Goal: Task Accomplishment & Management: Complete application form

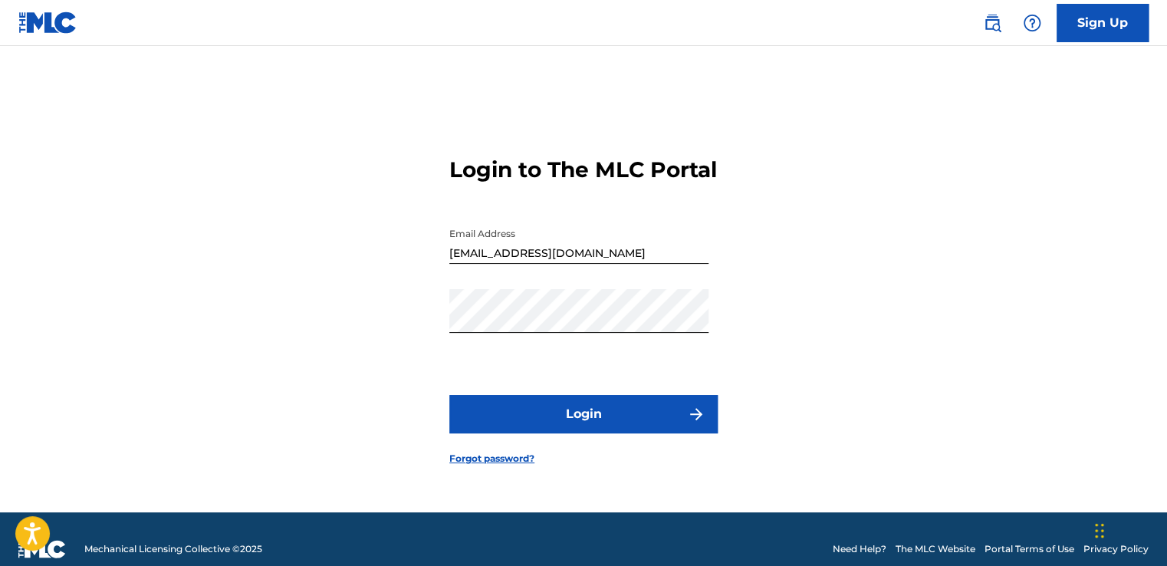
click at [627, 416] on button "Login" at bounding box center [583, 414] width 268 height 38
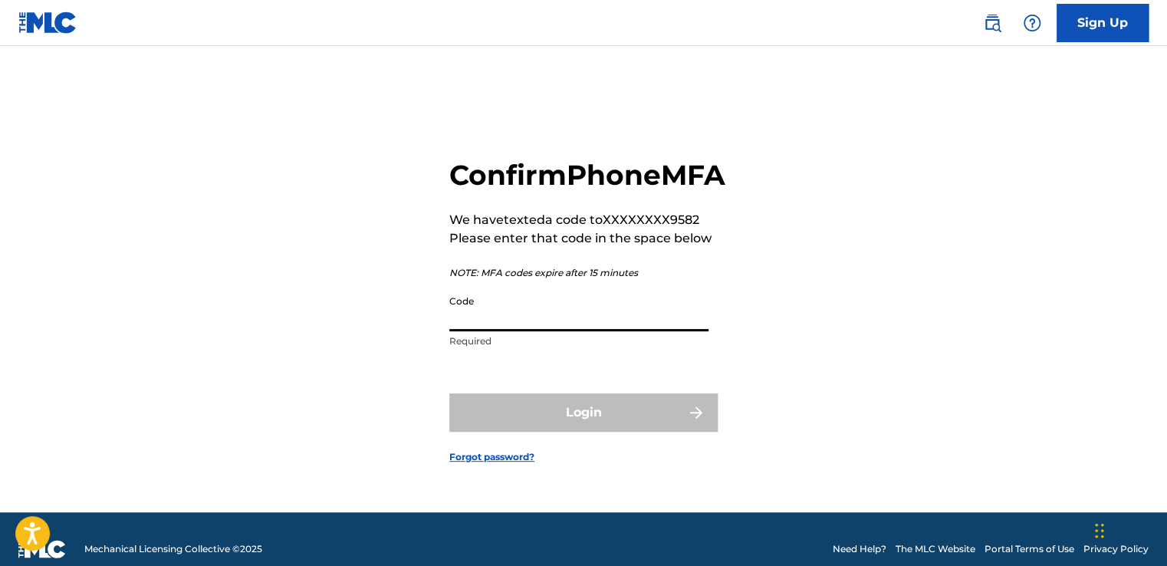
click at [632, 321] on input "Code" at bounding box center [578, 309] width 259 height 44
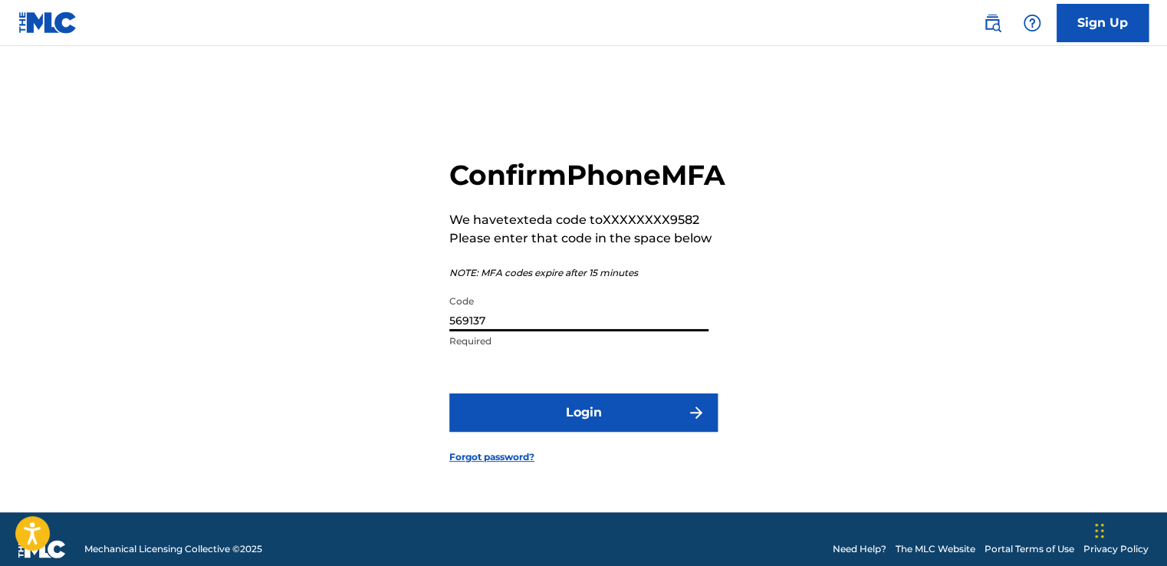
type input "569137"
click at [627, 432] on button "Login" at bounding box center [583, 412] width 268 height 38
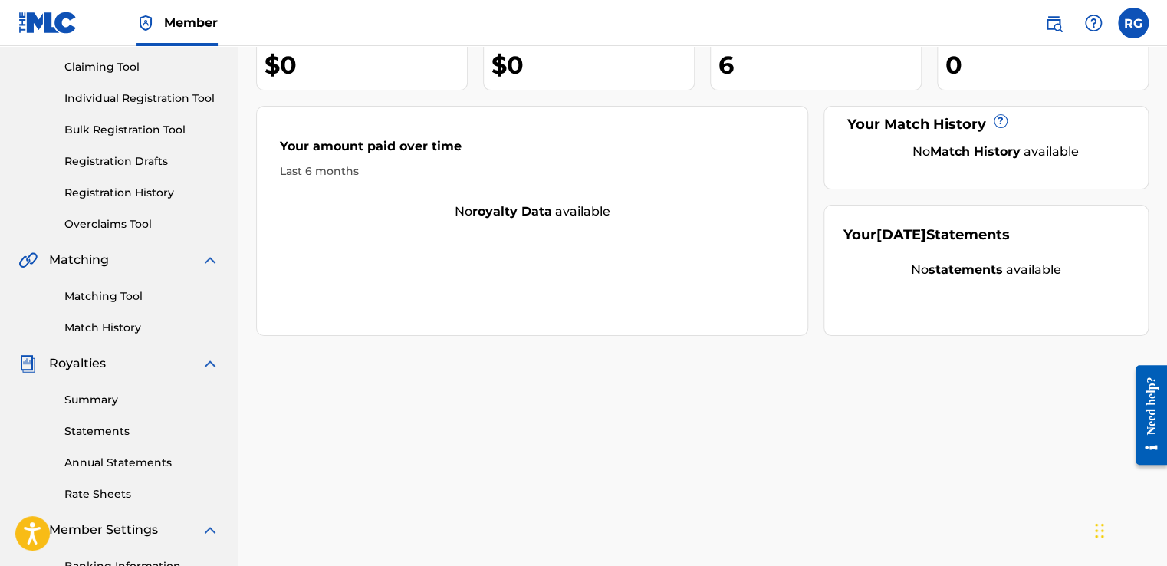
scroll to position [14, 0]
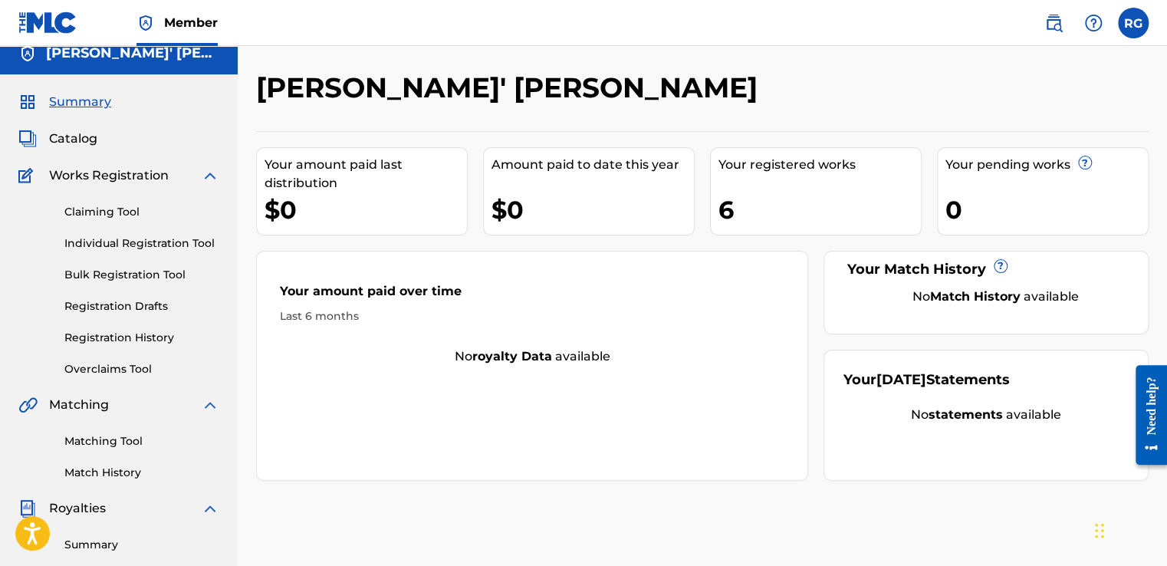
click at [776, 207] on div "6" at bounding box center [819, 209] width 202 height 34
click at [148, 333] on link "Registration History" at bounding box center [141, 338] width 155 height 16
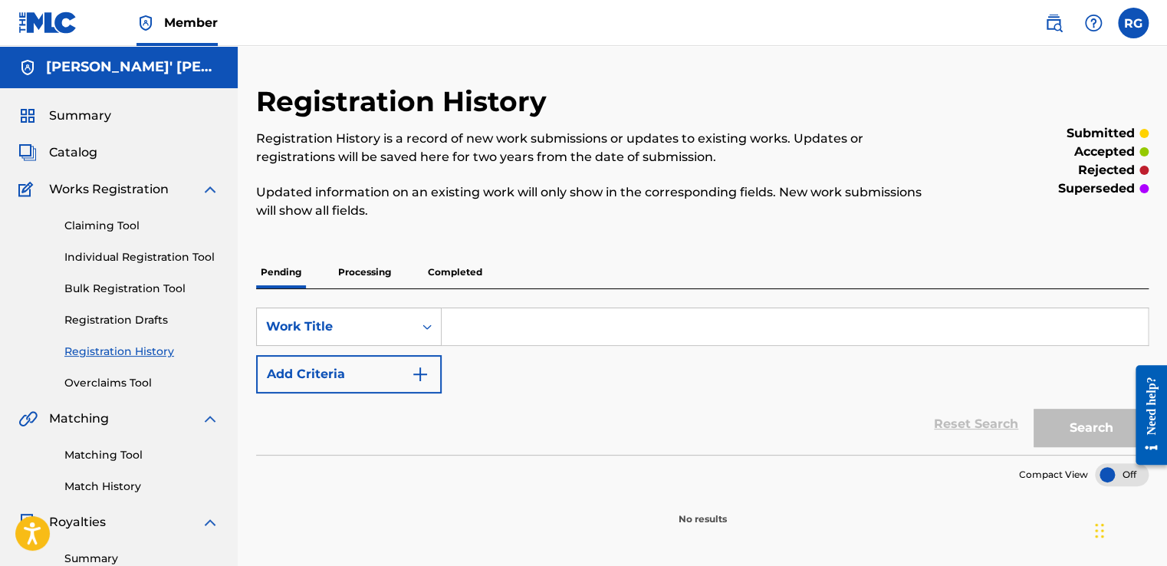
click at [476, 265] on p "Completed" at bounding box center [455, 272] width 64 height 32
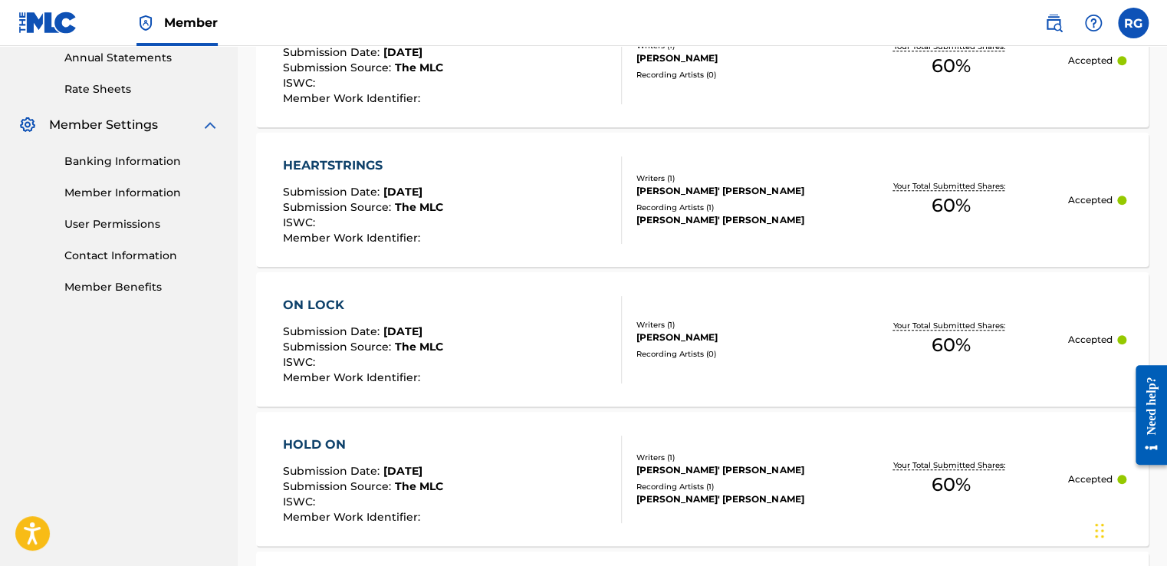
scroll to position [566, 0]
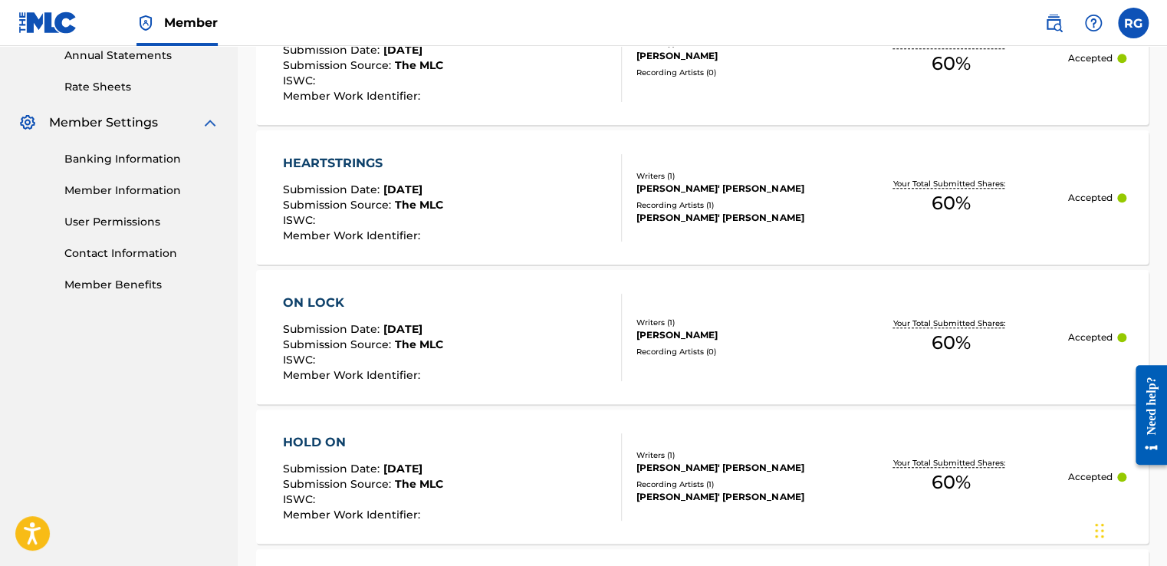
click at [497, 201] on div "HEARTSTRINGS Submission Date : [DATE] Submission Source : The MLC ISWC : Member…" at bounding box center [452, 197] width 339 height 87
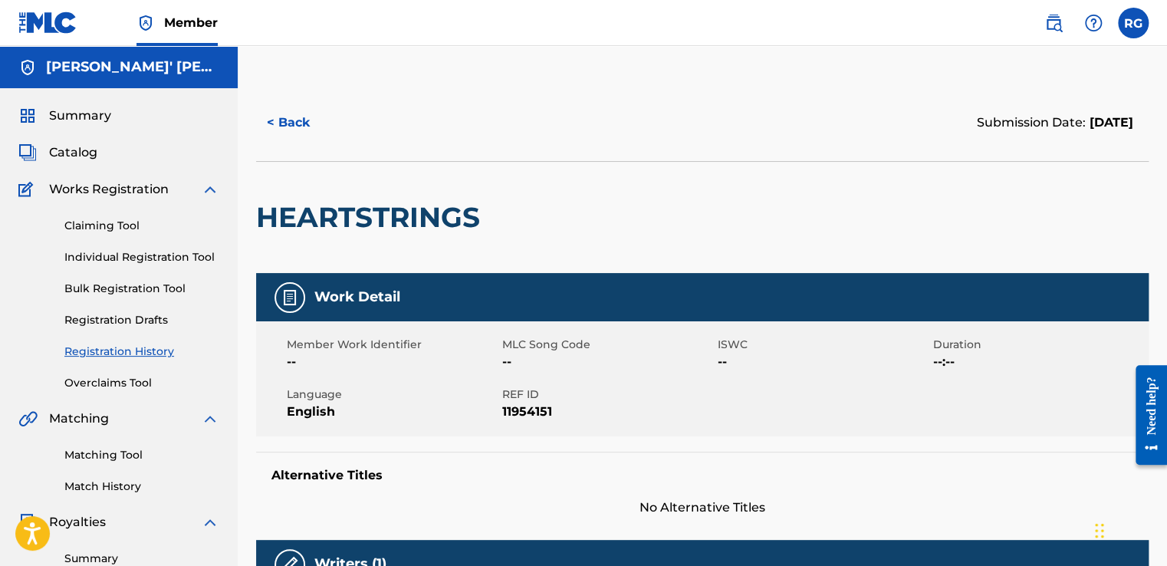
click at [107, 222] on link "Claiming Tool" at bounding box center [141, 226] width 155 height 16
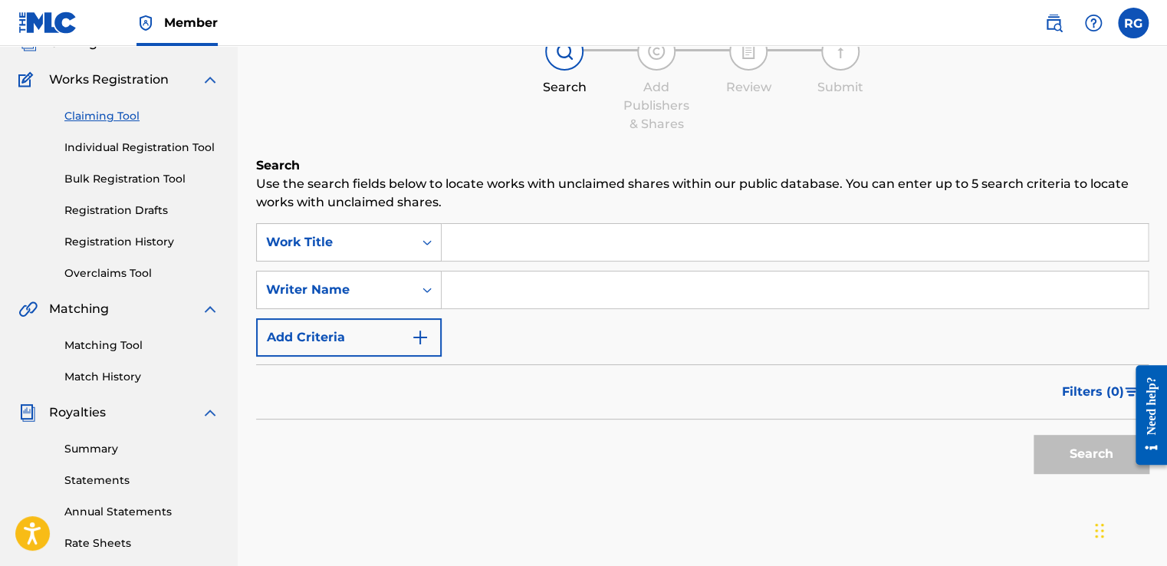
scroll to position [119, 0]
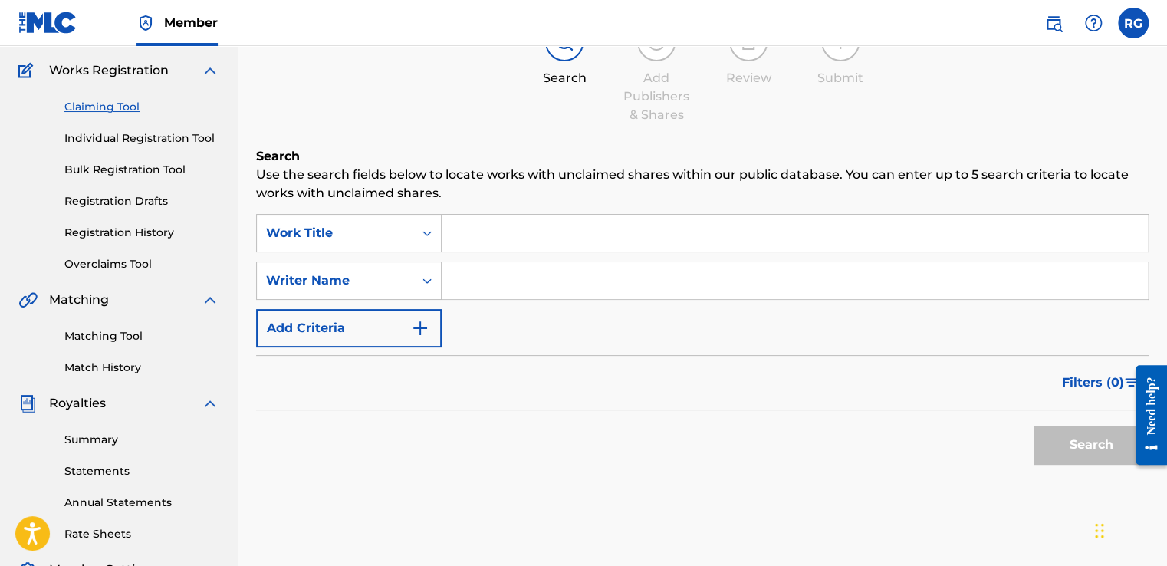
click at [553, 232] on input "Search Form" at bounding box center [795, 233] width 706 height 37
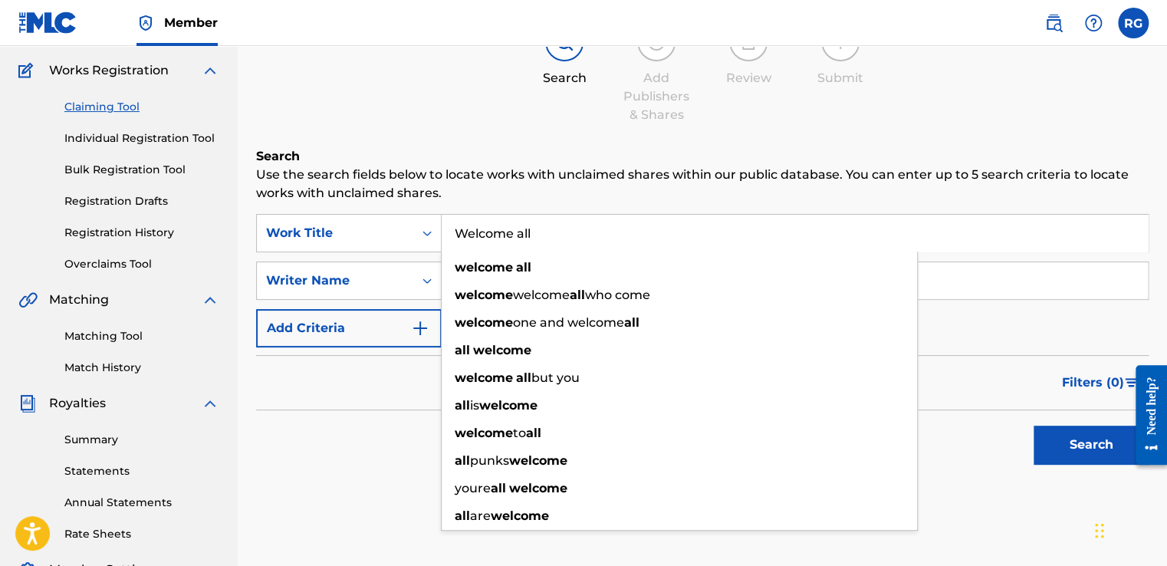
type input "Welcome all"
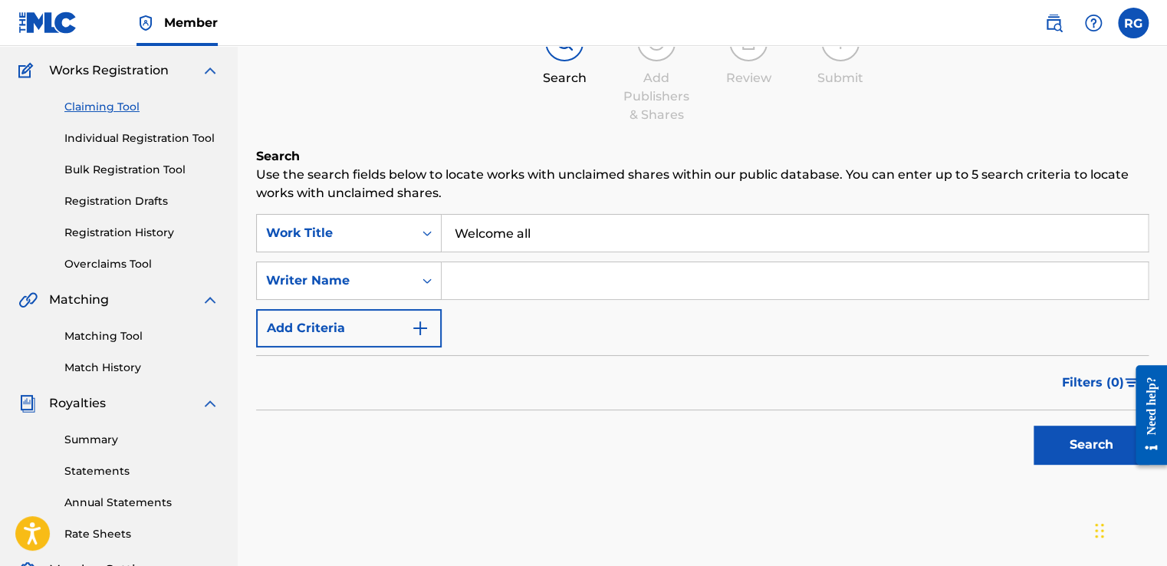
click at [595, 164] on h6 "Search" at bounding box center [702, 156] width 892 height 18
click at [555, 274] on input "Search Form" at bounding box center [795, 280] width 706 height 37
type input "[PERSON_NAME]' [PERSON_NAME]"
click at [1067, 438] on button "Search" at bounding box center [1090, 444] width 115 height 38
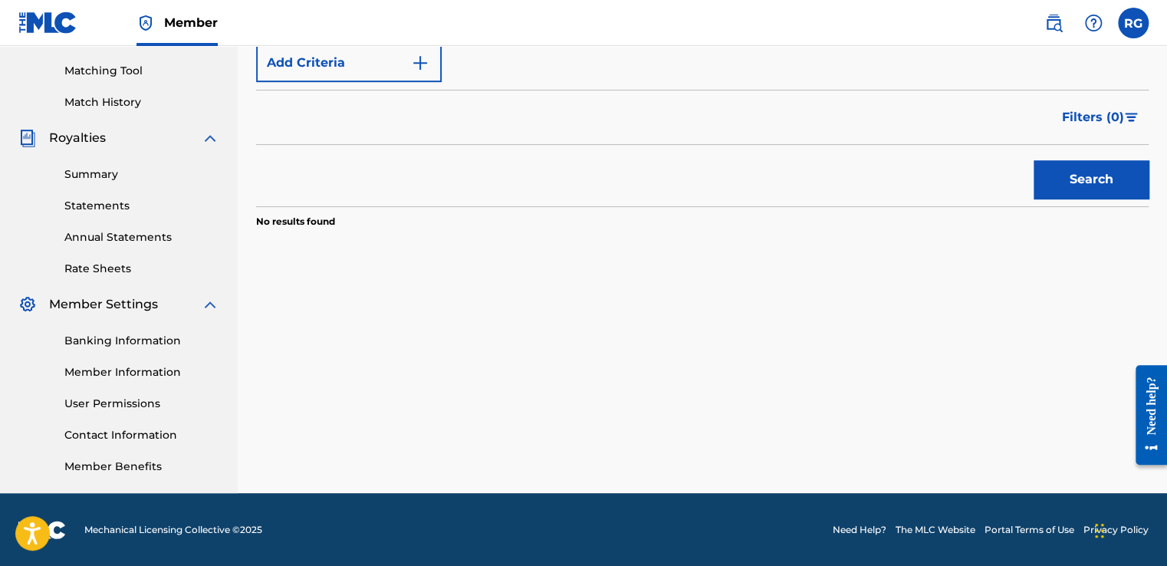
scroll to position [0, 0]
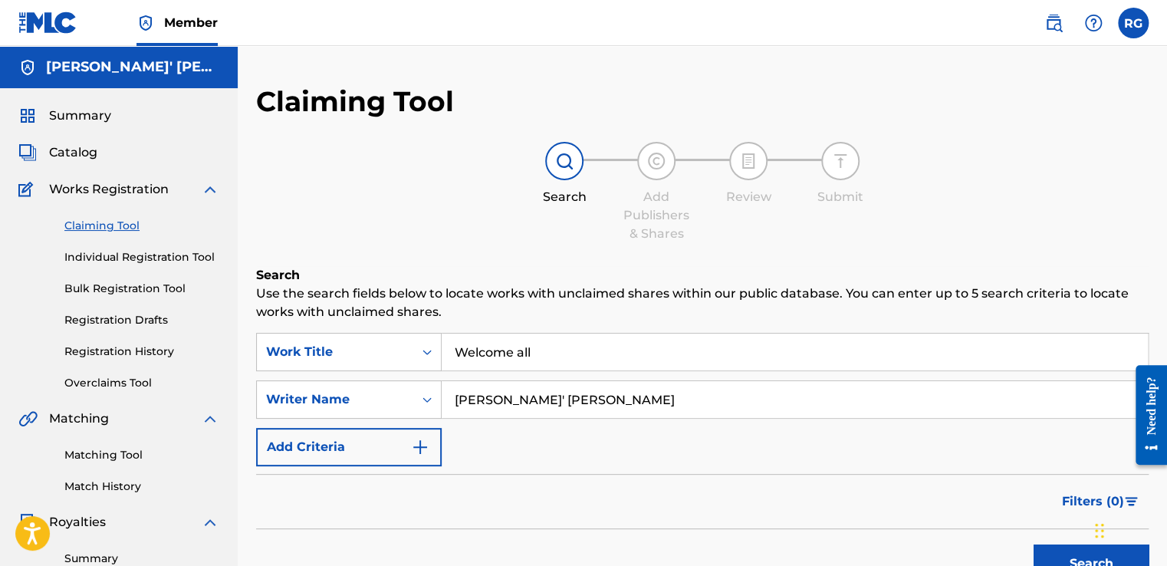
click at [100, 250] on link "Individual Registration Tool" at bounding box center [141, 257] width 155 height 16
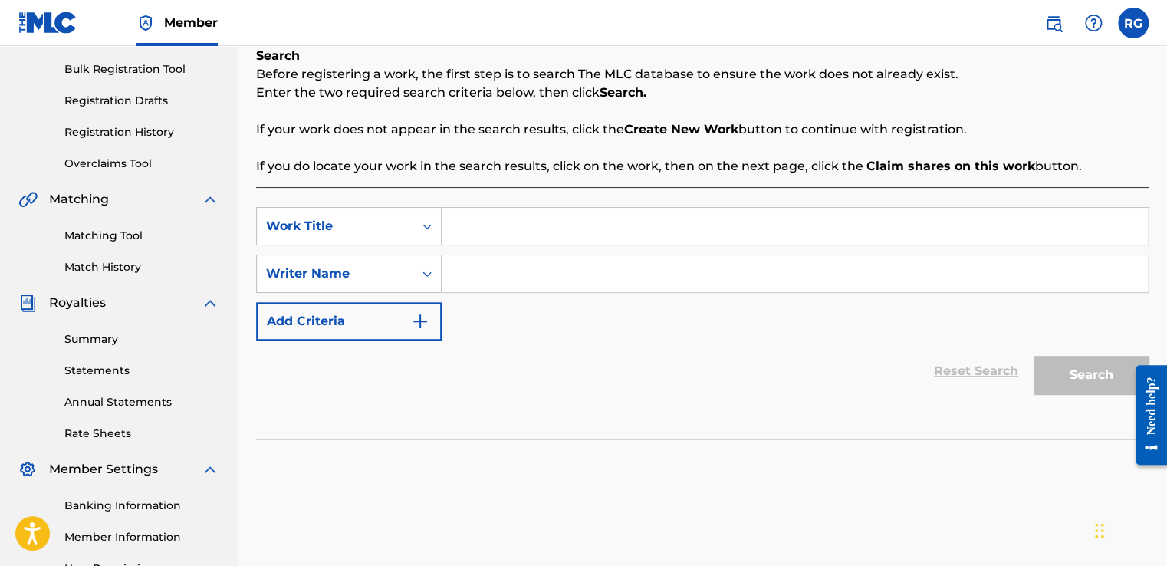
scroll to position [224, 0]
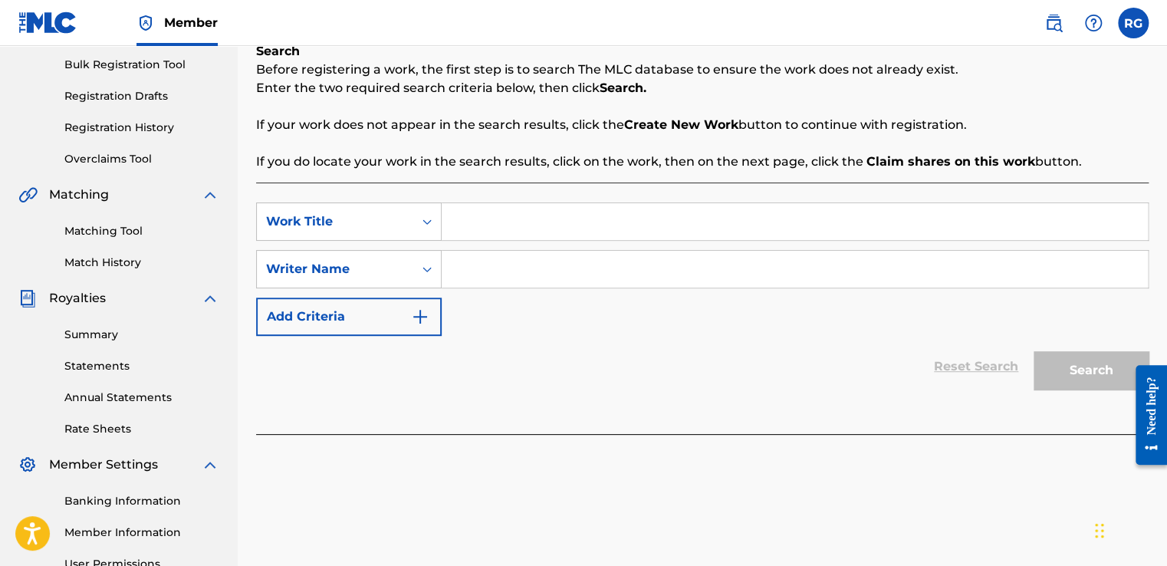
click at [528, 219] on input "Search Form" at bounding box center [795, 221] width 706 height 37
type input "Welcome All"
click at [500, 271] on input "Search Form" at bounding box center [795, 269] width 706 height 37
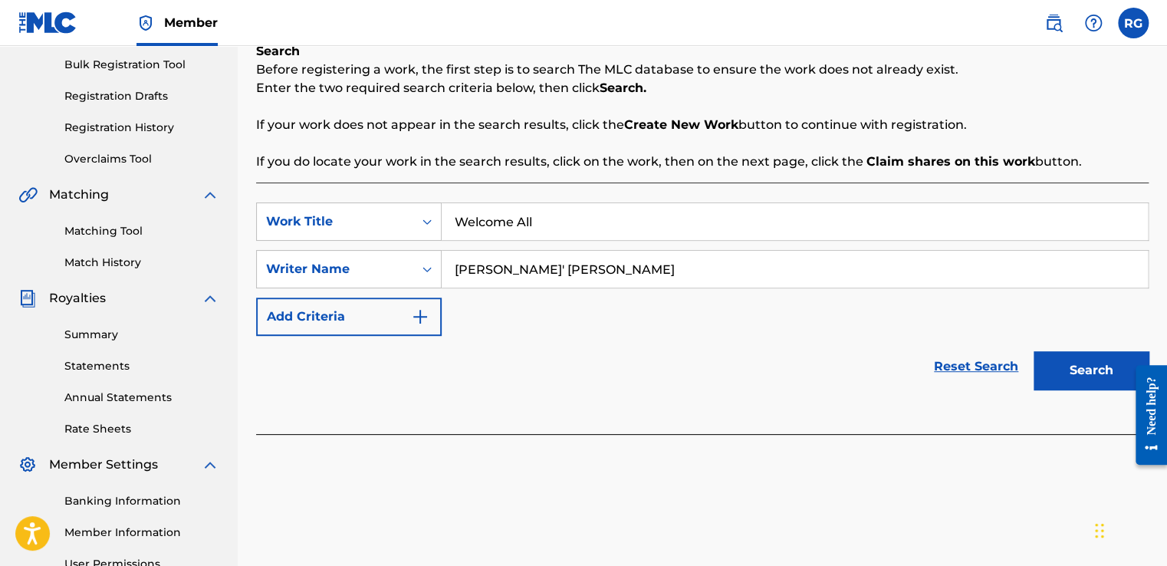
type input "[PERSON_NAME]' [PERSON_NAME]"
click at [1104, 366] on button "Search" at bounding box center [1090, 370] width 115 height 38
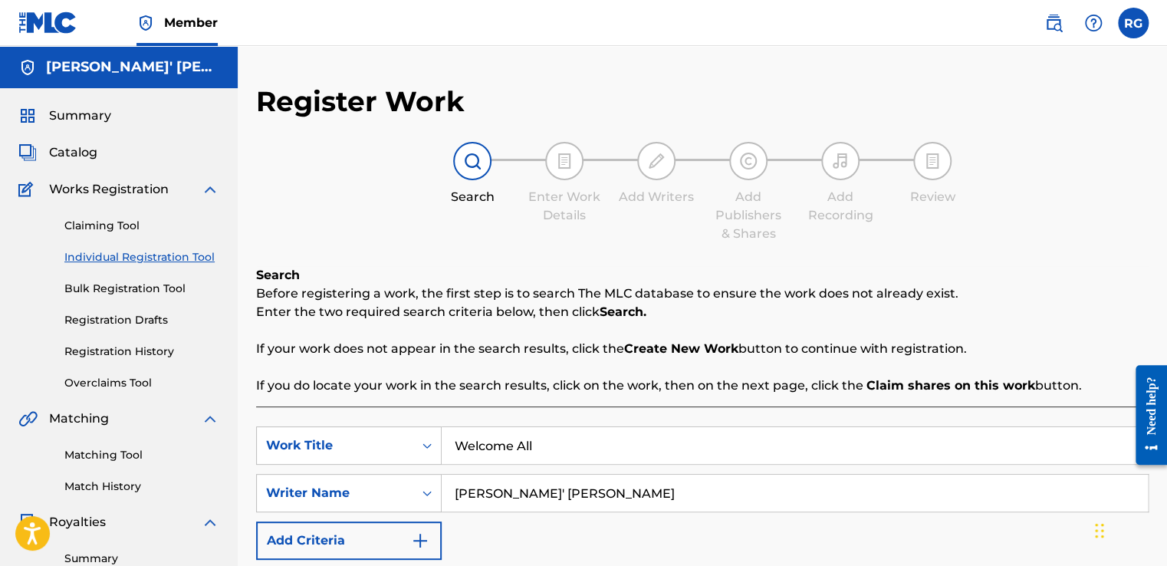
scroll to position [384, 0]
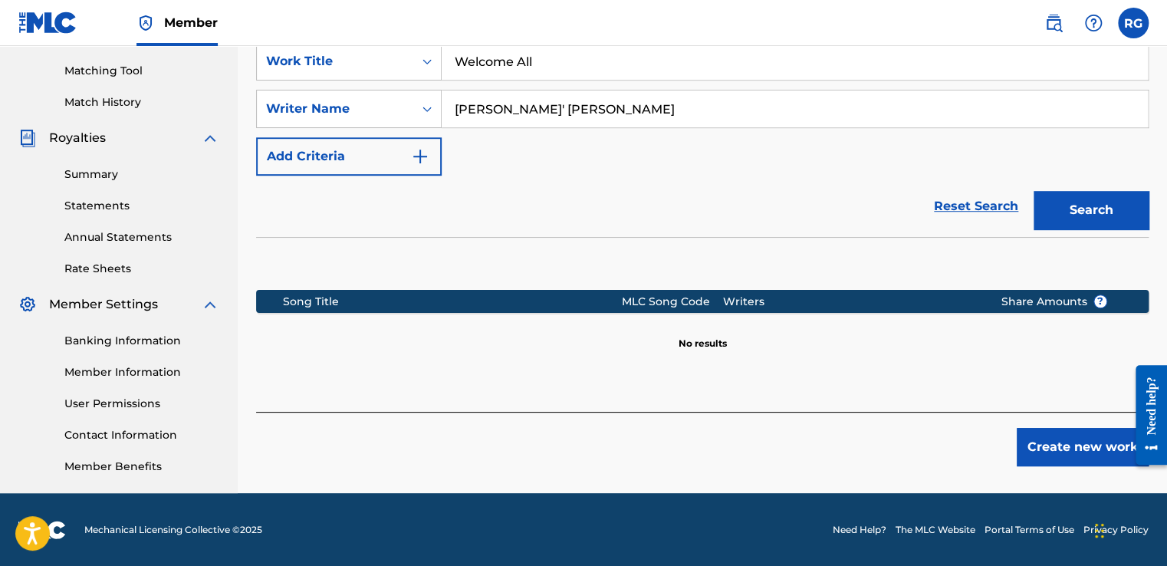
click at [1050, 437] on button "Create new work" at bounding box center [1082, 447] width 132 height 38
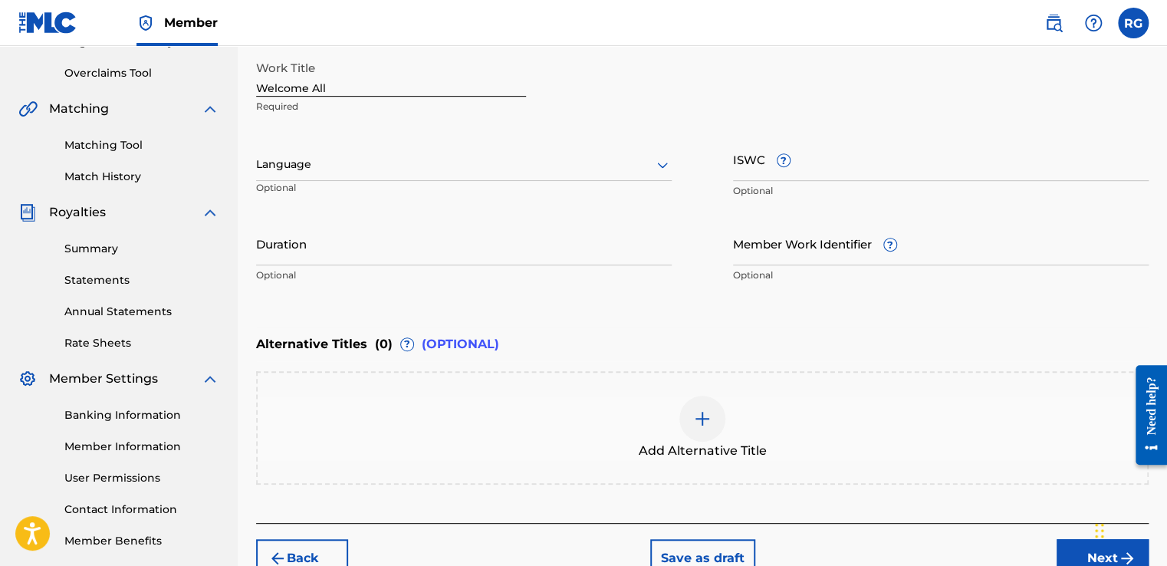
scroll to position [392, 0]
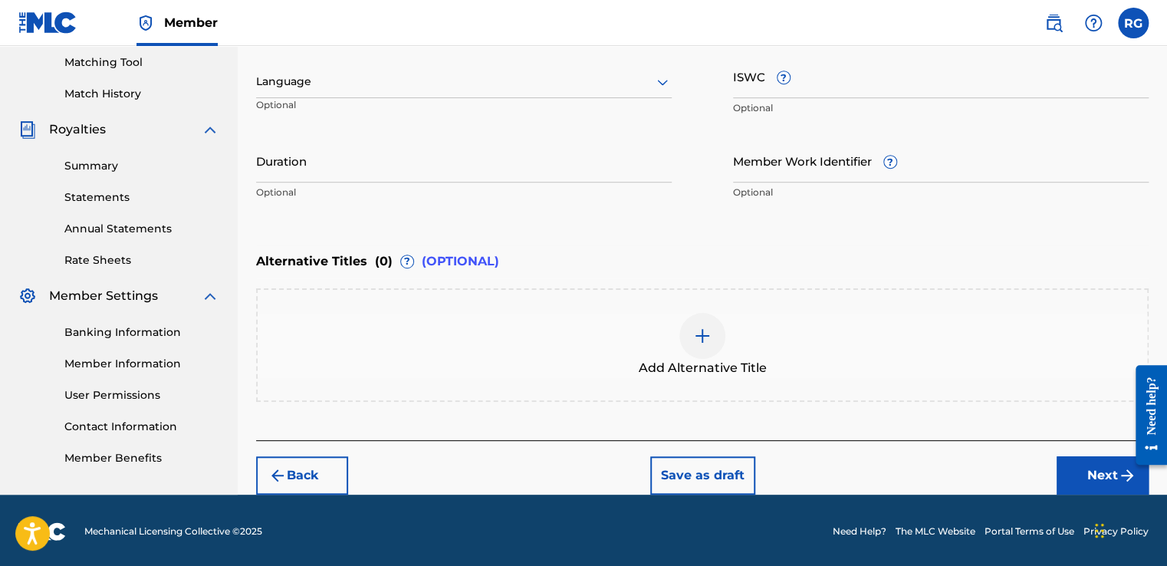
click at [1113, 465] on button "Next" at bounding box center [1102, 475] width 92 height 38
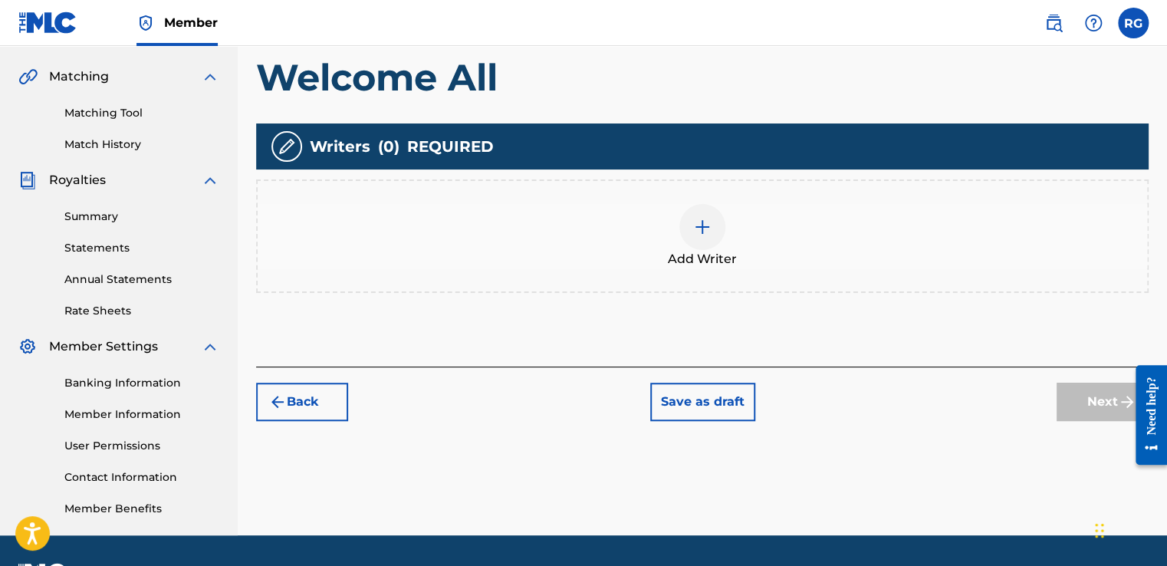
scroll to position [346, 0]
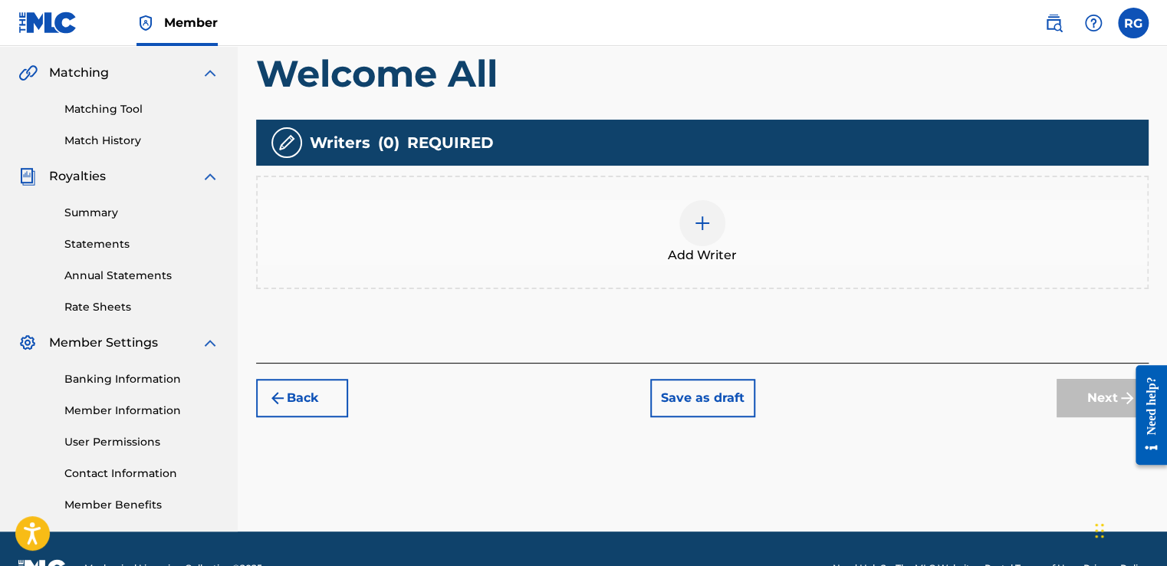
click at [708, 216] on img at bounding box center [702, 223] width 18 height 18
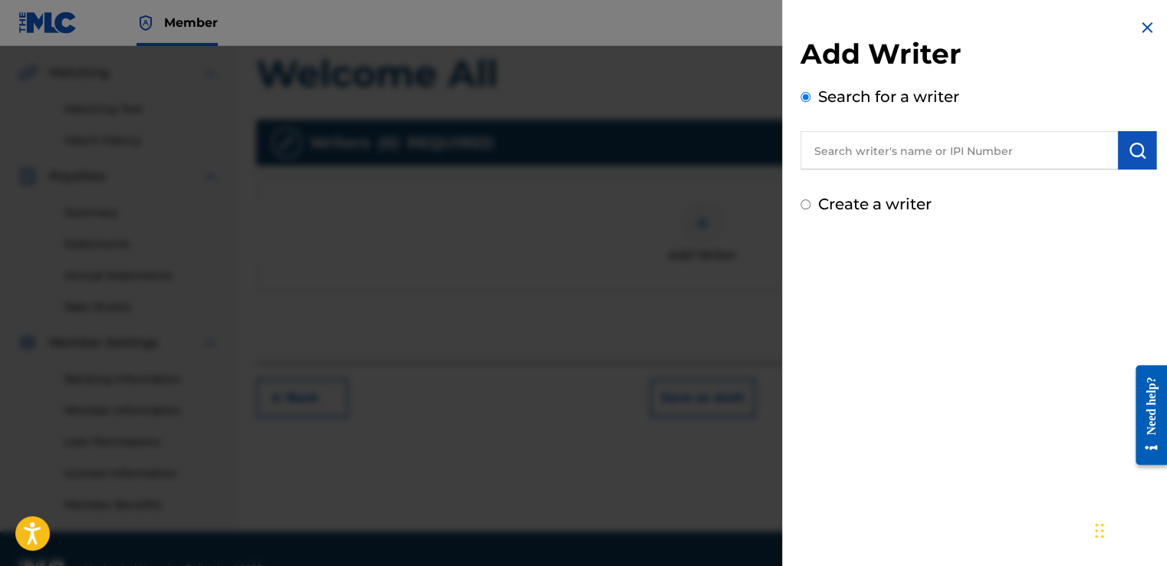
click at [888, 146] on input "text" at bounding box center [958, 150] width 317 height 38
type input "r"
type input "[PERSON_NAME]' [PERSON_NAME]"
click at [1128, 152] on img "submit" at bounding box center [1137, 150] width 18 height 18
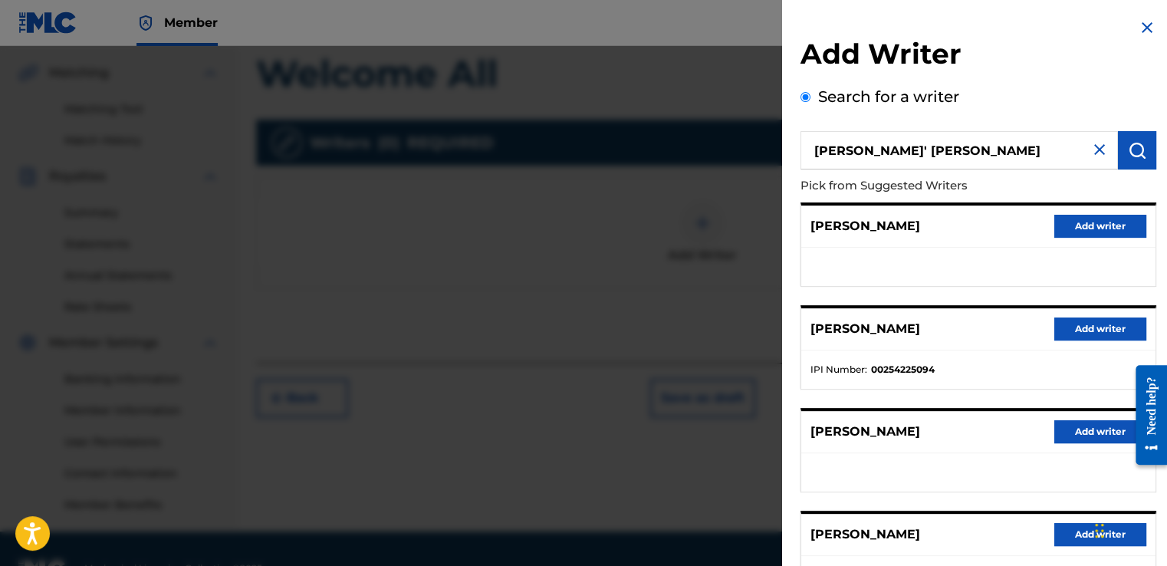
scroll to position [227, 0]
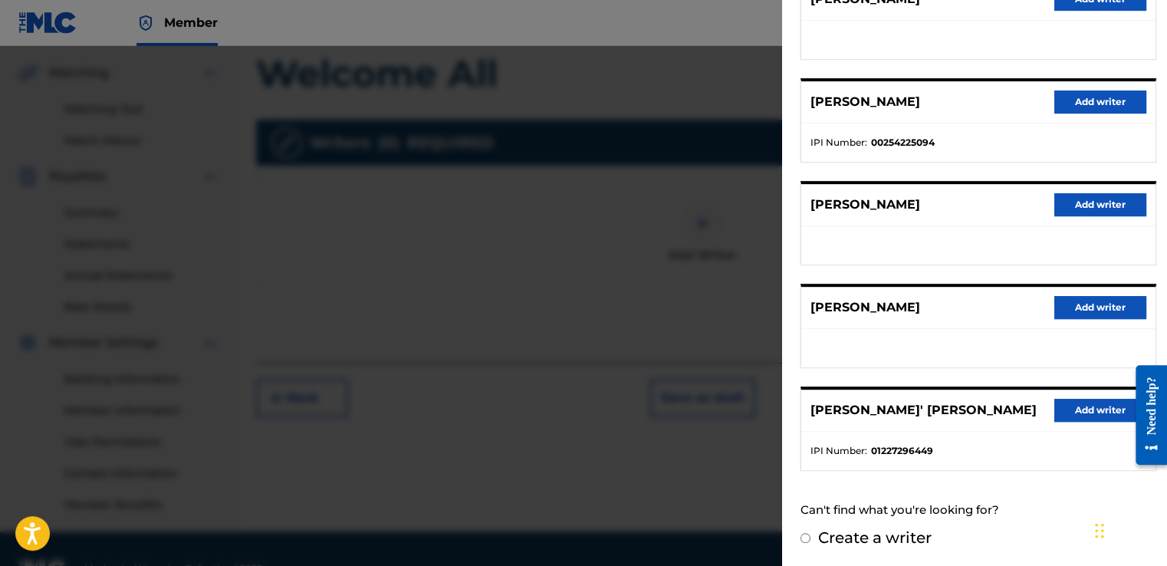
click at [1079, 399] on button "Add writer" at bounding box center [1100, 410] width 92 height 23
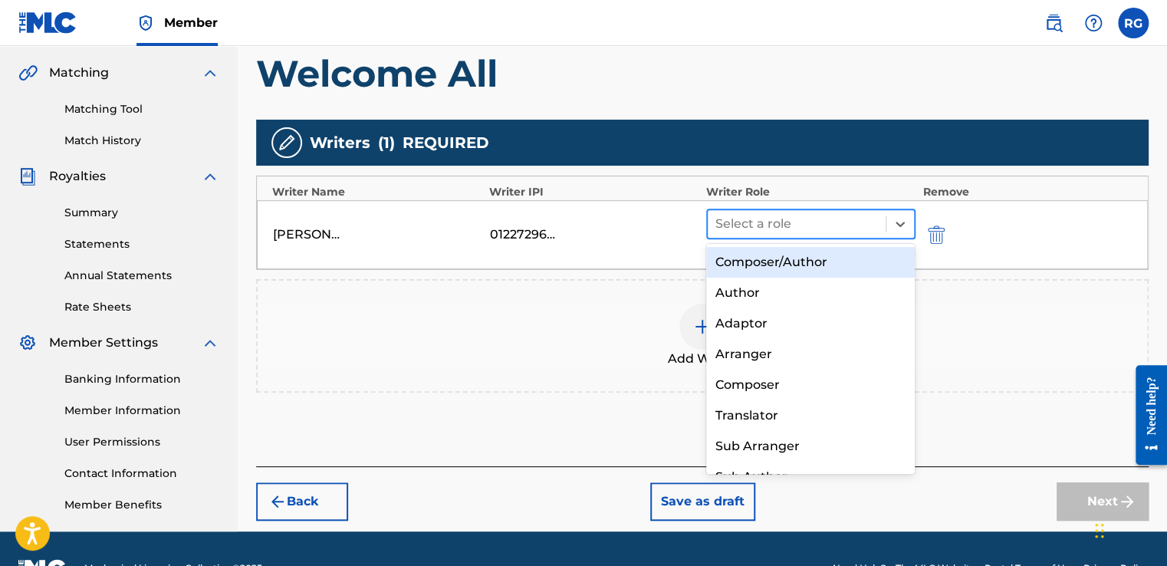
click at [758, 235] on div "Select a role" at bounding box center [797, 224] width 178 height 28
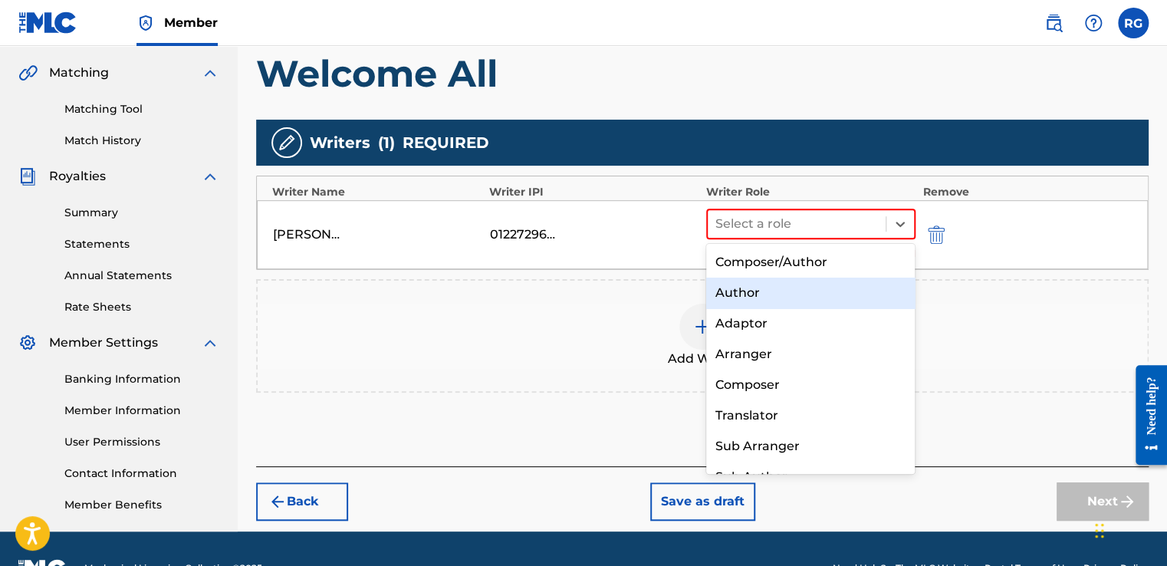
click at [767, 296] on div "Author" at bounding box center [810, 292] width 209 height 31
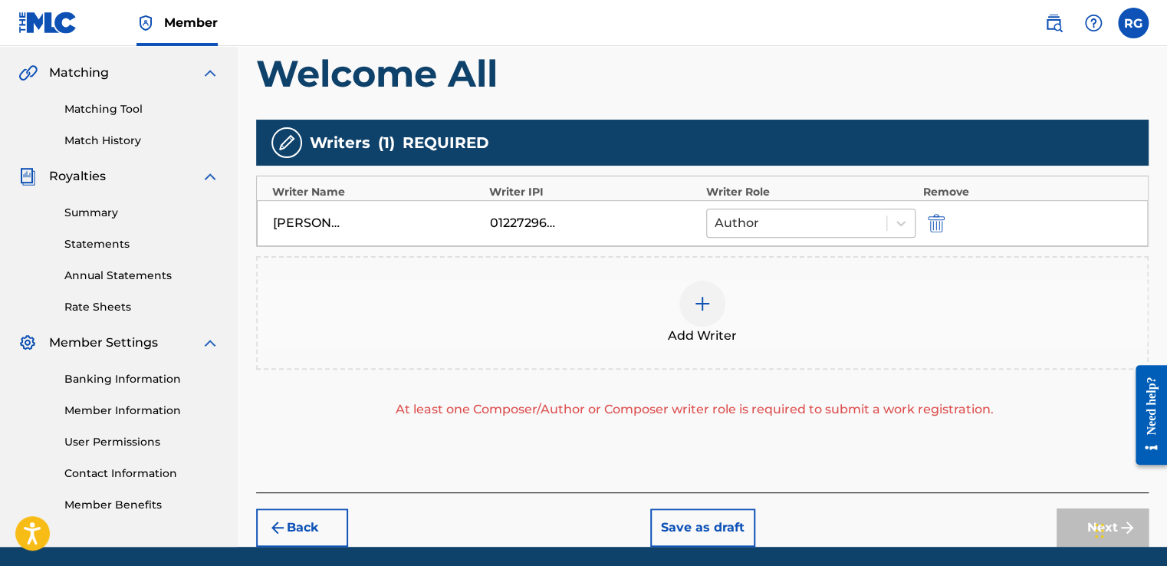
click at [767, 215] on div at bounding box center [796, 222] width 164 height 21
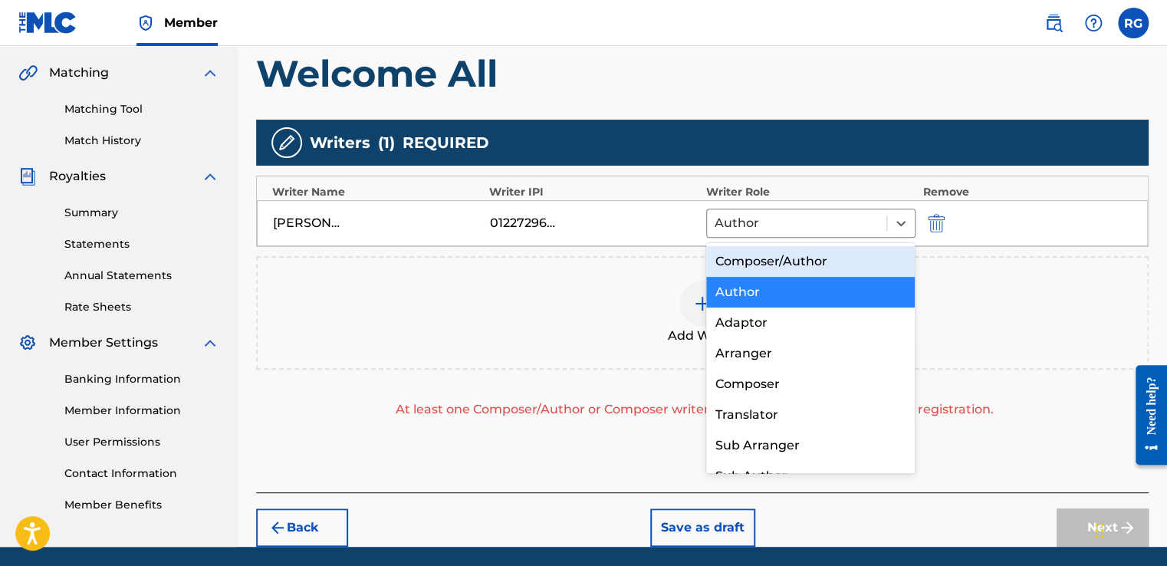
click at [770, 269] on div "Composer/Author" at bounding box center [810, 261] width 209 height 31
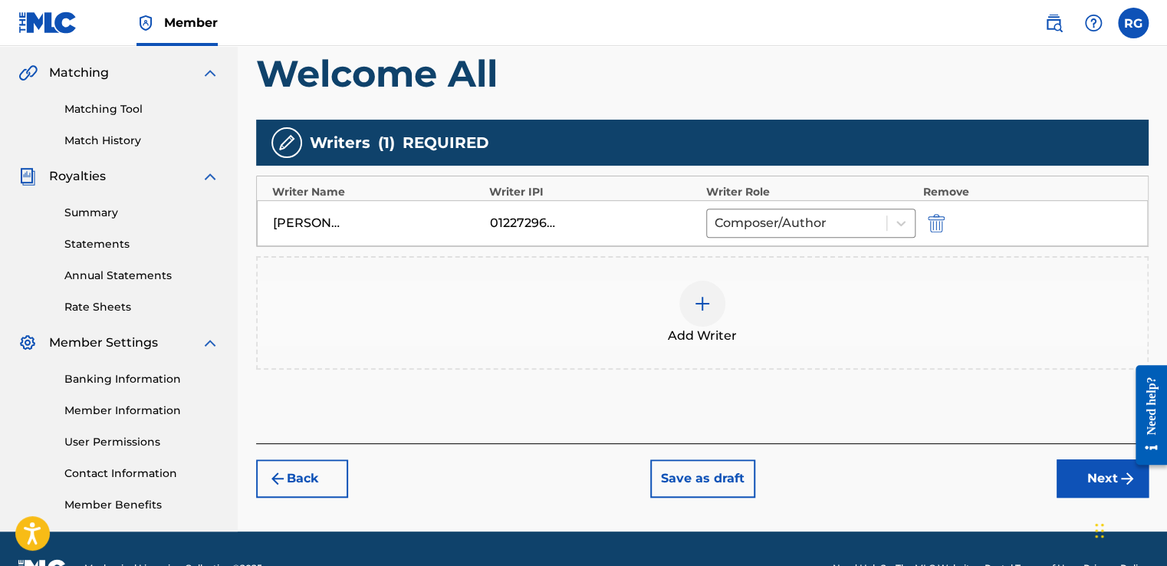
click at [719, 301] on div at bounding box center [702, 304] width 46 height 46
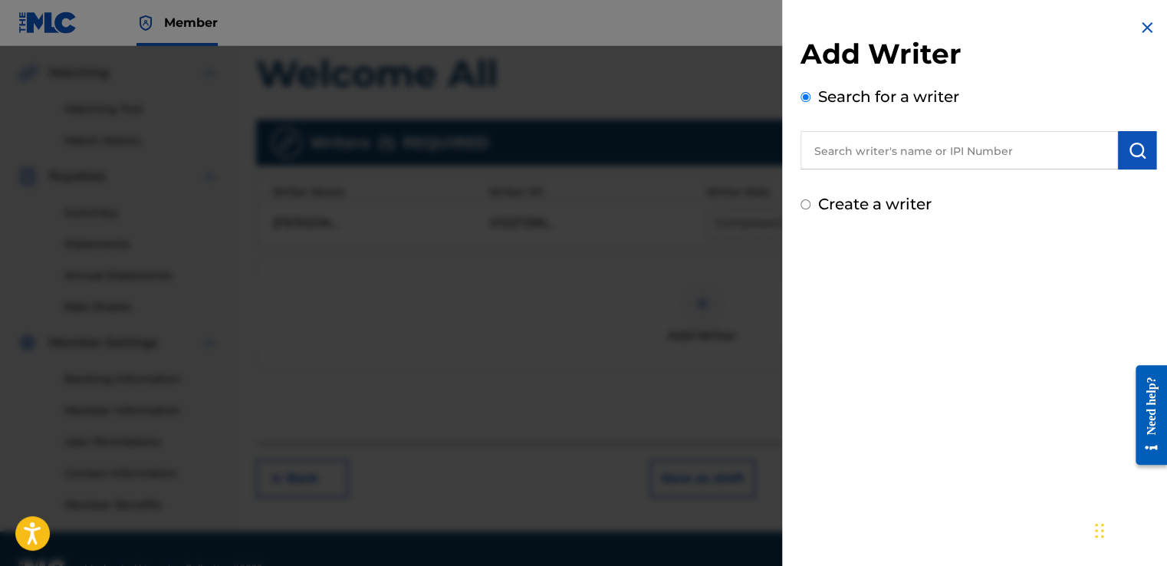
click at [875, 151] on input "text" at bounding box center [958, 150] width 317 height 38
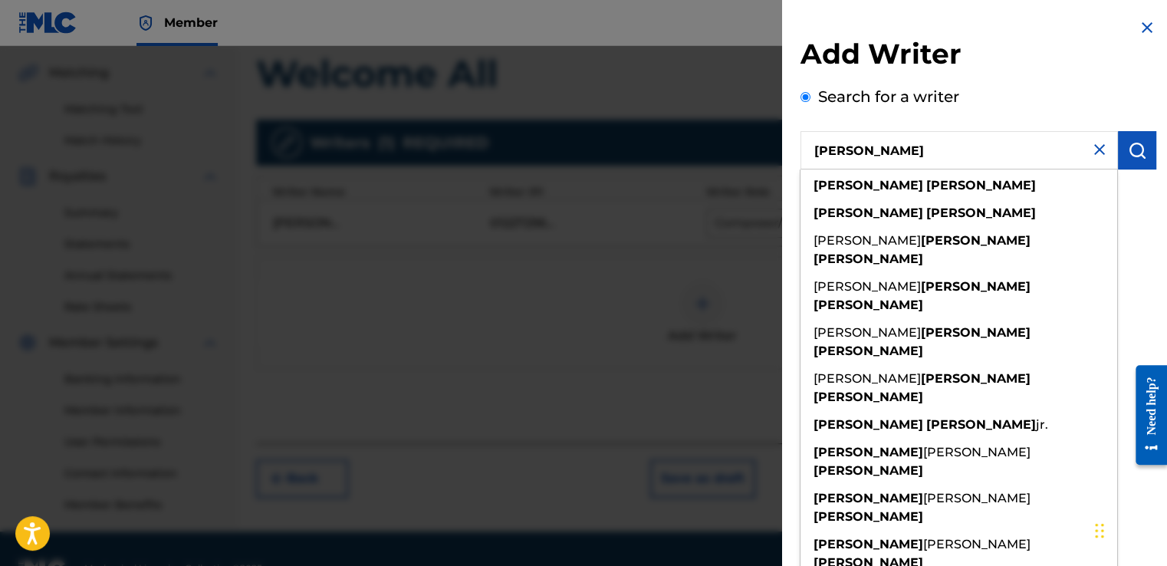
type input "[PERSON_NAME]"
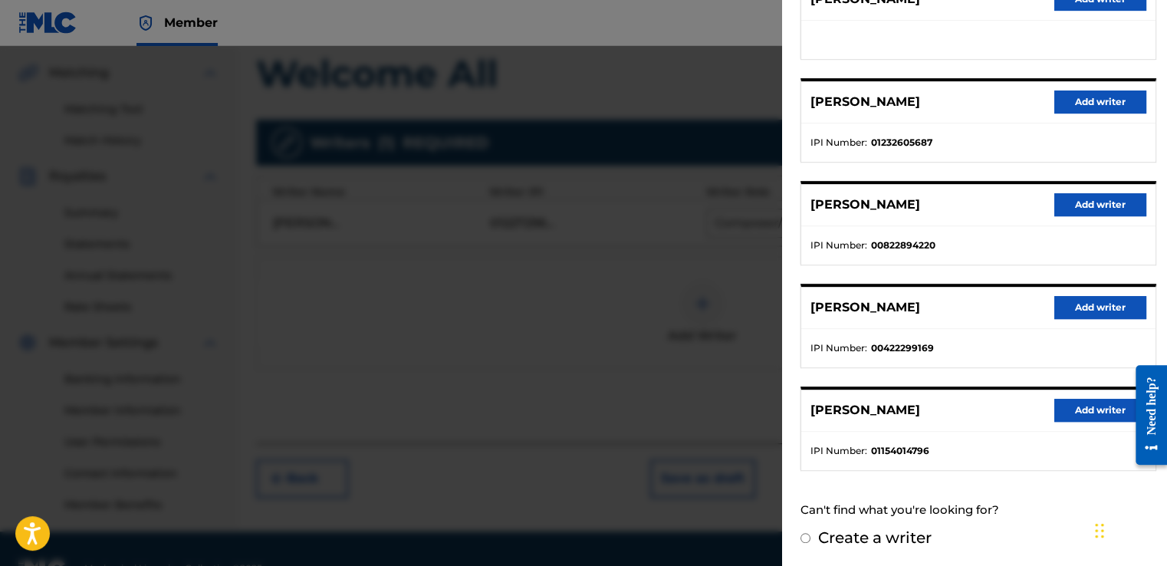
click at [1067, 408] on button "Add writer" at bounding box center [1100, 410] width 92 height 23
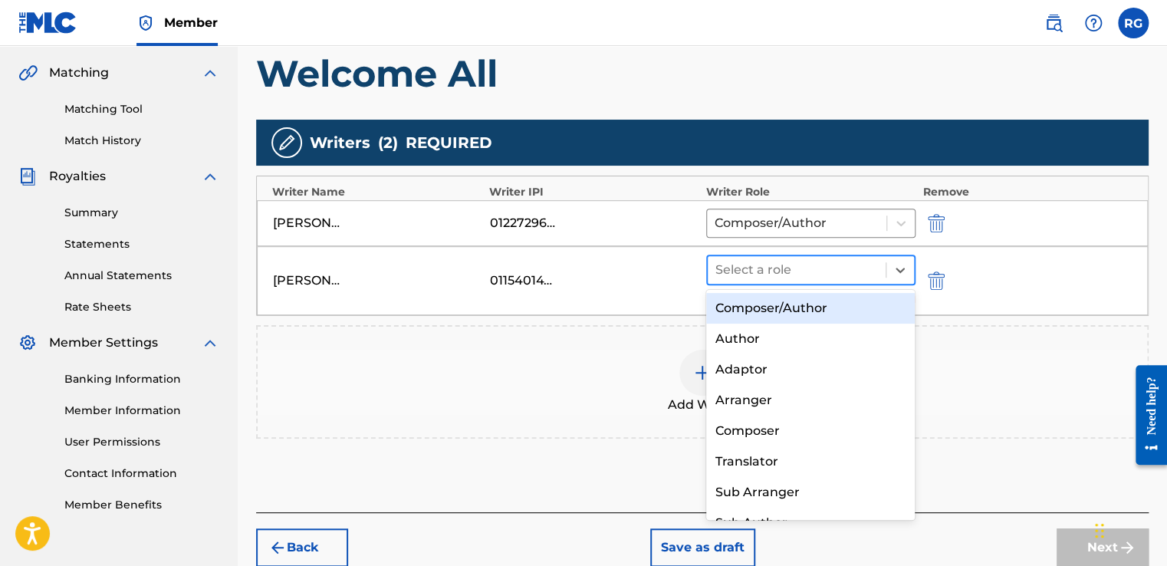
click at [781, 259] on div at bounding box center [796, 269] width 163 height 21
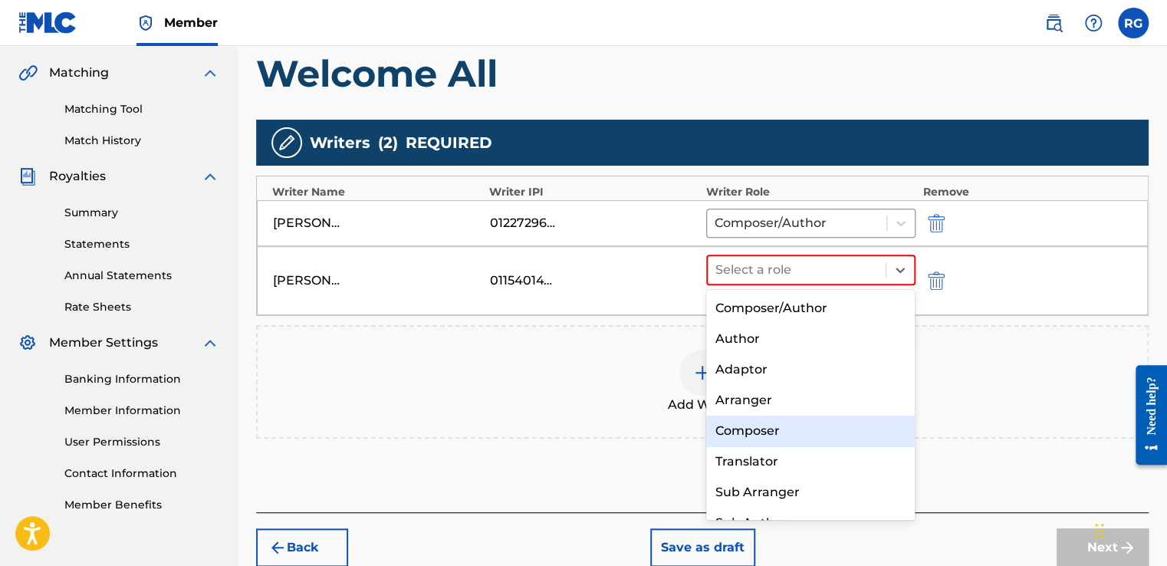
click at [778, 435] on div "Composer" at bounding box center [810, 430] width 209 height 31
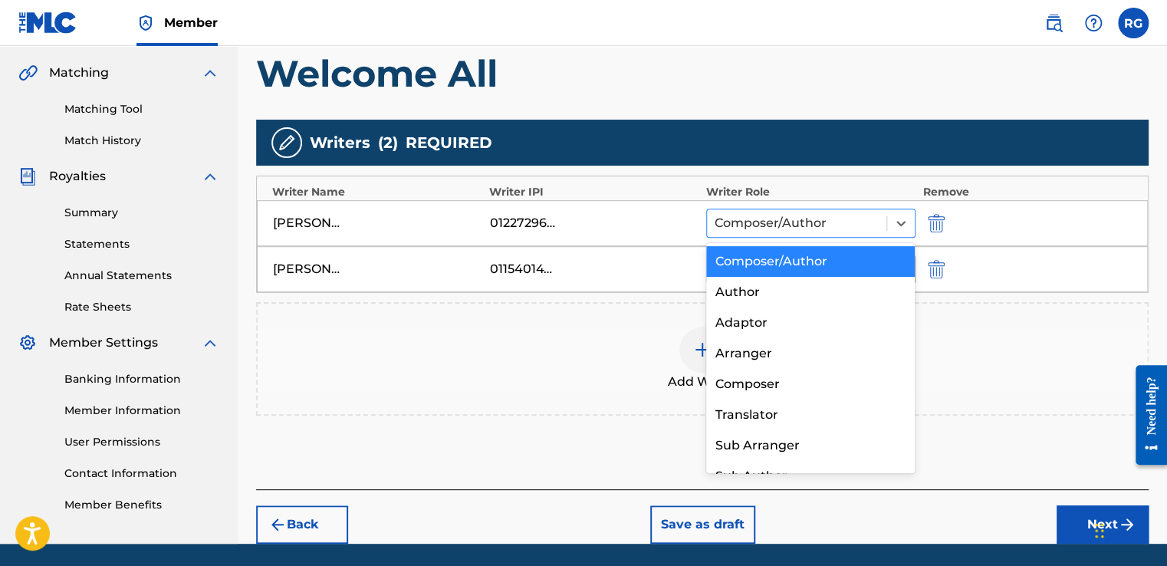
click at [800, 209] on div "Composer/Author" at bounding box center [796, 223] width 179 height 28
click at [787, 281] on div "Author" at bounding box center [810, 292] width 209 height 31
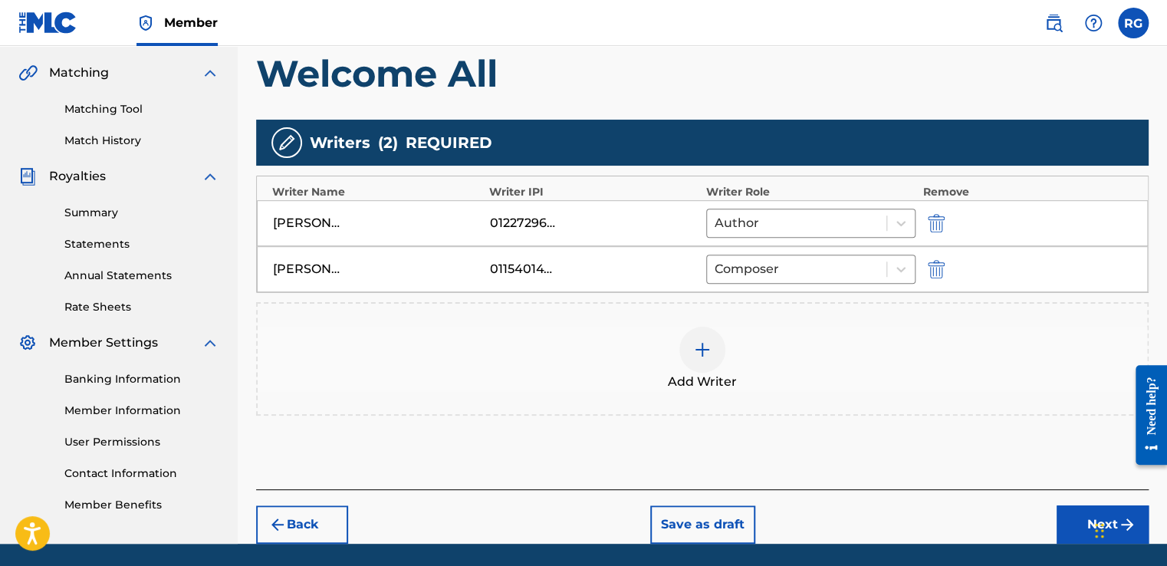
click at [944, 496] on div "Back Save as draft Next" at bounding box center [702, 516] width 892 height 54
click at [1065, 525] on button "Next" at bounding box center [1102, 524] width 92 height 38
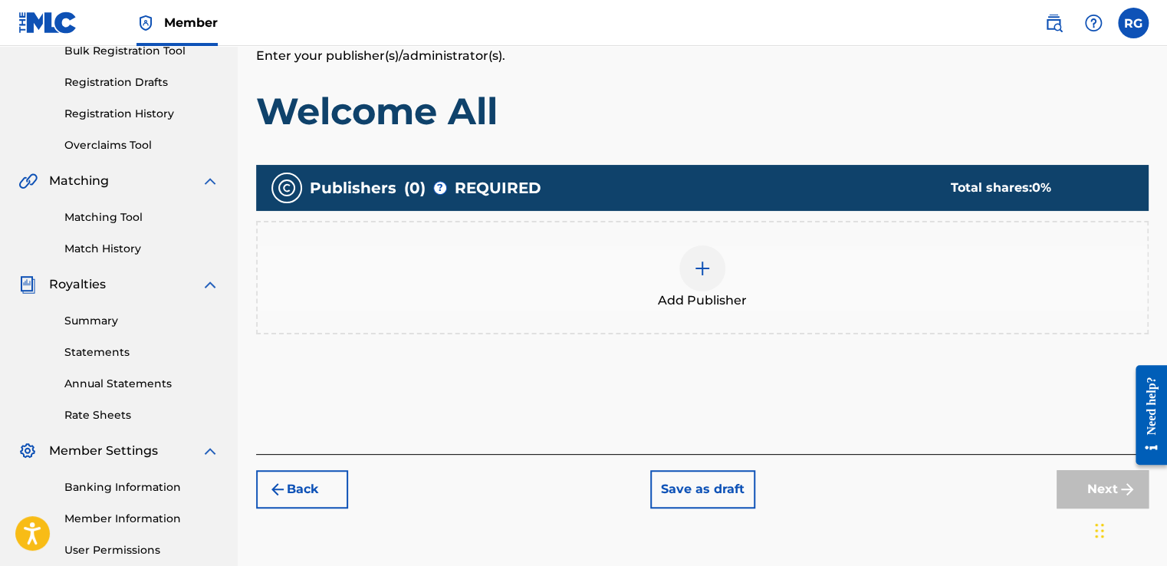
scroll to position [258, 0]
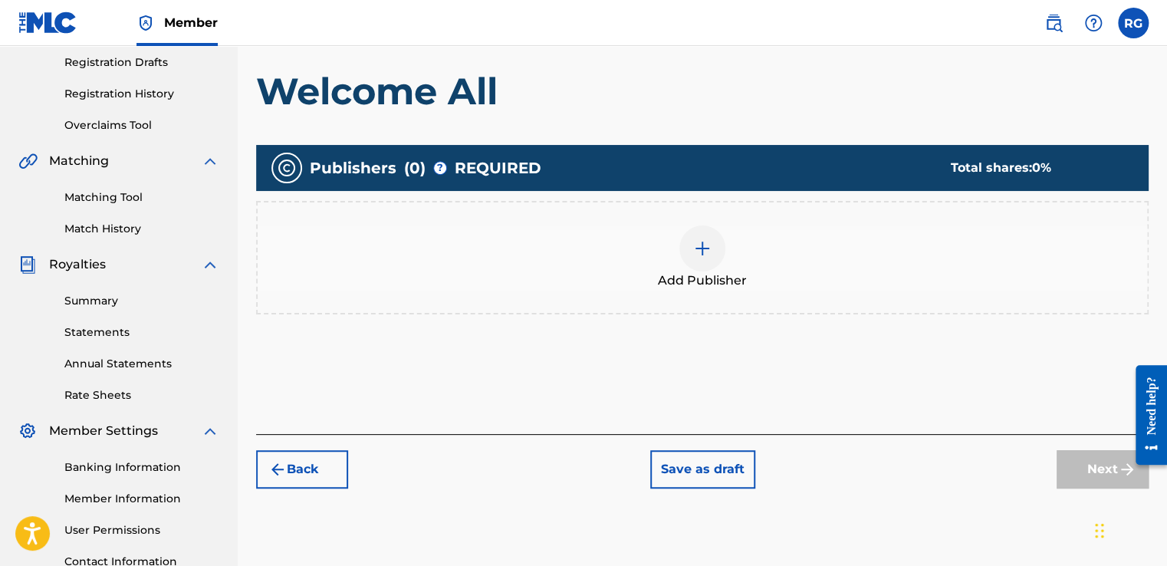
click at [705, 221] on div "Add Publisher" at bounding box center [702, 257] width 892 height 113
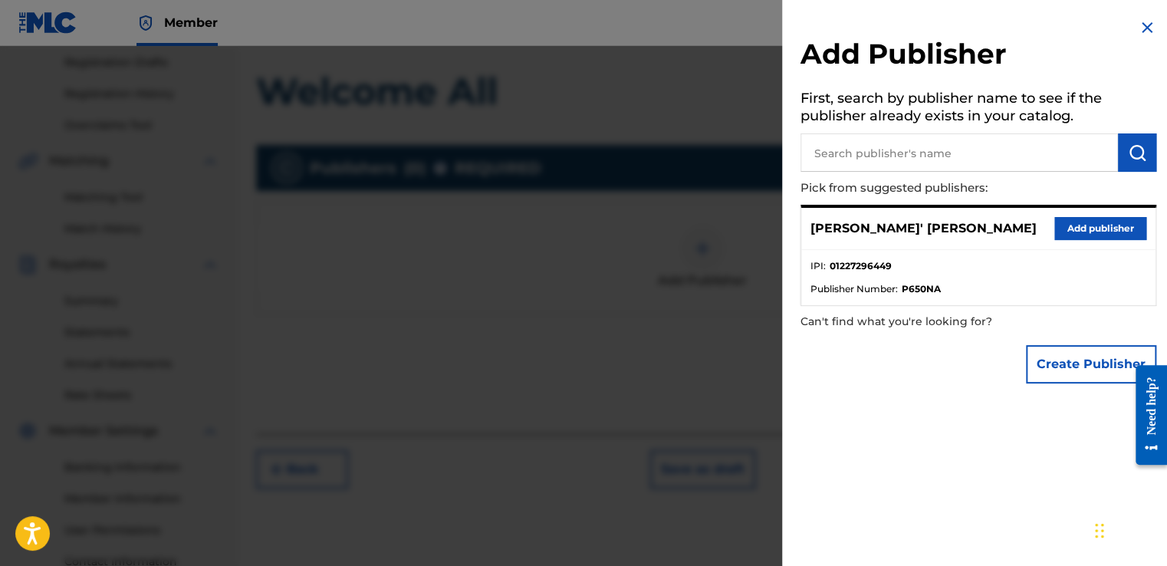
click at [1076, 215] on div "[PERSON_NAME]' [PERSON_NAME] Add publisher" at bounding box center [978, 229] width 354 height 42
click at [1088, 225] on button "Add publisher" at bounding box center [1100, 228] width 92 height 23
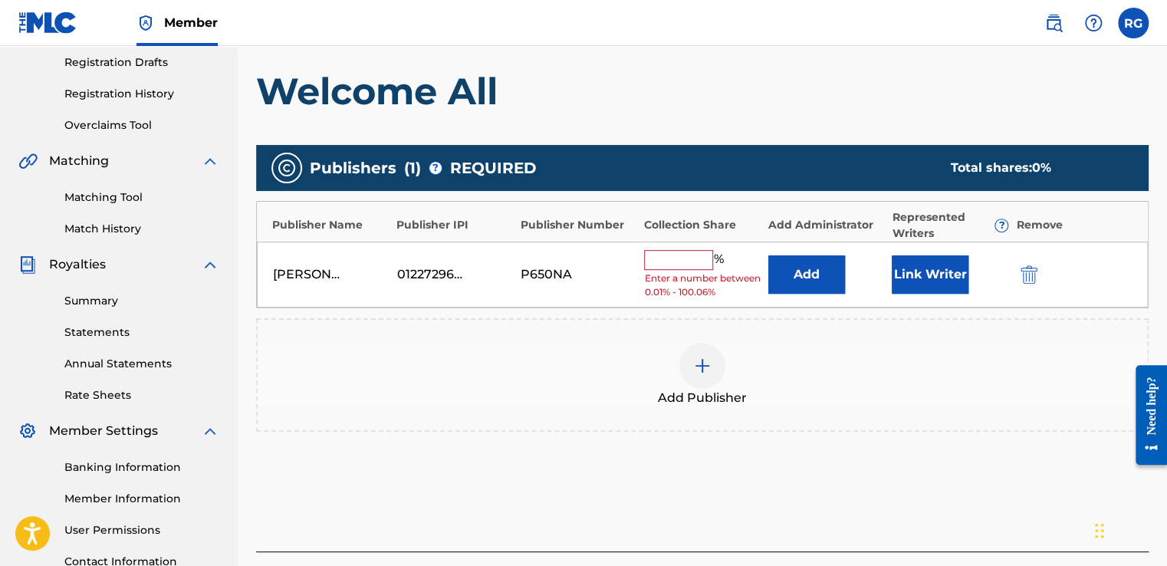
click at [672, 258] on input "text" at bounding box center [678, 260] width 69 height 20
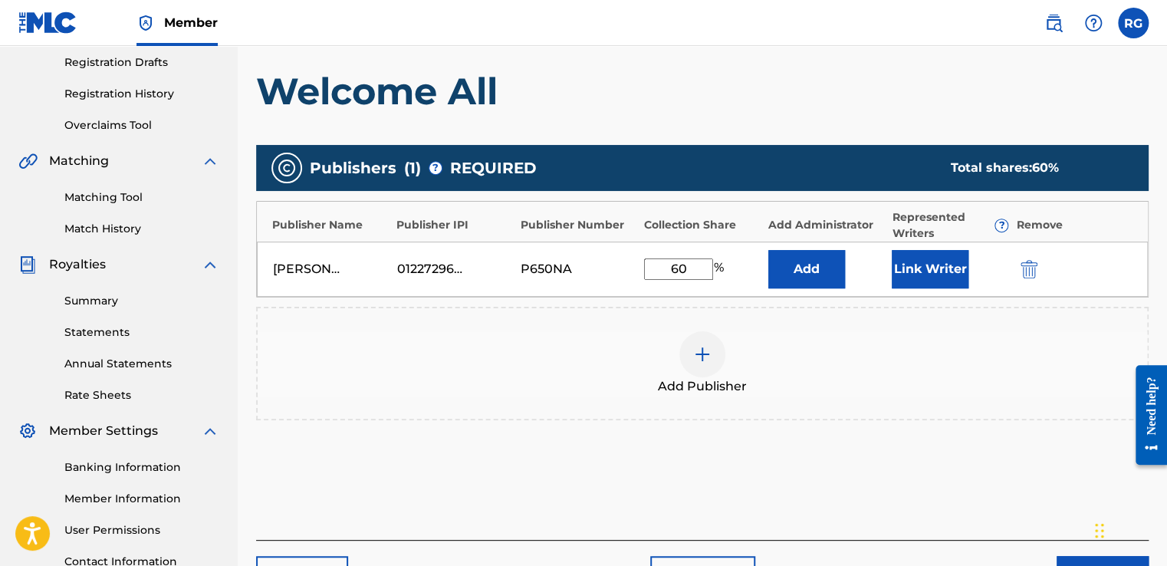
type input "60"
click at [881, 498] on div "Add Publishers & Shares Enter your publisher(s)/administrator(s). Welcome All P…" at bounding box center [702, 273] width 892 height 531
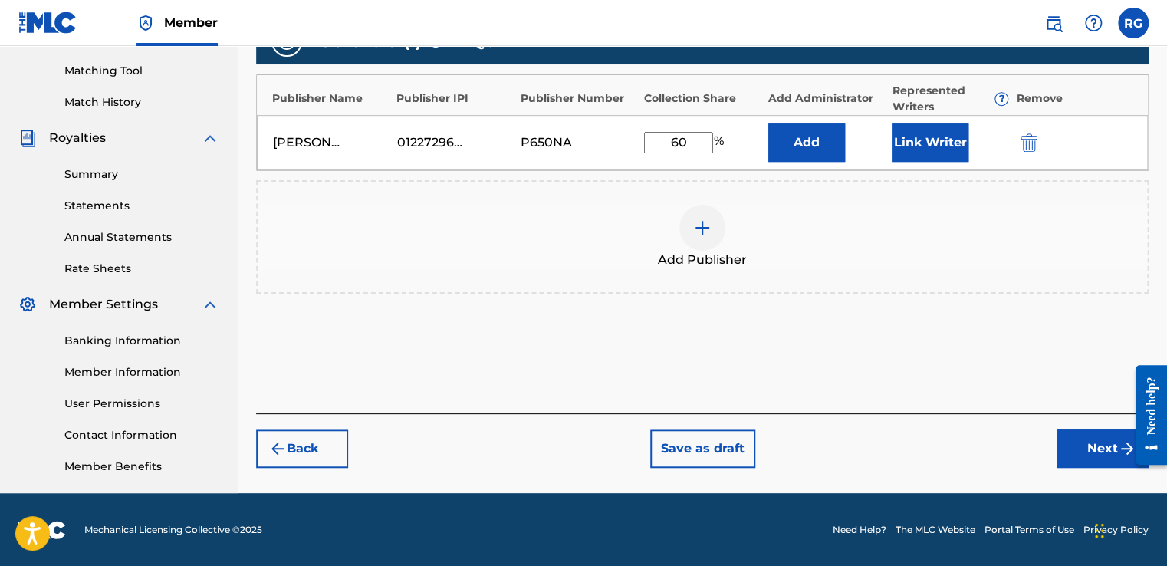
click at [938, 136] on button "Link Writer" at bounding box center [929, 142] width 77 height 38
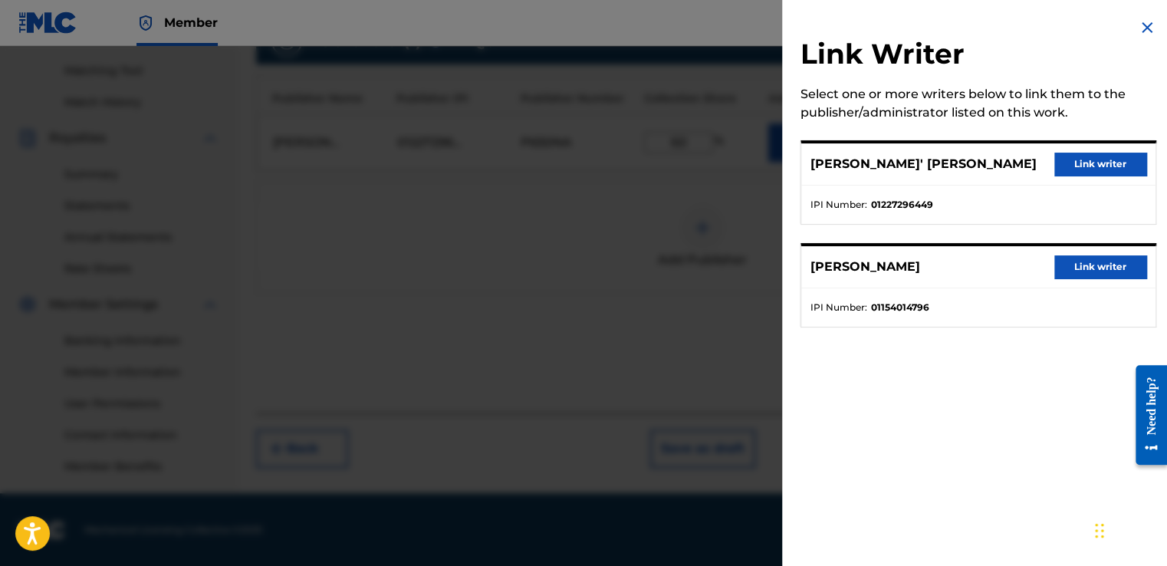
click at [1082, 258] on button "Link writer" at bounding box center [1100, 266] width 92 height 23
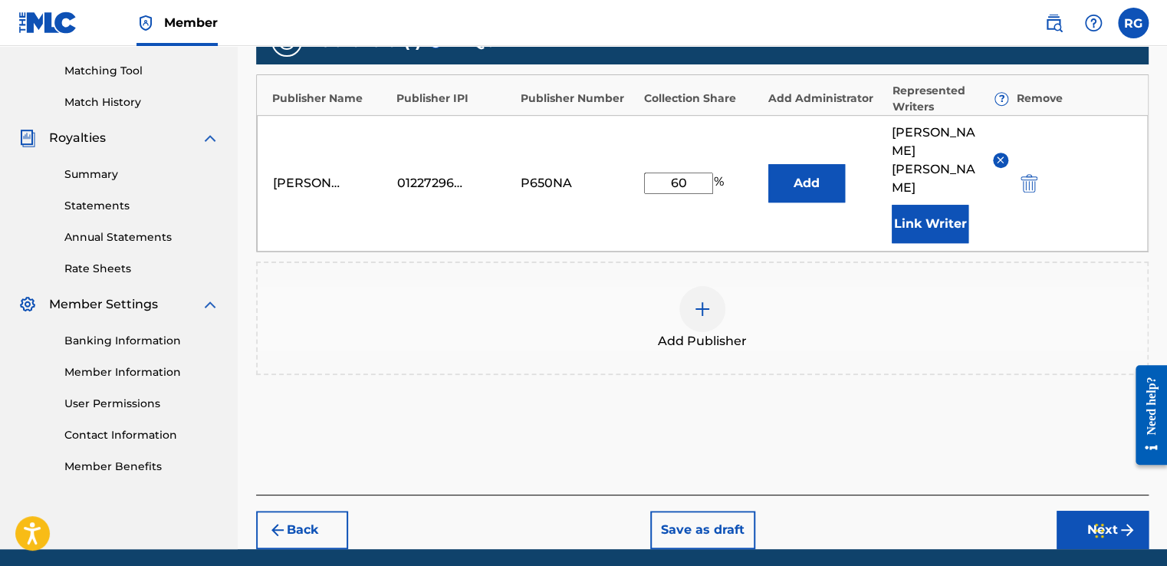
click at [988, 429] on div "Add Publishers & Shares Enter your publisher(s)/administrator(s). Welcome All P…" at bounding box center [702, 188] width 892 height 612
click at [1074, 511] on button "Next" at bounding box center [1102, 530] width 92 height 38
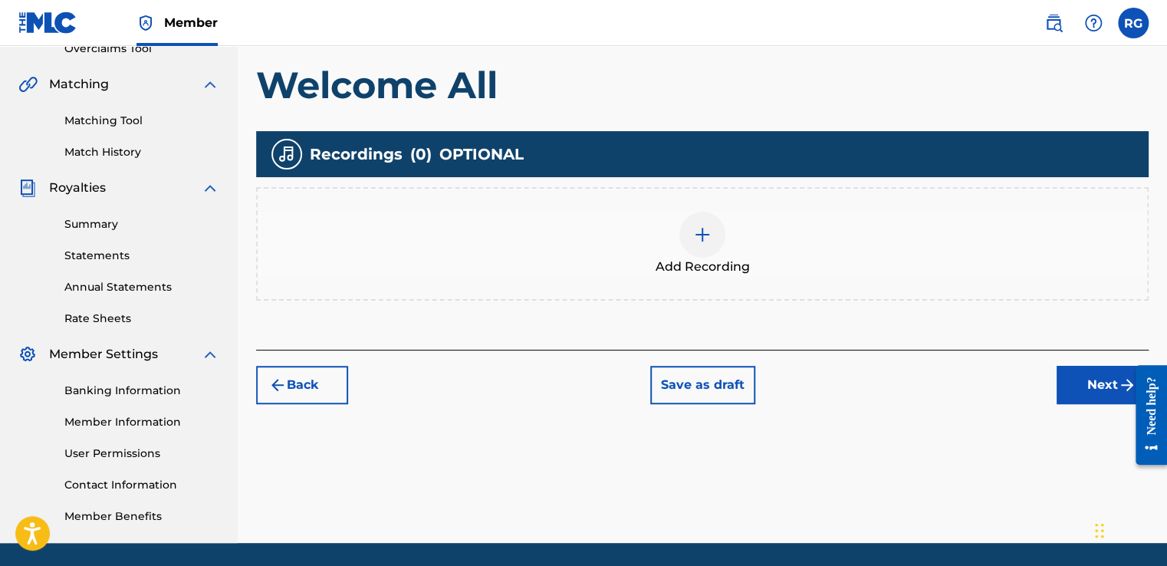
scroll to position [335, 0]
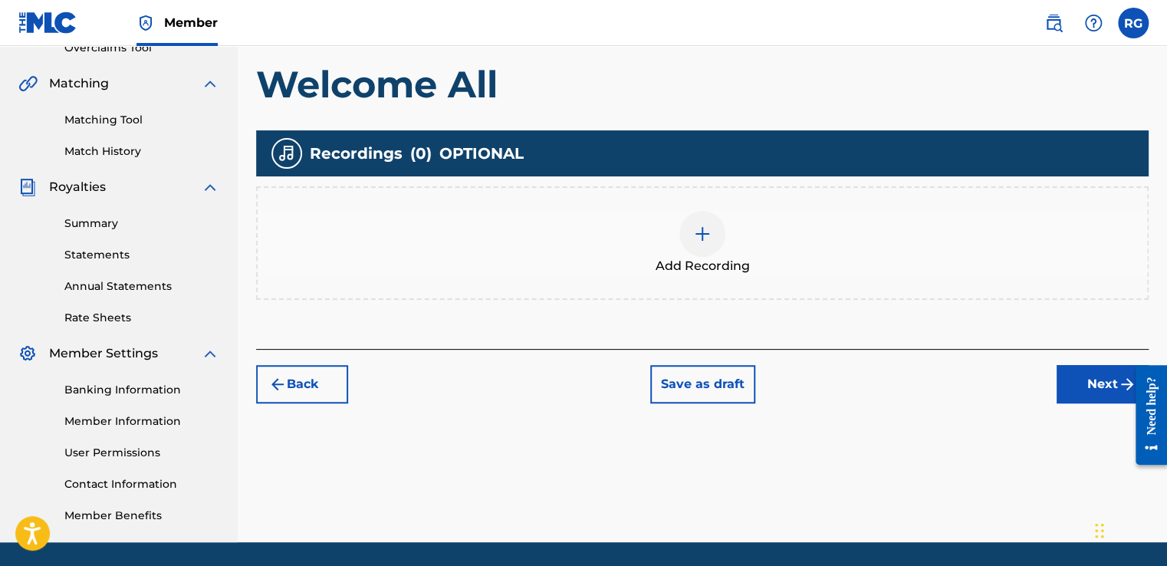
click at [712, 208] on div "Add Recording" at bounding box center [702, 242] width 892 height 113
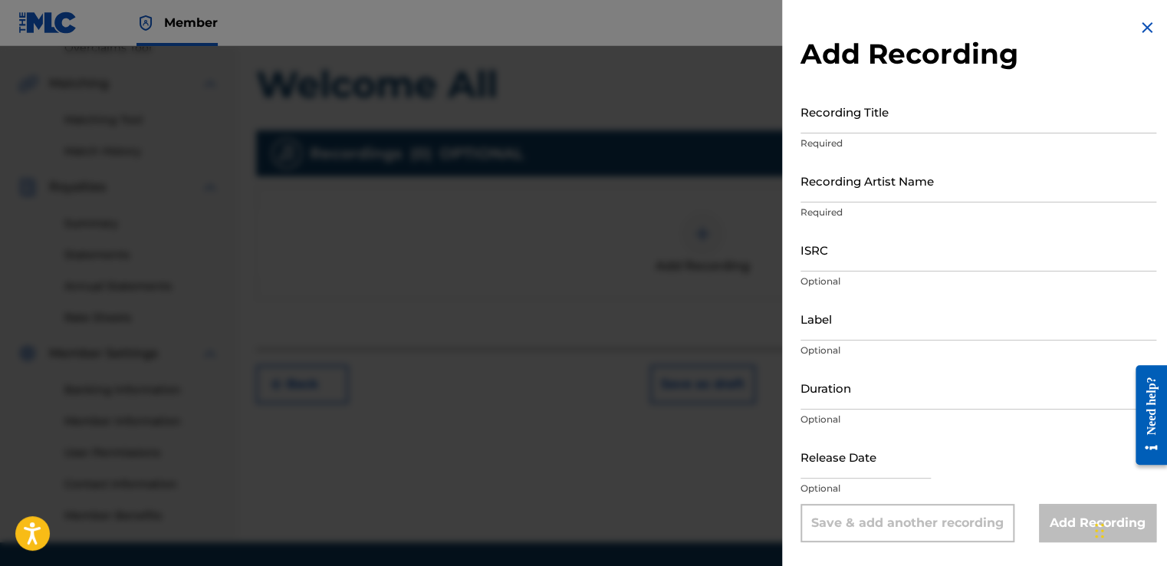
click at [920, 112] on input "Recording Title" at bounding box center [978, 112] width 356 height 44
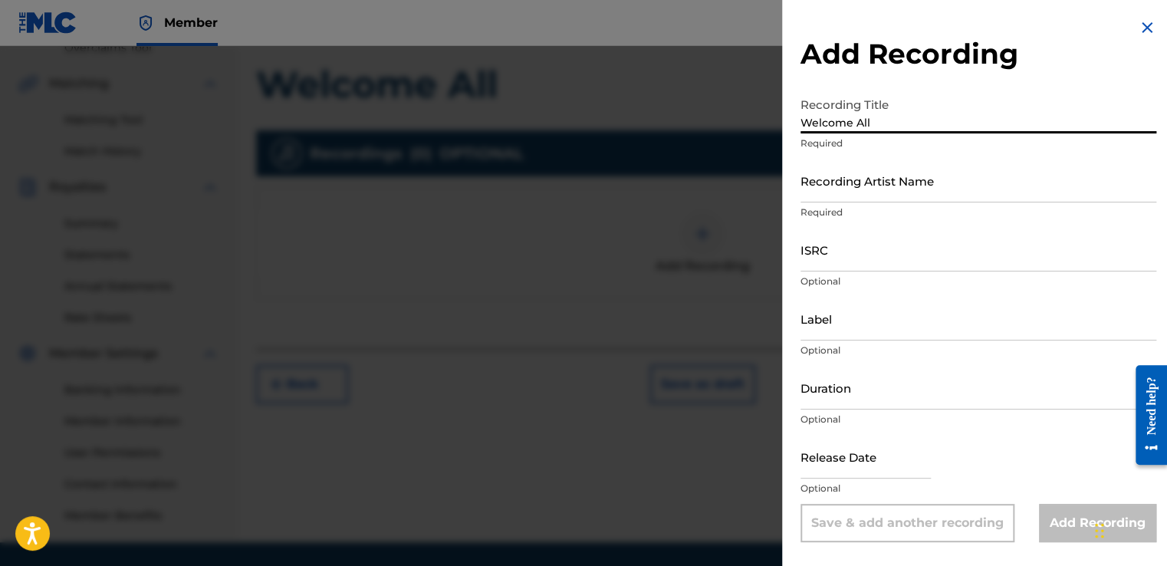
type input "Welcome All"
click at [927, 179] on input "Recording Artist Name" at bounding box center [978, 181] width 356 height 44
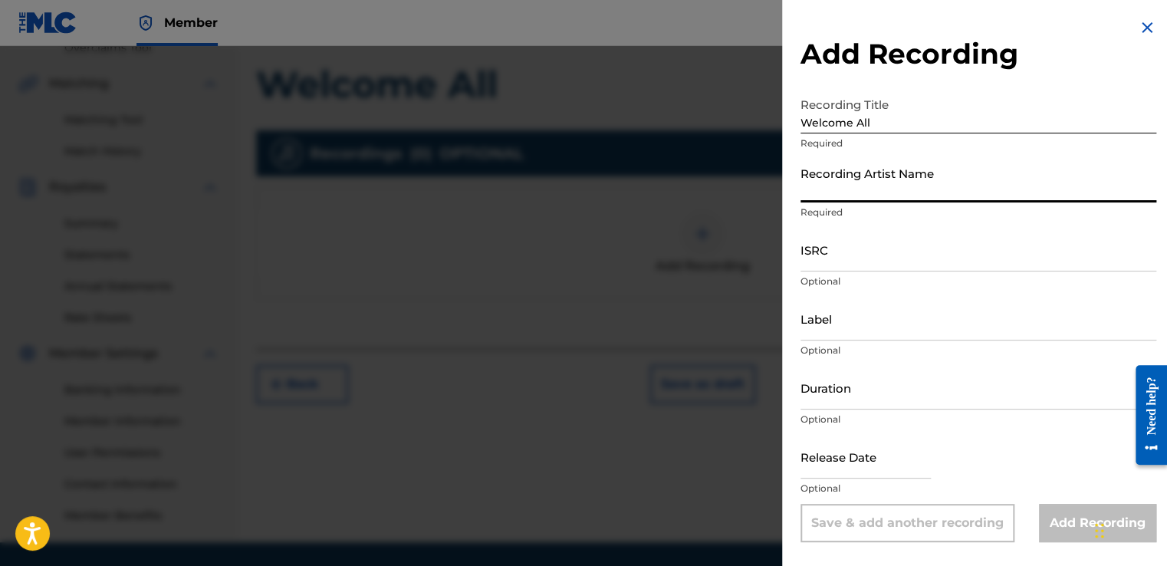
type input "[PERSON_NAME]' [PERSON_NAME]"
type input "[DATE]"
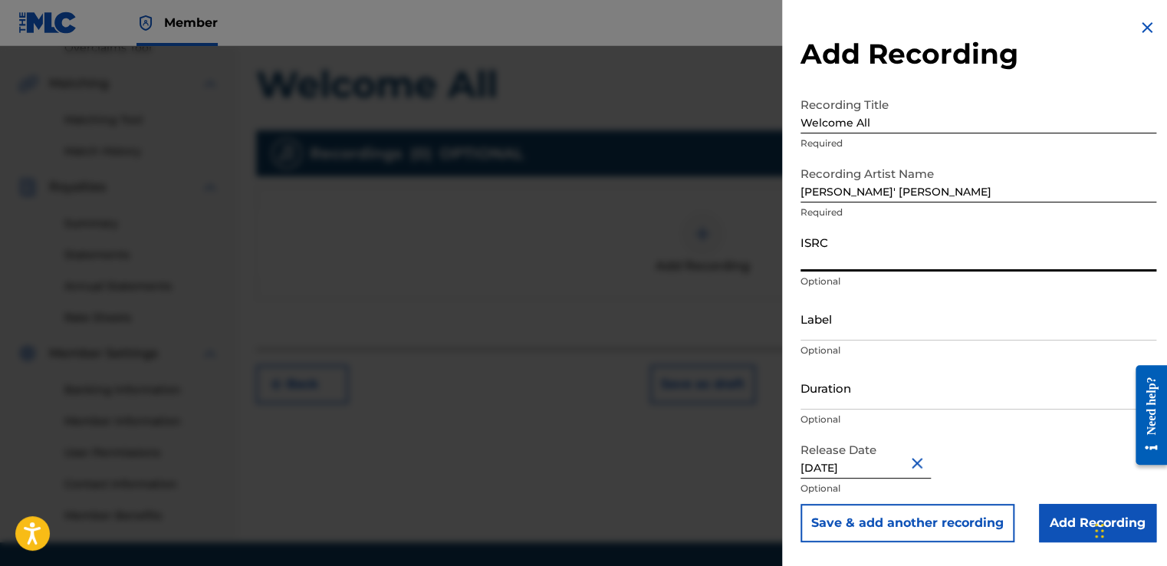
click at [855, 251] on input "ISRC" at bounding box center [978, 250] width 356 height 44
paste input "QZNMU2583826"
type input "QZNMU2583826"
click at [1055, 517] on input "Add Recording" at bounding box center [1097, 523] width 117 height 38
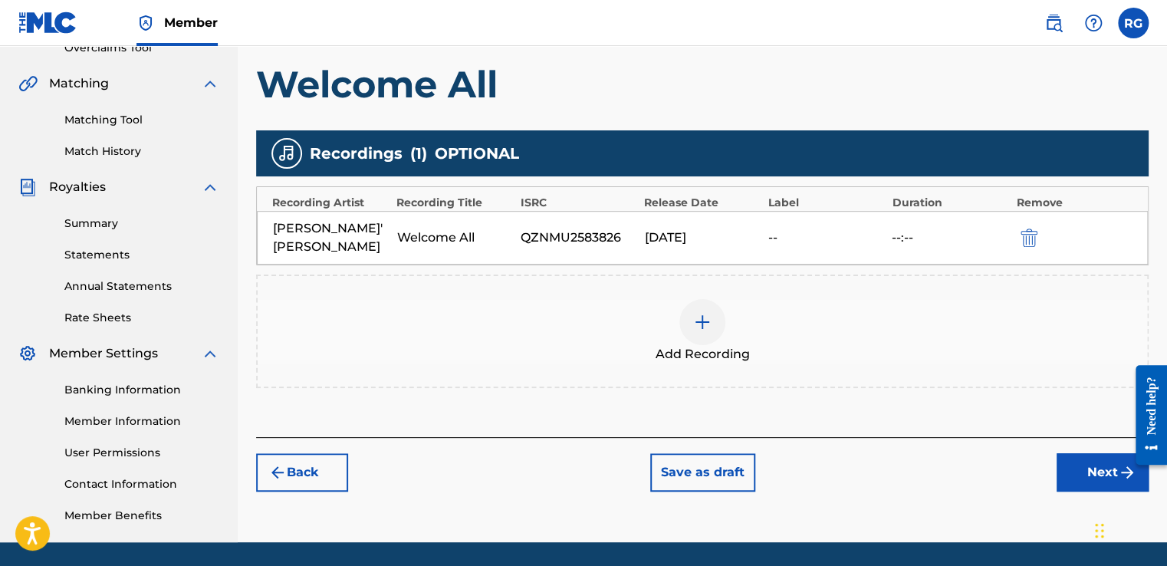
click at [1080, 453] on button "Next" at bounding box center [1102, 472] width 92 height 38
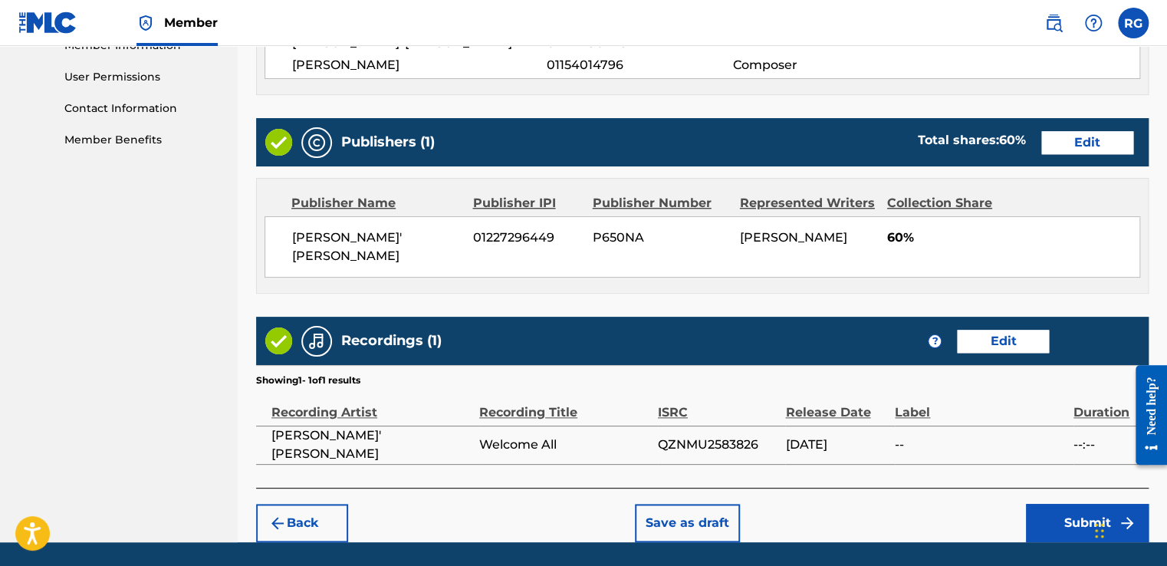
scroll to position [711, 0]
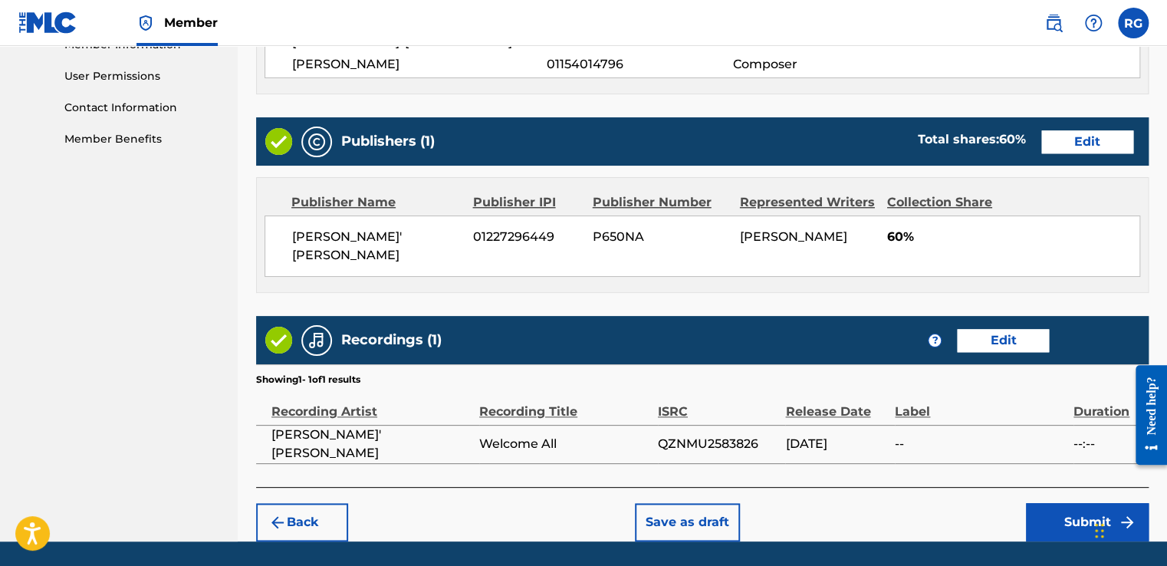
click at [1090, 130] on button "Edit" at bounding box center [1087, 141] width 92 height 23
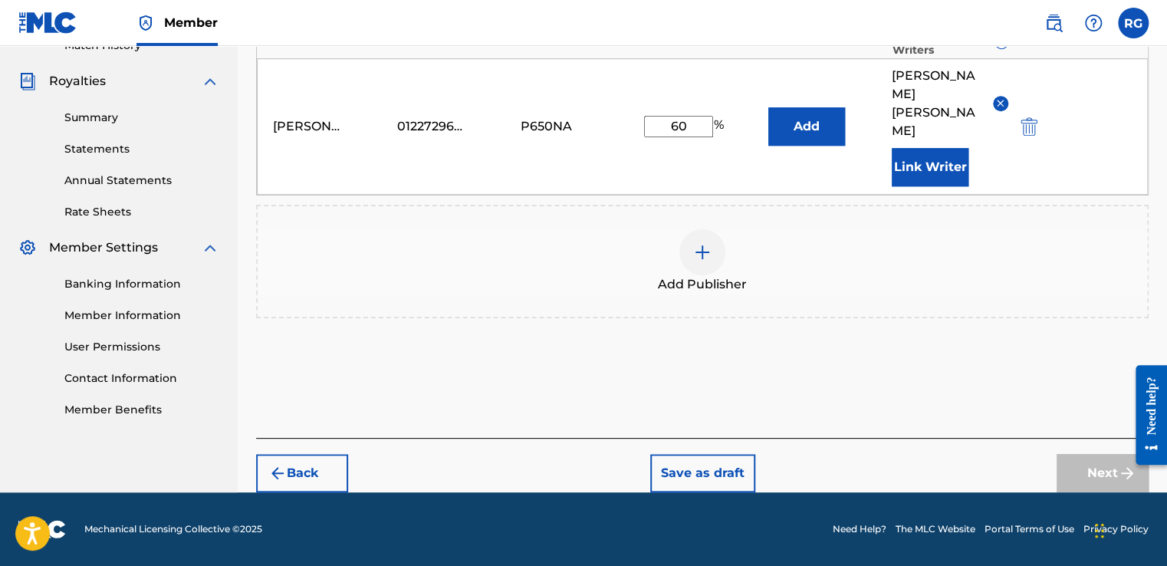
scroll to position [402, 0]
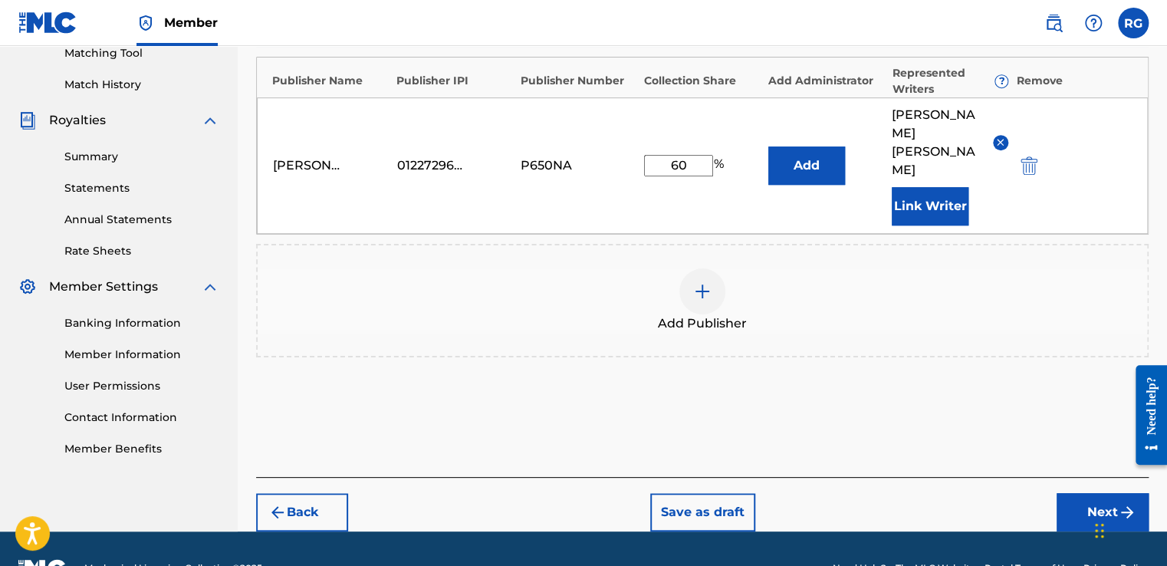
click at [993, 135] on button at bounding box center [1000, 142] width 15 height 15
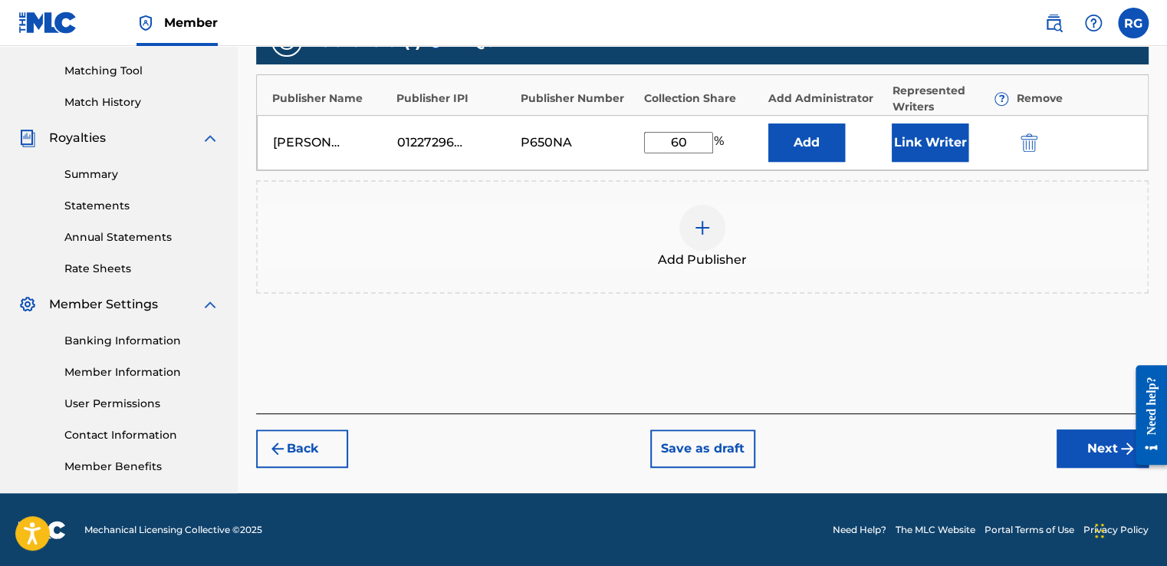
click at [1075, 448] on button "Next" at bounding box center [1102, 448] width 92 height 38
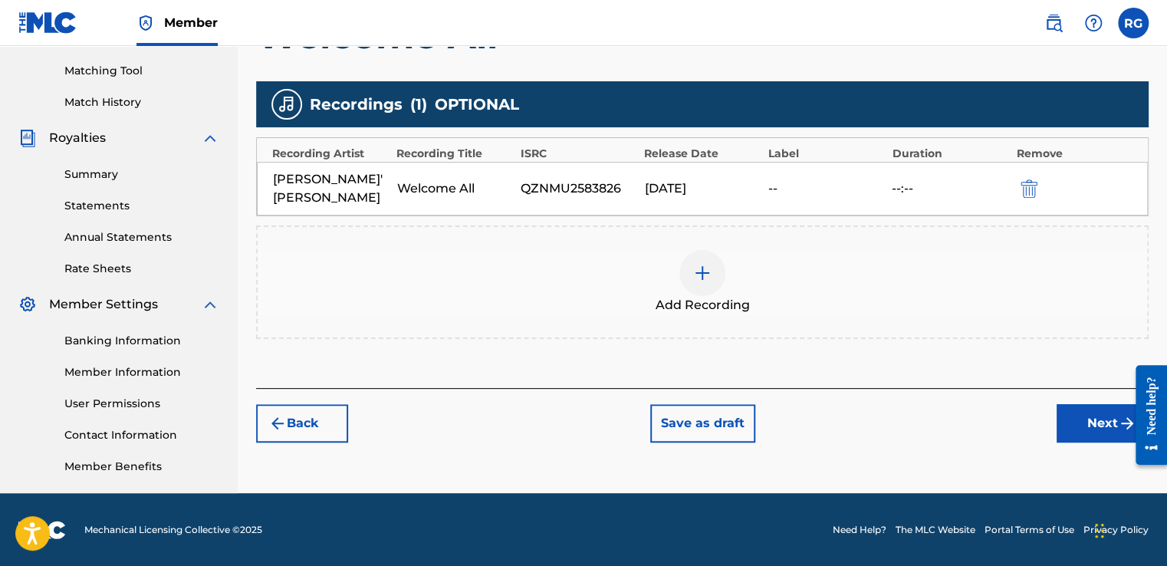
click at [1075, 412] on button "Next" at bounding box center [1102, 423] width 92 height 38
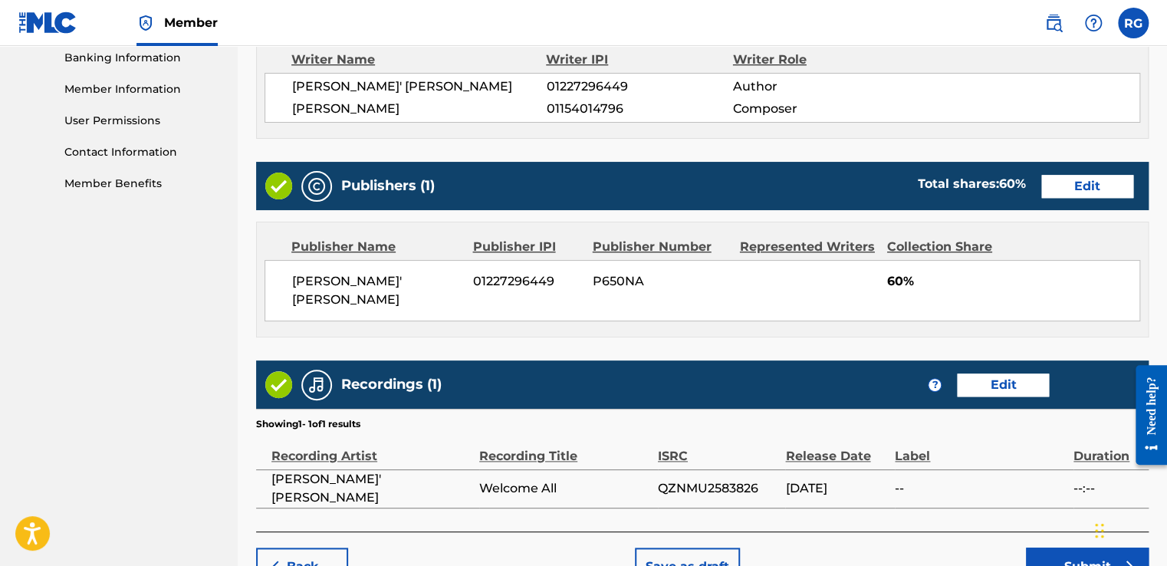
scroll to position [739, 0]
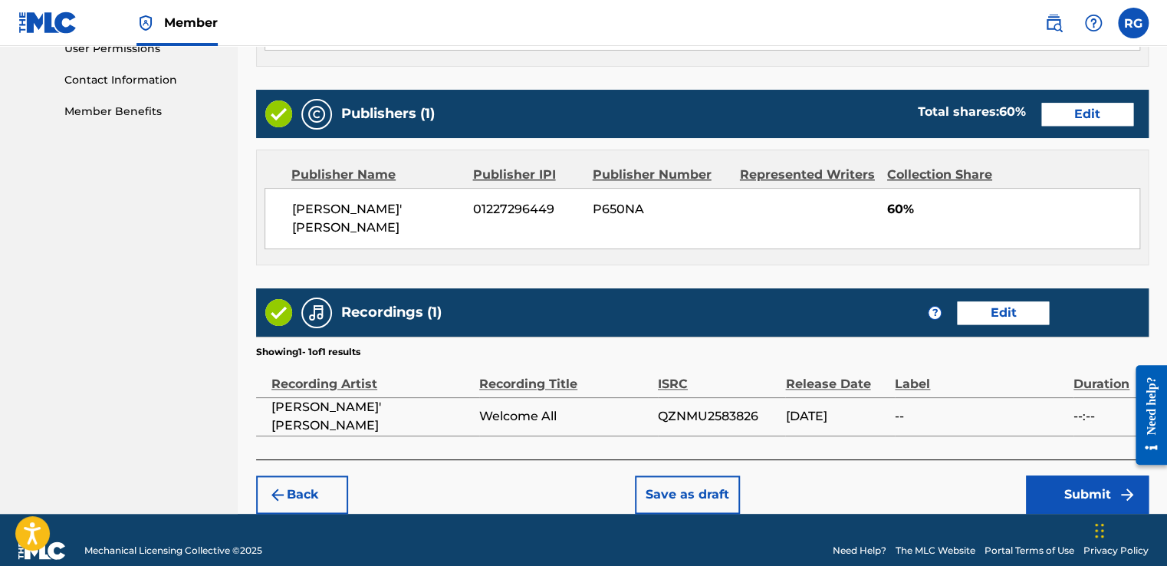
click at [1062, 475] on button "Submit" at bounding box center [1087, 494] width 123 height 38
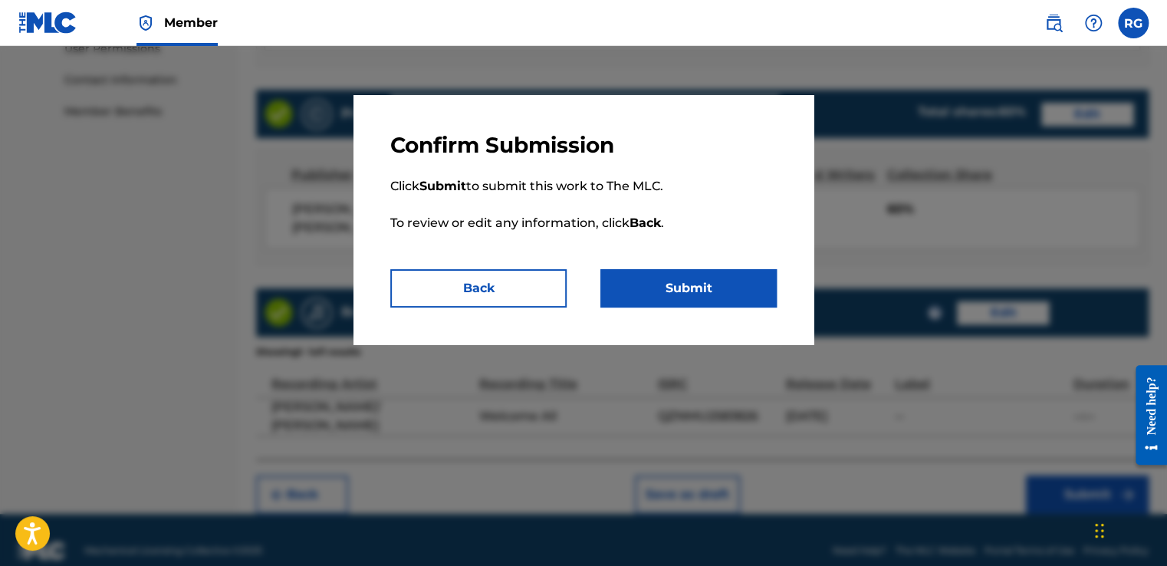
click at [671, 297] on button "Submit" at bounding box center [688, 288] width 176 height 38
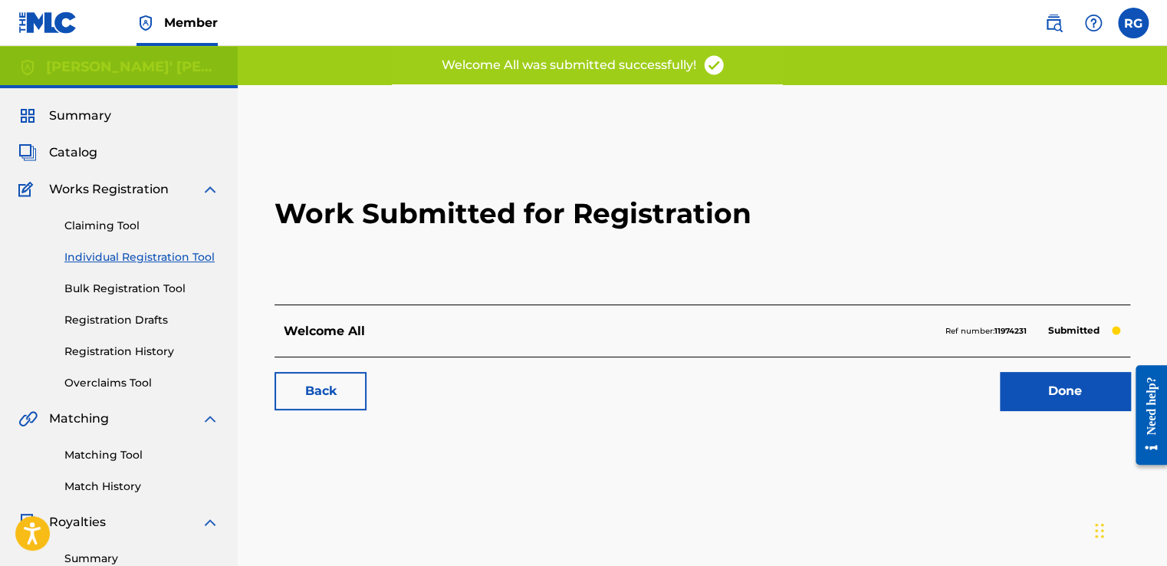
click at [184, 256] on link "Individual Registration Tool" at bounding box center [141, 257] width 155 height 16
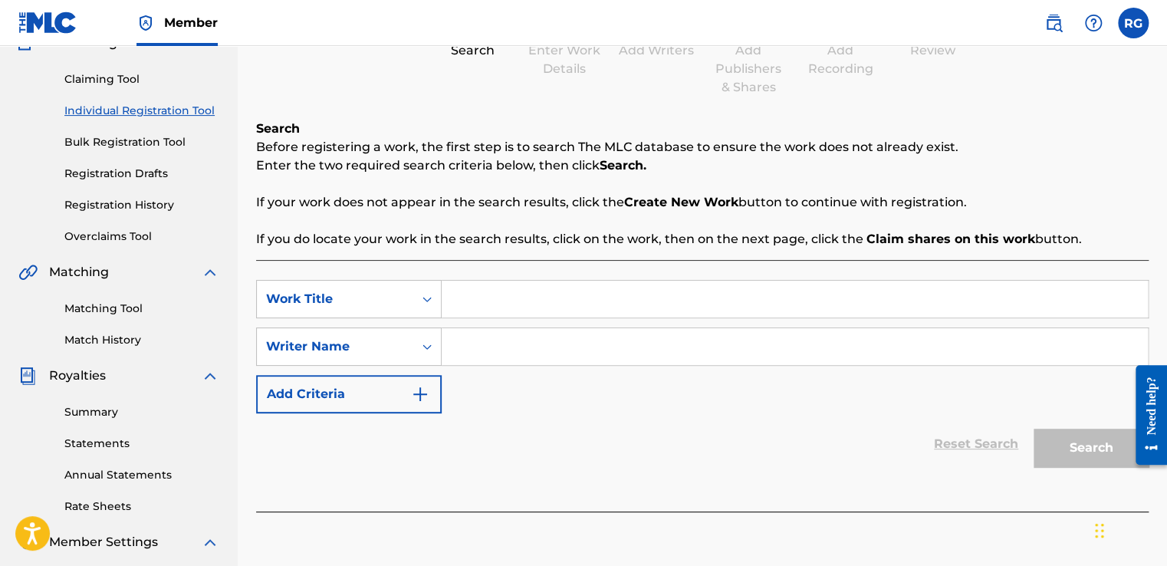
scroll to position [147, 0]
click at [551, 294] on input "Search Form" at bounding box center [795, 298] width 706 height 37
type input "Move This Place"
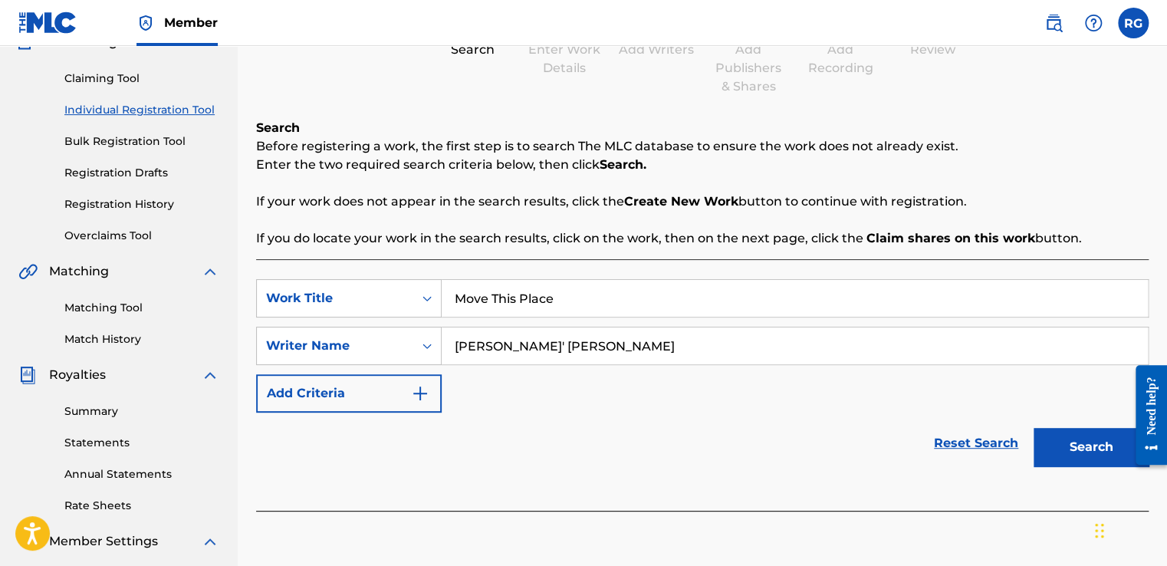
type input "[PERSON_NAME]' [PERSON_NAME]"
click at [1065, 429] on button "Search" at bounding box center [1090, 447] width 115 height 38
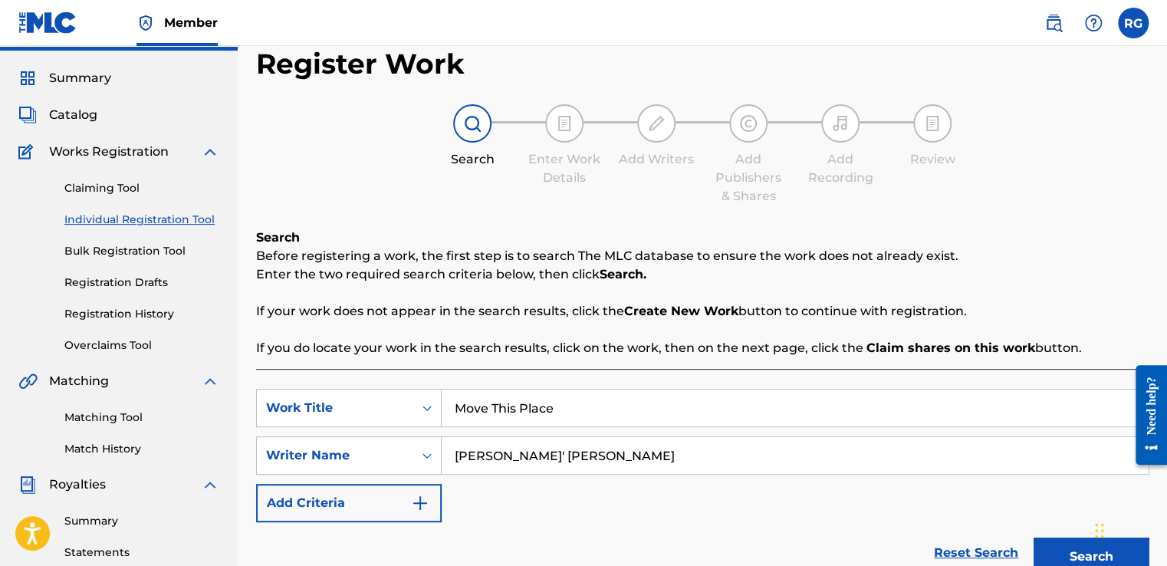
scroll to position [384, 0]
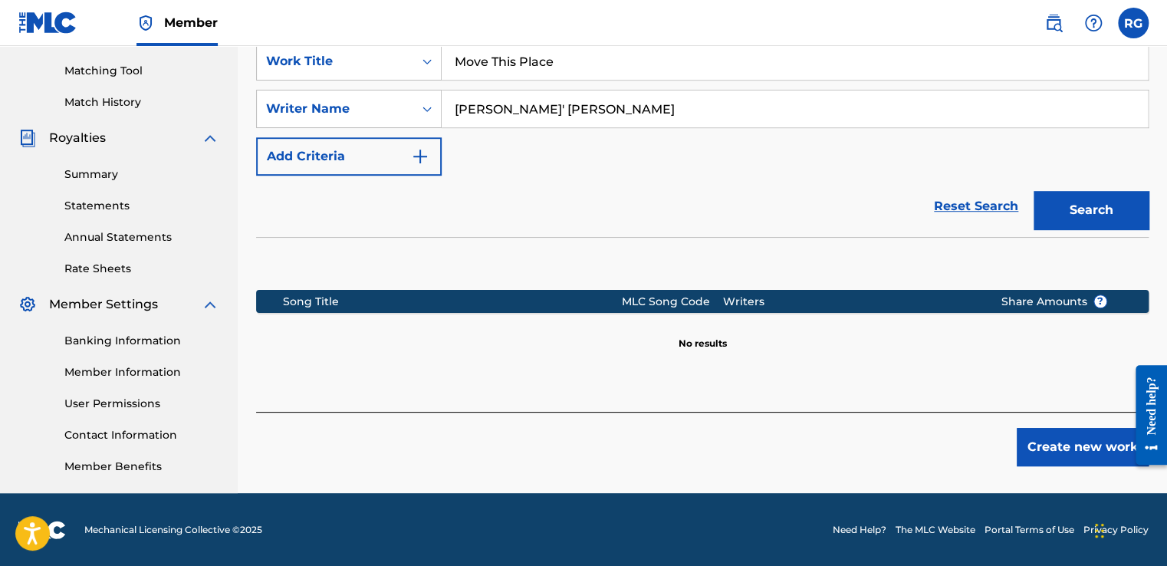
click at [1053, 449] on button "Create new work" at bounding box center [1082, 447] width 132 height 38
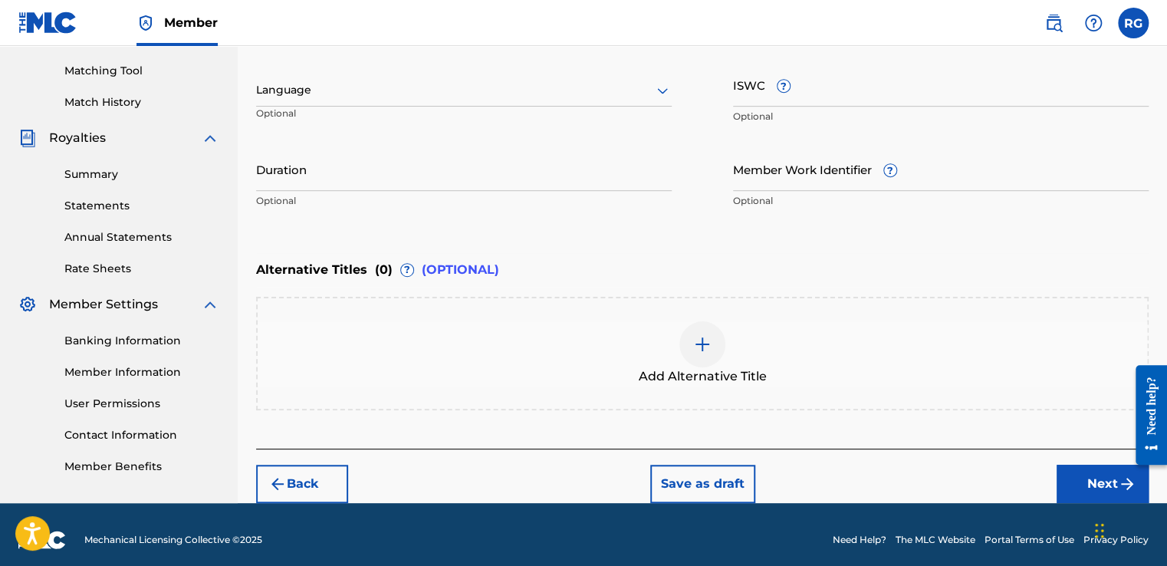
scroll to position [392, 0]
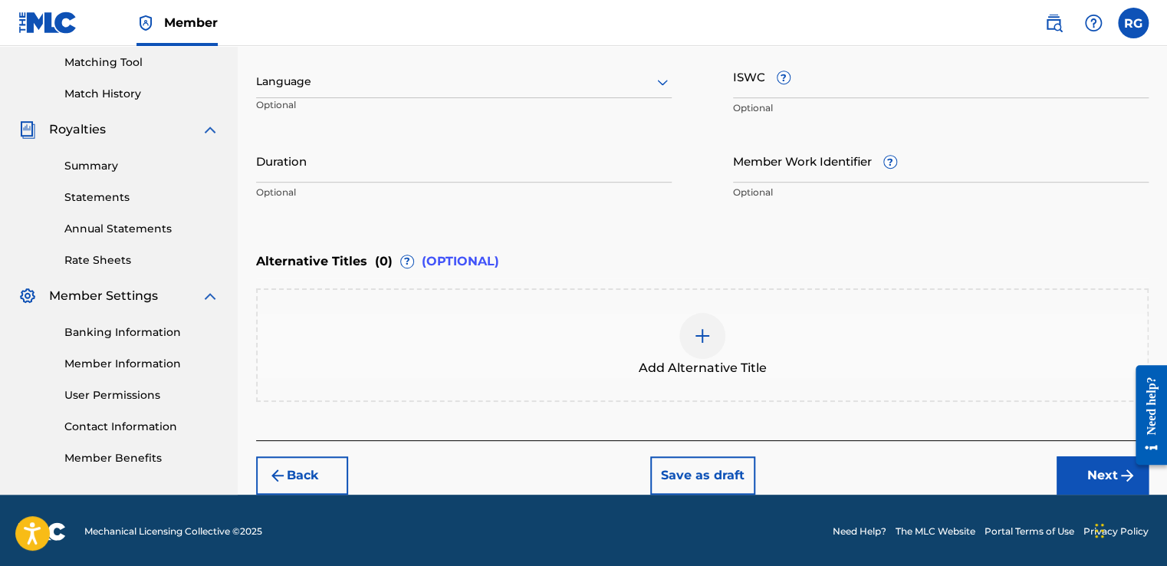
click at [1079, 482] on button "Next" at bounding box center [1102, 475] width 92 height 38
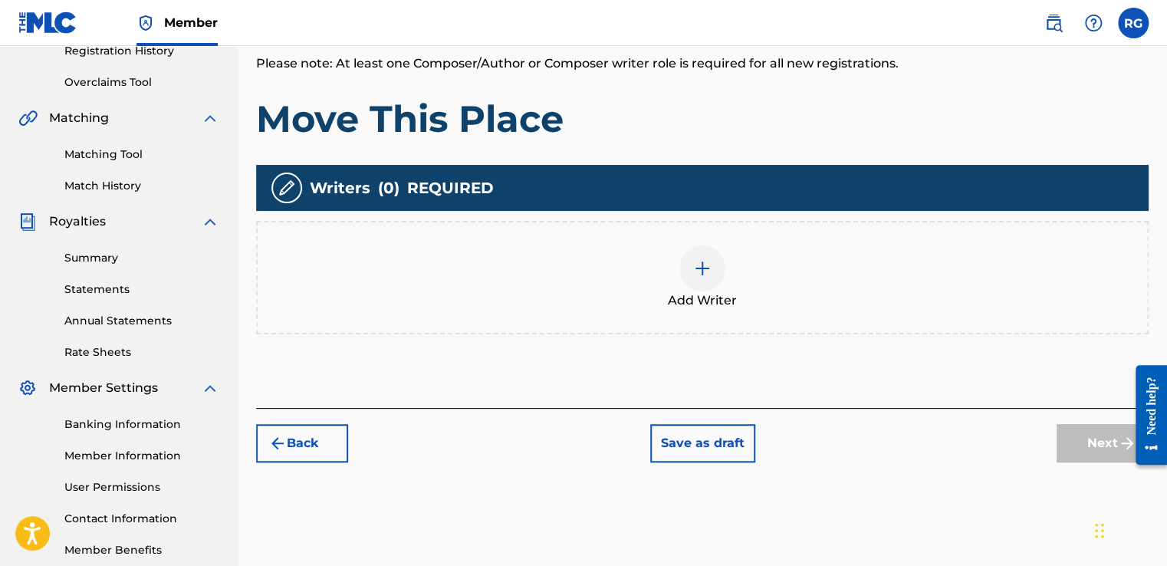
scroll to position [301, 0]
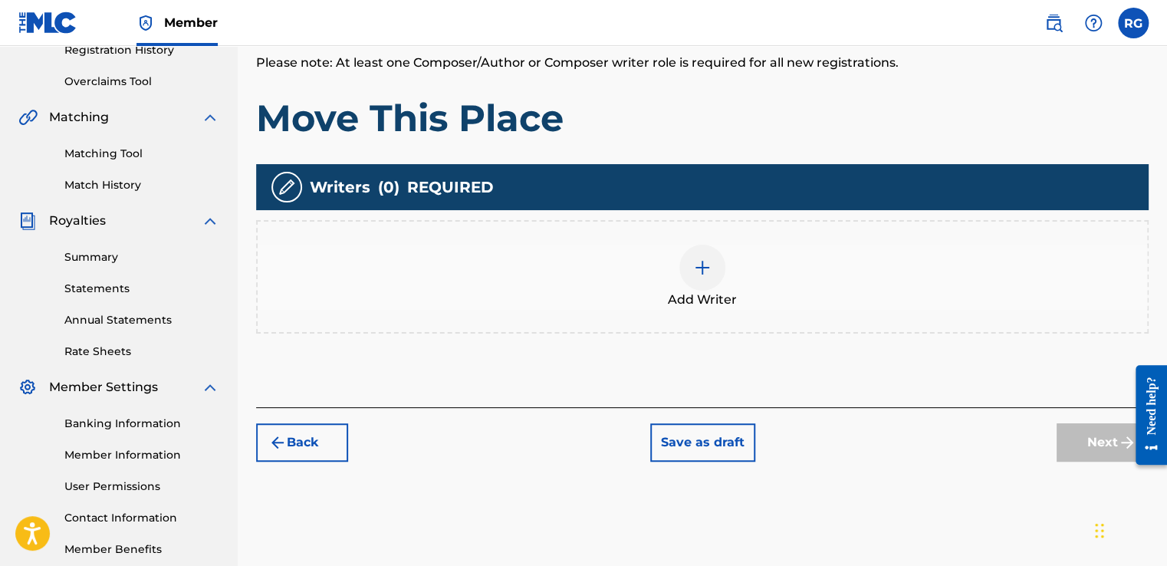
click at [681, 268] on div at bounding box center [702, 268] width 46 height 46
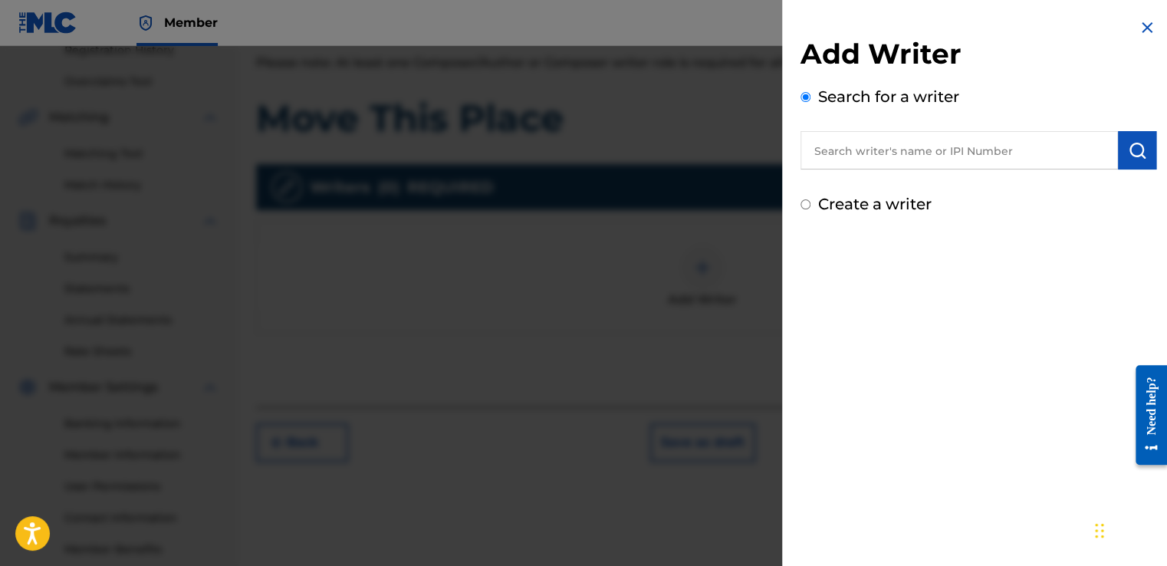
click at [901, 152] on input "text" at bounding box center [958, 150] width 317 height 38
type input "[PERSON_NAME]' [PERSON_NAME]"
click at [1126, 161] on button "submit" at bounding box center [1137, 150] width 38 height 38
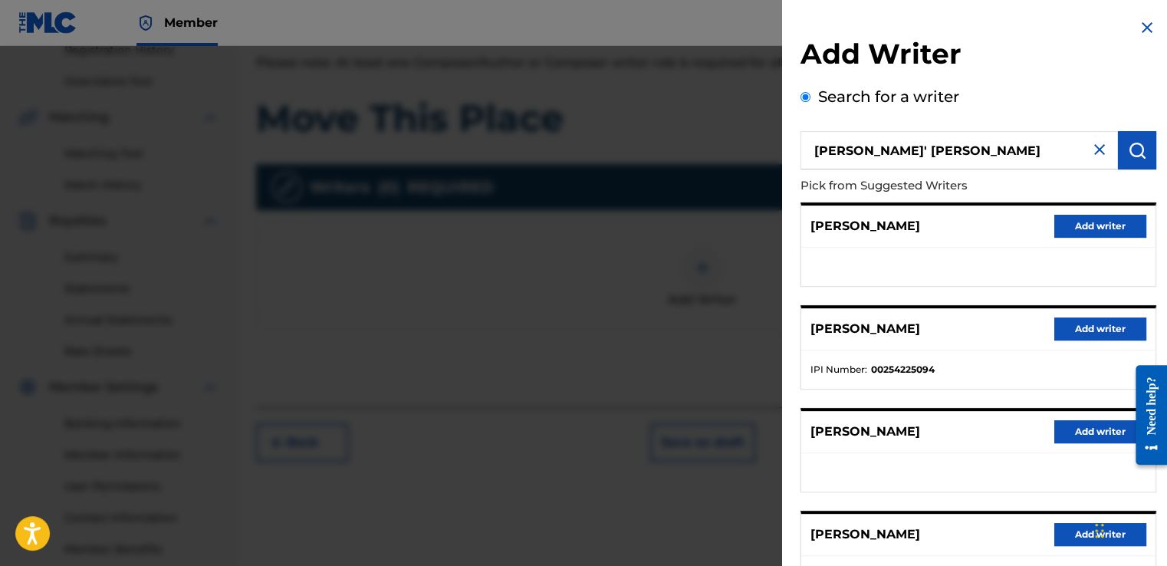
scroll to position [227, 0]
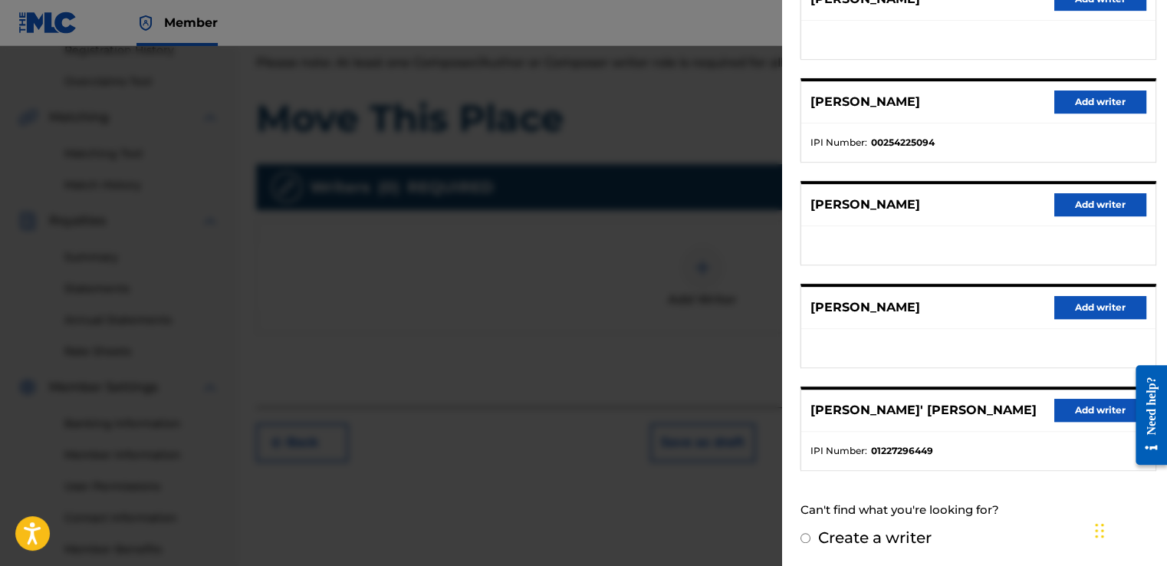
click at [1111, 399] on button "Add writer" at bounding box center [1100, 410] width 92 height 23
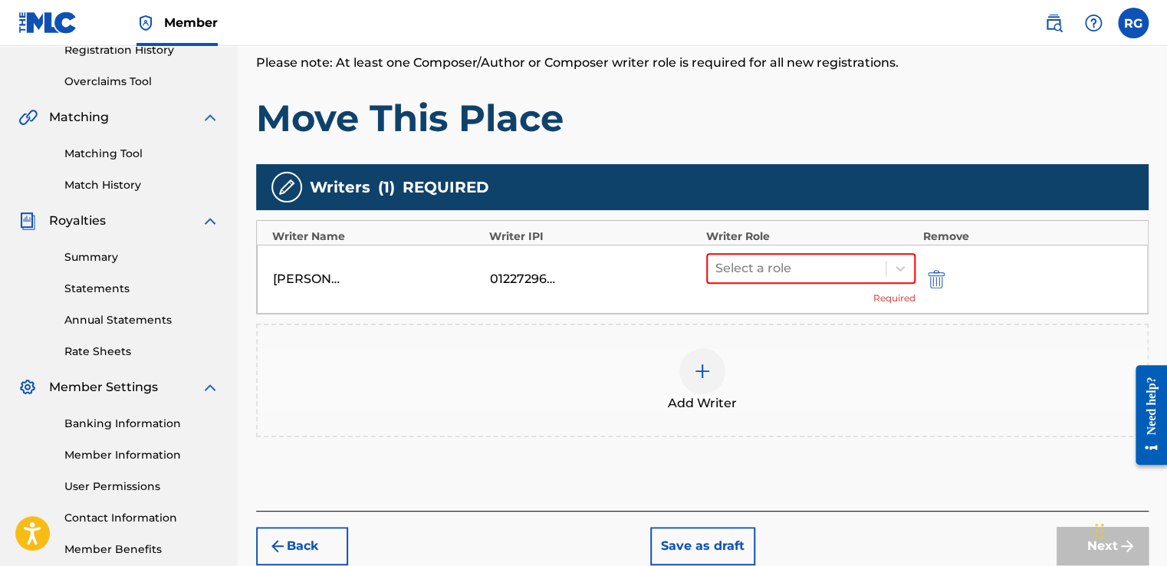
click at [777, 284] on div "Select a role Required" at bounding box center [810, 279] width 209 height 52
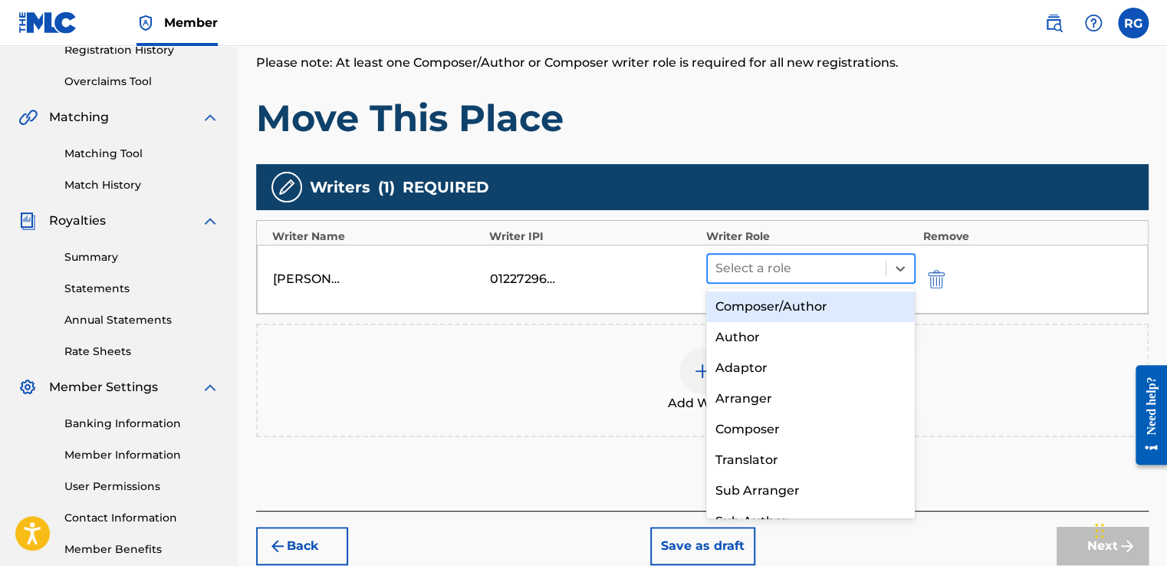
click at [767, 271] on div at bounding box center [796, 268] width 163 height 21
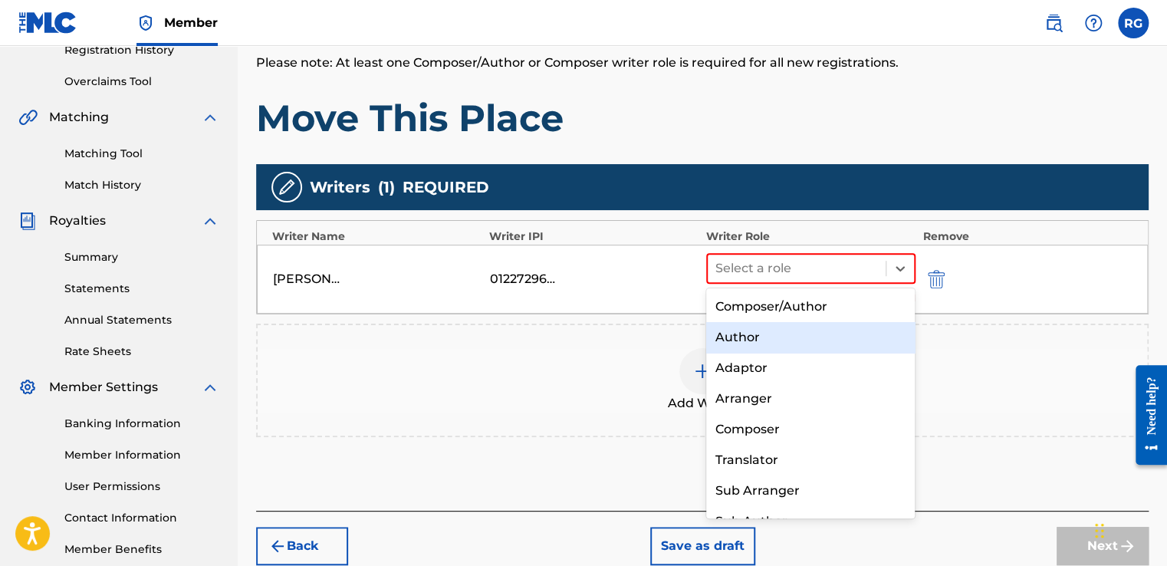
click at [756, 339] on div "Author" at bounding box center [810, 337] width 209 height 31
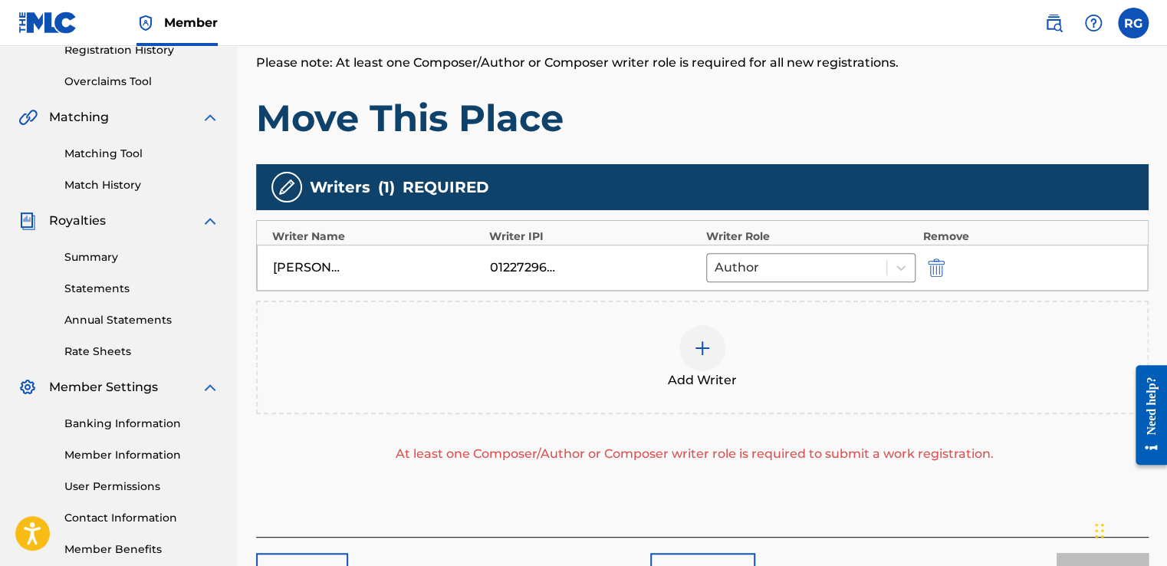
click at [717, 327] on div "Add Writer" at bounding box center [702, 357] width 889 height 64
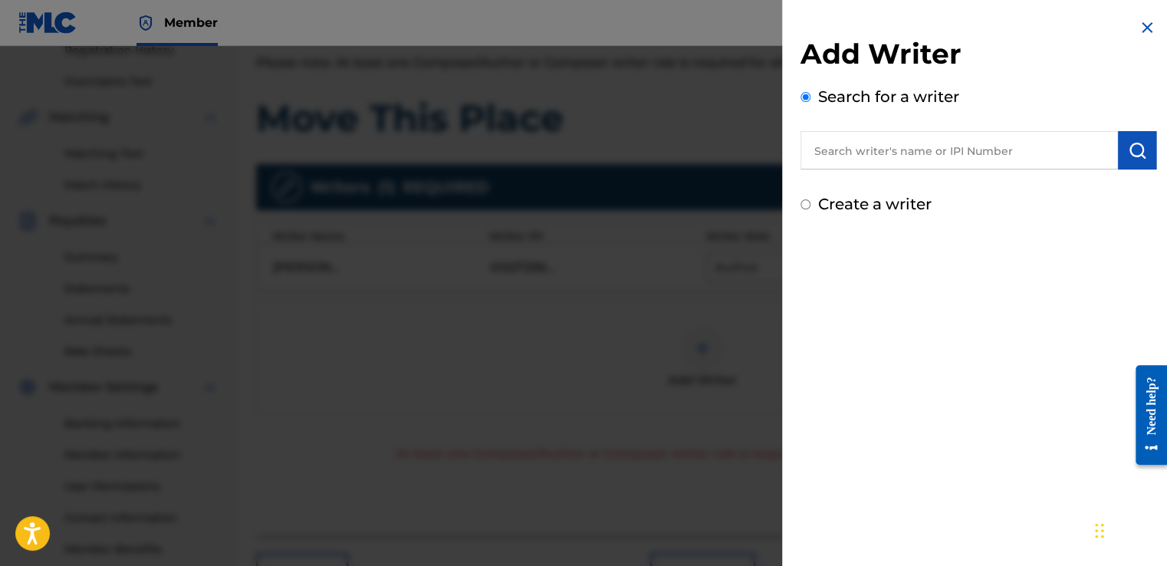
click at [937, 136] on input "text" at bounding box center [958, 150] width 317 height 38
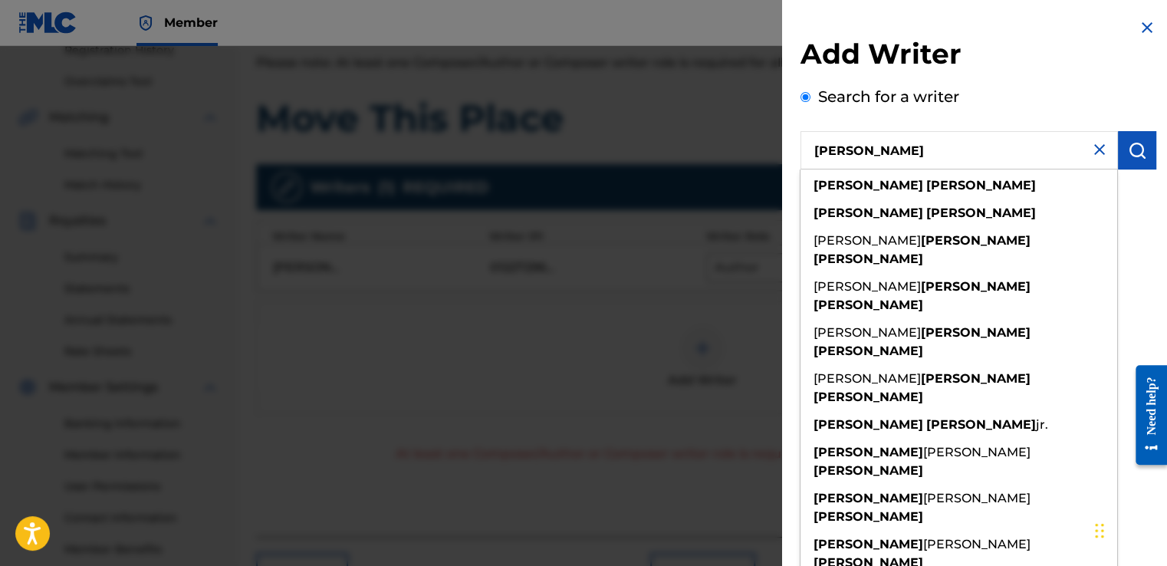
type input "[PERSON_NAME]"
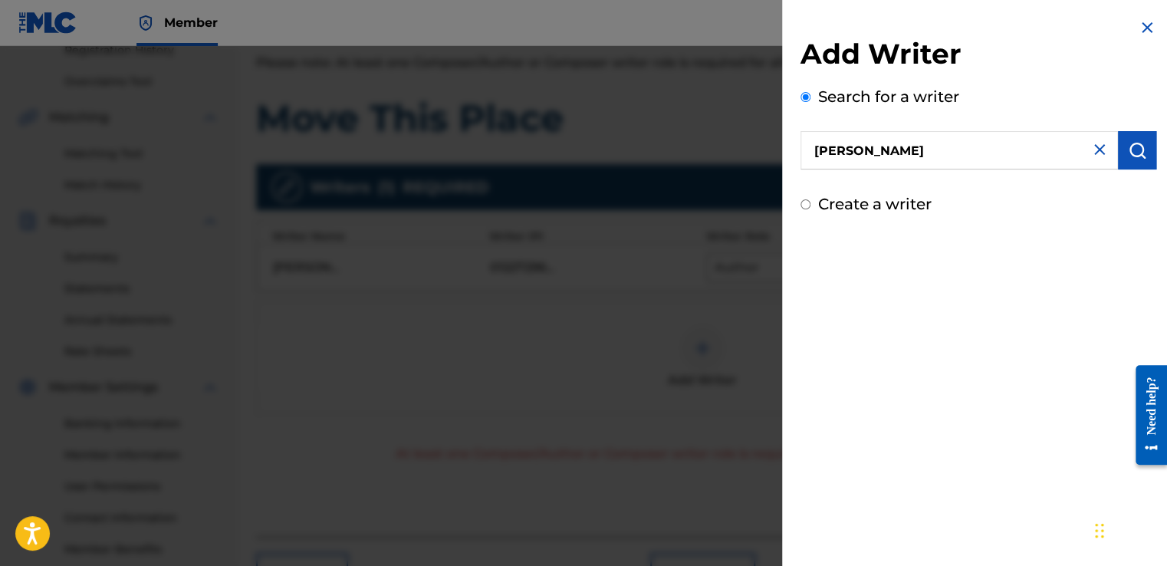
click at [1128, 150] on img "submit" at bounding box center [1137, 150] width 18 height 18
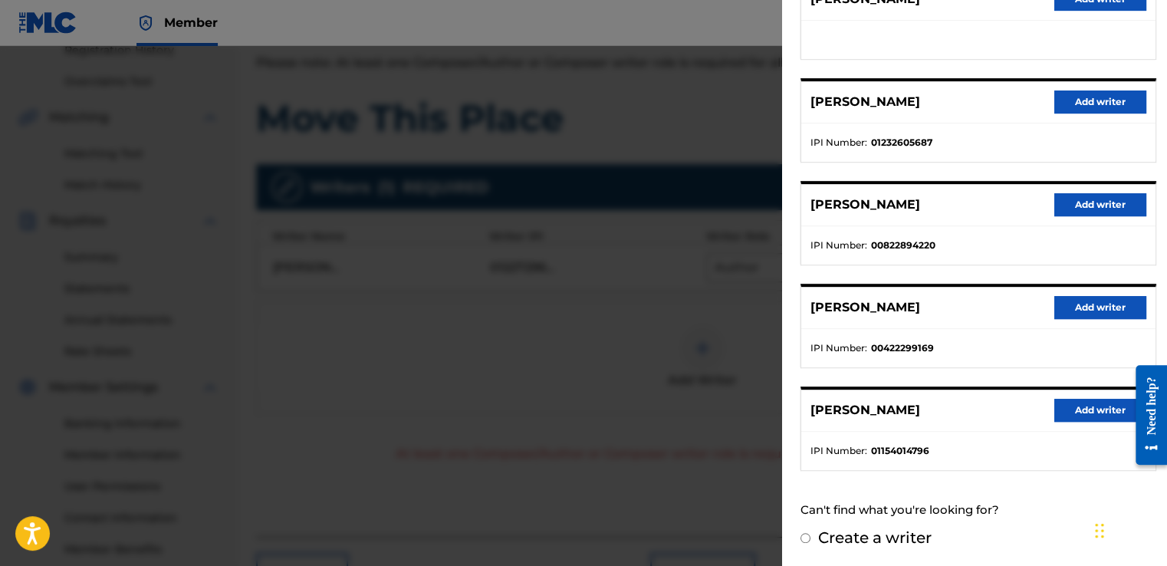
click at [1098, 412] on button "Add writer" at bounding box center [1100, 410] width 92 height 23
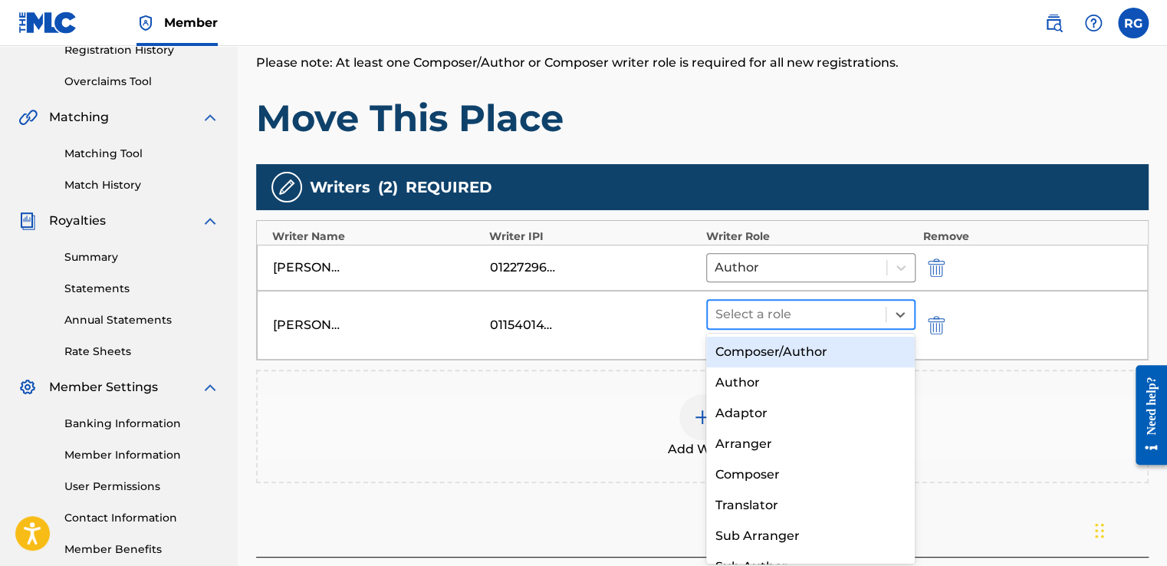
click at [796, 304] on div at bounding box center [796, 314] width 163 height 21
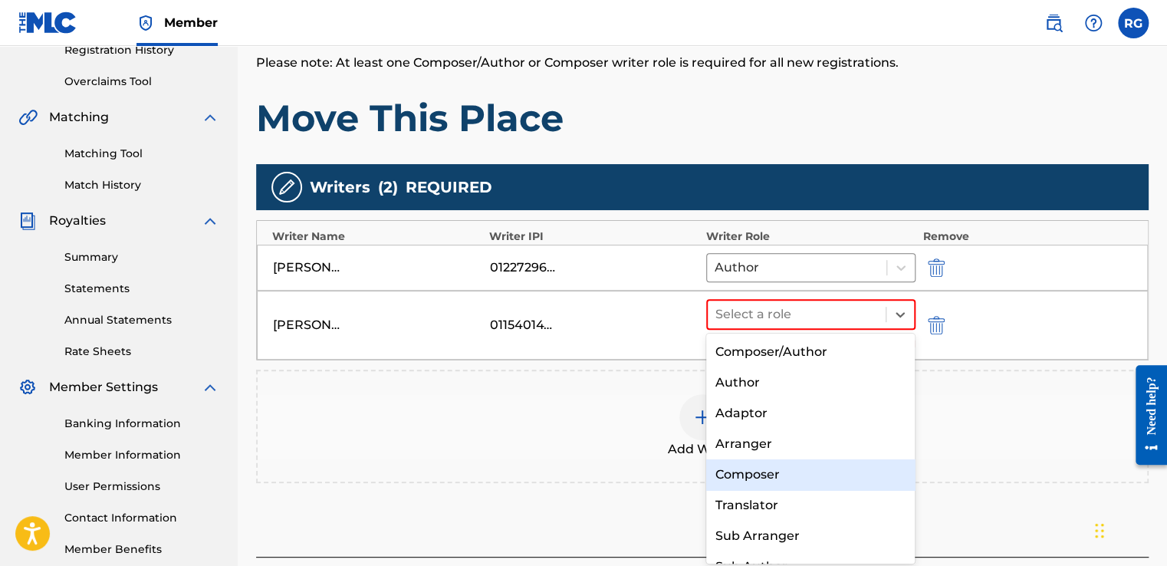
click at [793, 477] on div "Composer" at bounding box center [810, 474] width 209 height 31
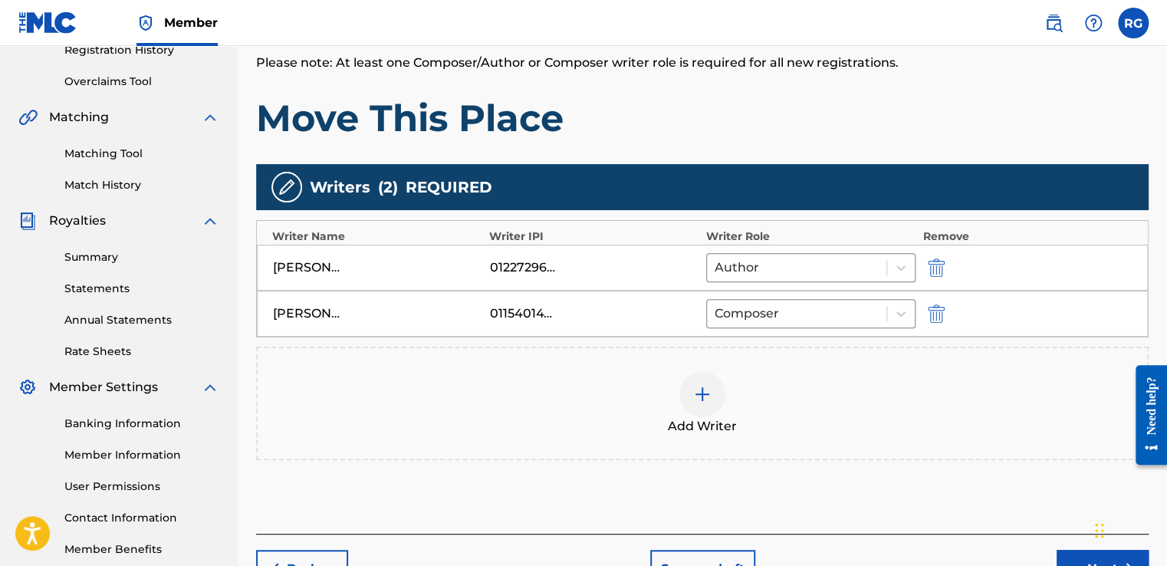
scroll to position [395, 0]
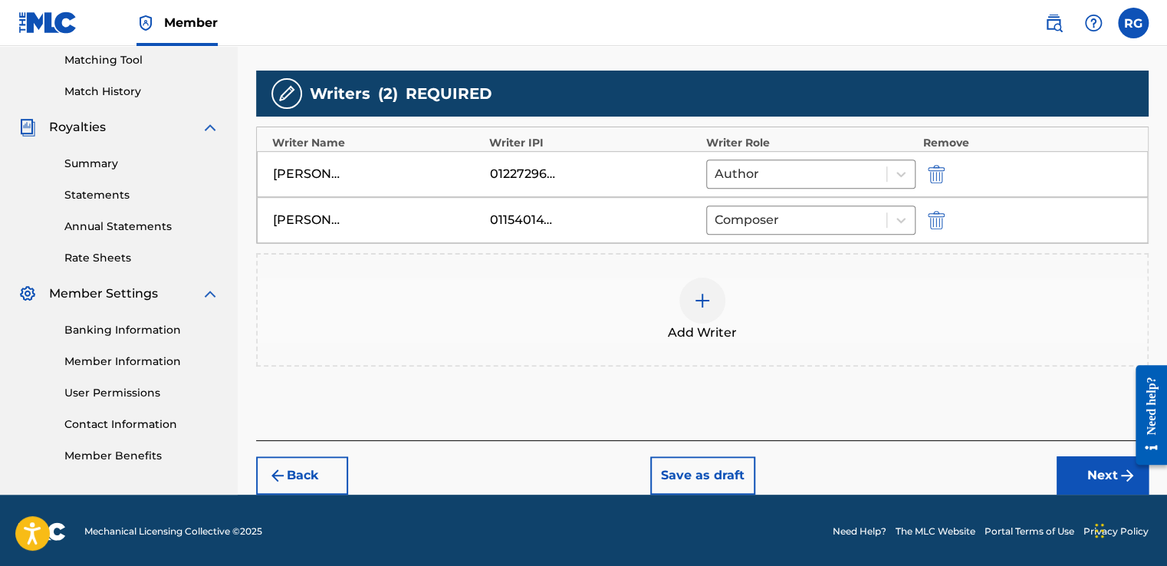
click at [1079, 470] on button "Next" at bounding box center [1102, 475] width 92 height 38
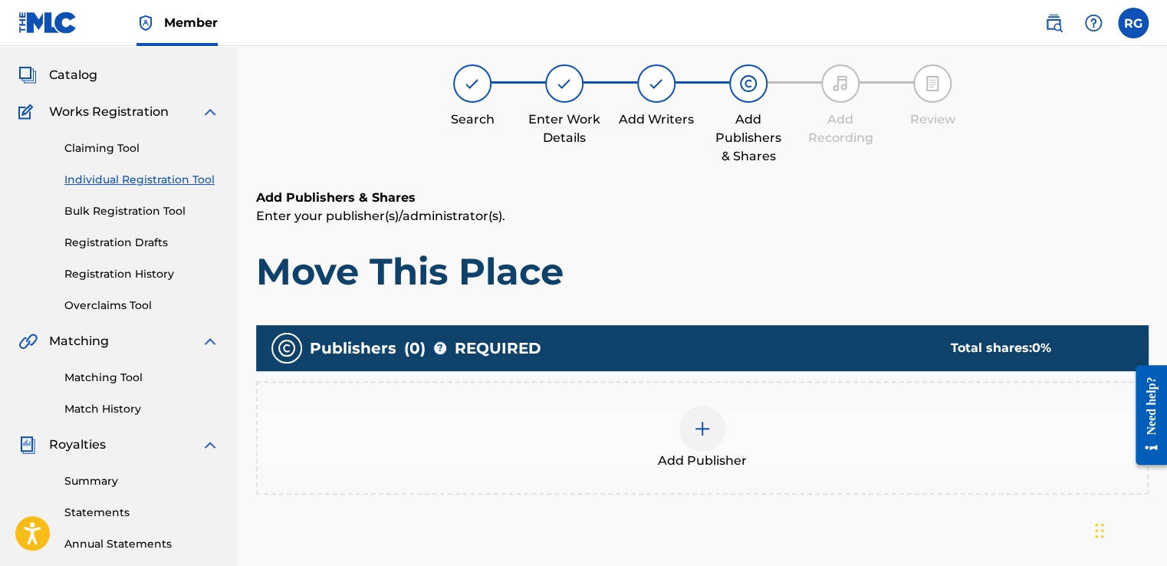
scroll to position [69, 0]
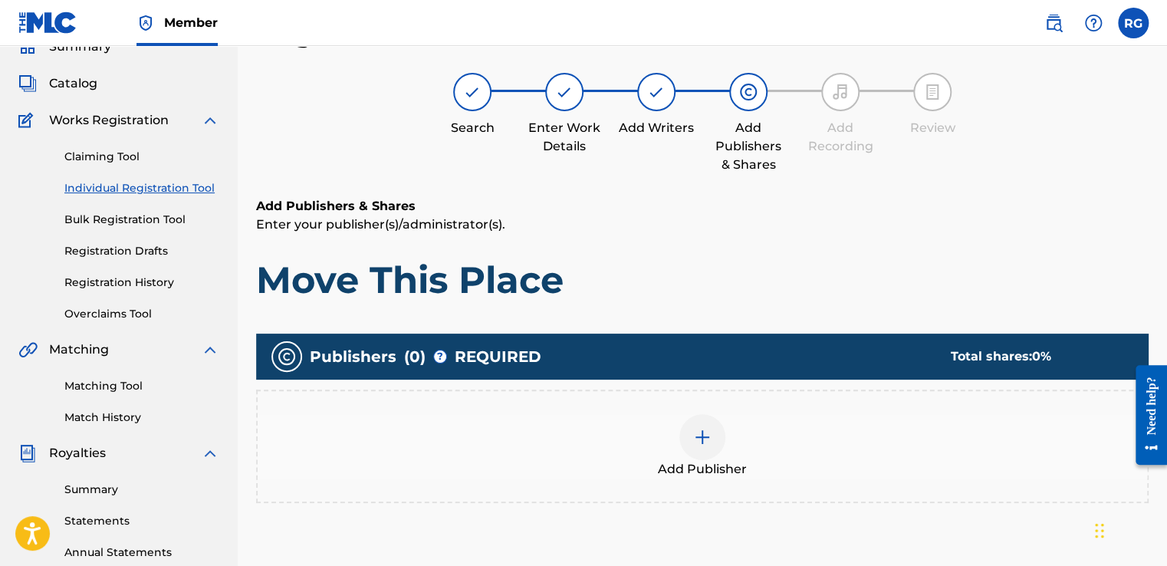
click at [691, 424] on div at bounding box center [702, 437] width 46 height 46
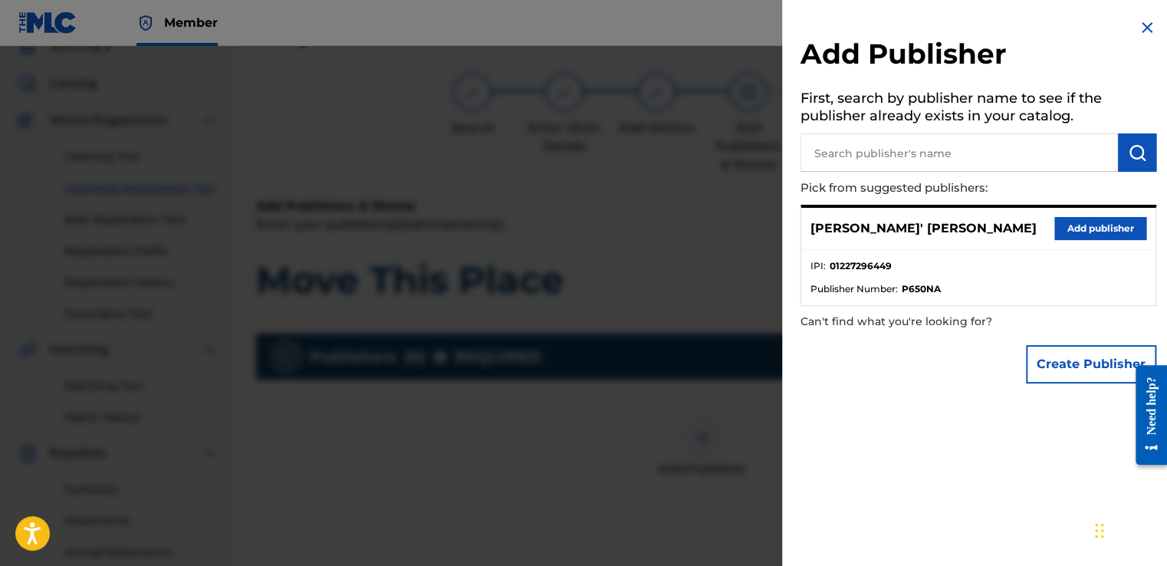
click at [1083, 222] on button "Add publisher" at bounding box center [1100, 228] width 92 height 23
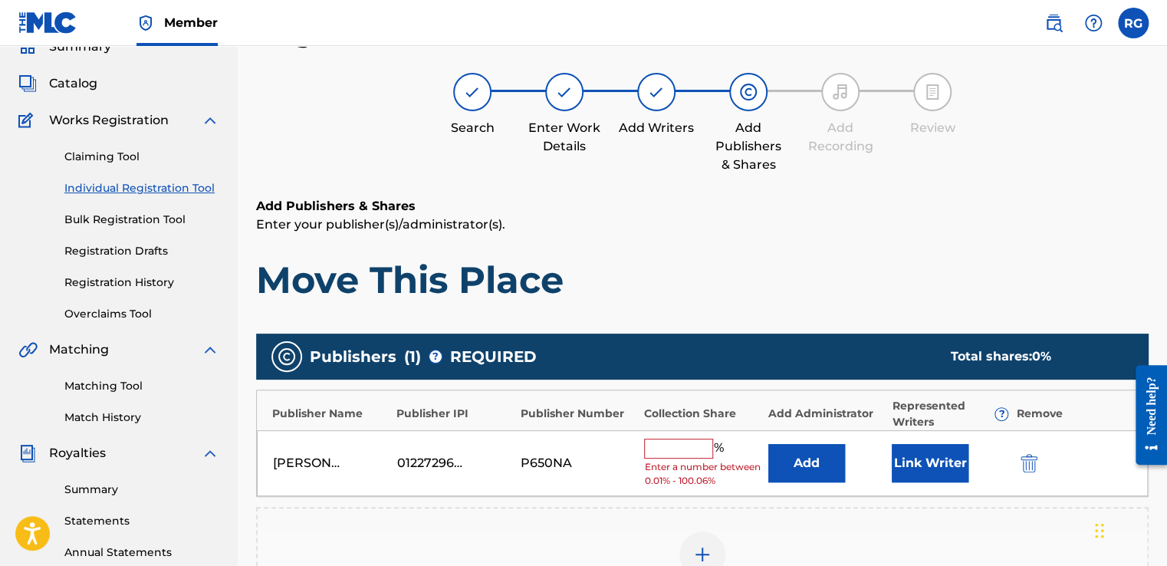
click at [686, 438] on input "text" at bounding box center [678, 448] width 69 height 20
type input "60"
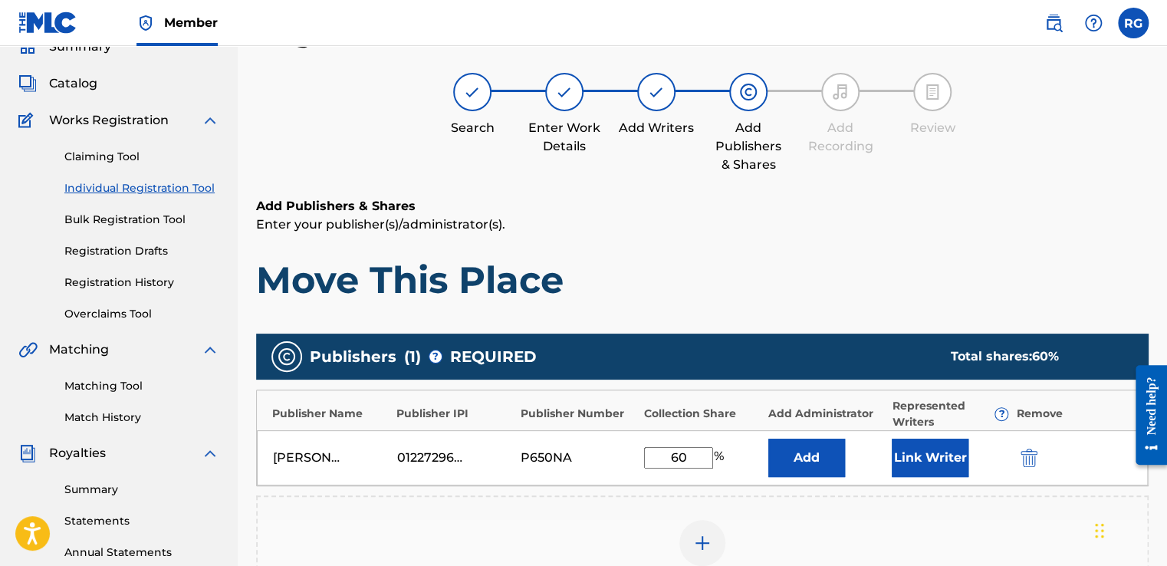
click at [886, 241] on div "Add Publishers & Shares Enter your publisher(s)/administrator(s). Move This Pla…" at bounding box center [702, 250] width 892 height 106
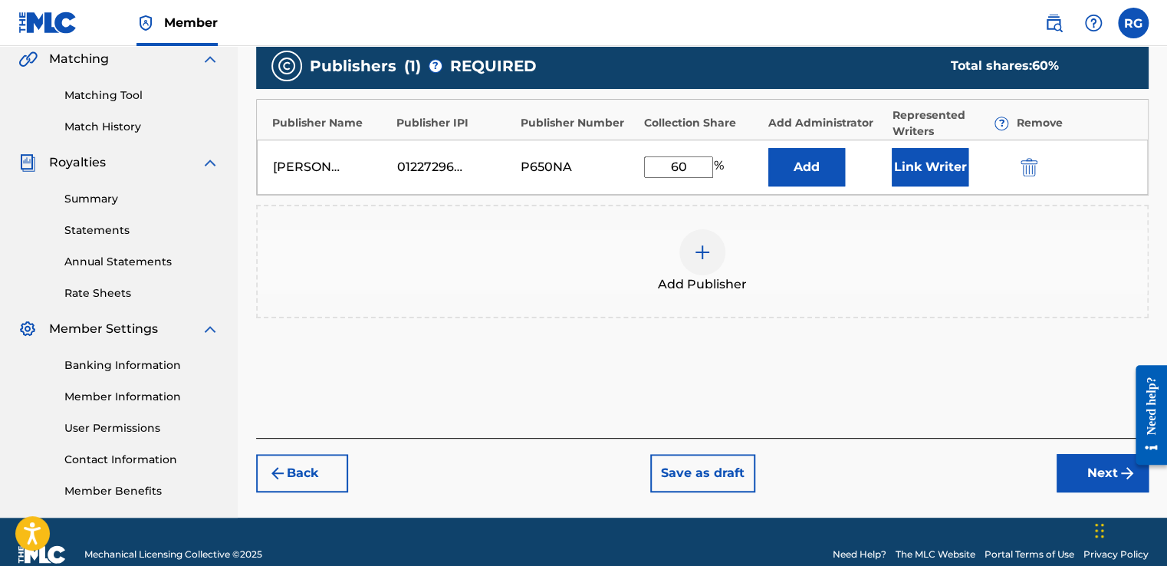
scroll to position [366, 0]
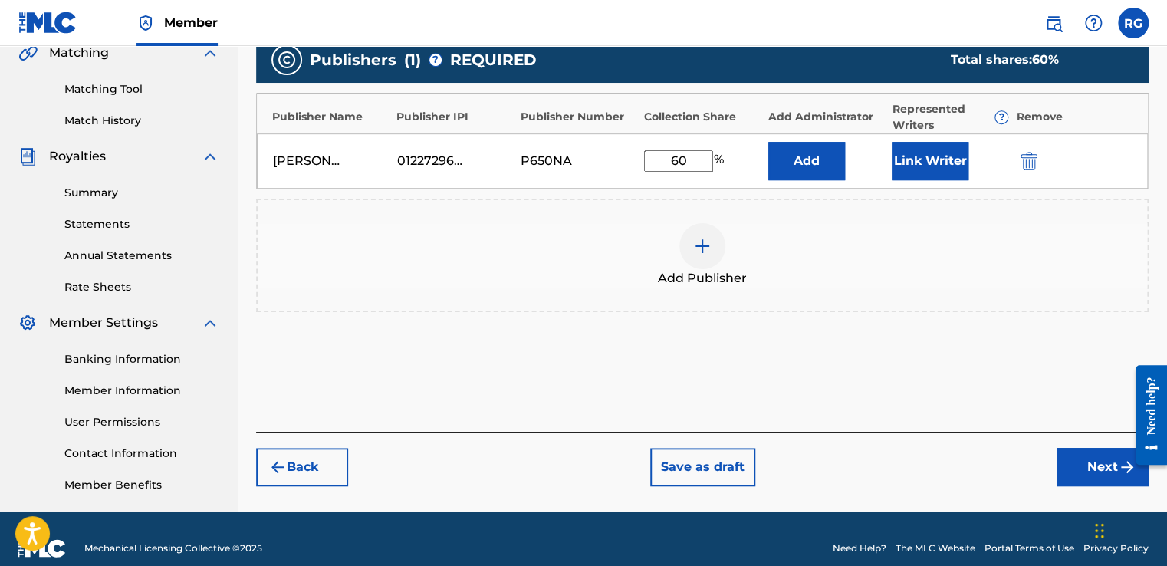
click at [1082, 471] on button "Next" at bounding box center [1102, 467] width 92 height 38
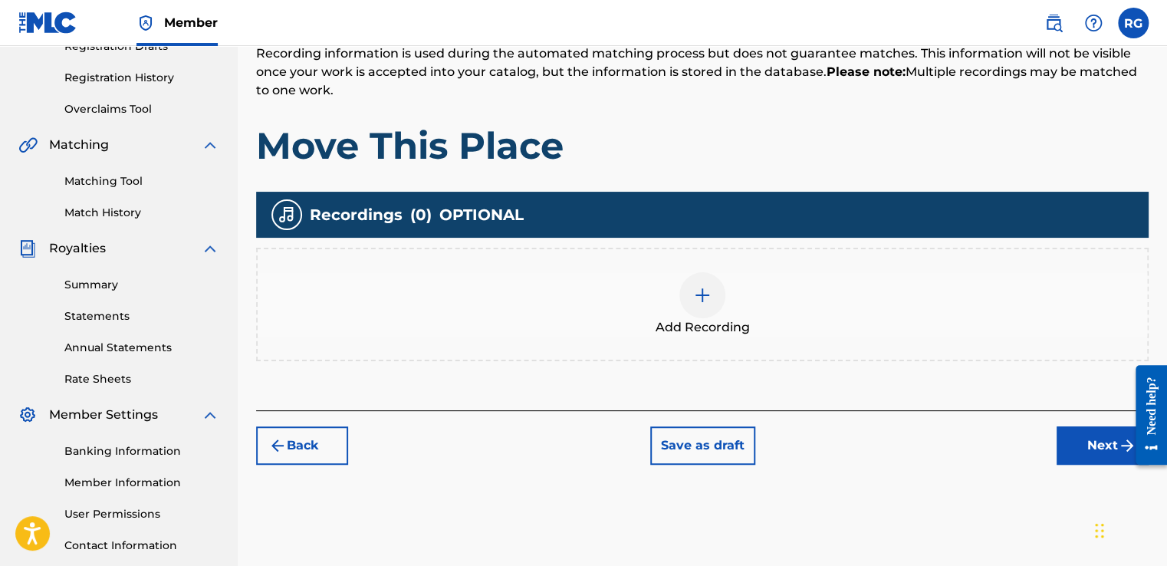
scroll to position [277, 0]
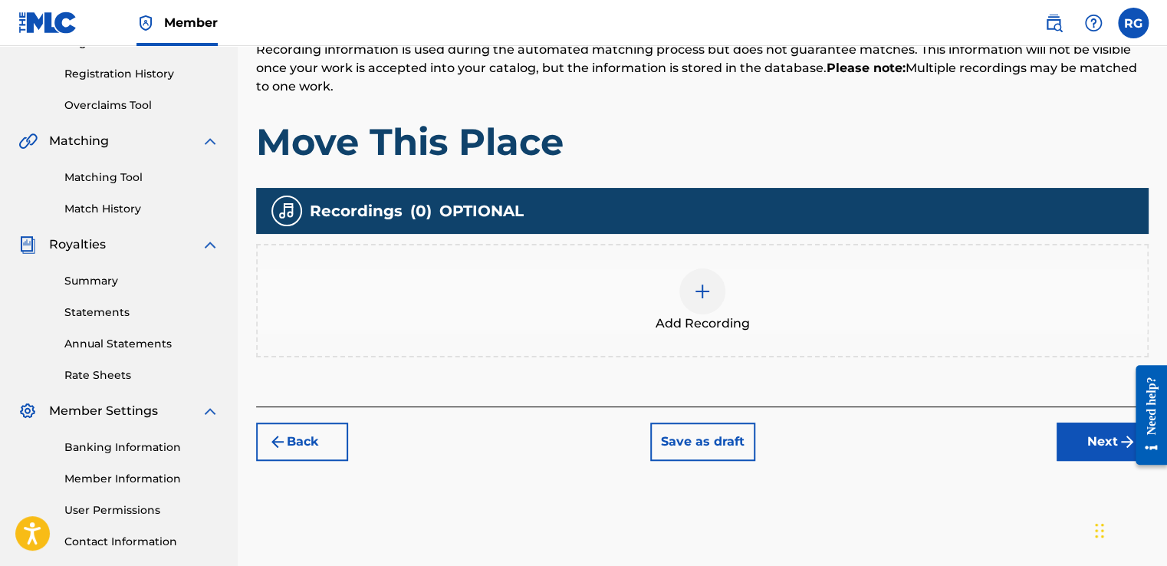
click at [716, 287] on div at bounding box center [702, 291] width 46 height 46
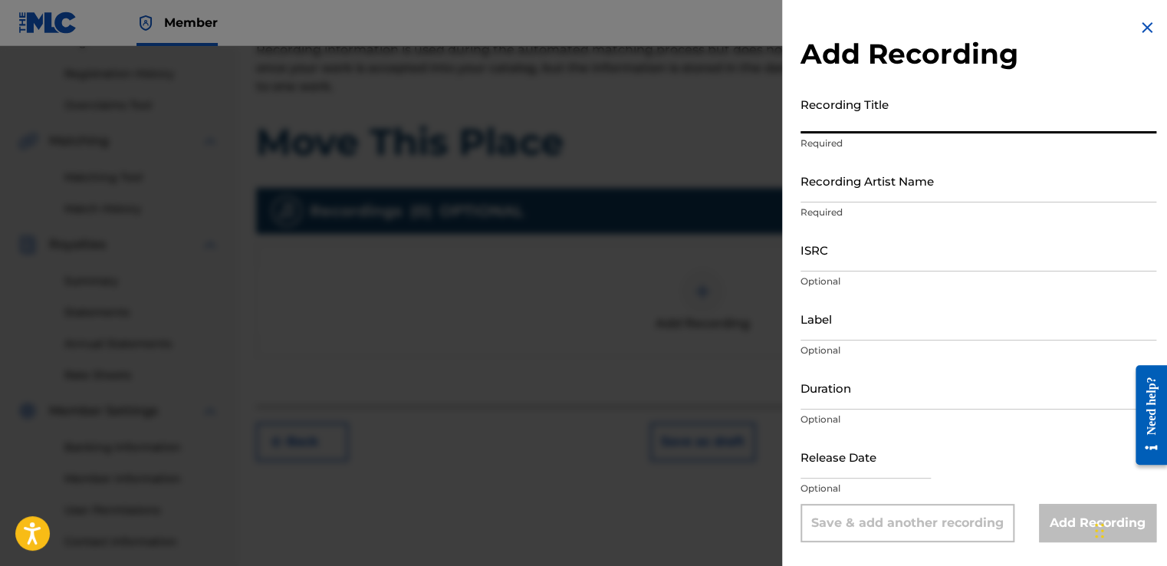
click at [889, 109] on input "Recording Title" at bounding box center [978, 112] width 356 height 44
type input "Move This Place"
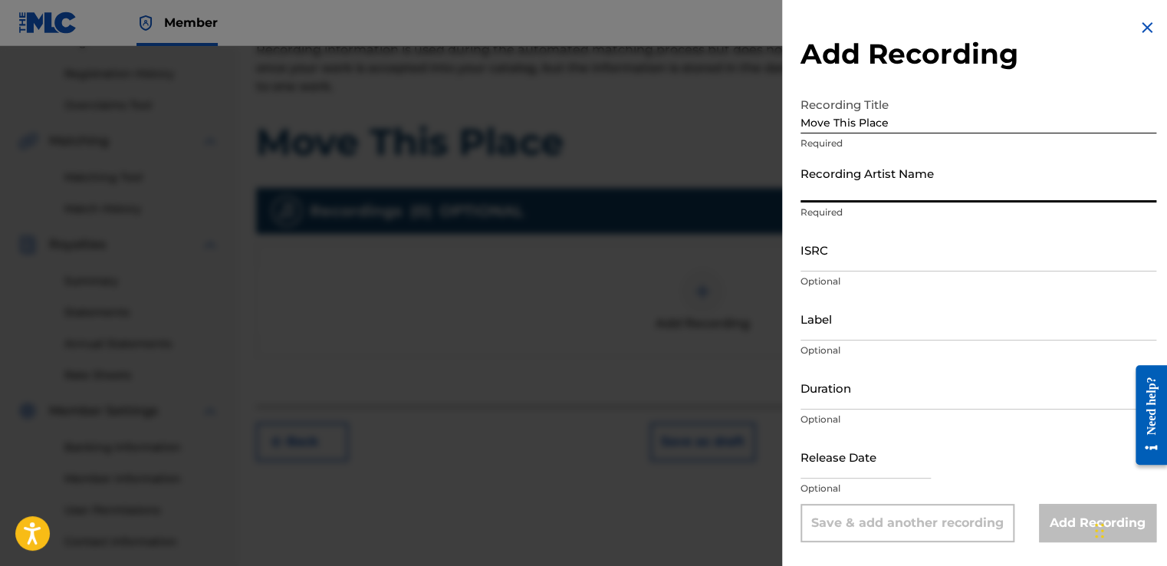
click at [869, 182] on input "Recording Artist Name" at bounding box center [978, 181] width 356 height 44
type input "[PERSON_NAME]' [PERSON_NAME]"
type input "[DATE]"
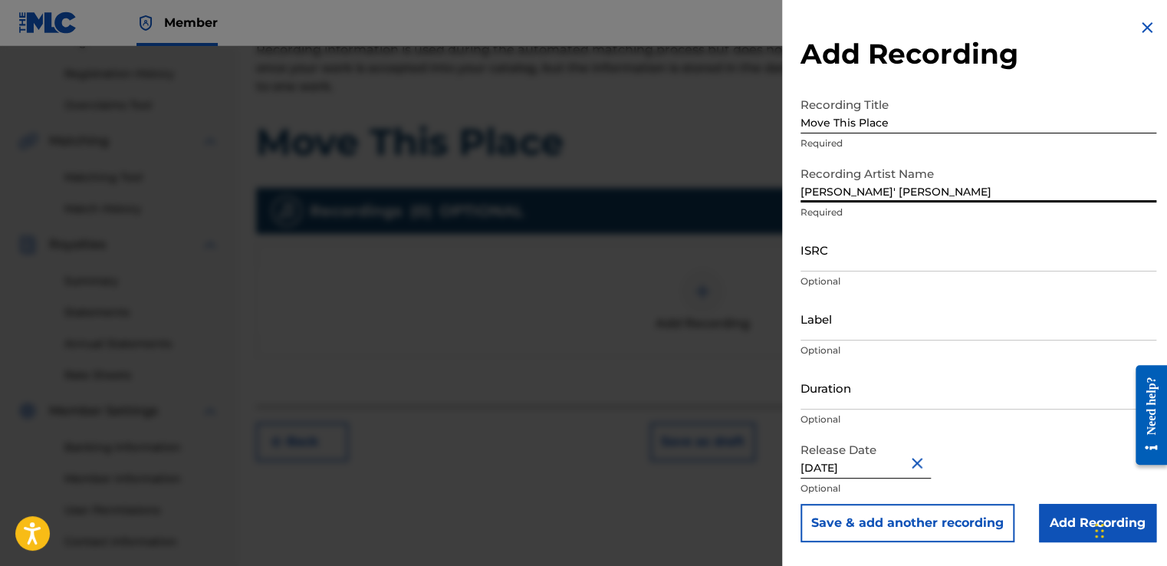
click at [867, 254] on input "ISRC" at bounding box center [978, 250] width 356 height 44
paste input "QZNMU2583827"
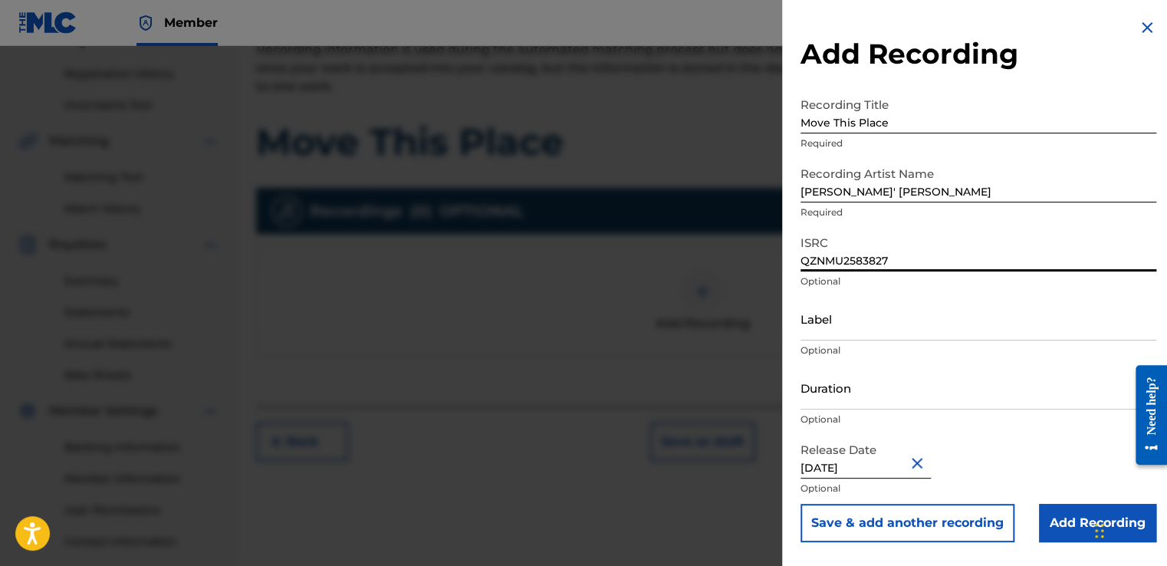
type input "QZNMU2583827"
click at [1052, 514] on input "Add Recording" at bounding box center [1097, 523] width 117 height 38
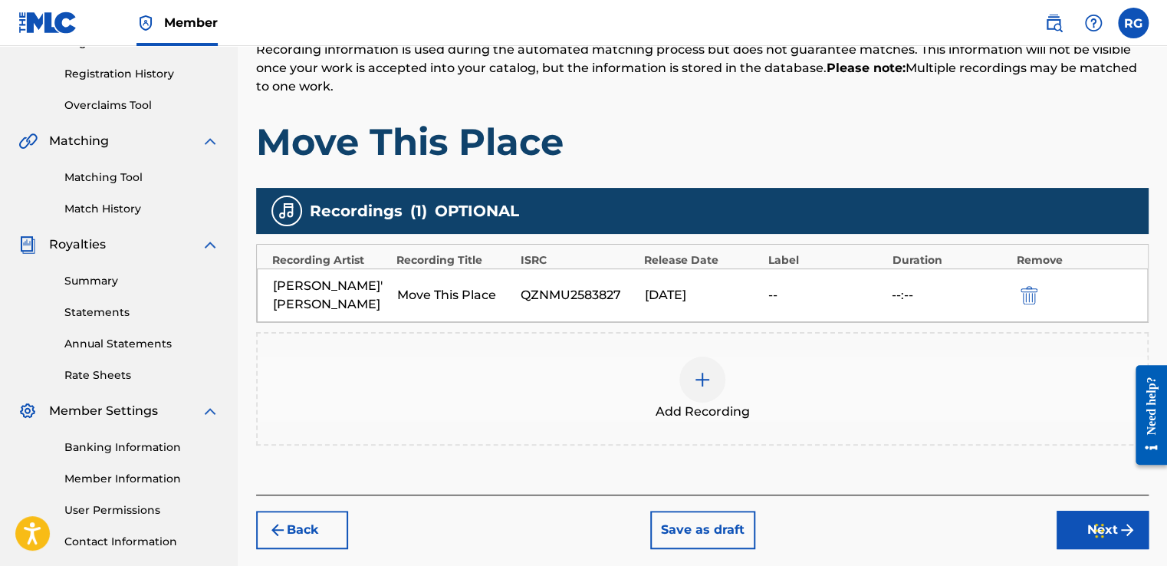
click at [1075, 511] on button "Next" at bounding box center [1102, 530] width 92 height 38
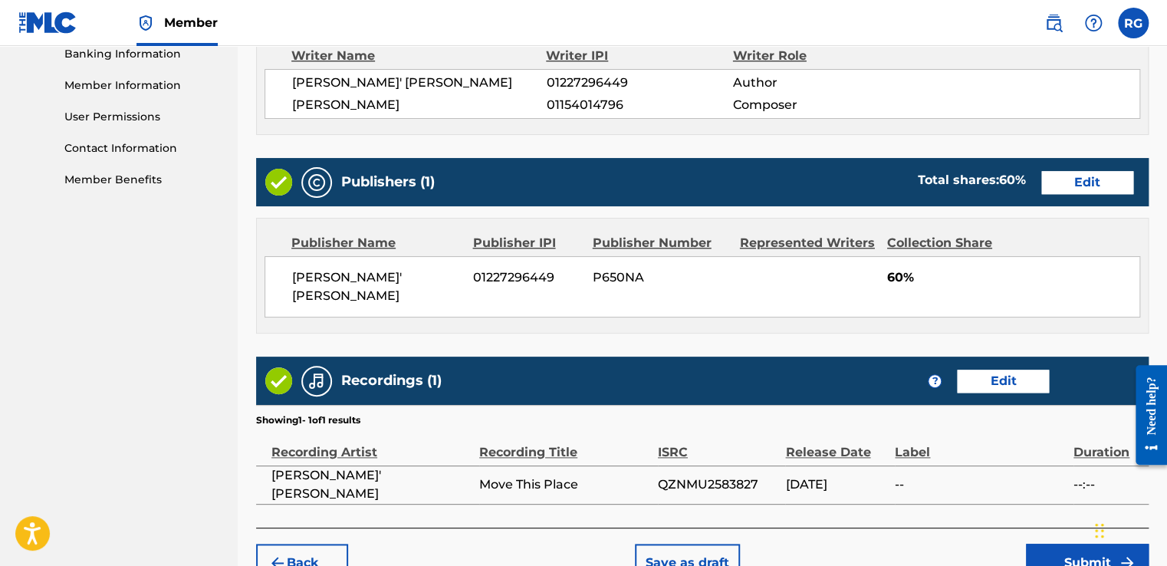
scroll to position [739, 0]
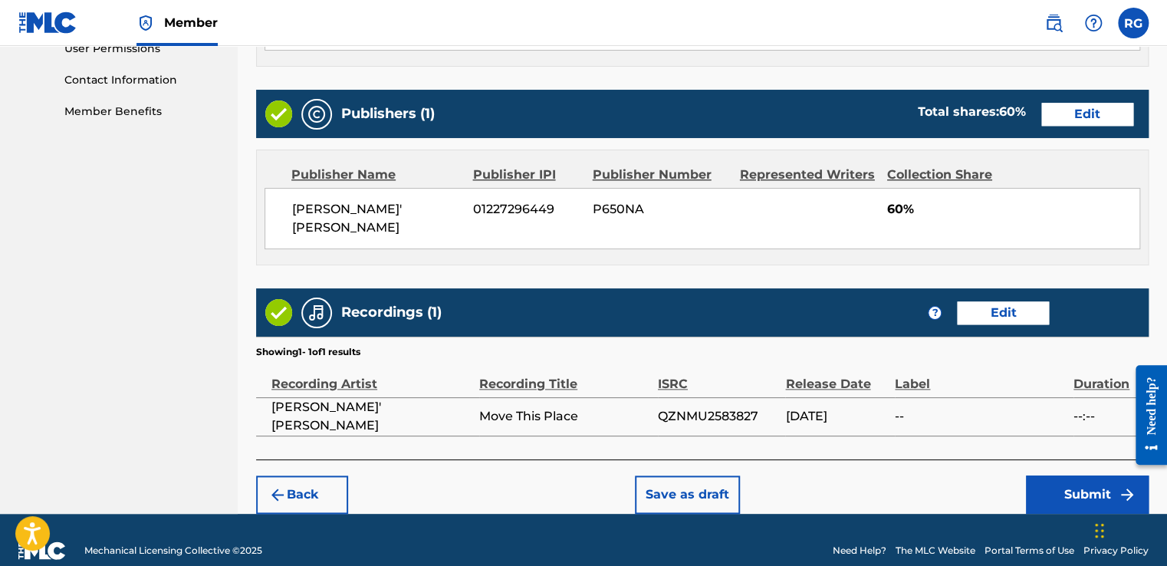
click at [1050, 475] on button "Submit" at bounding box center [1087, 494] width 123 height 38
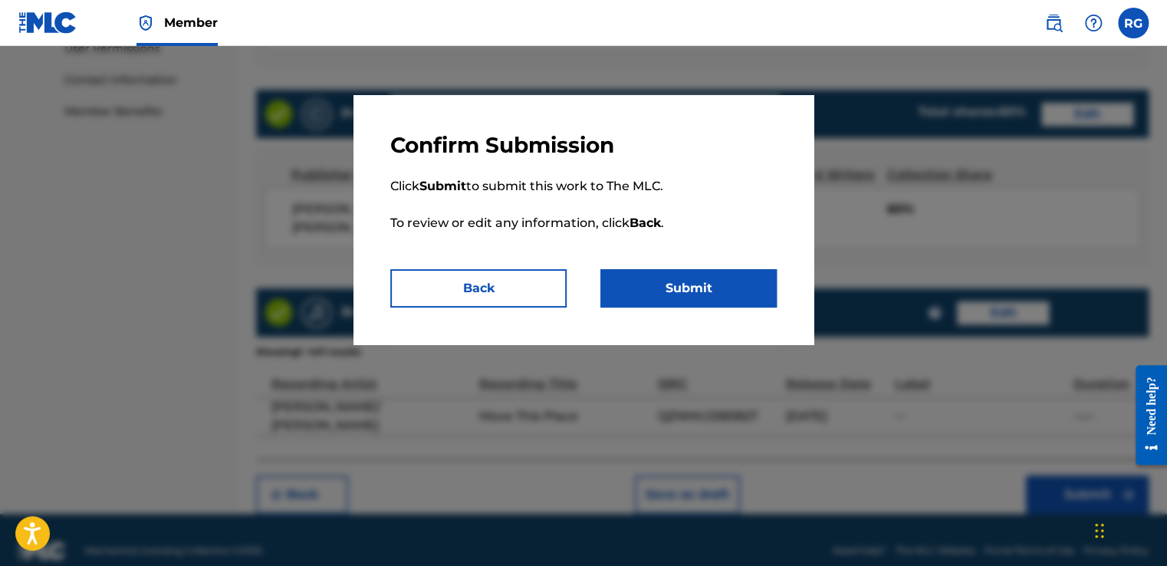
click at [721, 277] on button "Submit" at bounding box center [688, 288] width 176 height 38
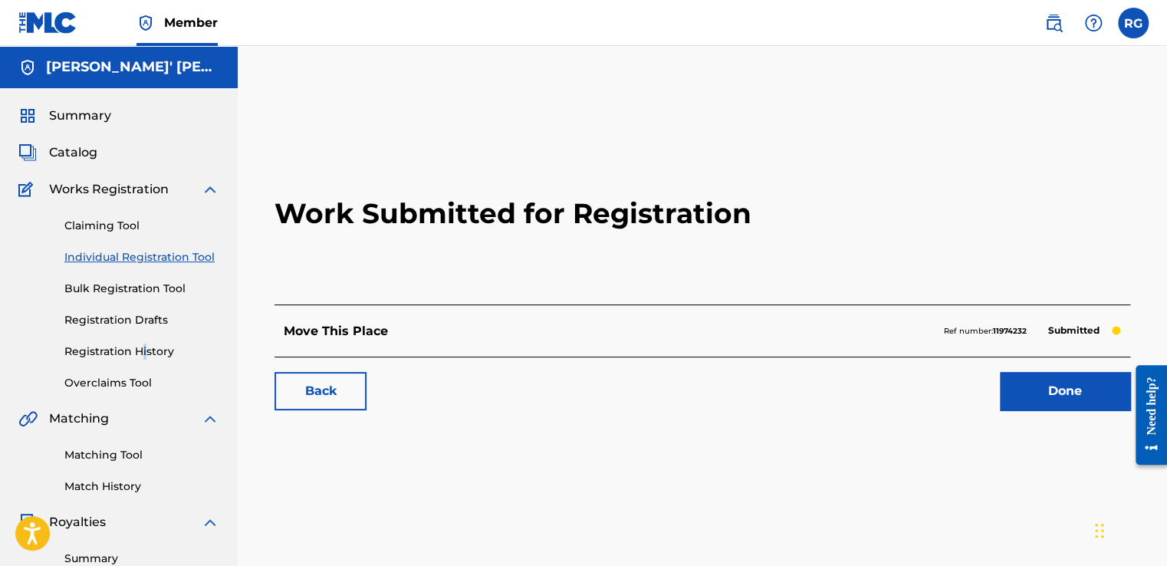
drag, startPoint x: 144, startPoint y: 341, endPoint x: 140, endPoint y: 352, distance: 11.4
click at [140, 352] on div "Claiming Tool Individual Registration Tool Bulk Registration Tool Registration …" at bounding box center [118, 295] width 201 height 192
click at [140, 352] on link "Registration History" at bounding box center [141, 351] width 155 height 16
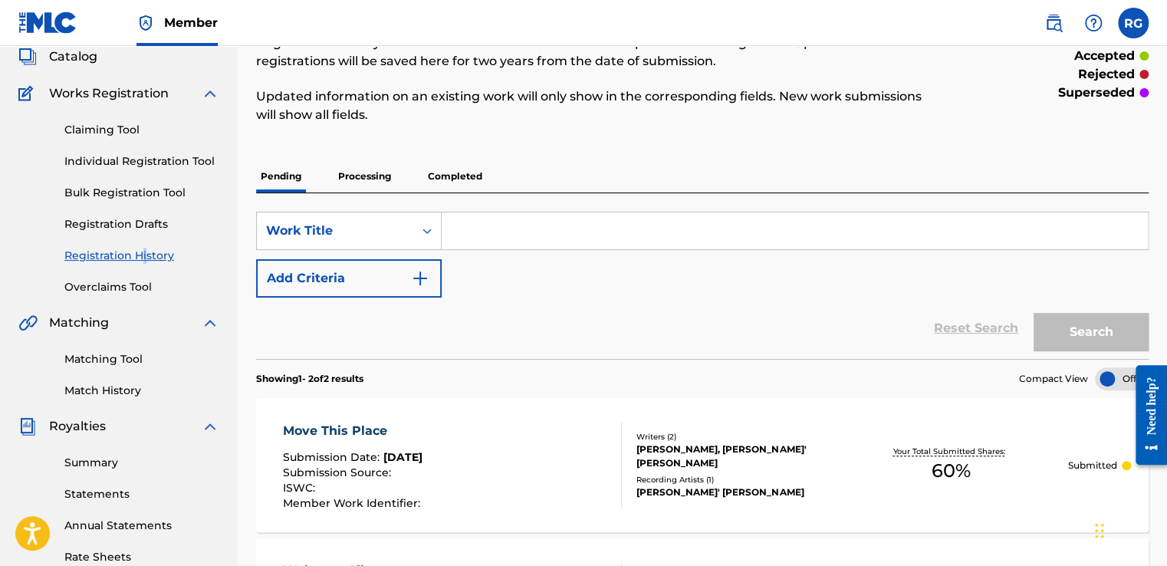
scroll to position [95, 0]
click at [366, 167] on p "Processing" at bounding box center [364, 177] width 62 height 32
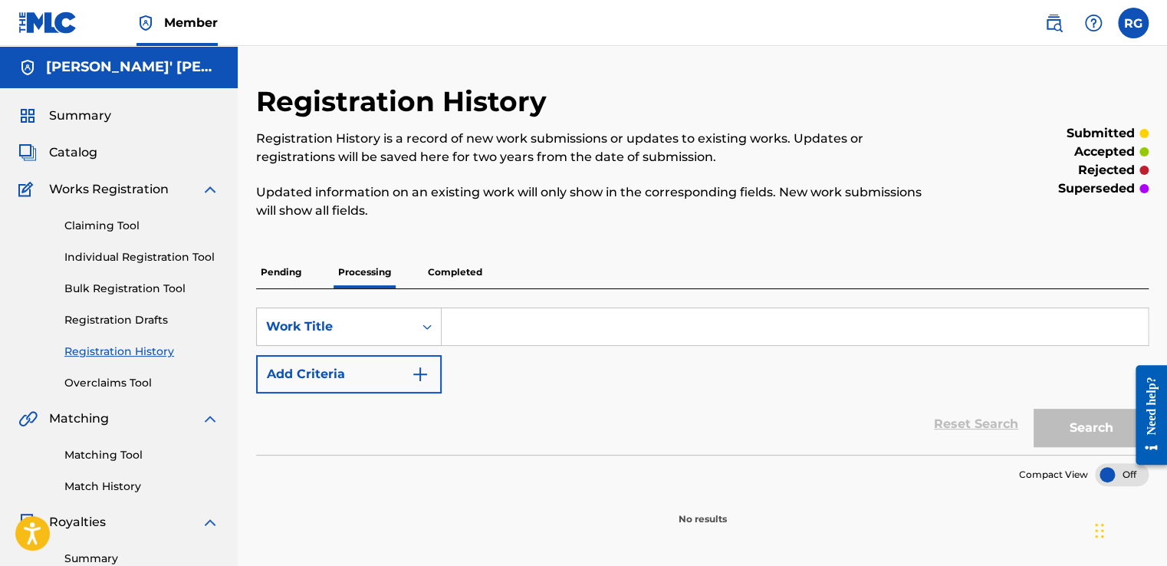
click at [454, 262] on p "Completed" at bounding box center [455, 272] width 64 height 32
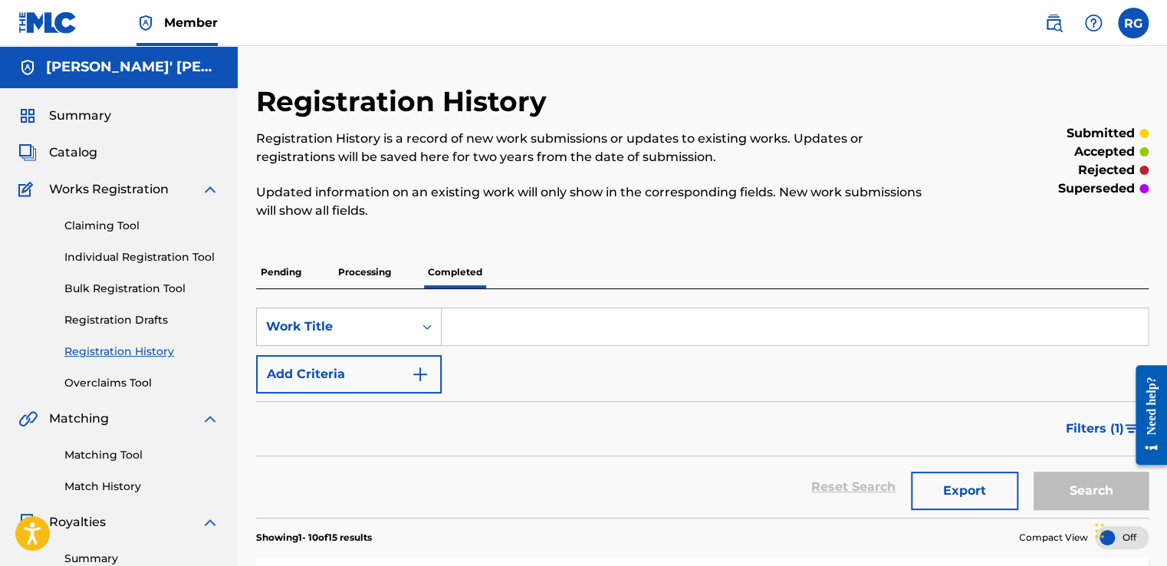
click at [169, 250] on link "Individual Registration Tool" at bounding box center [141, 257] width 155 height 16
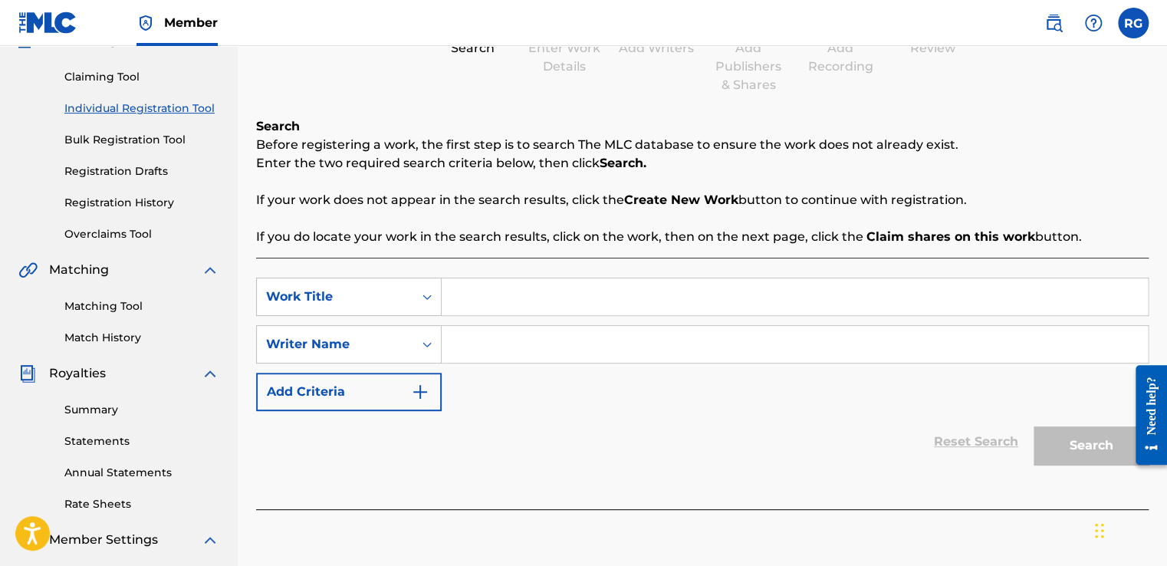
scroll to position [149, 0]
click at [542, 302] on input "Search Form" at bounding box center [795, 295] width 706 height 37
type input "E"
click at [619, 290] on input "Who's Gonna Love" at bounding box center [795, 295] width 706 height 37
type input "Who's Gonna Love You"
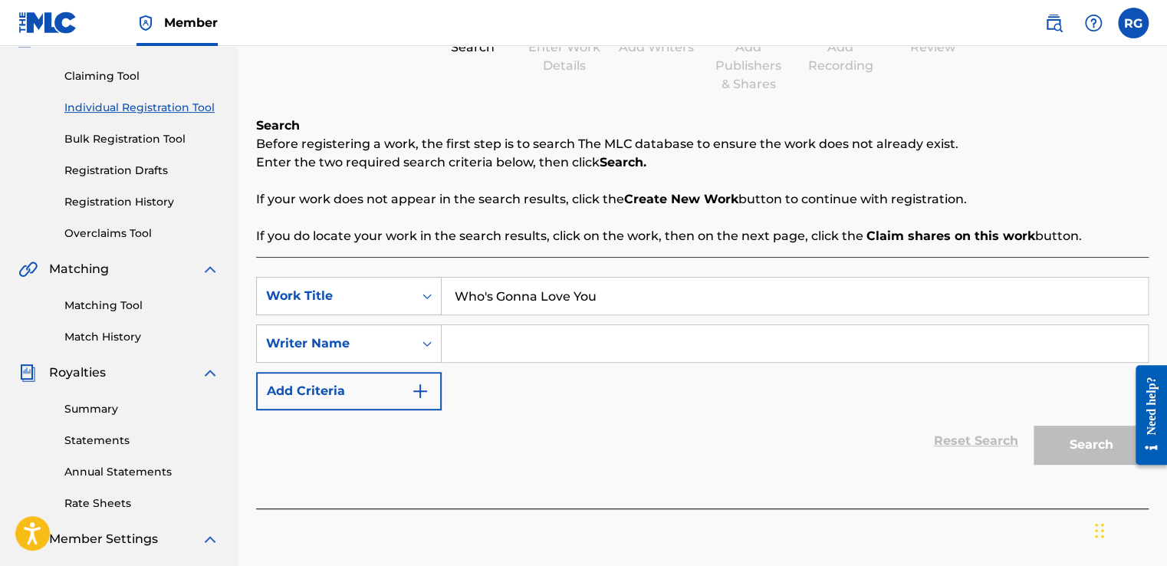
click at [600, 345] on input "Search Form" at bounding box center [795, 343] width 706 height 37
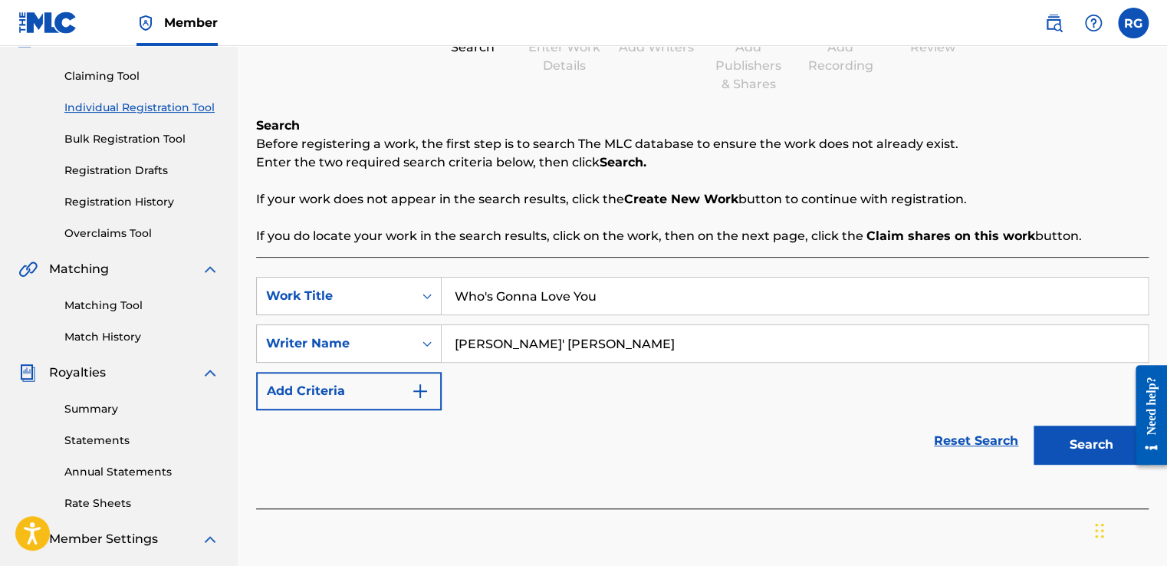
type input "[PERSON_NAME]' [PERSON_NAME]"
click at [1067, 461] on button "Search" at bounding box center [1090, 444] width 115 height 38
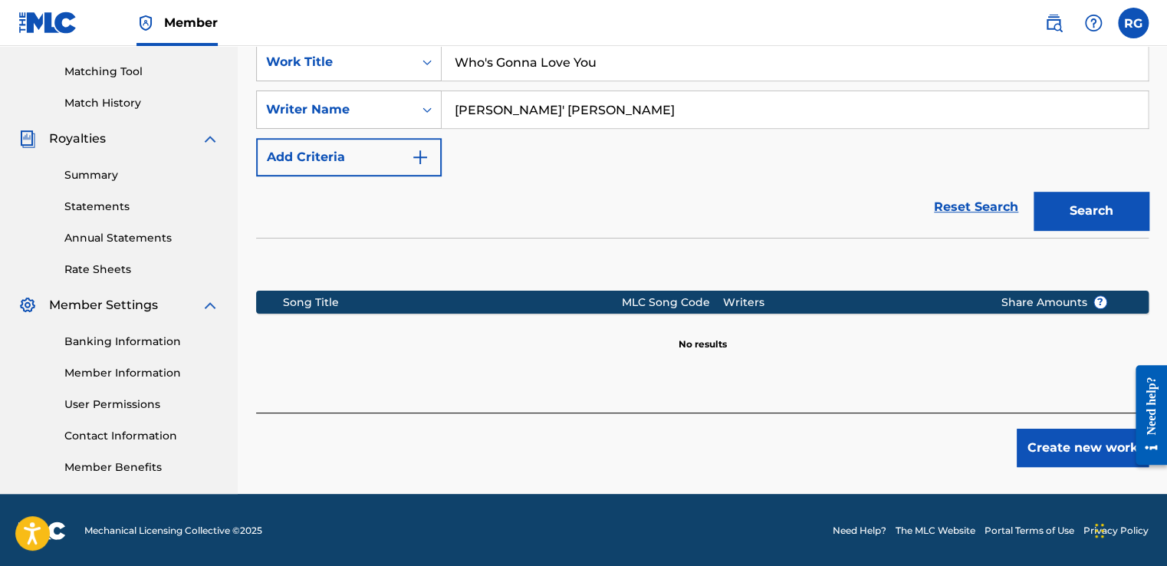
scroll to position [384, 0]
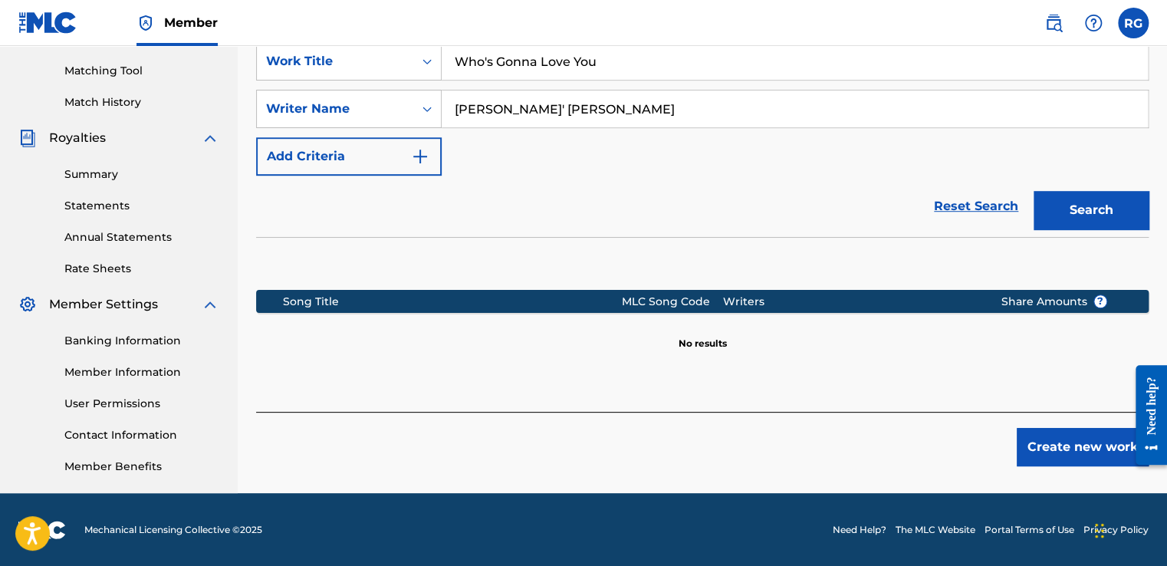
click at [1045, 443] on button "Create new work" at bounding box center [1082, 447] width 132 height 38
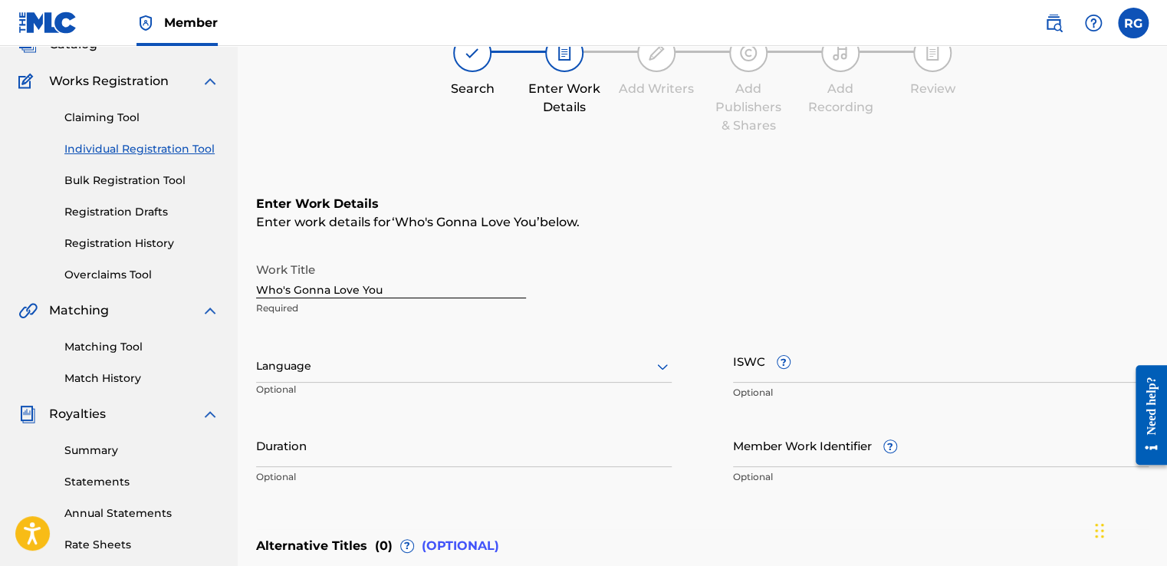
scroll to position [392, 0]
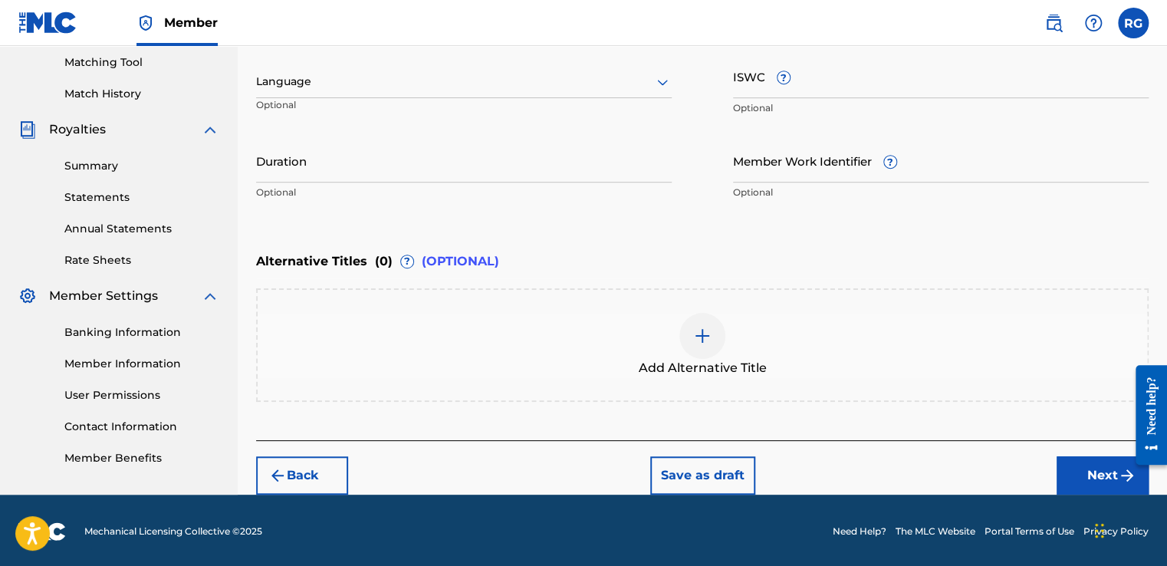
click at [1079, 483] on button "Next" at bounding box center [1102, 475] width 92 height 38
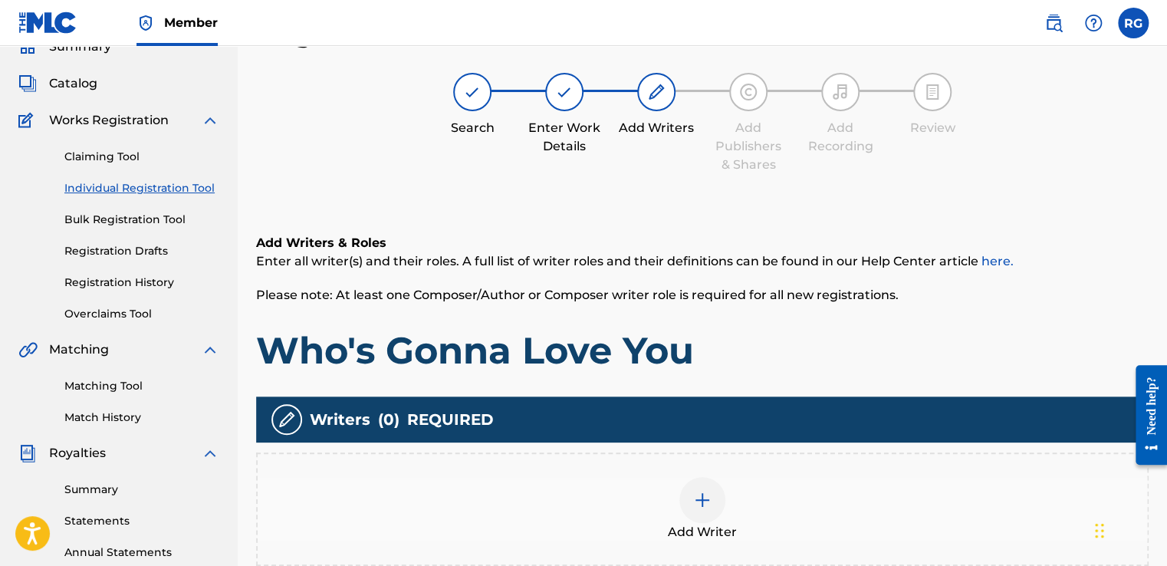
scroll to position [226, 0]
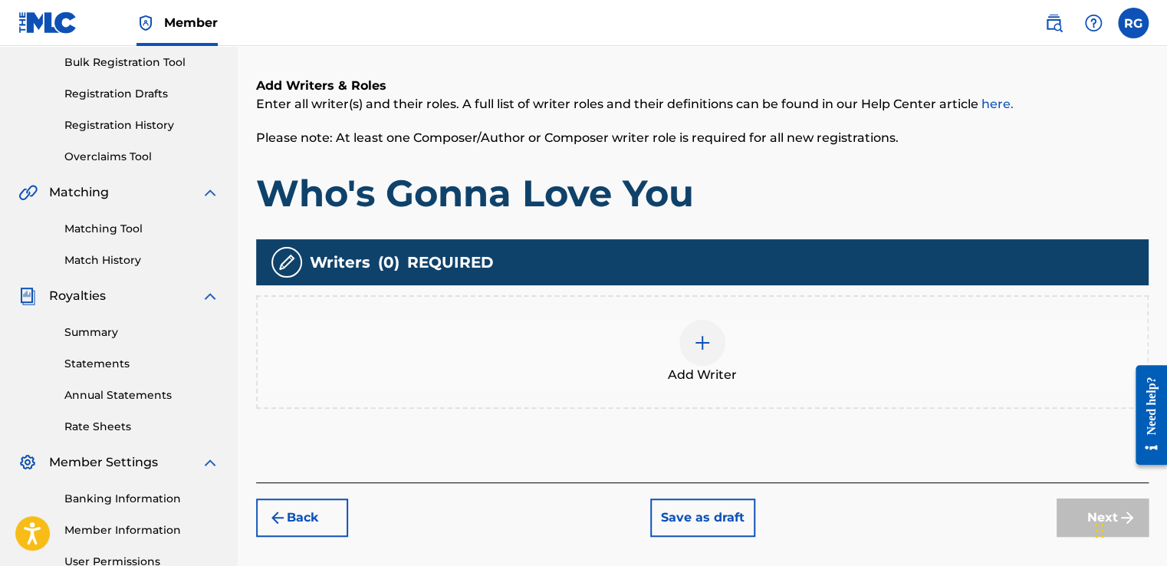
click at [718, 346] on div at bounding box center [702, 343] width 46 height 46
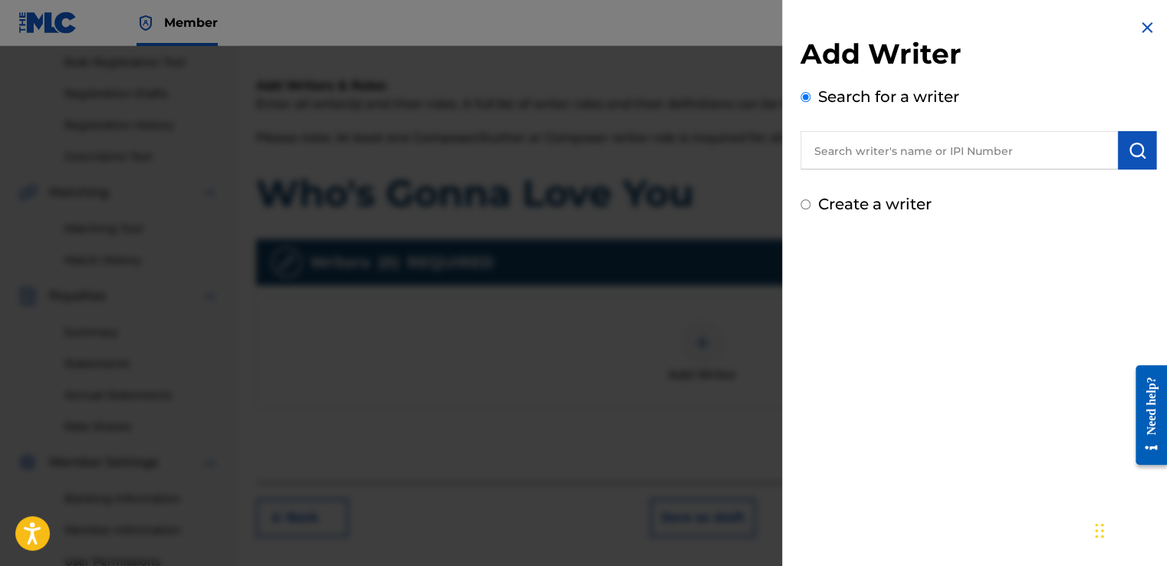
click at [845, 148] on input "text" at bounding box center [958, 150] width 317 height 38
type input "[PERSON_NAME]' [PERSON_NAME]"
click at [1132, 161] on button "submit" at bounding box center [1137, 150] width 38 height 38
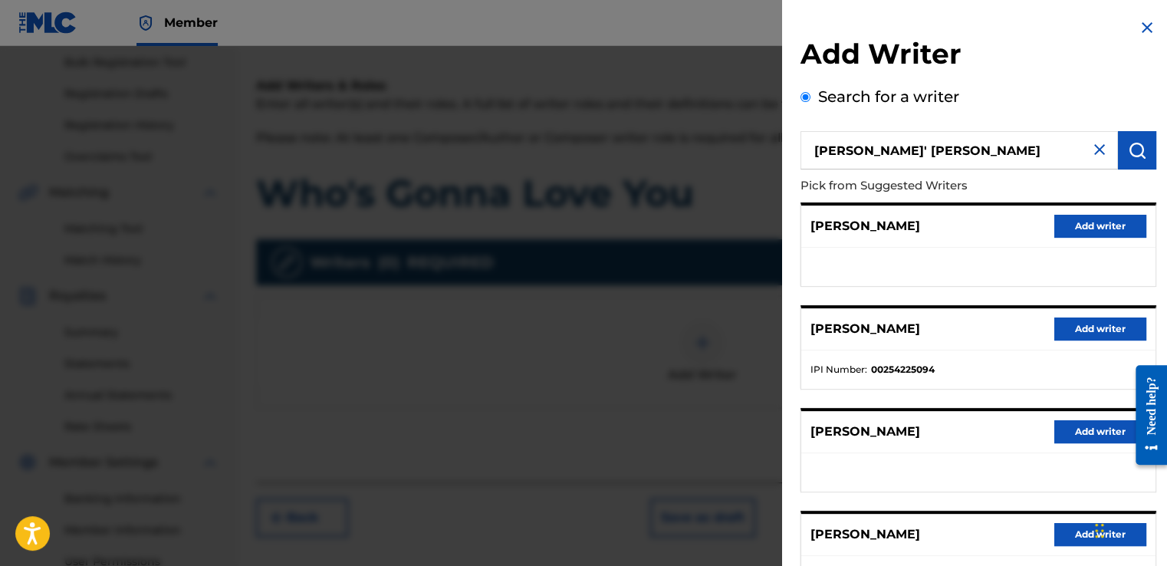
scroll to position [227, 0]
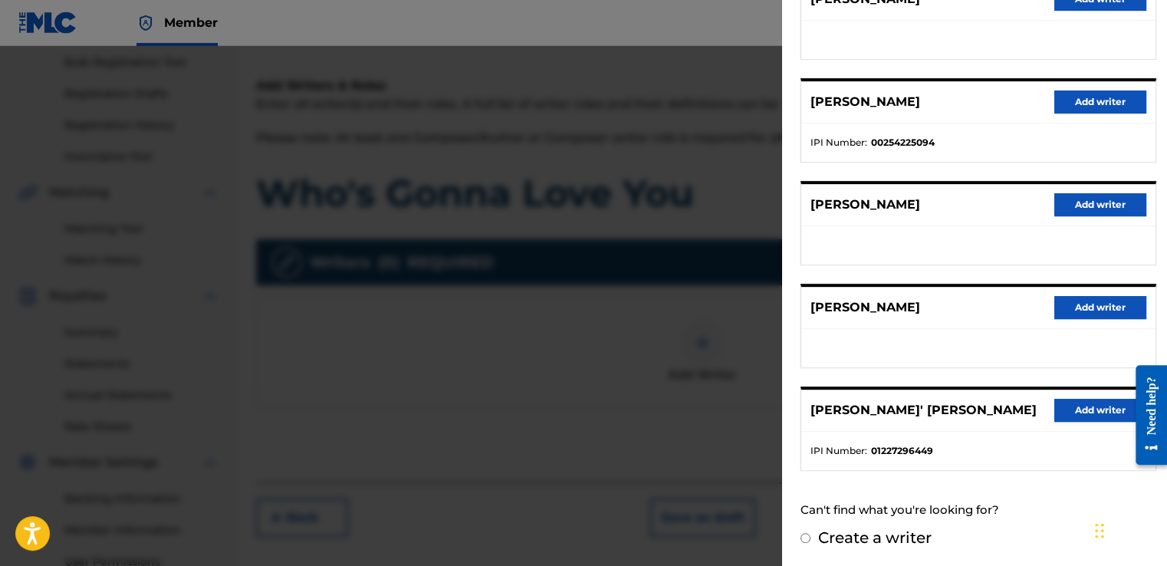
click at [1080, 409] on button "Add writer" at bounding box center [1100, 410] width 92 height 23
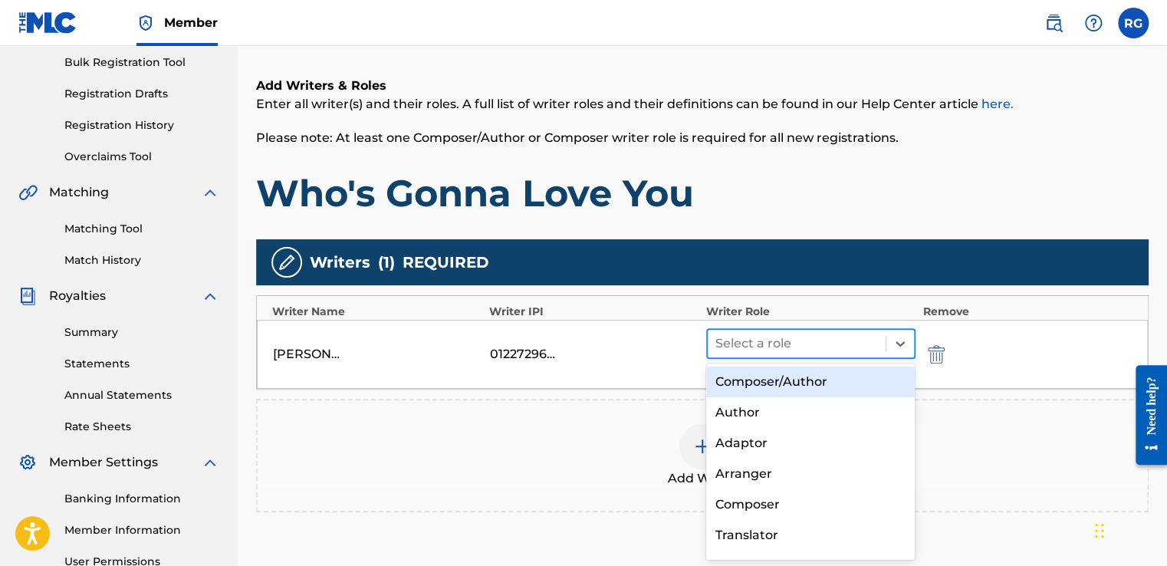
click at [761, 356] on div "Select a role" at bounding box center [810, 343] width 209 height 31
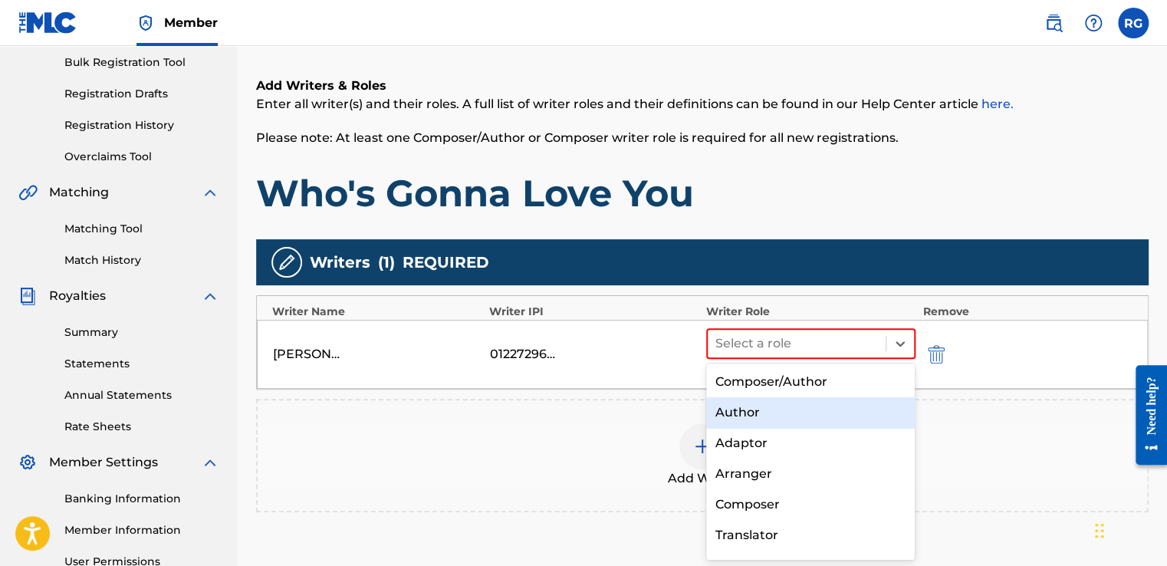
click at [758, 414] on div "Author" at bounding box center [810, 412] width 209 height 31
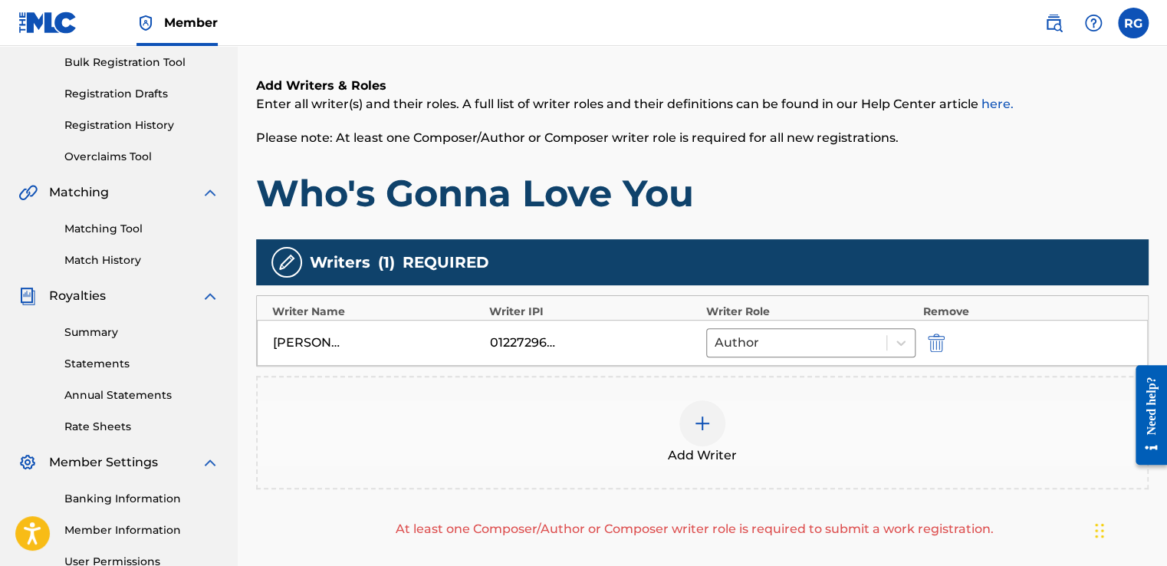
click at [694, 431] on img at bounding box center [702, 423] width 18 height 18
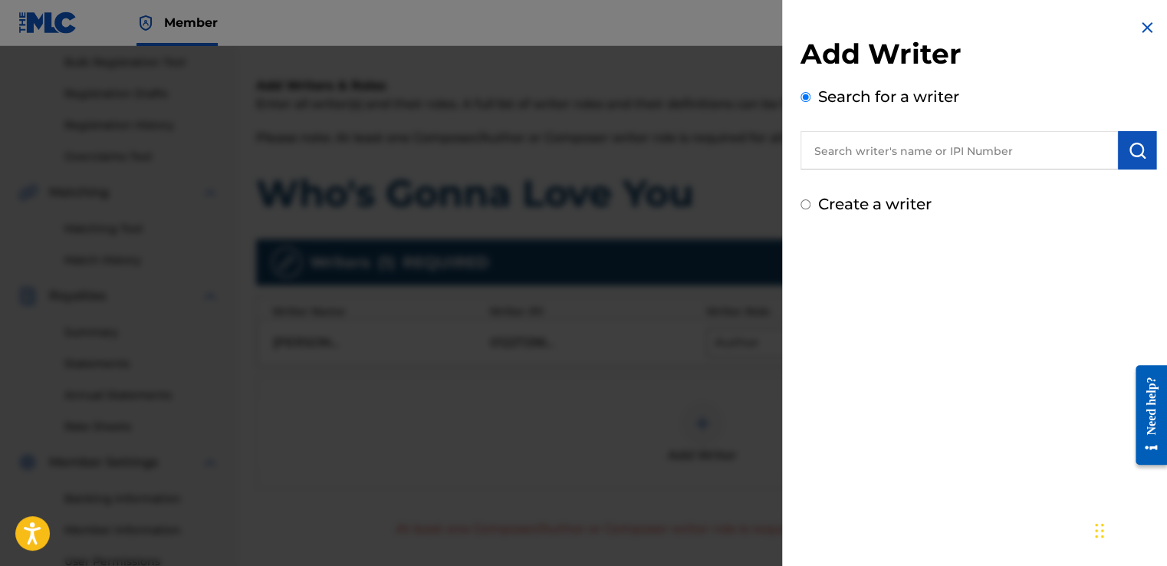
click at [859, 136] on input "text" at bounding box center [958, 150] width 317 height 38
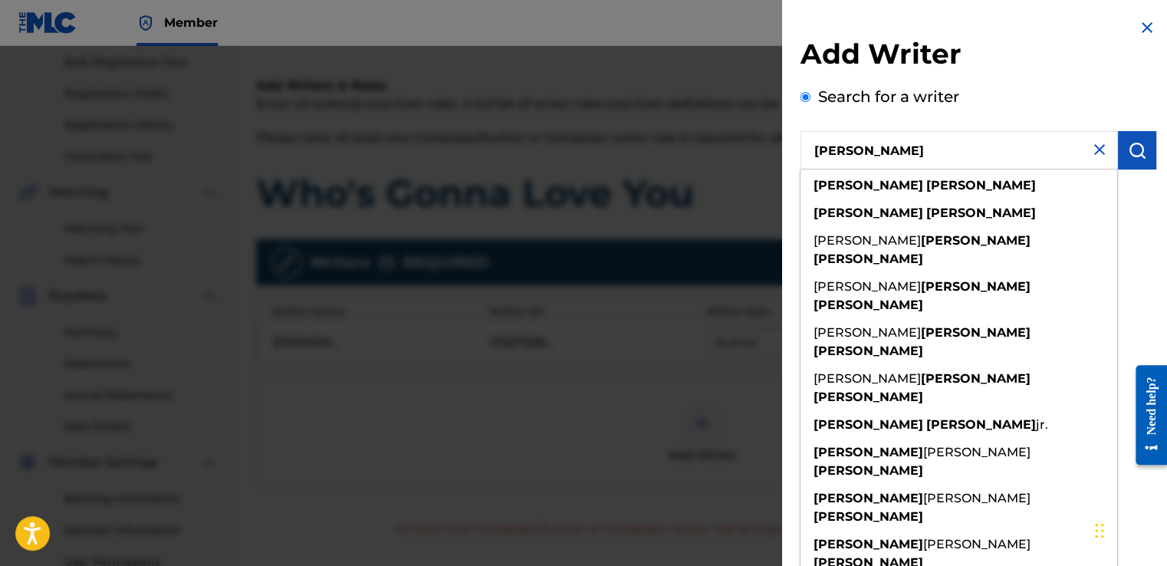
type input "[PERSON_NAME]"
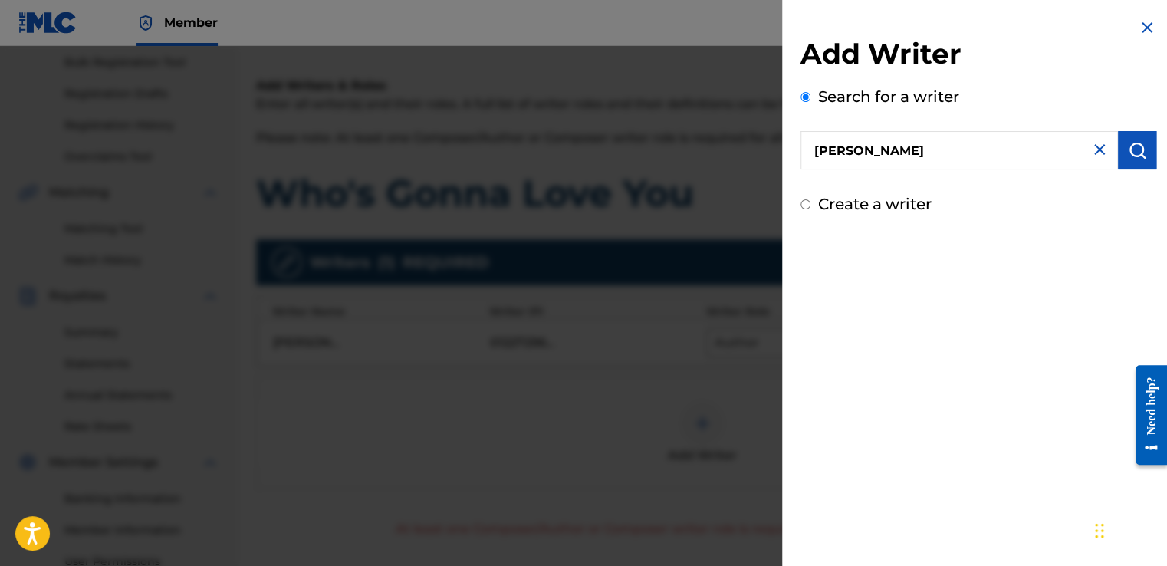
click at [1128, 156] on img "submit" at bounding box center [1137, 150] width 18 height 18
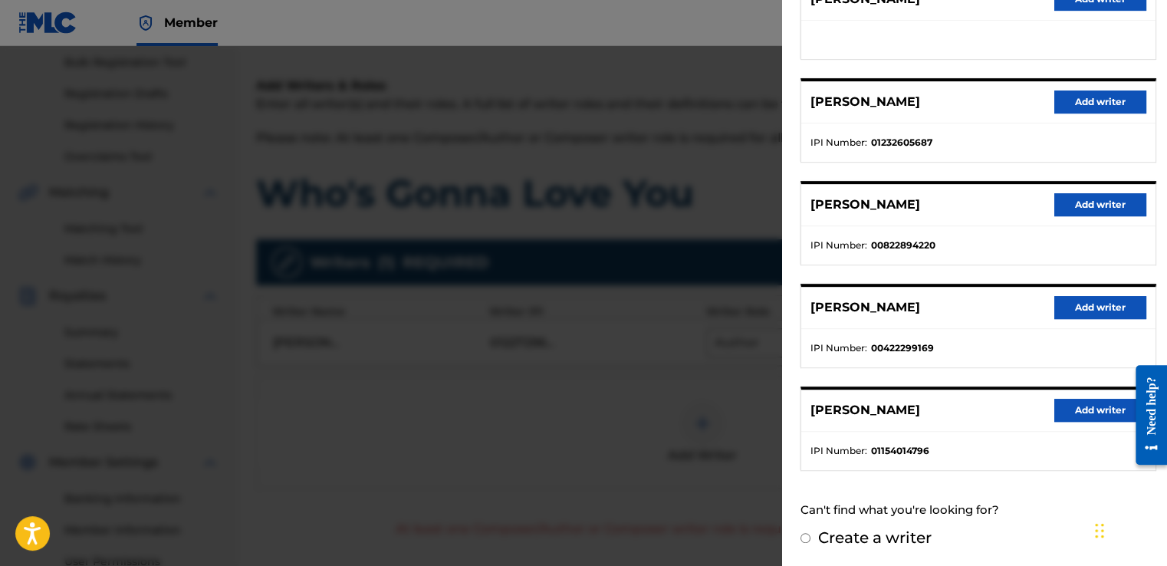
click at [1085, 406] on button "Add writer" at bounding box center [1100, 410] width 92 height 23
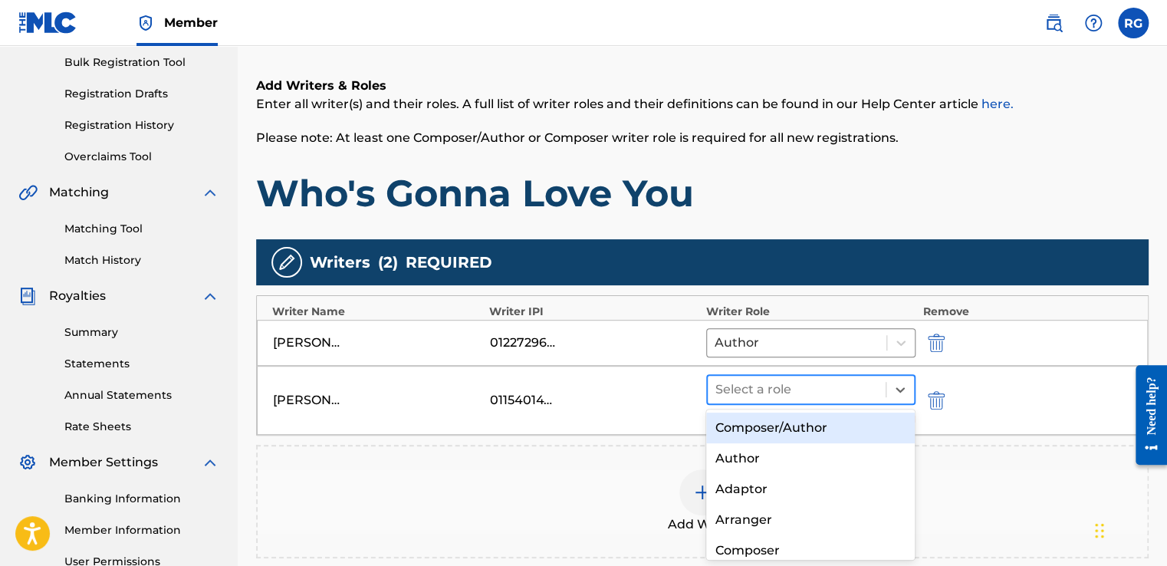
click at [748, 386] on div at bounding box center [796, 389] width 163 height 21
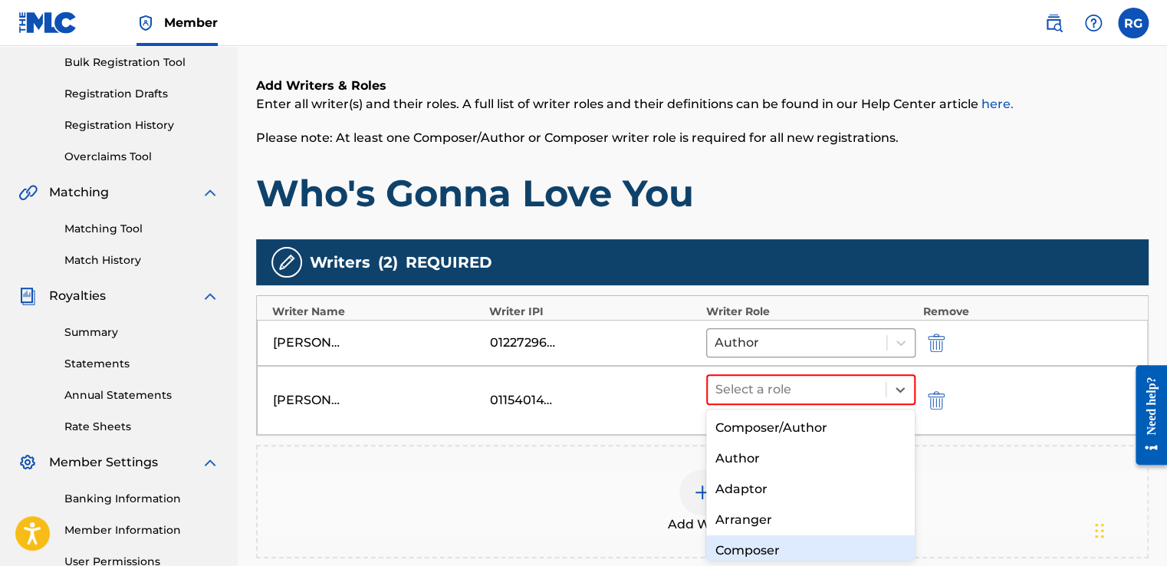
click at [764, 550] on div "Composer" at bounding box center [810, 550] width 209 height 31
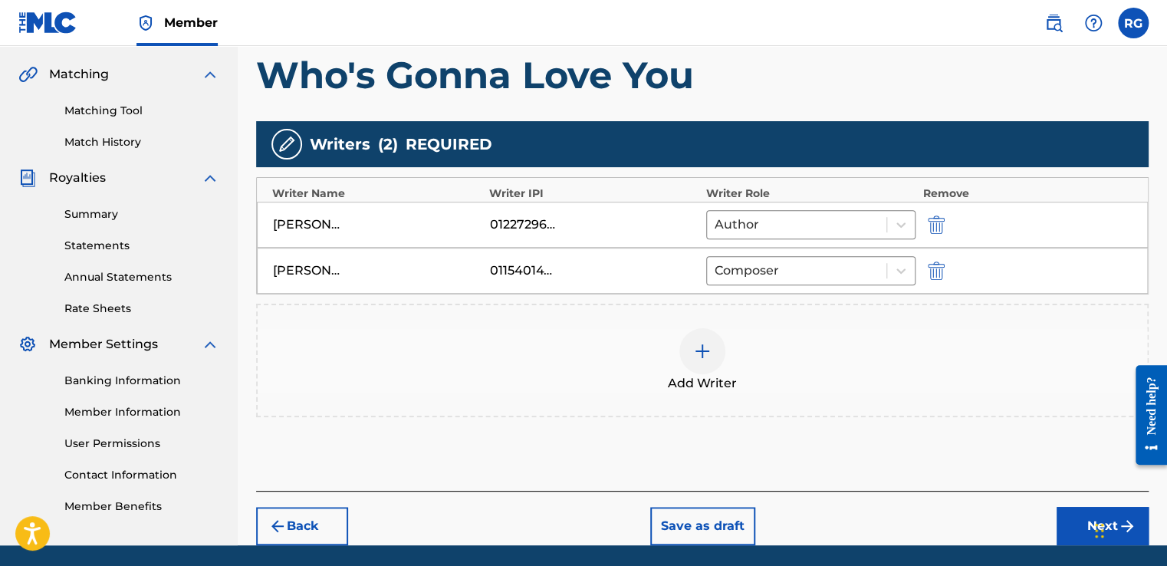
scroll to position [395, 0]
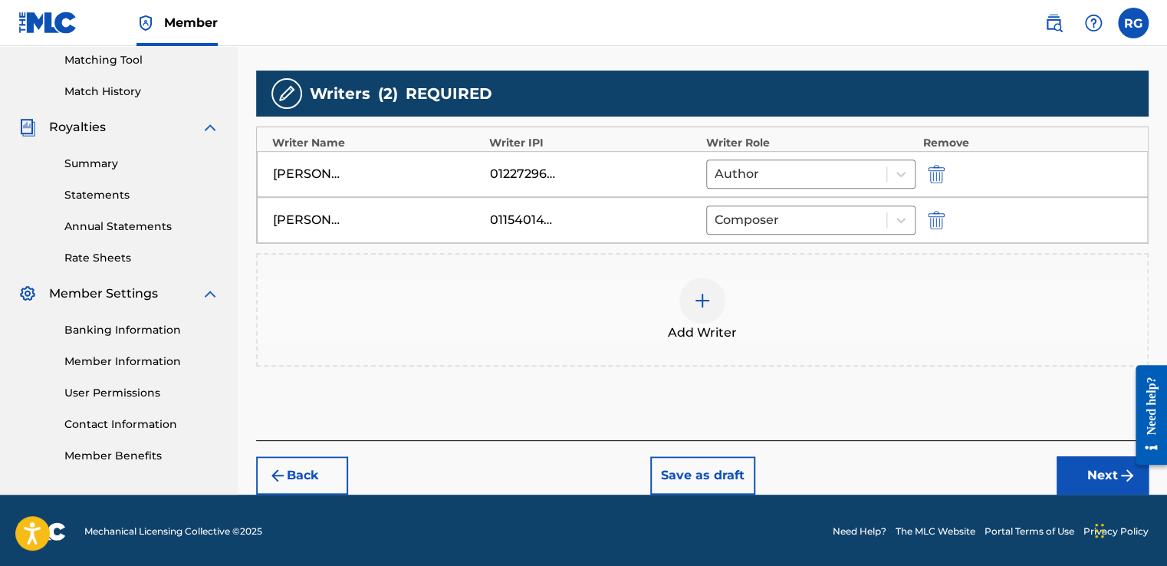
click at [1085, 474] on button "Next" at bounding box center [1102, 475] width 92 height 38
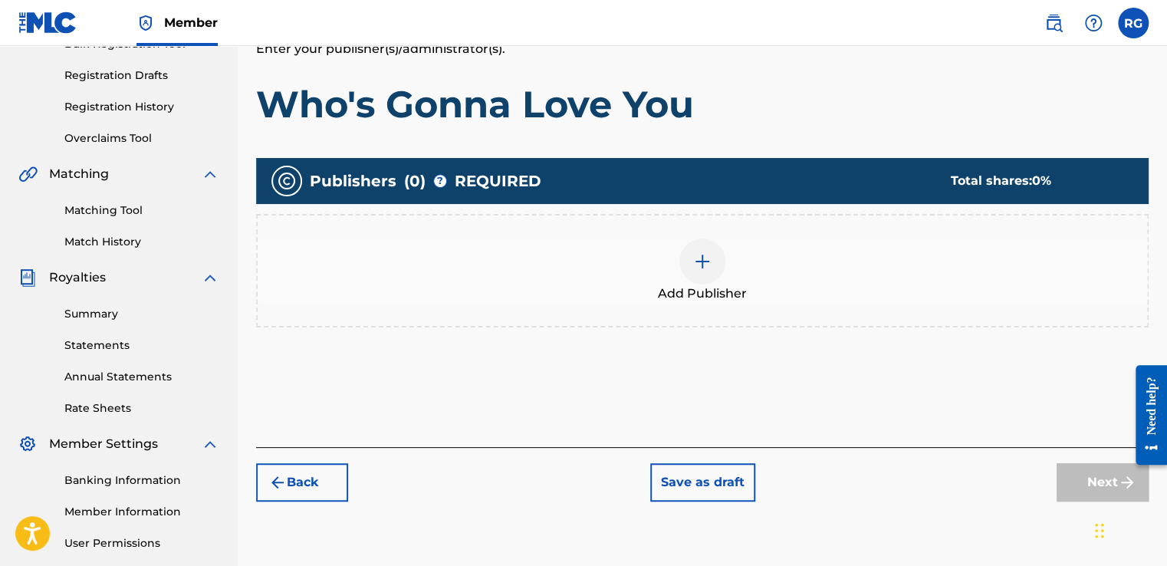
scroll to position [250, 0]
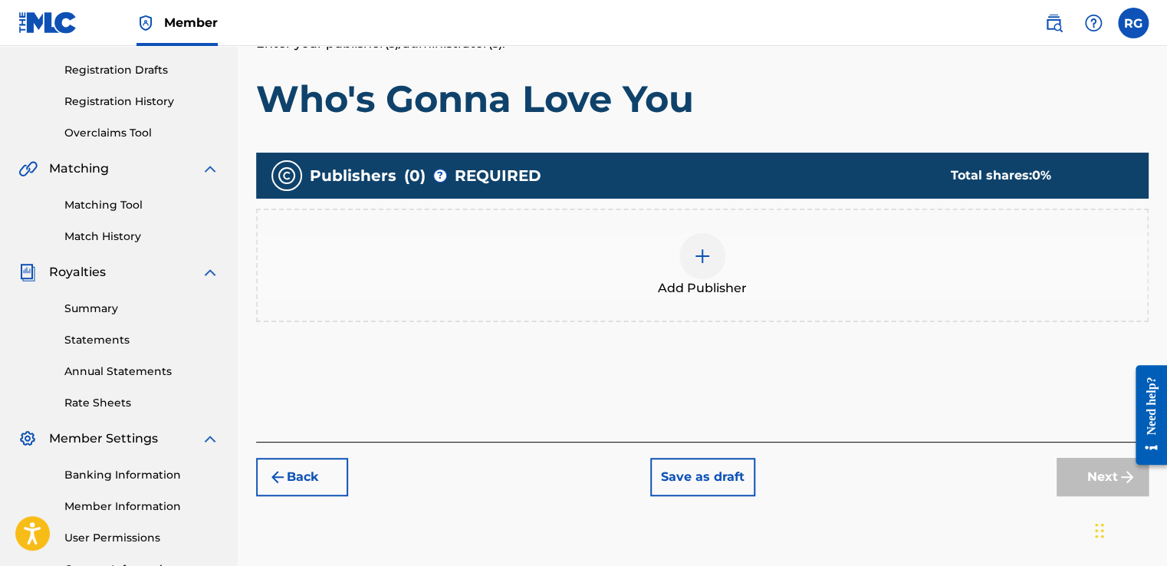
click at [684, 252] on div at bounding box center [702, 256] width 46 height 46
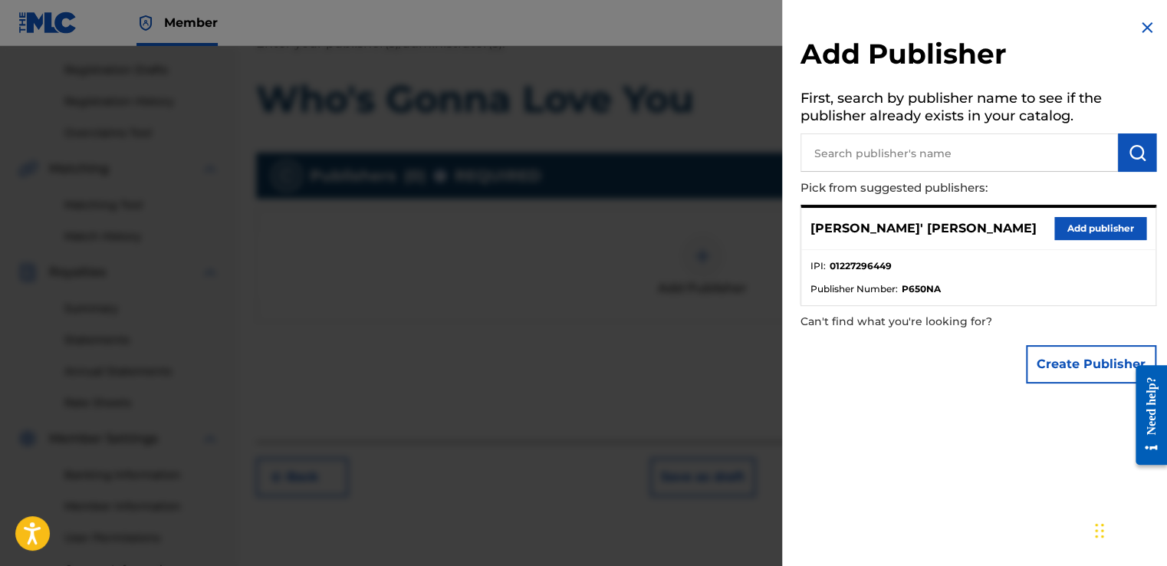
click at [1091, 219] on button "Add publisher" at bounding box center [1100, 228] width 92 height 23
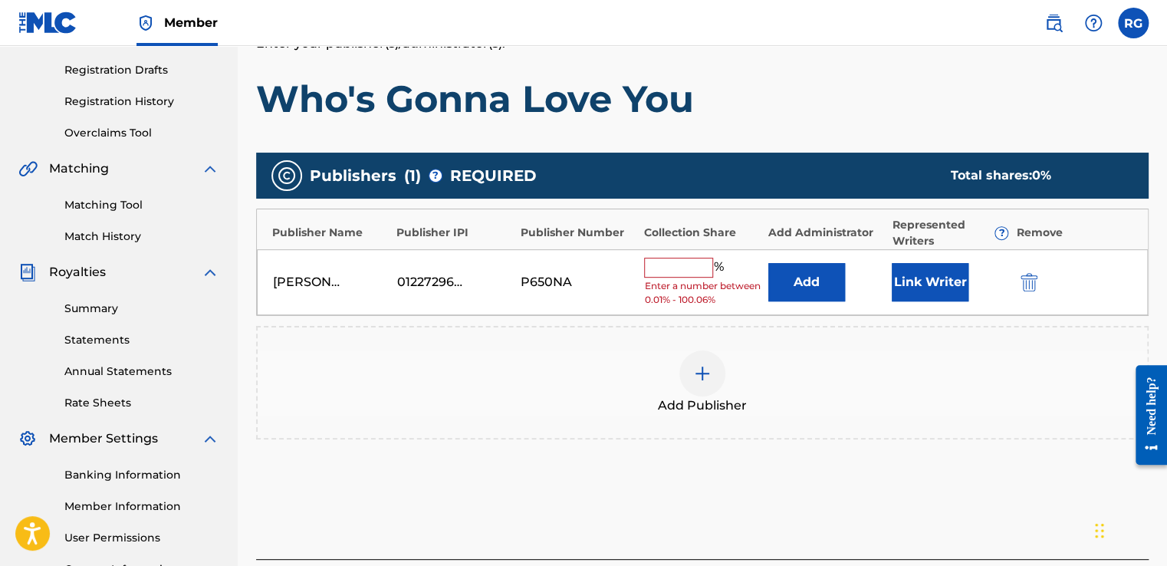
click at [678, 269] on input "text" at bounding box center [678, 268] width 69 height 20
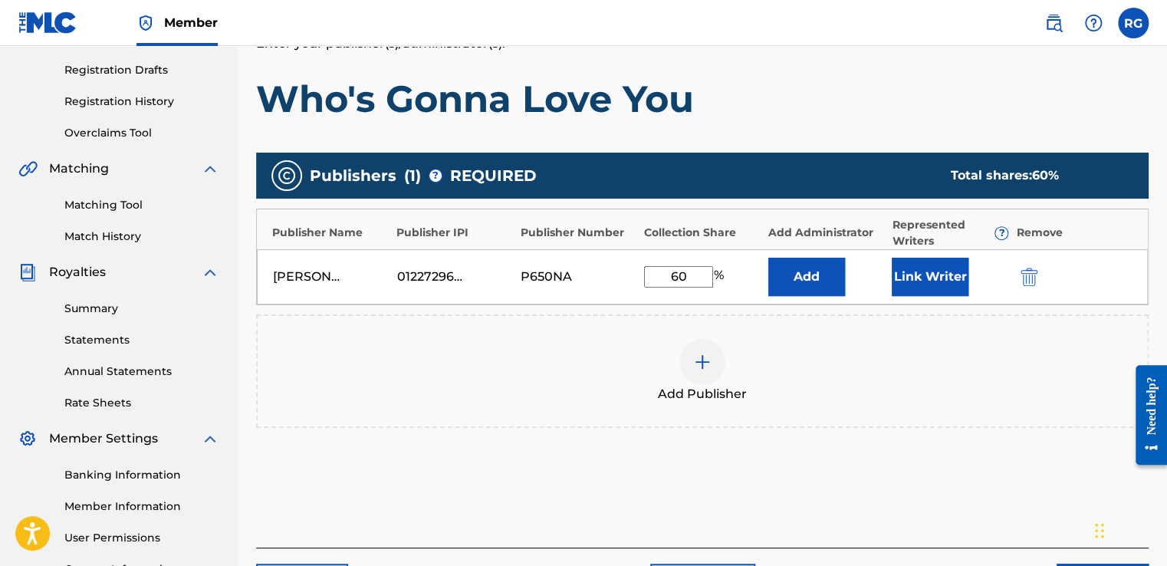
type input "60"
click at [931, 119] on h1 "Who's Gonna Love You" at bounding box center [702, 99] width 892 height 46
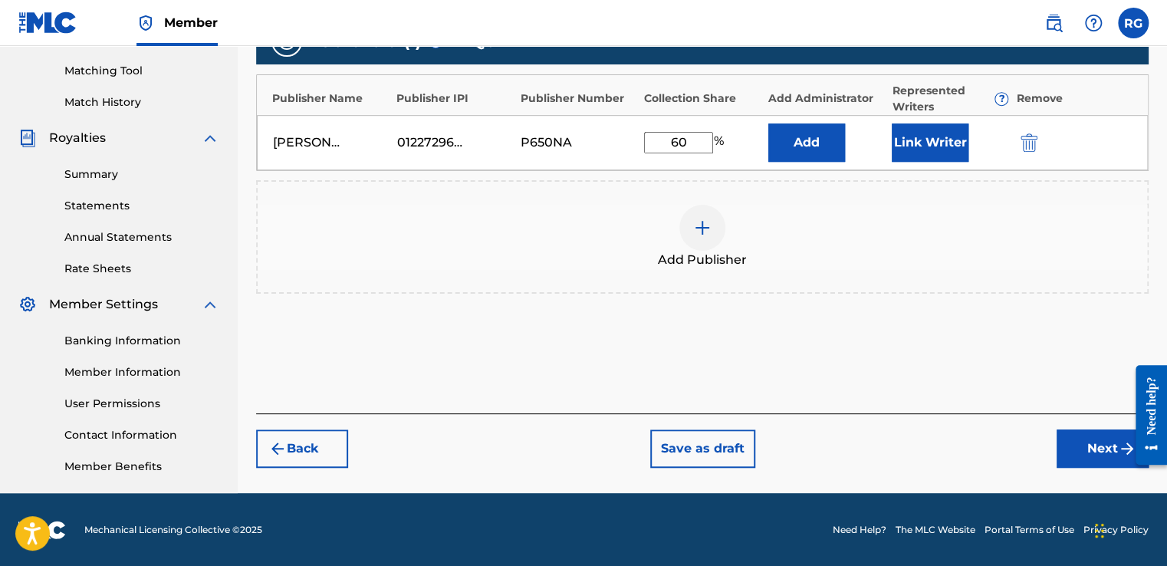
click at [1076, 442] on button "Next" at bounding box center [1102, 448] width 92 height 38
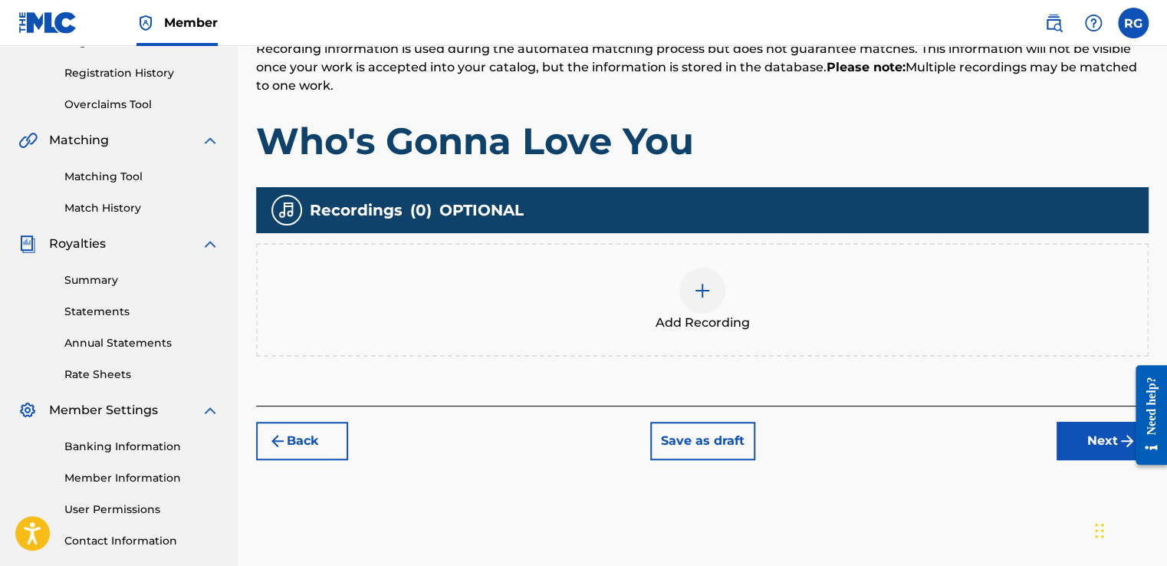
scroll to position [287, 0]
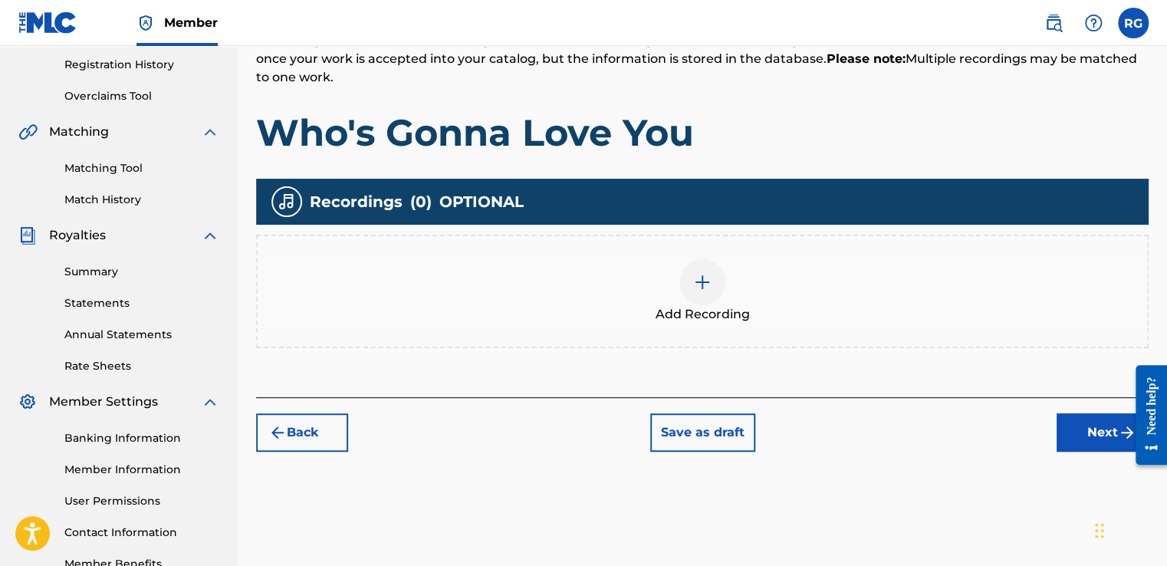
click at [705, 292] on div at bounding box center [702, 282] width 46 height 46
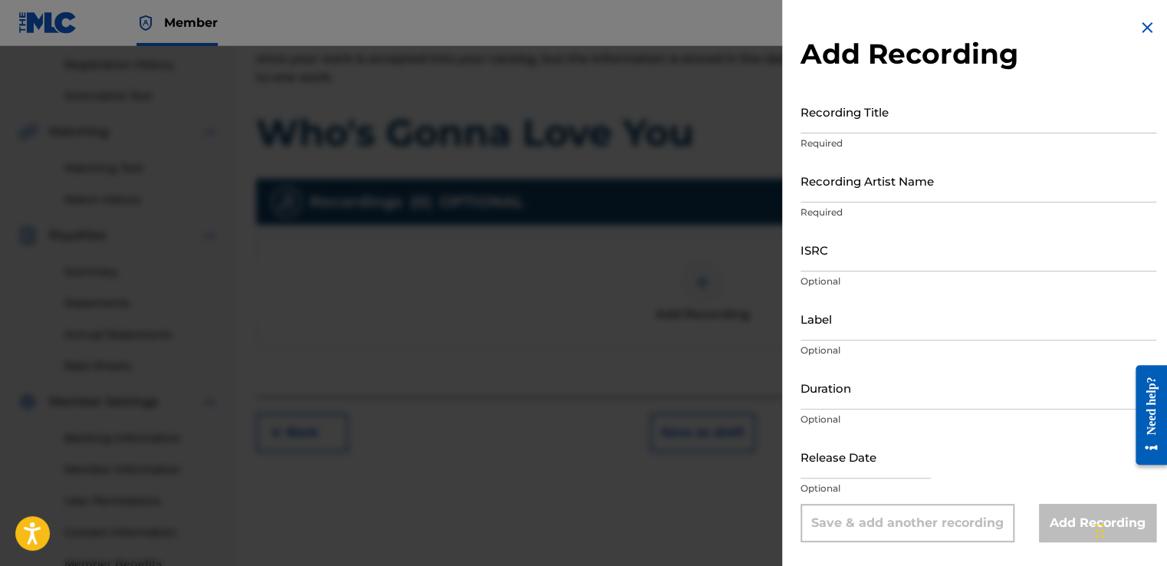
click at [868, 125] on input "Recording Title" at bounding box center [978, 112] width 356 height 44
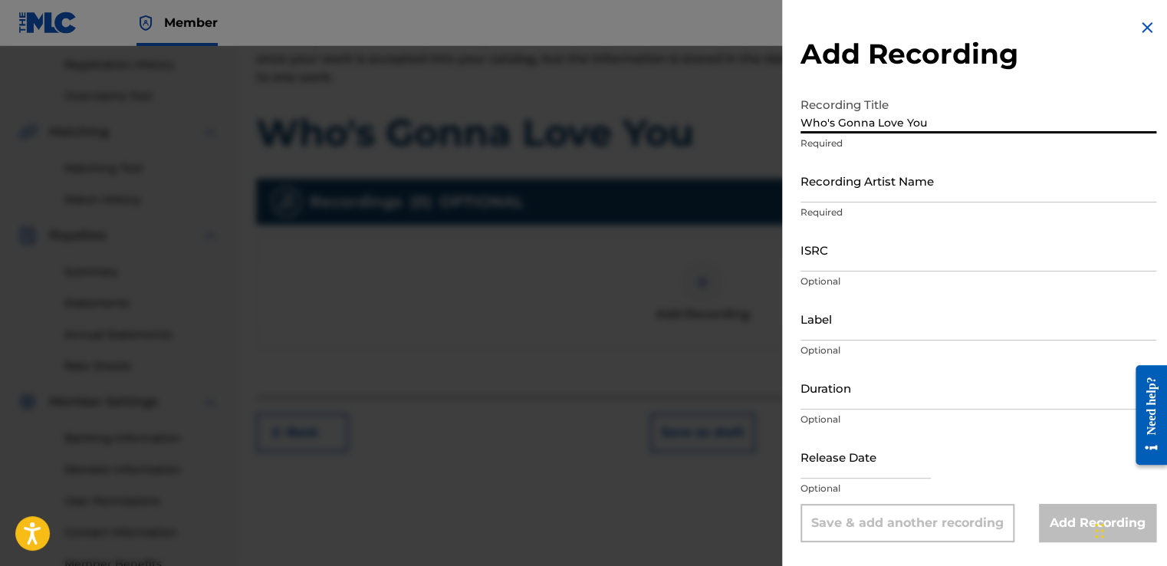
type input "Who's Gonna Love You"
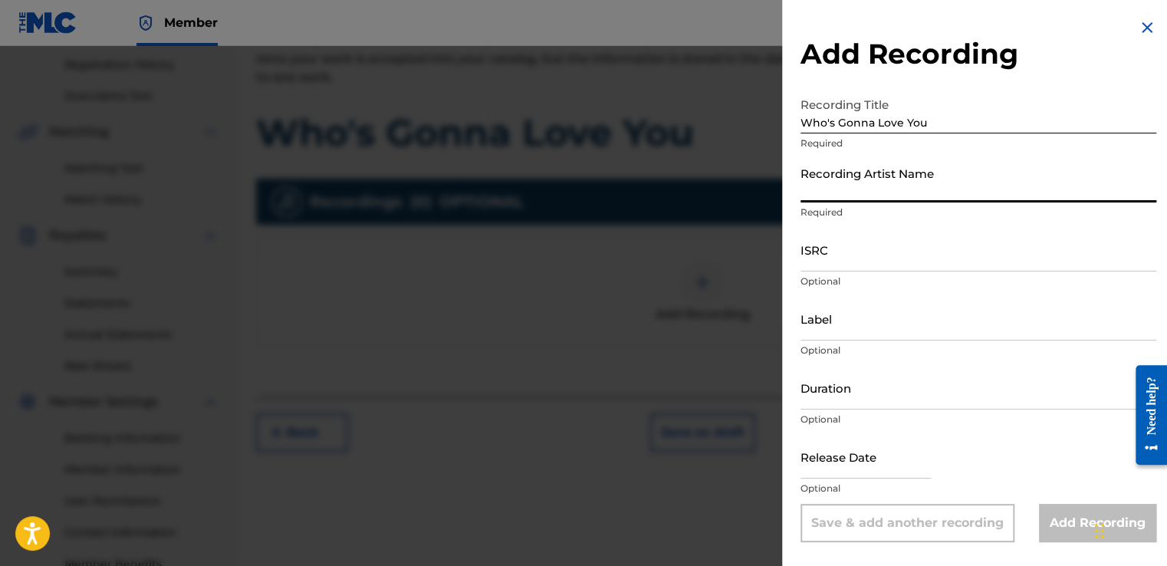
click at [929, 199] on input "Recording Artist Name" at bounding box center [978, 181] width 356 height 44
type input "[PERSON_NAME]' [PERSON_NAME]"
type input "[DATE]"
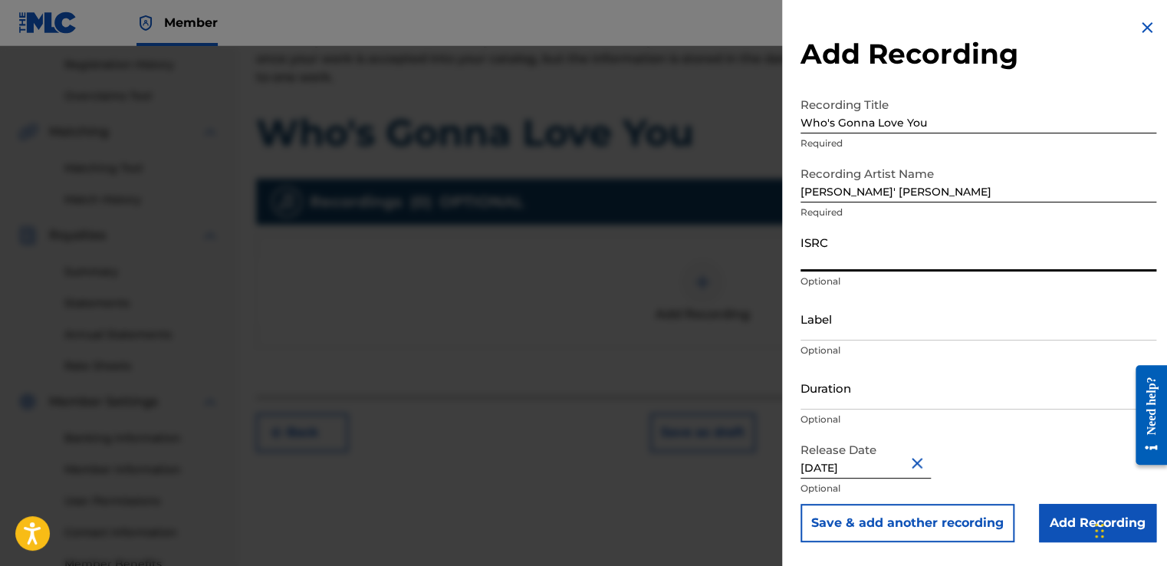
click at [874, 261] on input "ISRC" at bounding box center [978, 250] width 356 height 44
paste input "QZNMU2583828"
type input "QZNMU2583828"
click at [1056, 524] on input "Add Recording" at bounding box center [1097, 523] width 117 height 38
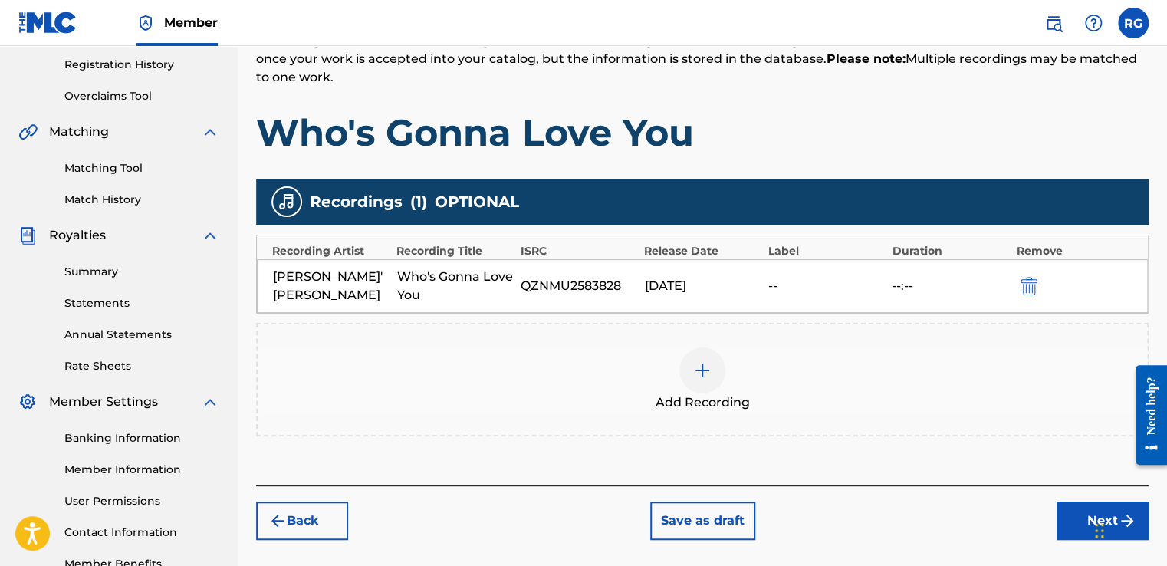
click at [303, 501] on button "Back" at bounding box center [302, 520] width 92 height 38
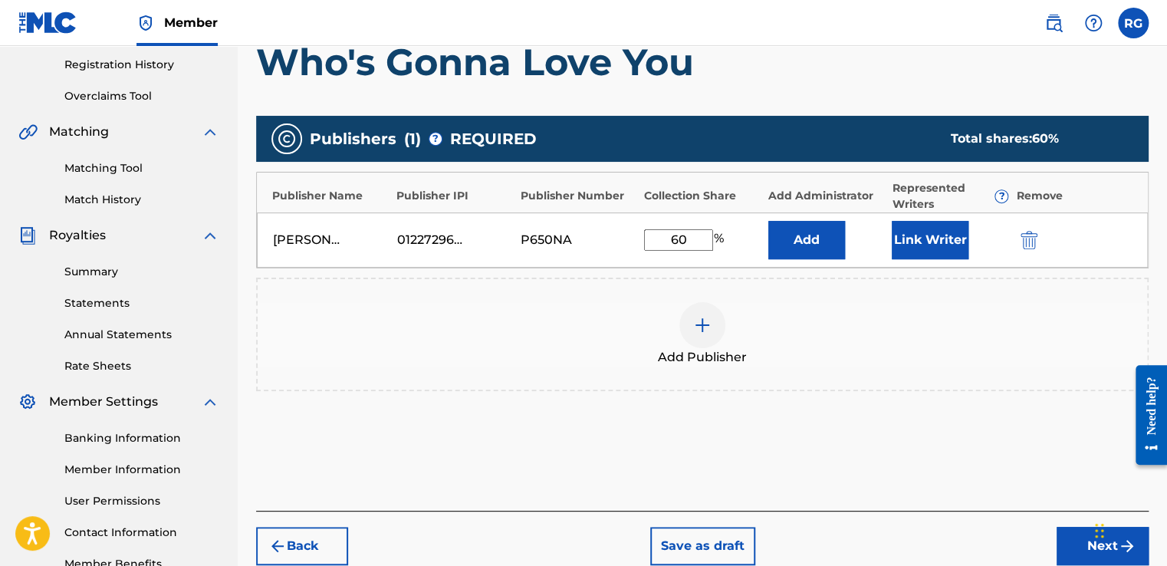
click at [302, 535] on button "Back" at bounding box center [302, 546] width 92 height 38
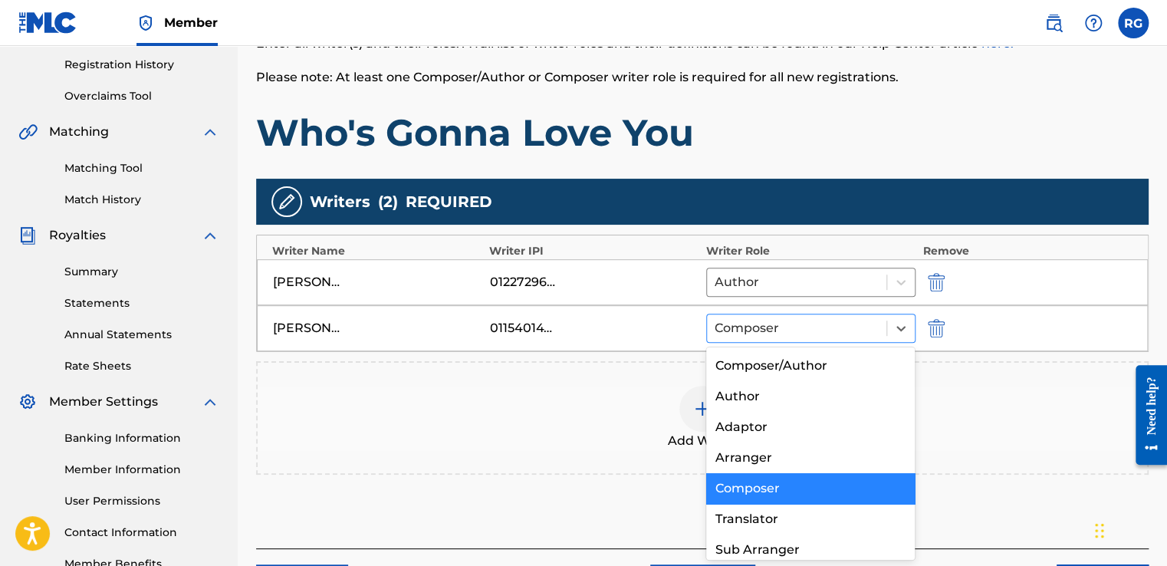
click at [777, 314] on div "Composer" at bounding box center [796, 328] width 179 height 28
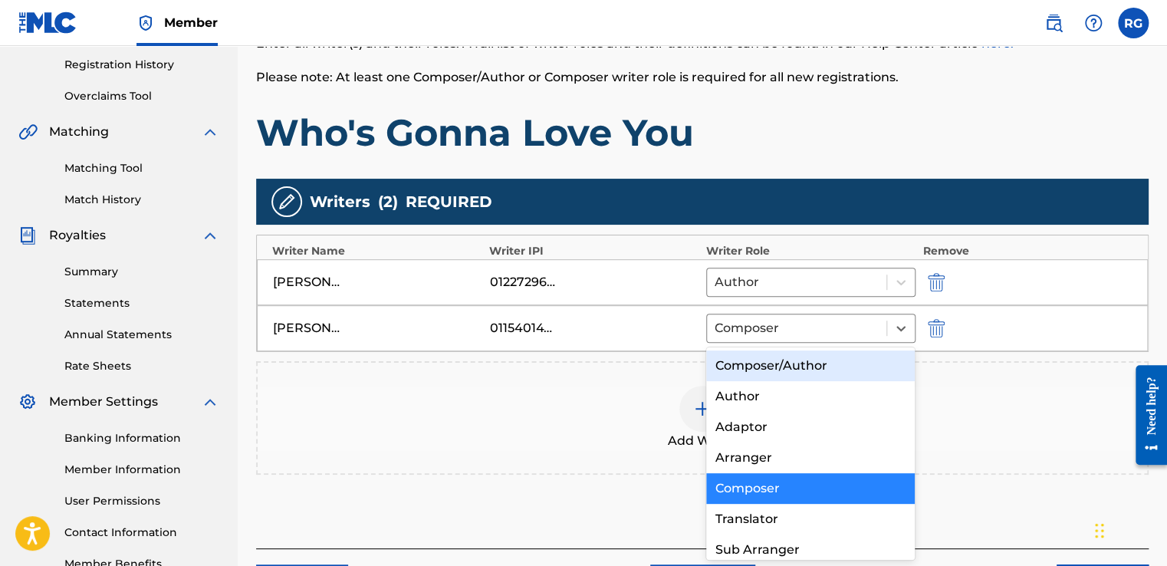
click at [780, 356] on div "Composer/Author" at bounding box center [810, 365] width 209 height 31
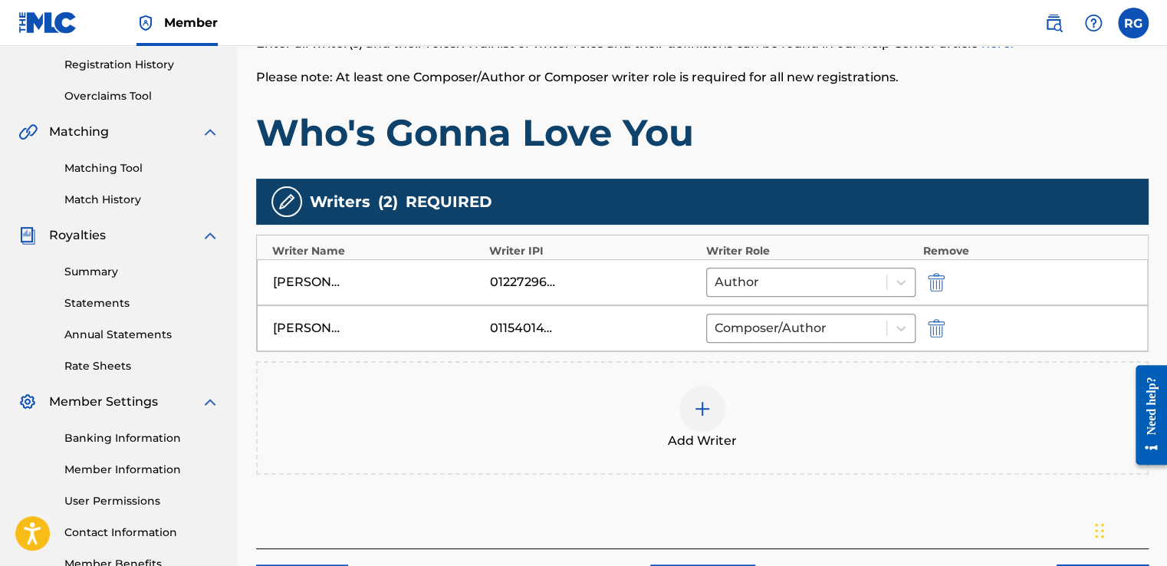
scroll to position [395, 0]
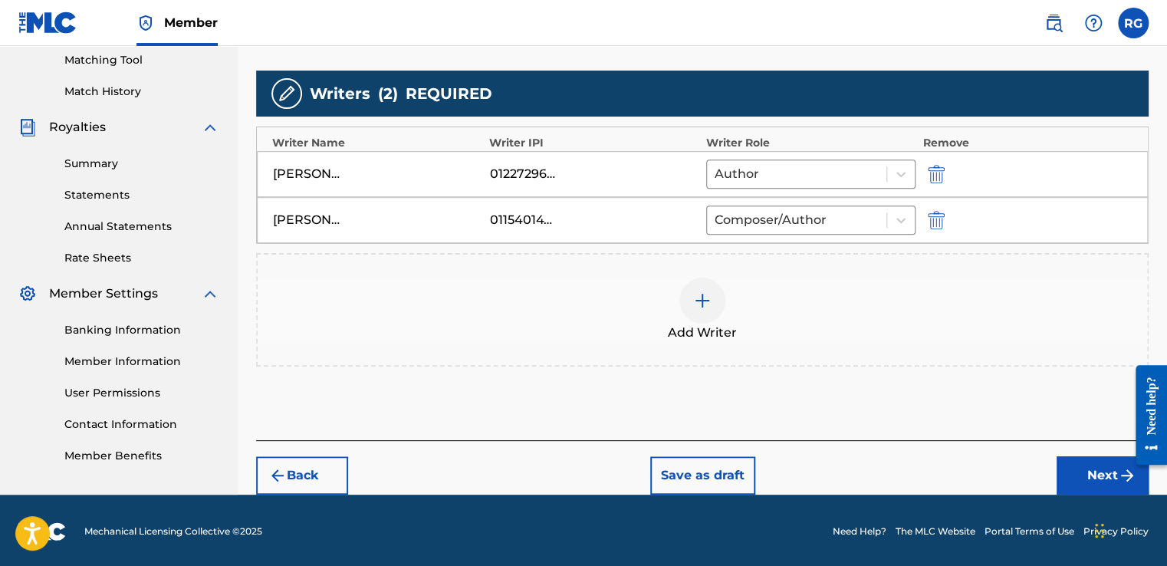
click at [1076, 465] on button "Next" at bounding box center [1102, 475] width 92 height 38
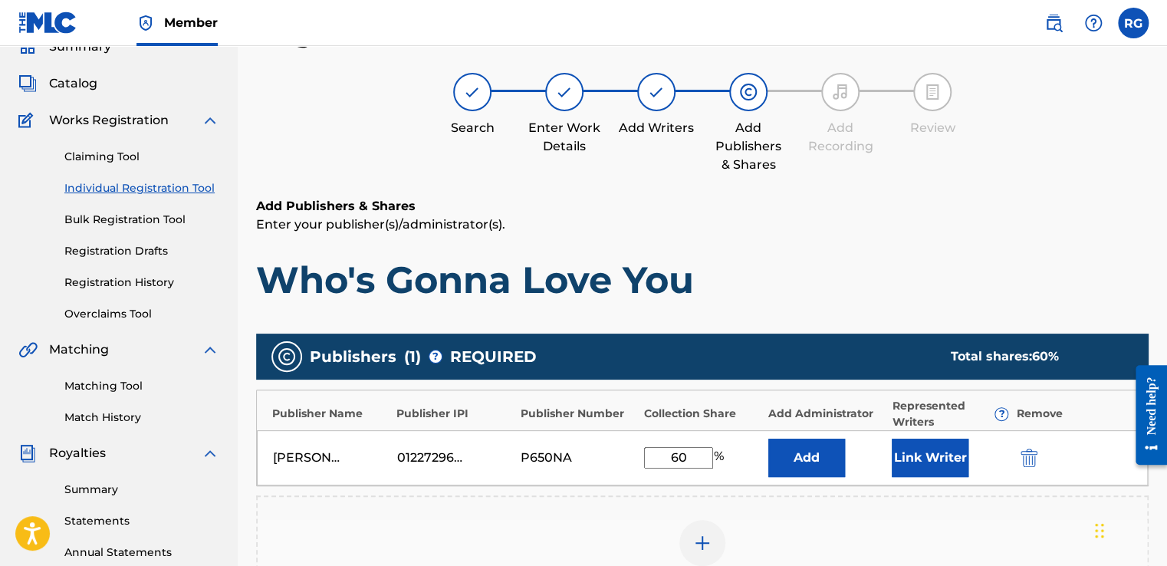
scroll to position [384, 0]
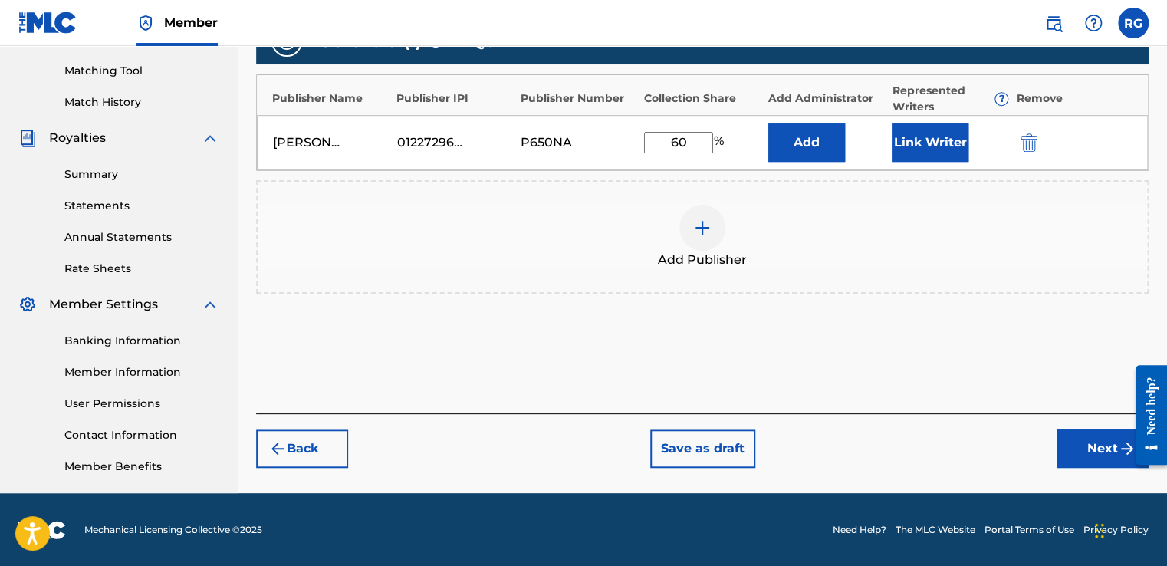
click at [1071, 446] on button "Next" at bounding box center [1102, 448] width 92 height 38
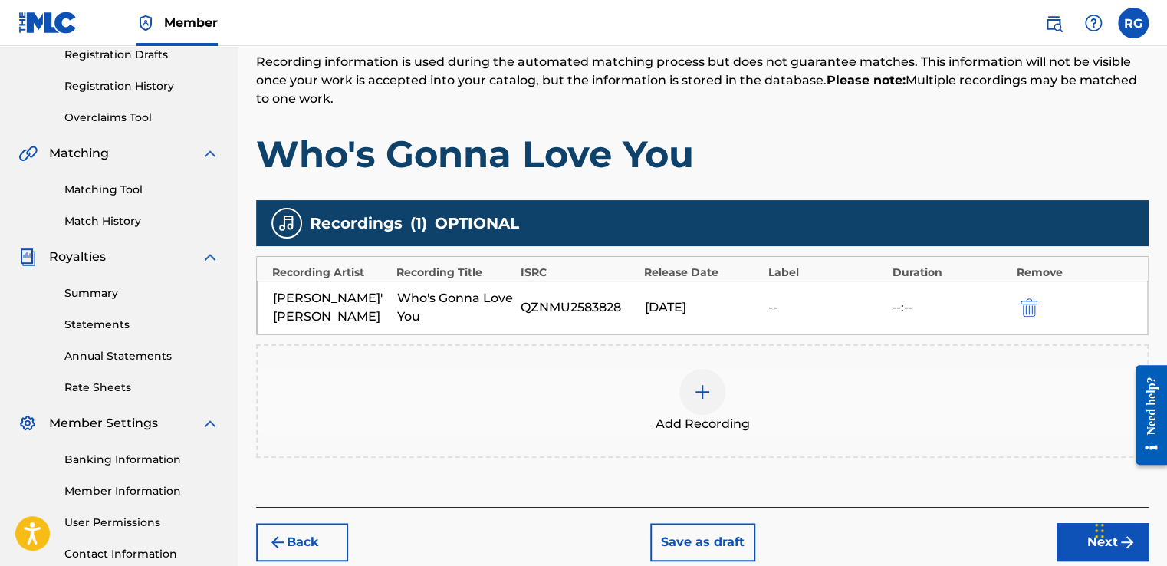
scroll to position [339, 0]
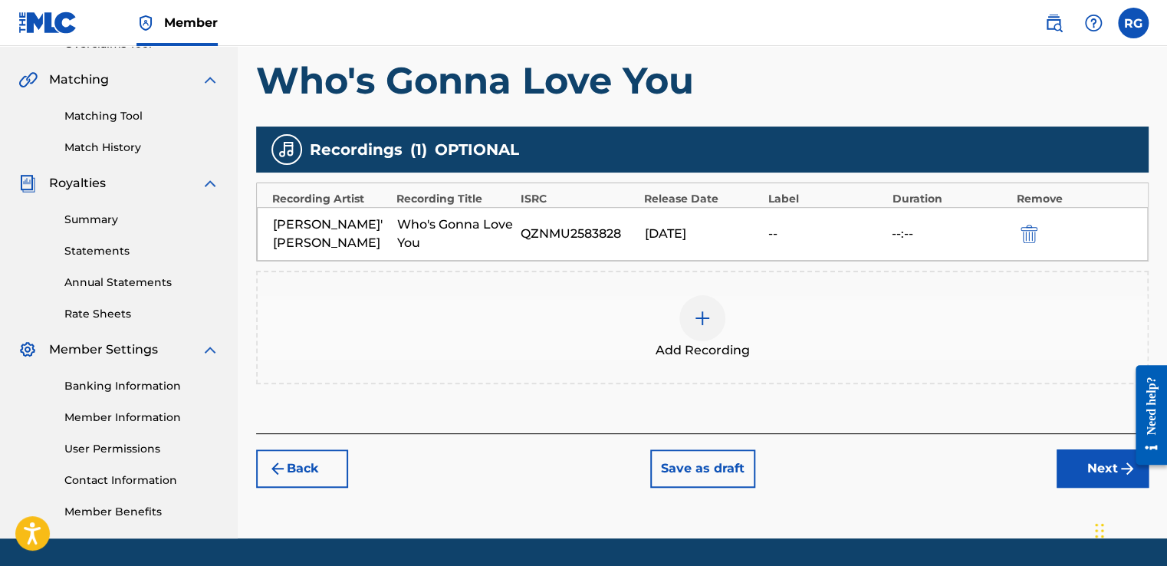
click at [1088, 474] on button "Next" at bounding box center [1102, 468] width 92 height 38
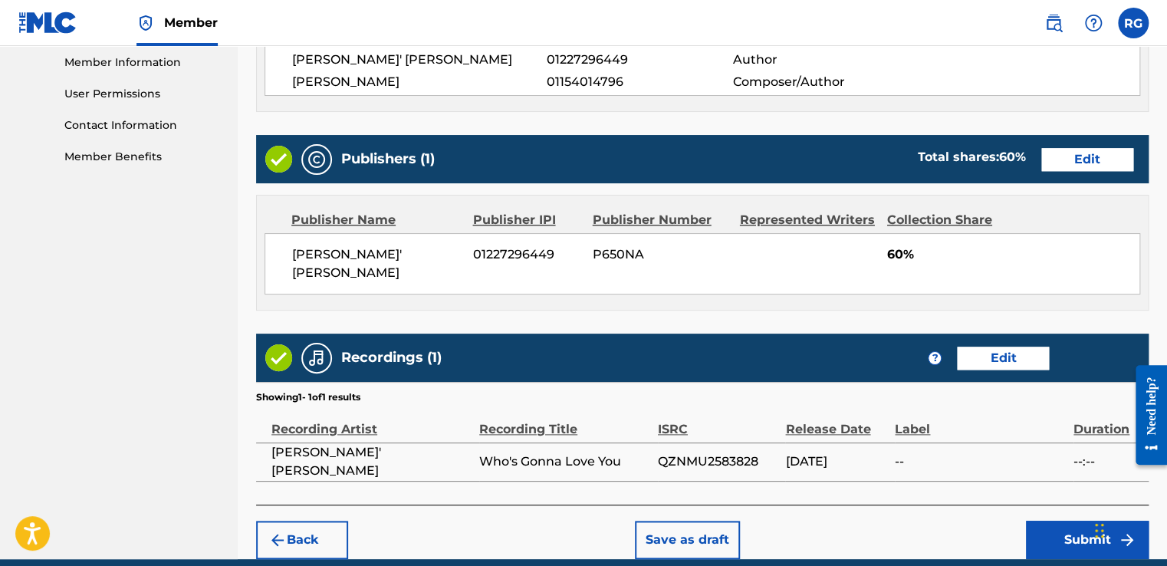
scroll to position [739, 0]
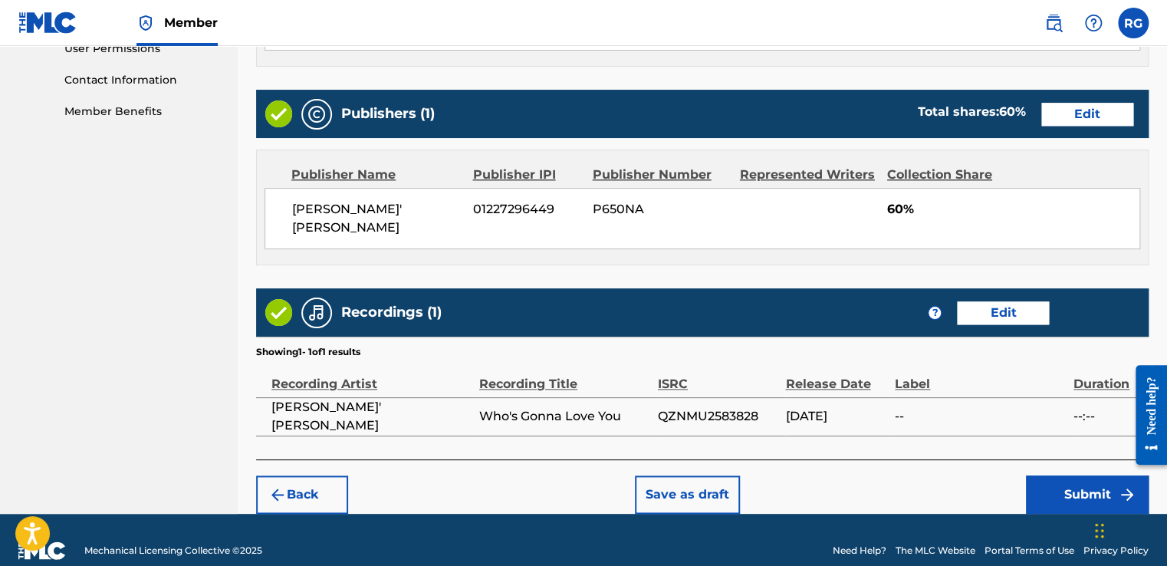
click at [1055, 475] on button "Submit" at bounding box center [1087, 494] width 123 height 38
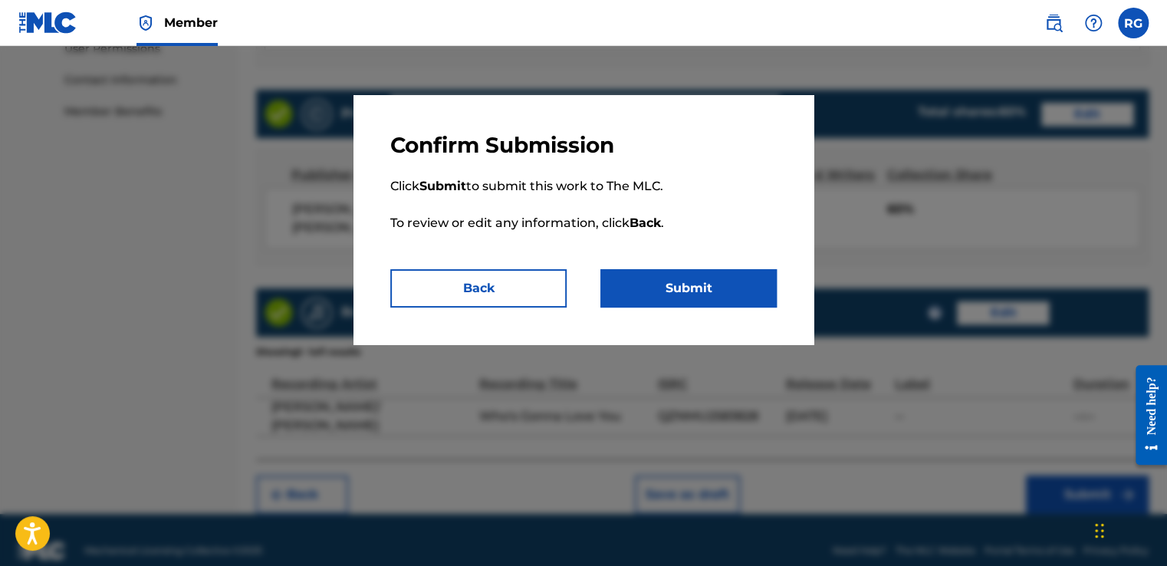
click at [673, 287] on button "Submit" at bounding box center [688, 288] width 176 height 38
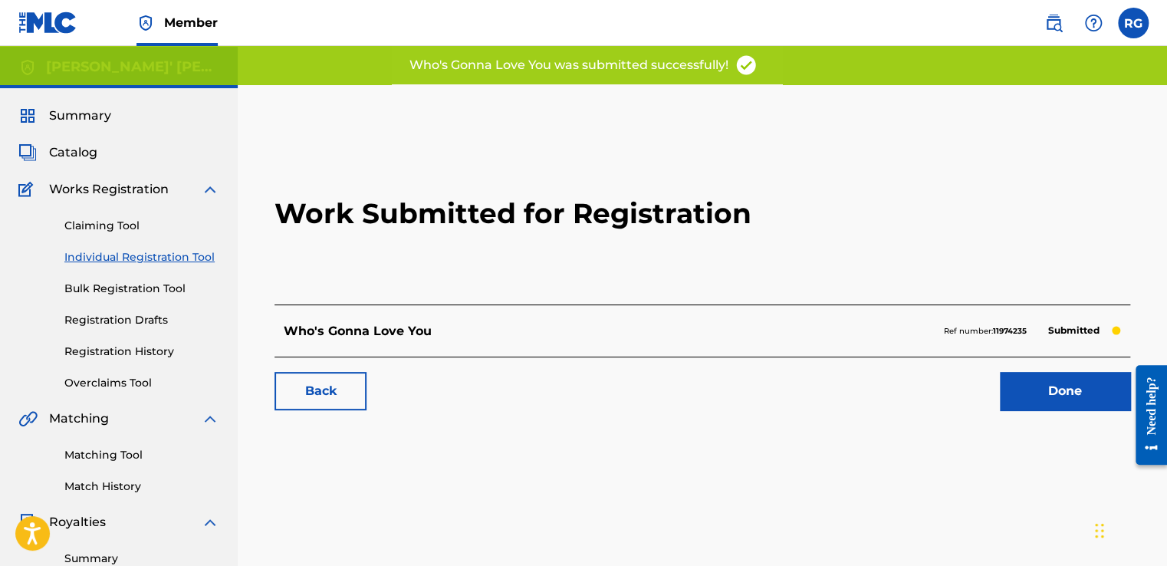
click at [132, 253] on link "Individual Registration Tool" at bounding box center [141, 257] width 155 height 16
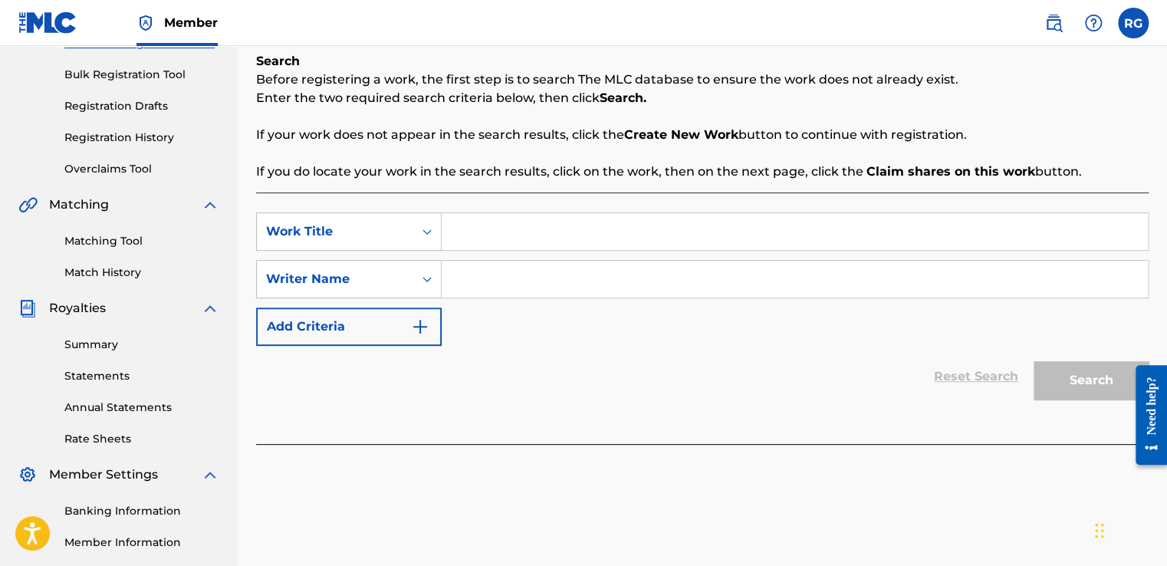
scroll to position [215, 0]
click at [138, 133] on link "Registration History" at bounding box center [141, 137] width 155 height 16
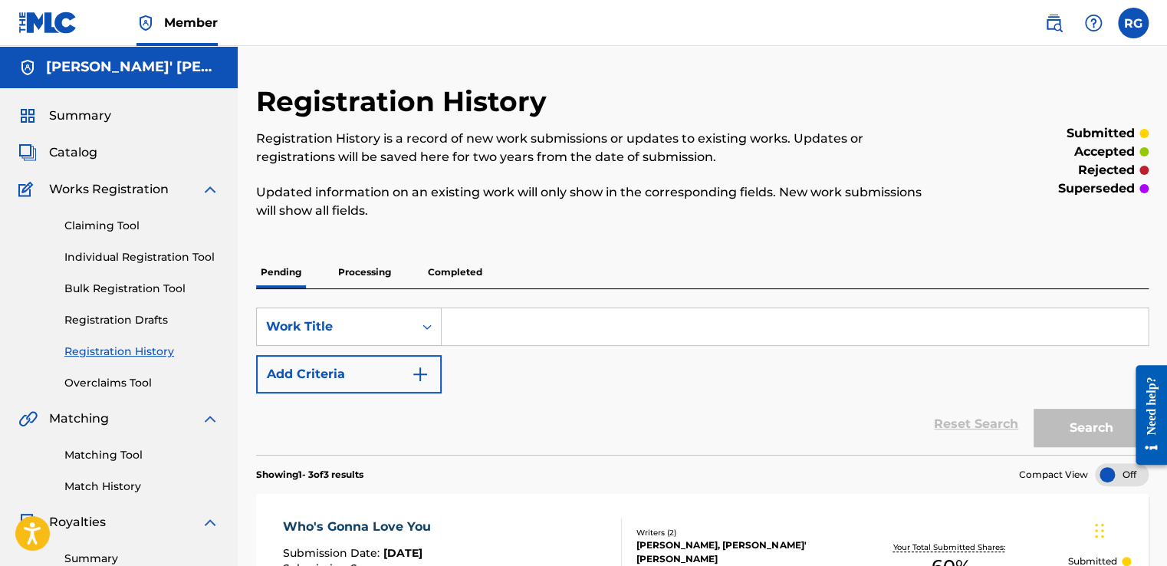
click at [459, 268] on p "Completed" at bounding box center [455, 272] width 64 height 32
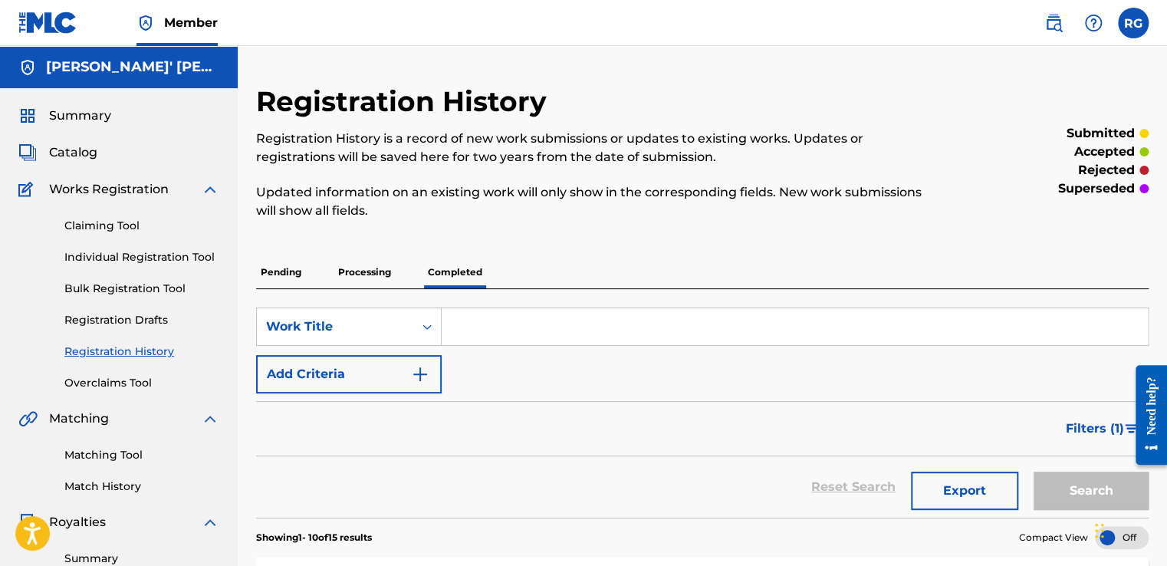
click at [136, 258] on link "Individual Registration Tool" at bounding box center [141, 257] width 155 height 16
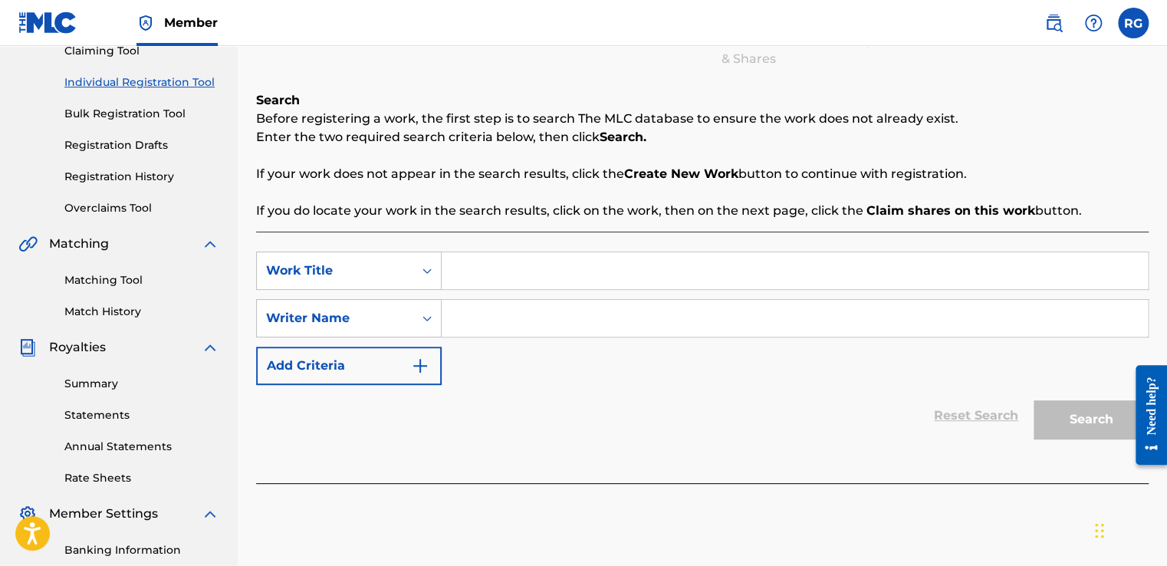
scroll to position [190, 0]
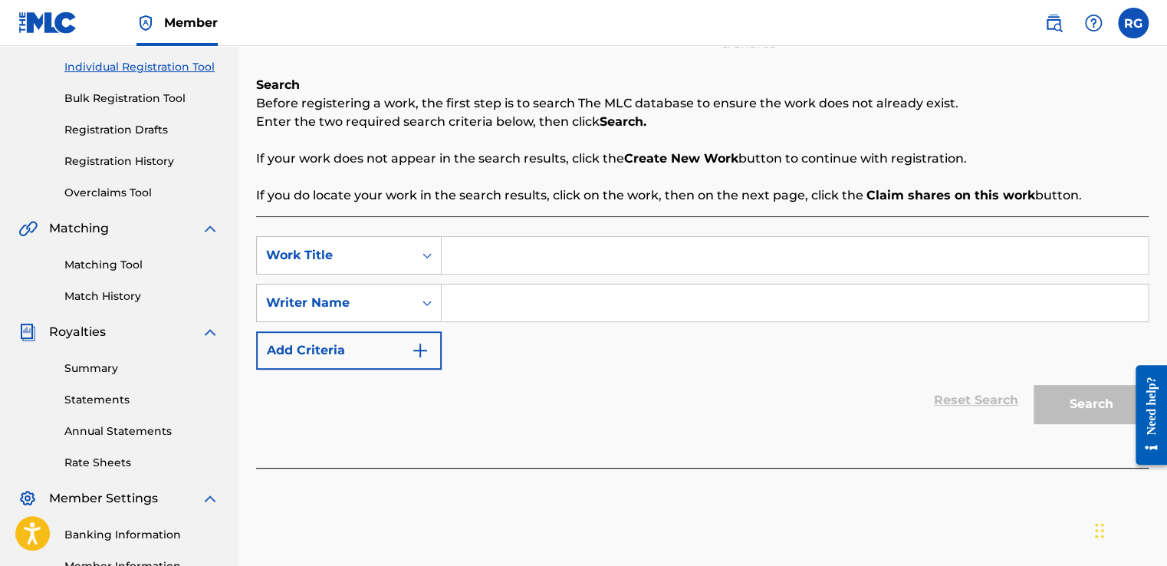
click at [540, 253] on input "Search Form" at bounding box center [795, 255] width 706 height 37
type input "Halt Please"
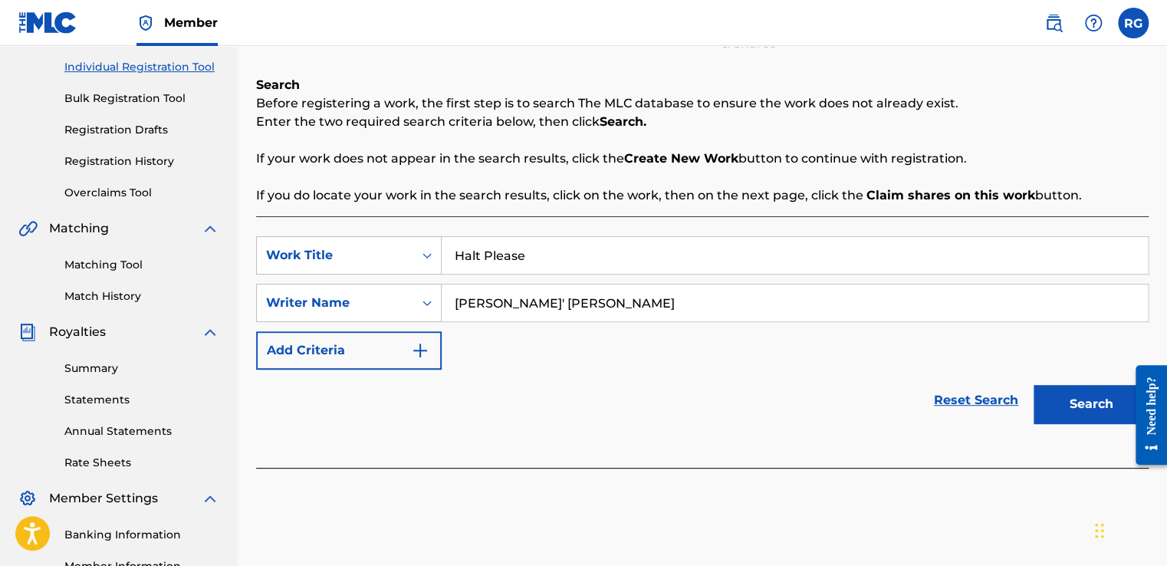
type input "[PERSON_NAME]' [PERSON_NAME]"
click at [1088, 416] on button "Search" at bounding box center [1090, 404] width 115 height 38
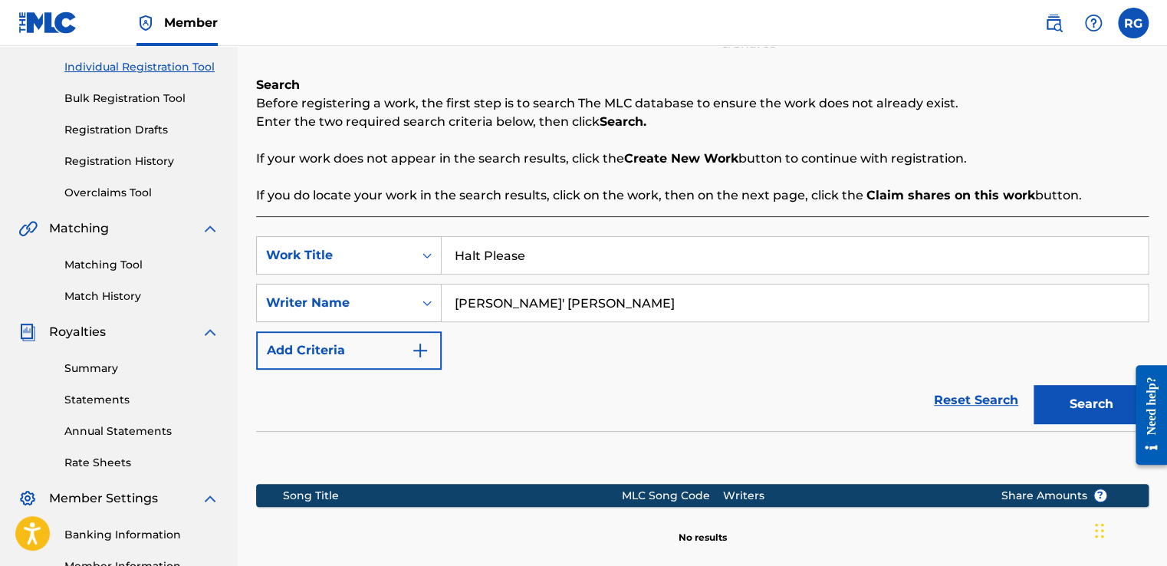
scroll to position [384, 0]
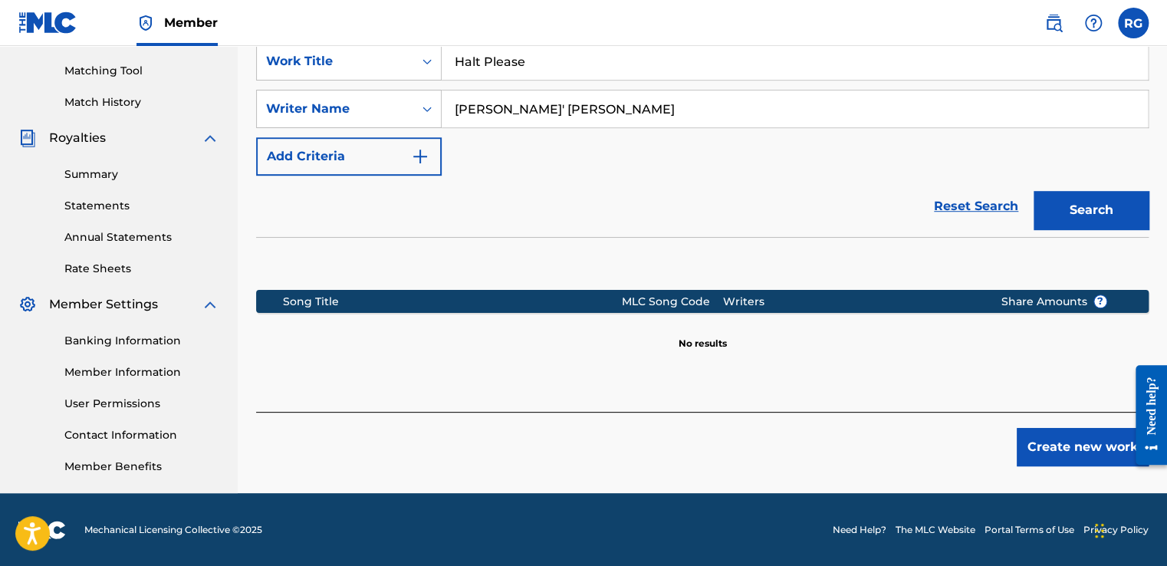
click at [1020, 446] on button "Create new work" at bounding box center [1082, 447] width 132 height 38
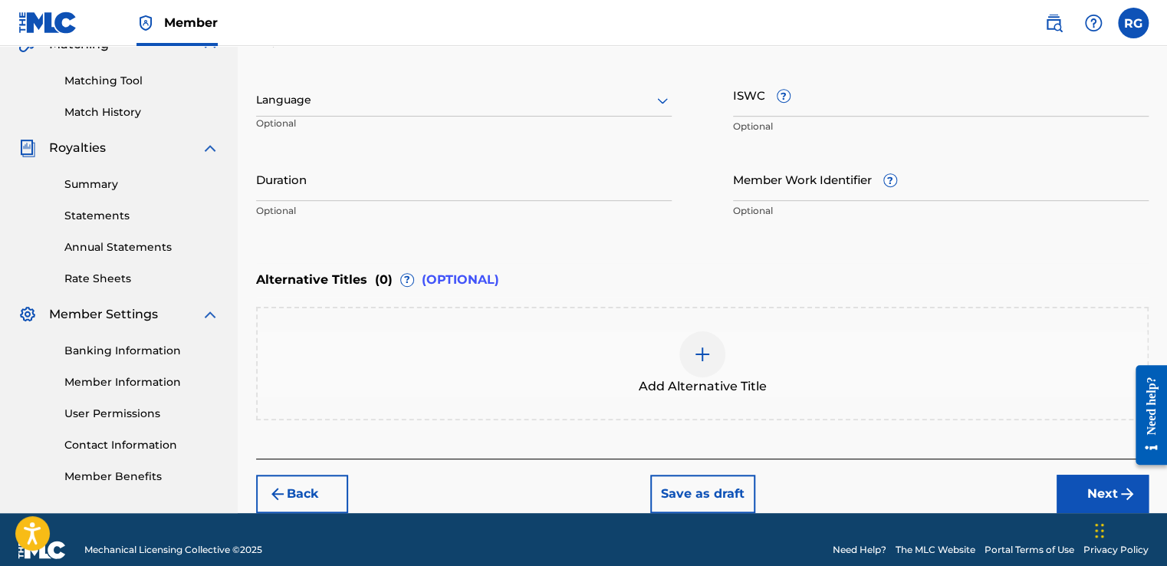
scroll to position [392, 0]
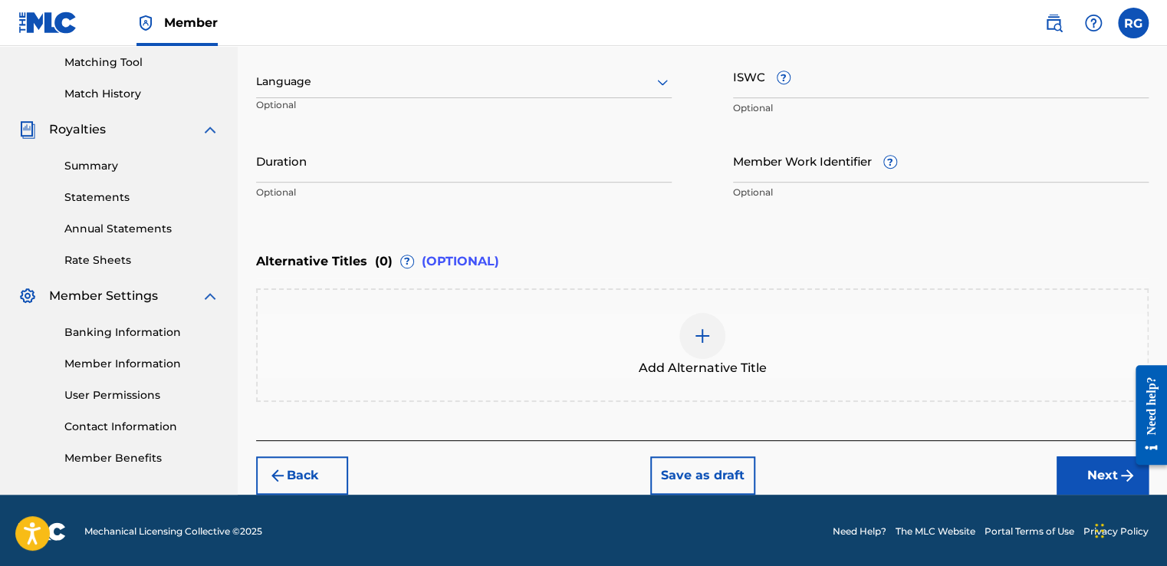
click at [1081, 471] on button "Next" at bounding box center [1102, 475] width 92 height 38
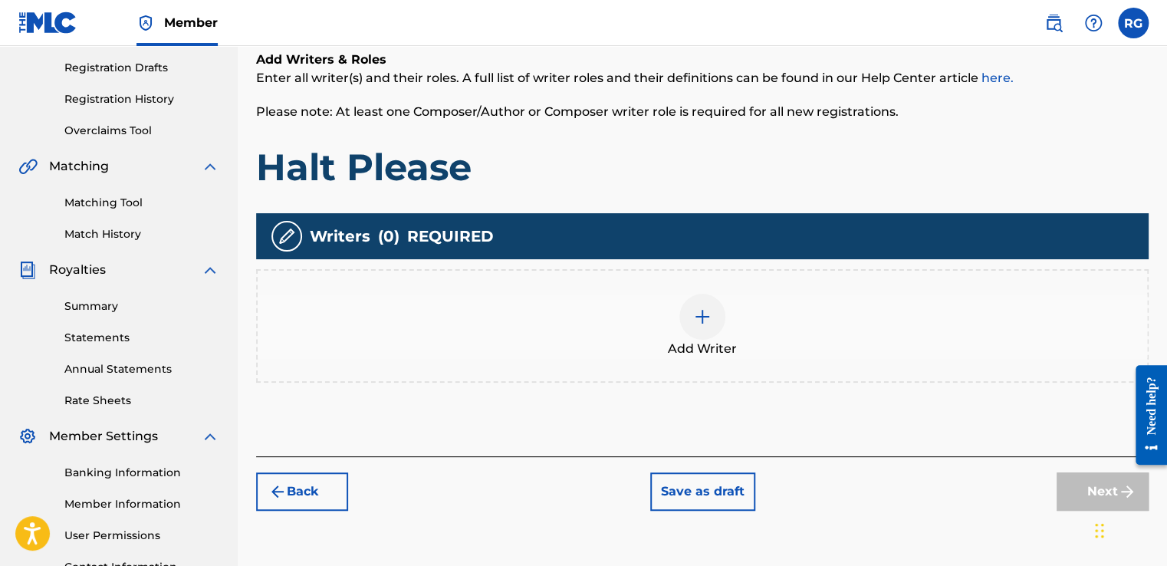
scroll to position [256, 0]
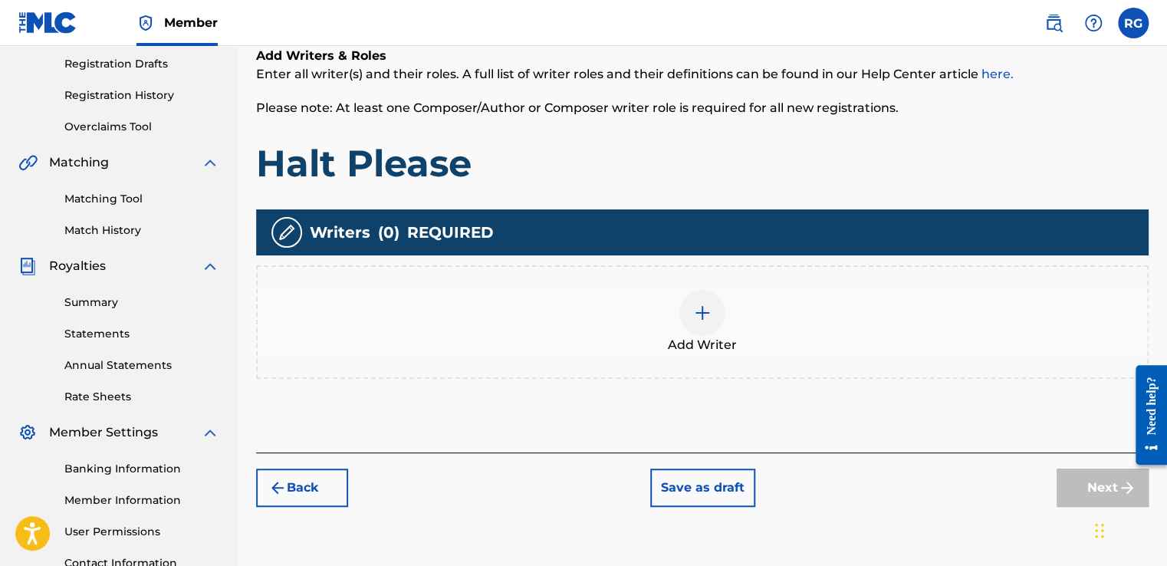
click at [703, 322] on div at bounding box center [702, 313] width 46 height 46
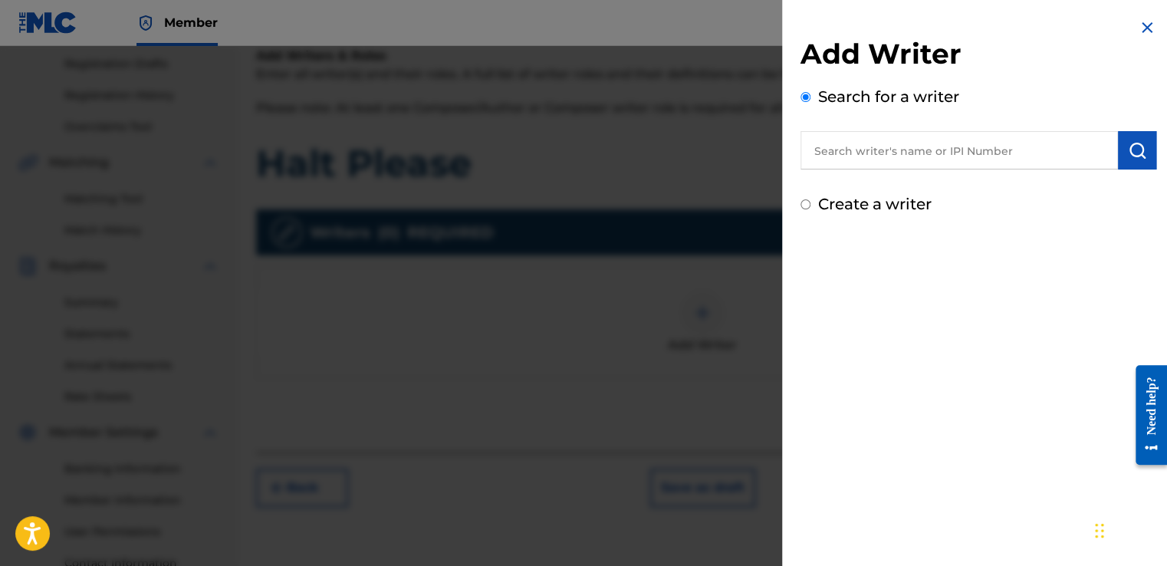
click at [907, 156] on input "text" at bounding box center [958, 150] width 317 height 38
type input "[PERSON_NAME]' [PERSON_NAME]"
click at [1128, 148] on img "submit" at bounding box center [1137, 150] width 18 height 18
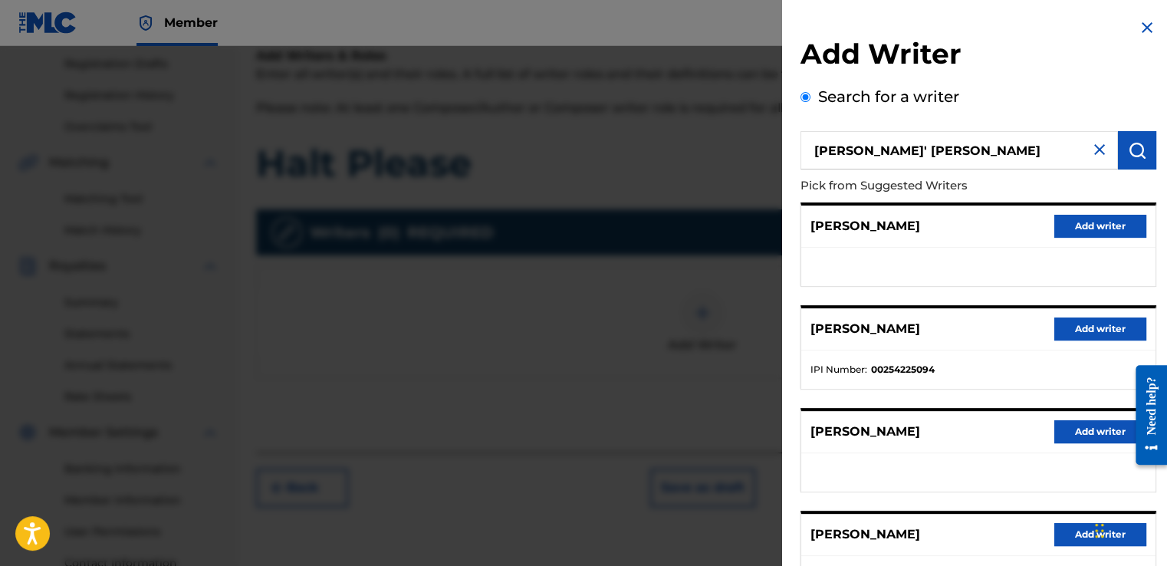
scroll to position [227, 0]
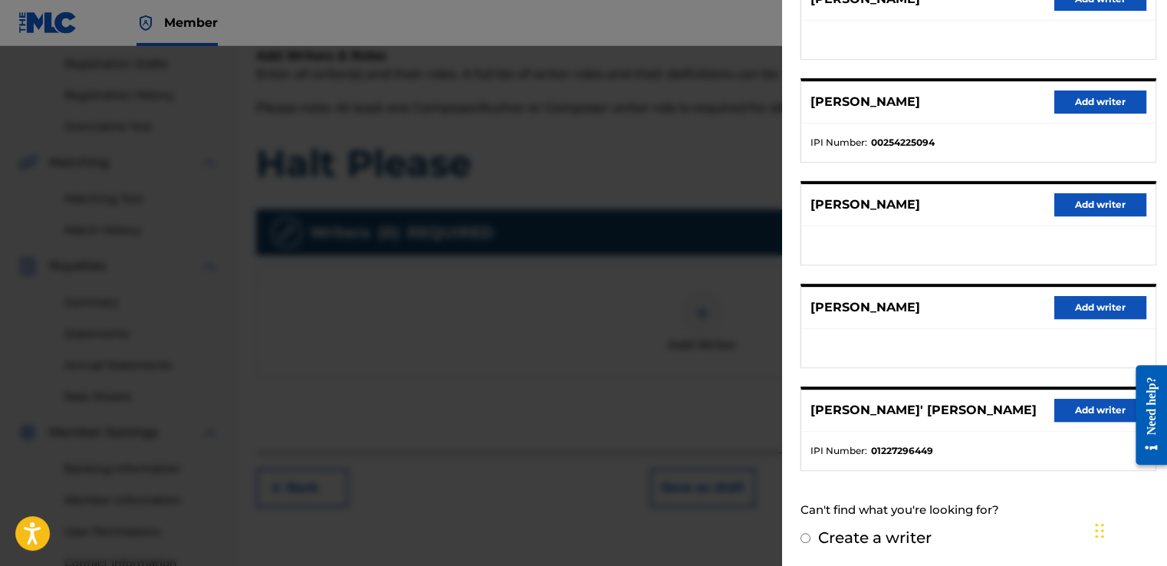
click at [1080, 407] on button "Add writer" at bounding box center [1100, 410] width 92 height 23
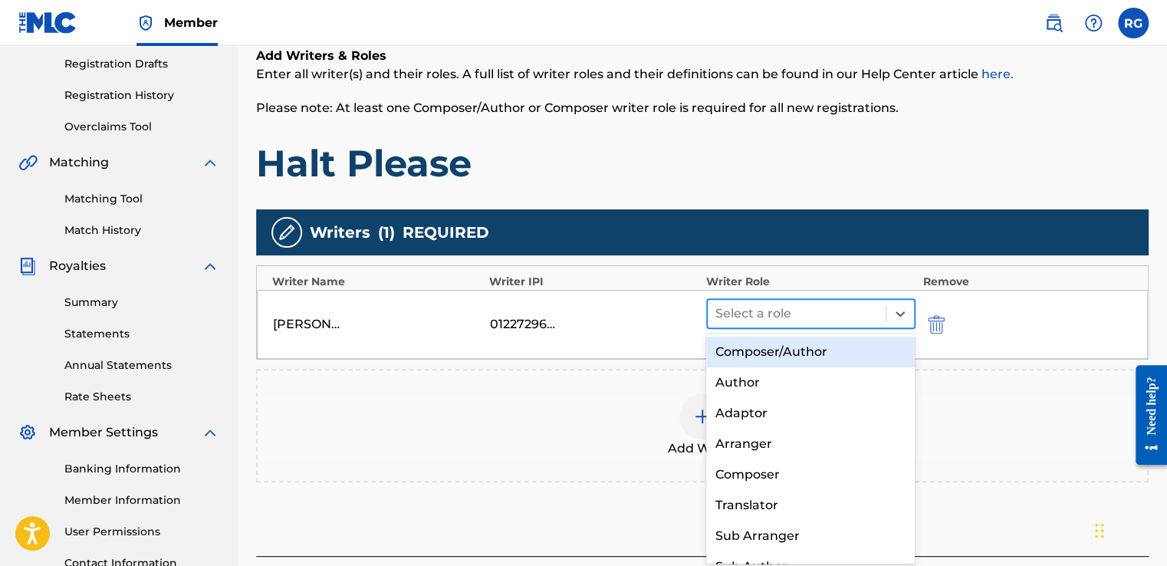
click at [794, 309] on div at bounding box center [796, 313] width 163 height 21
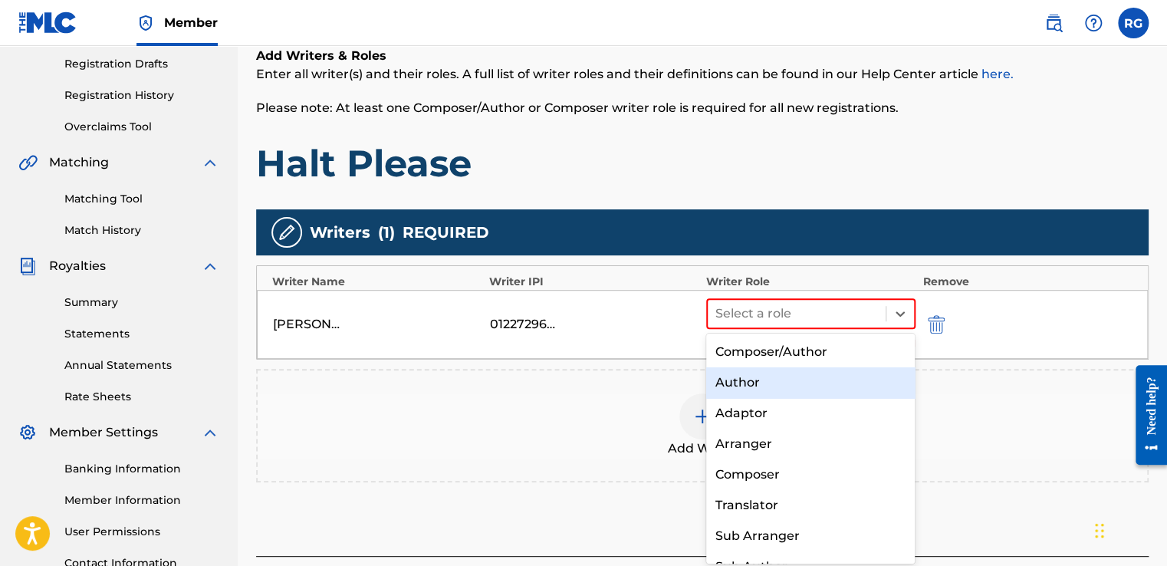
click at [748, 382] on div "Author" at bounding box center [810, 382] width 209 height 31
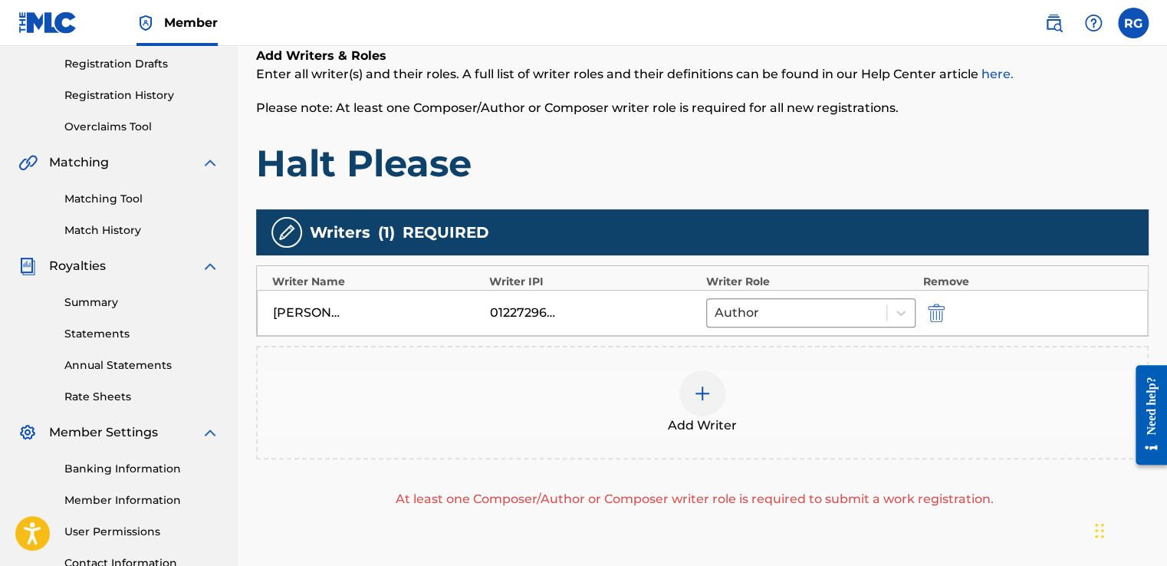
click at [681, 416] on span "Add Writer" at bounding box center [702, 425] width 69 height 18
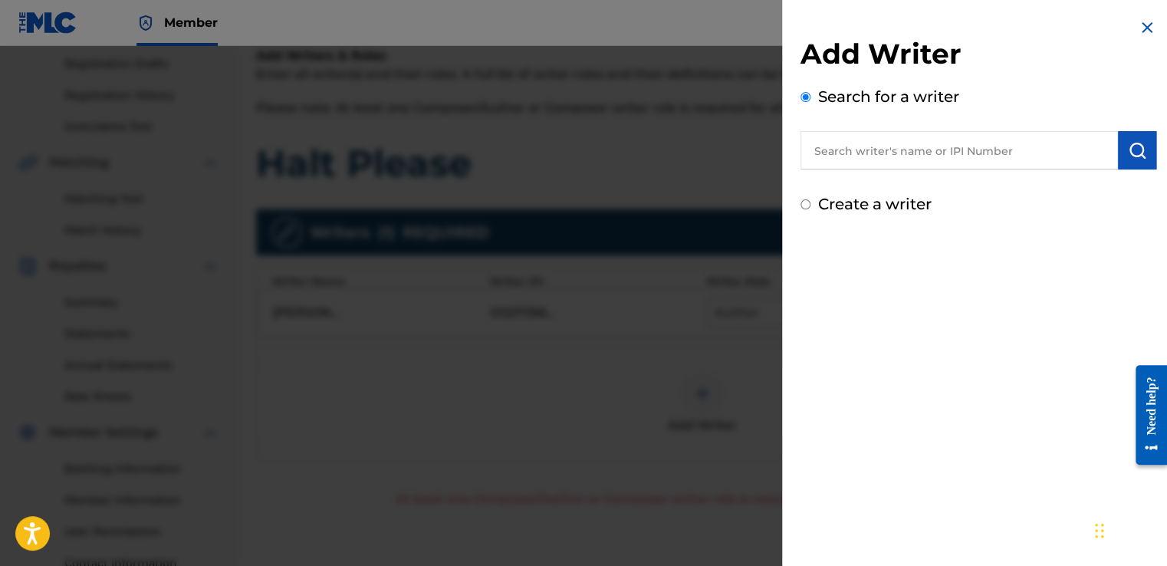
click at [917, 153] on input "text" at bounding box center [958, 150] width 317 height 38
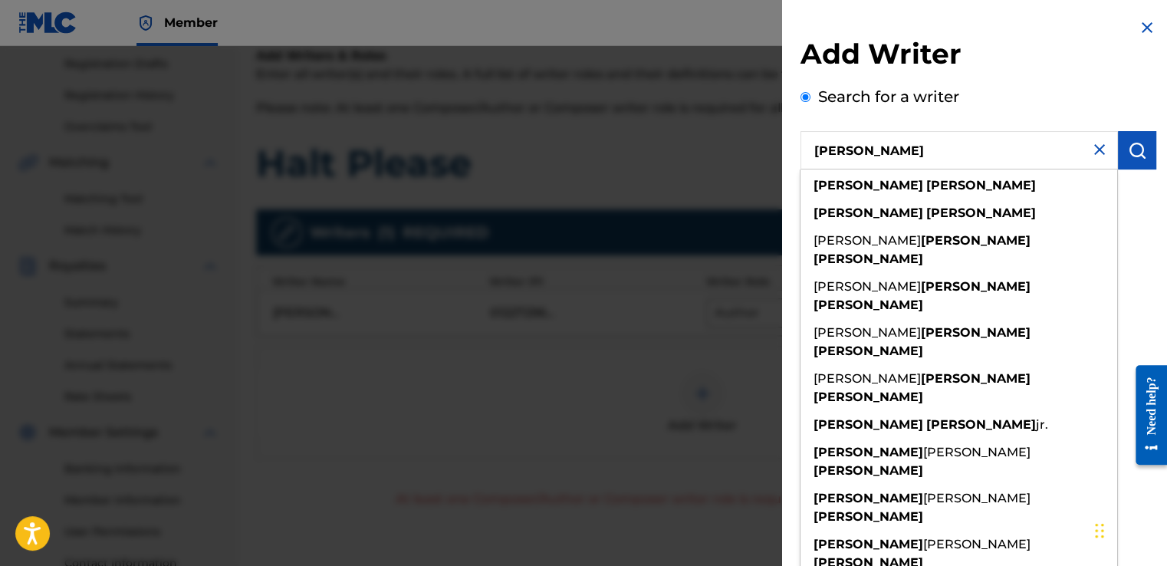
type input "[PERSON_NAME]"
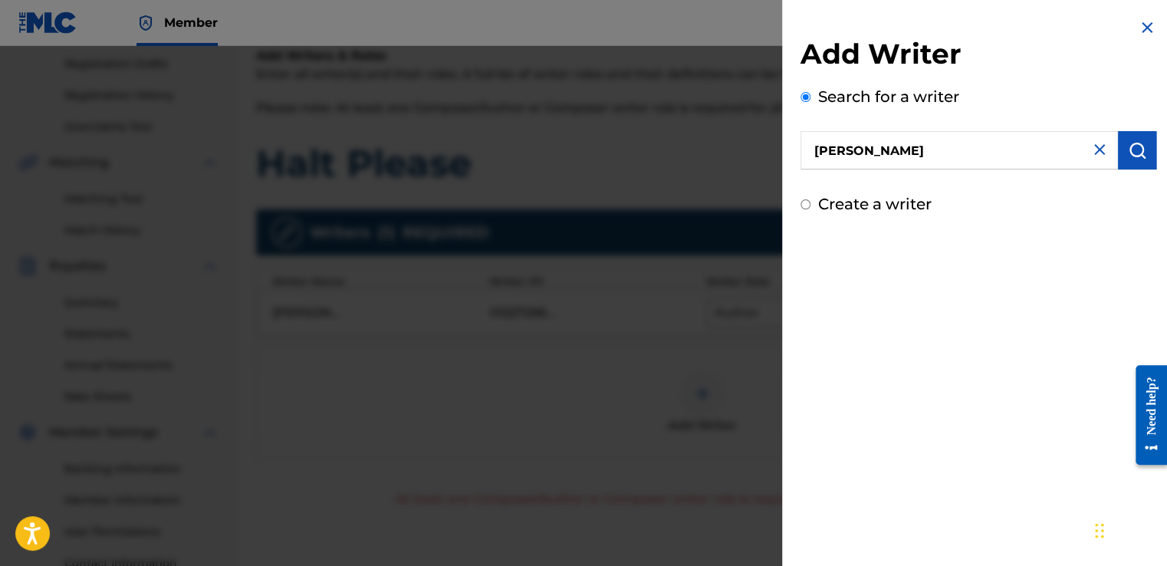
click at [1121, 155] on button "submit" at bounding box center [1137, 150] width 38 height 38
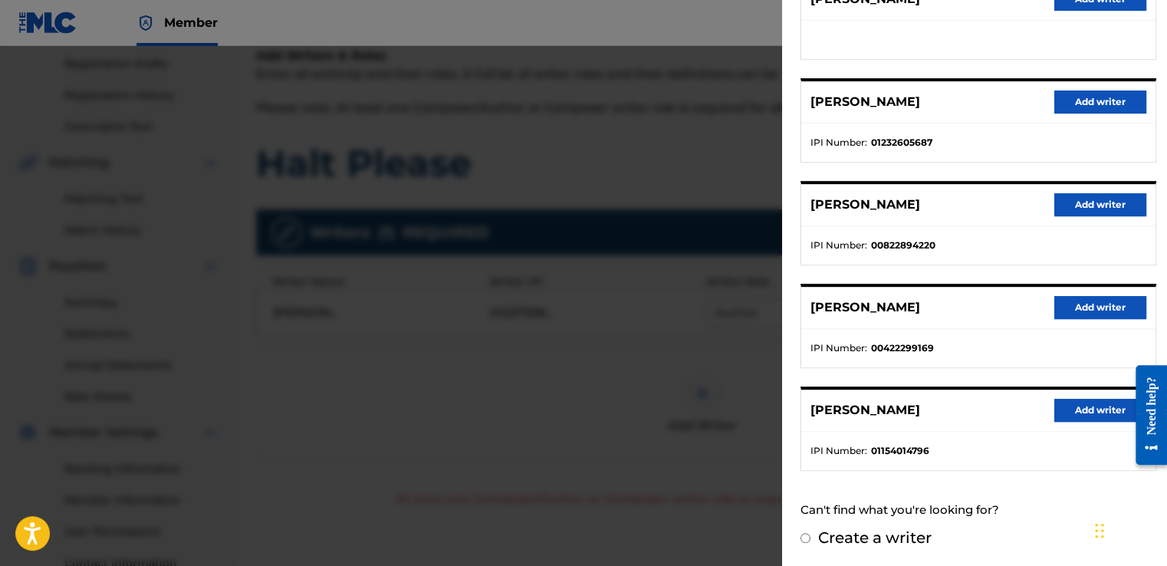
click at [1079, 406] on button "Add writer" at bounding box center [1100, 410] width 92 height 23
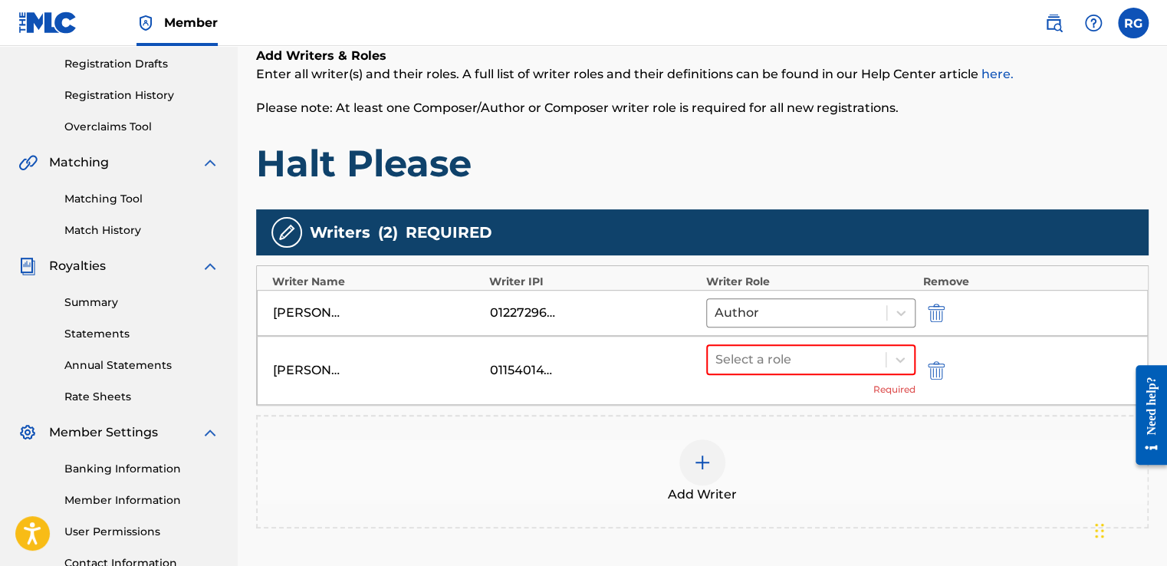
click at [787, 342] on div "[PERSON_NAME] 01154014796 Select a role Required" at bounding box center [702, 370] width 891 height 69
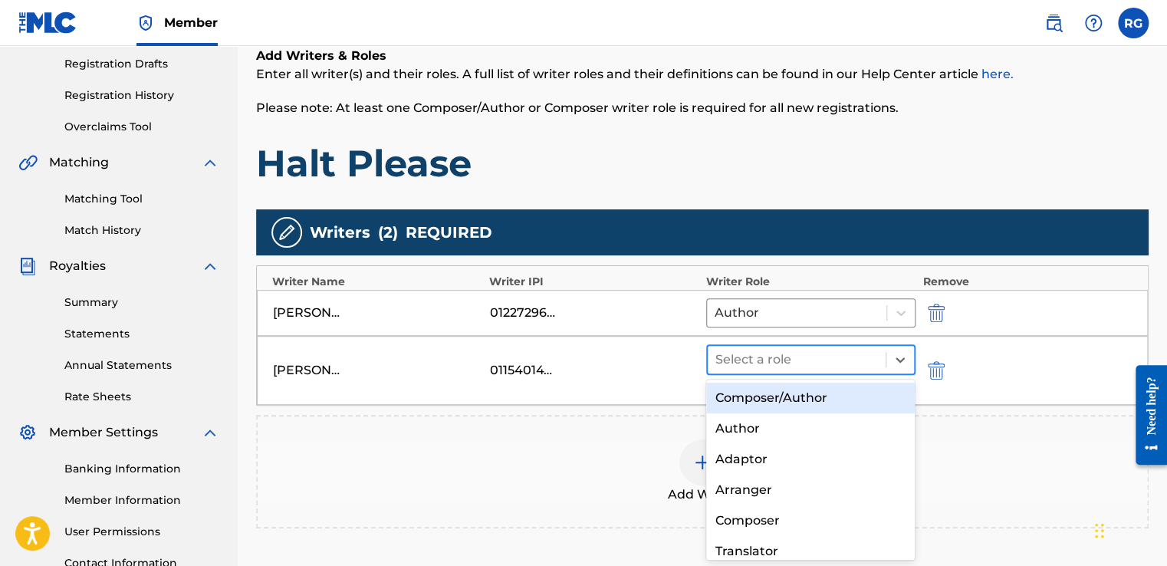
click at [776, 356] on div at bounding box center [796, 359] width 163 height 21
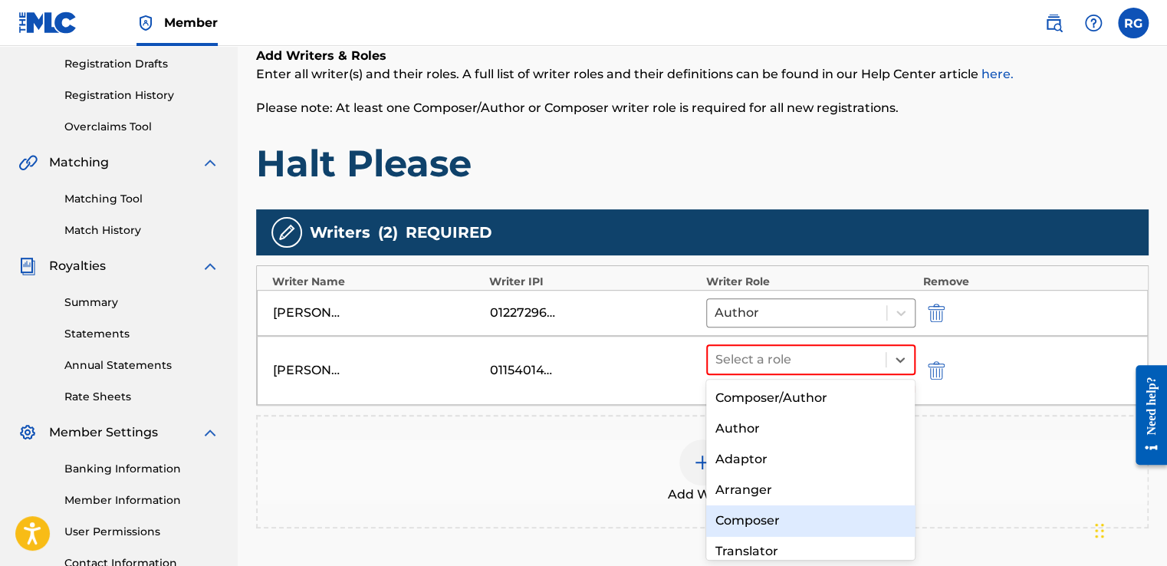
click at [757, 525] on div "Composer" at bounding box center [810, 520] width 209 height 31
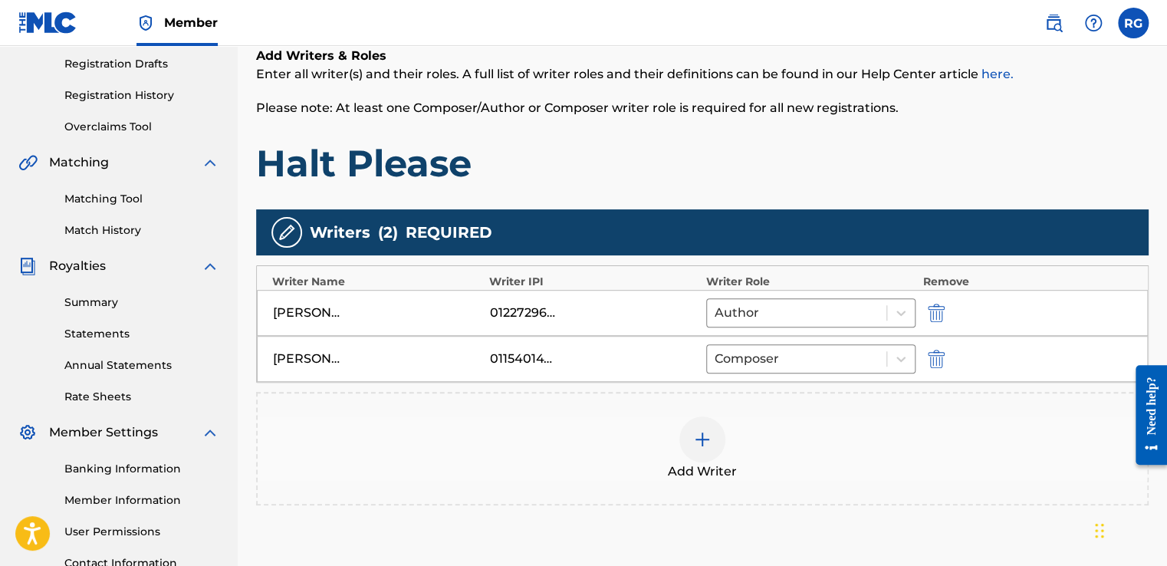
scroll to position [395, 0]
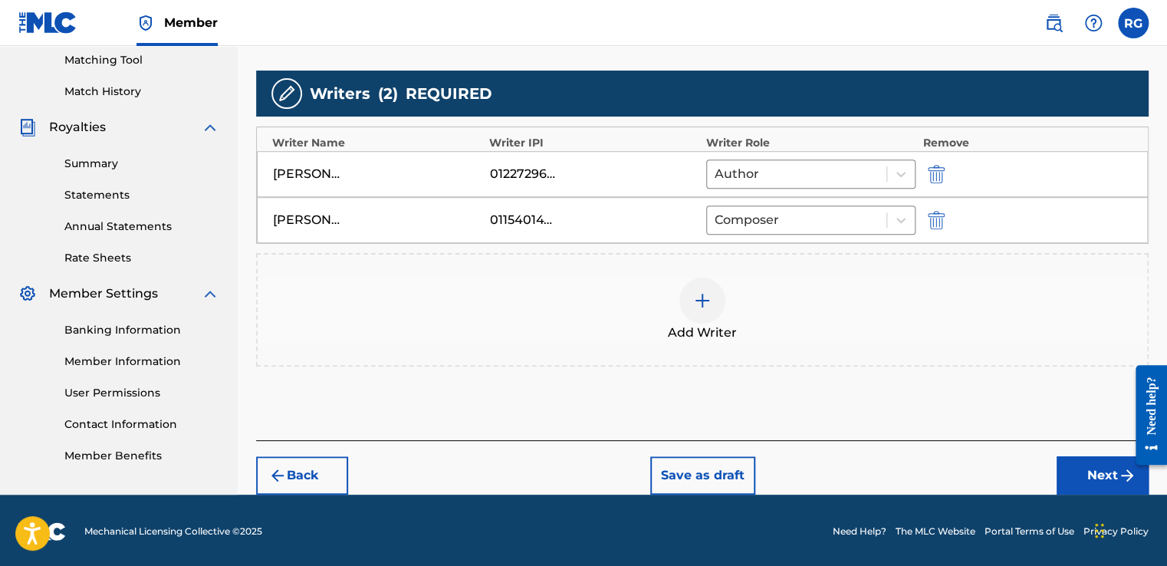
click at [1085, 470] on button "Next" at bounding box center [1102, 475] width 92 height 38
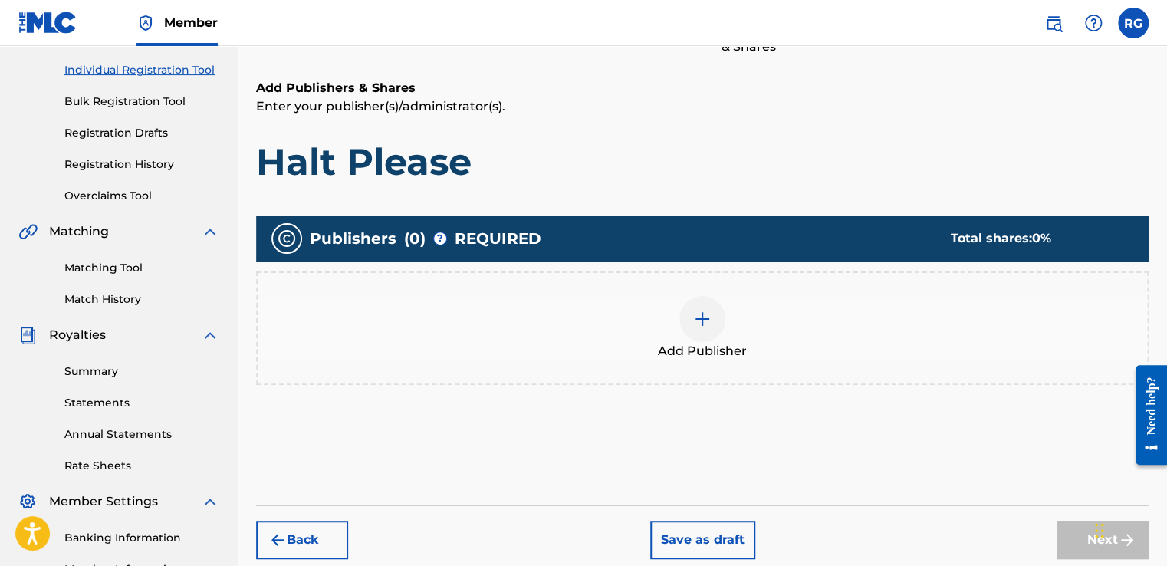
scroll to position [69, 0]
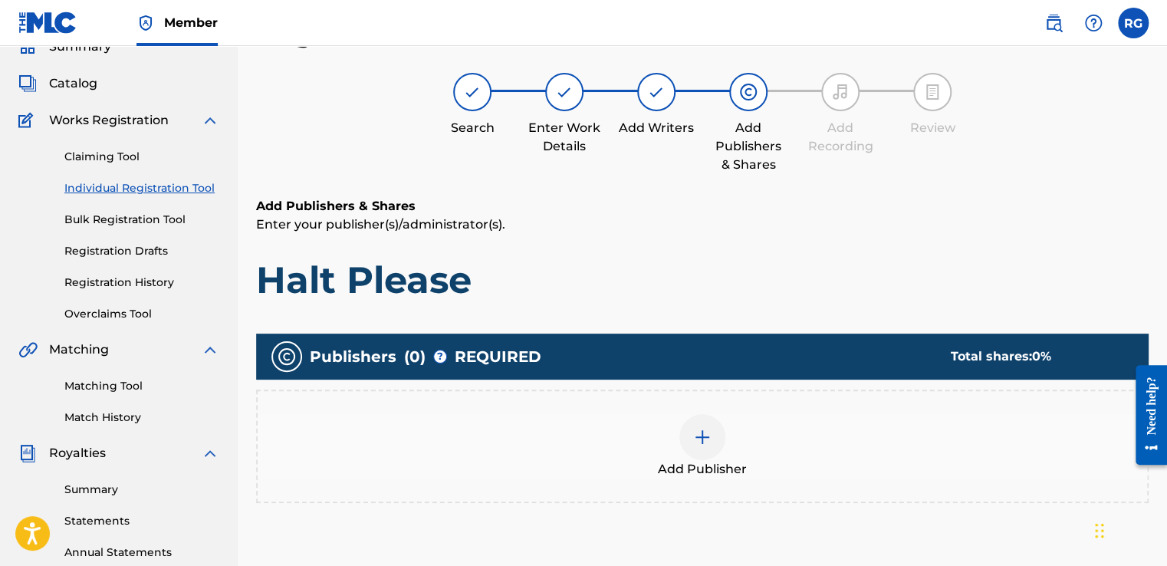
click at [696, 442] on img at bounding box center [702, 437] width 18 height 18
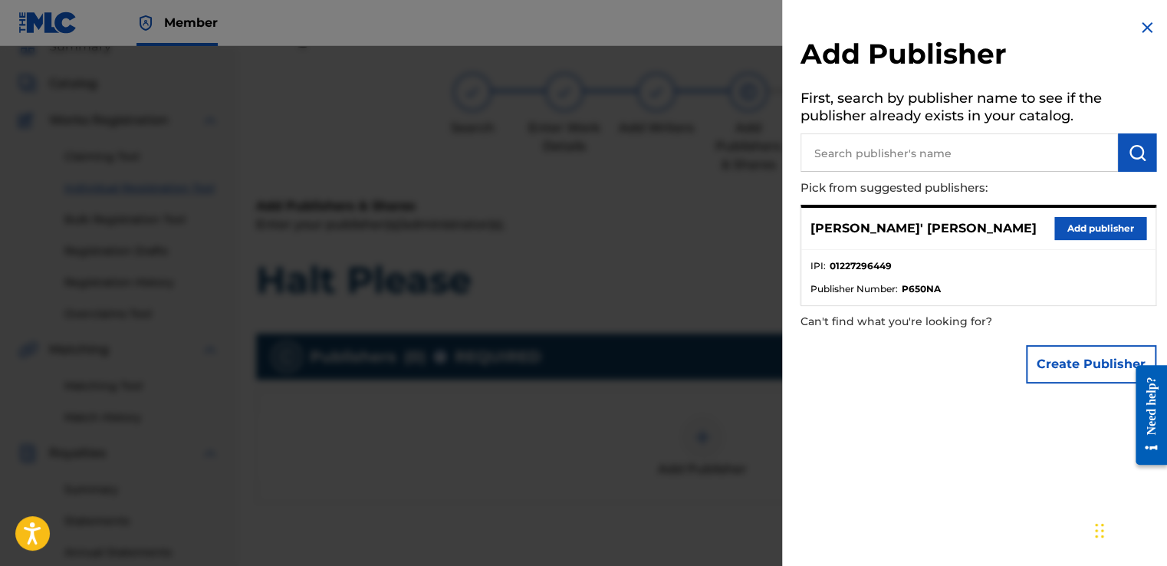
click at [1093, 228] on button "Add publisher" at bounding box center [1100, 228] width 92 height 23
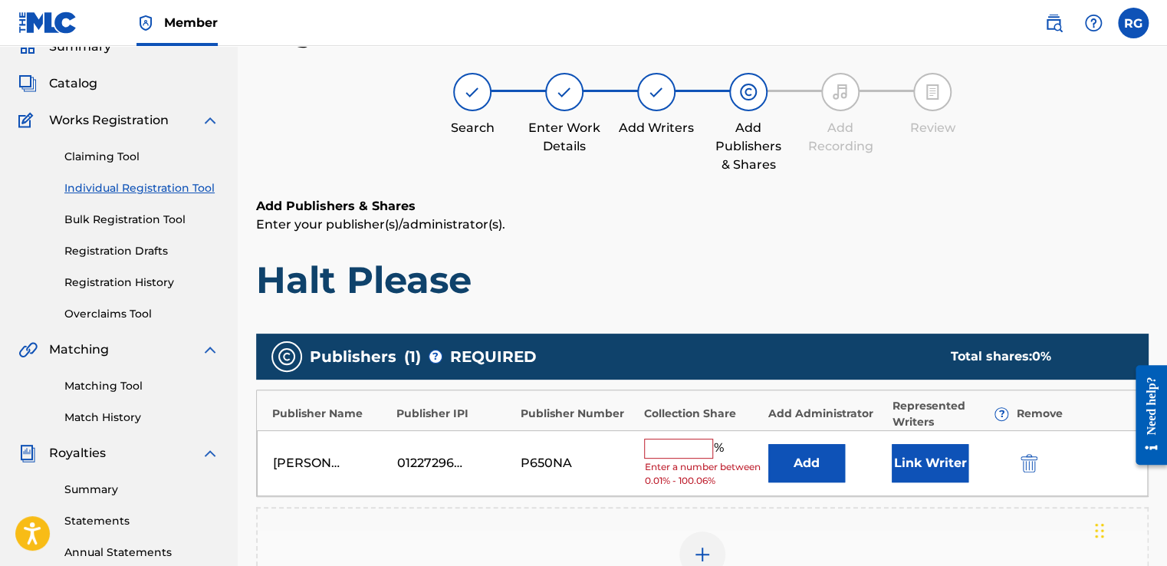
click at [684, 450] on input "text" at bounding box center [678, 448] width 69 height 20
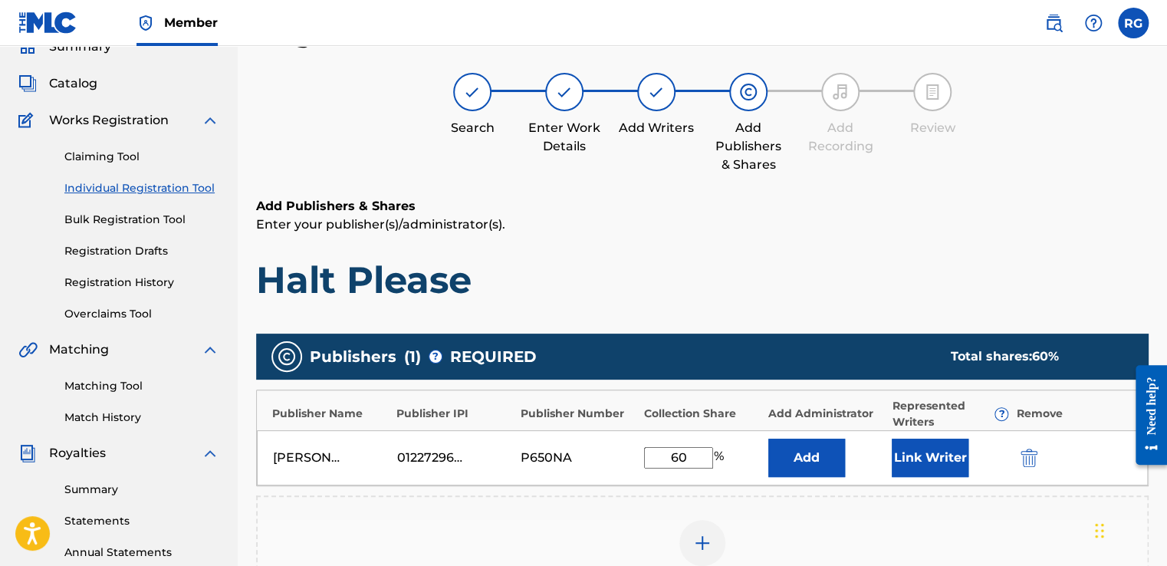
type input "60"
click at [975, 263] on h1 "Halt Please" at bounding box center [702, 280] width 892 height 46
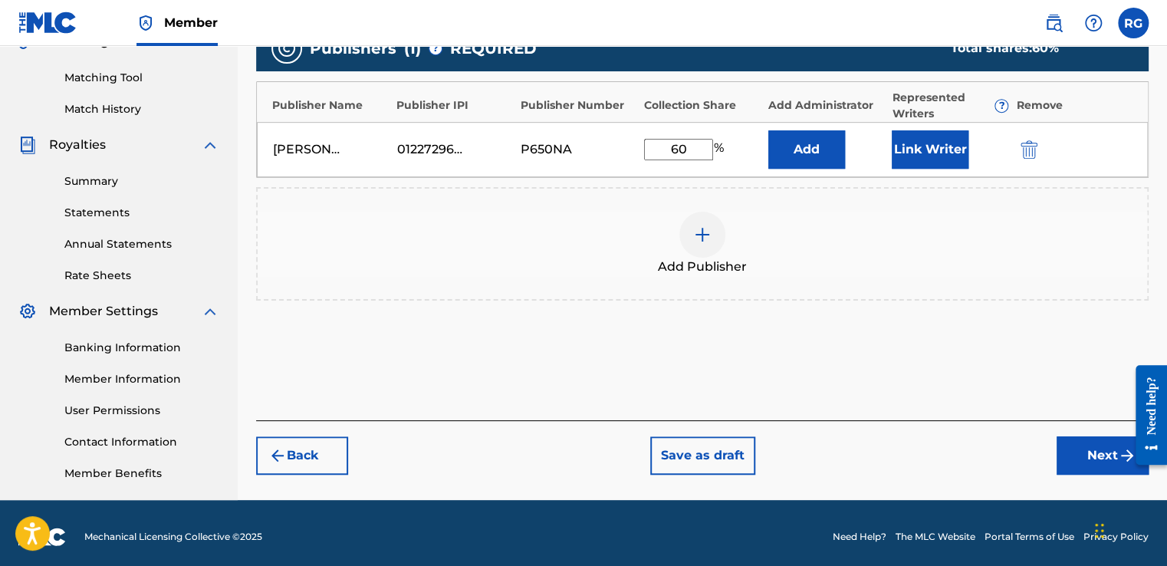
scroll to position [384, 0]
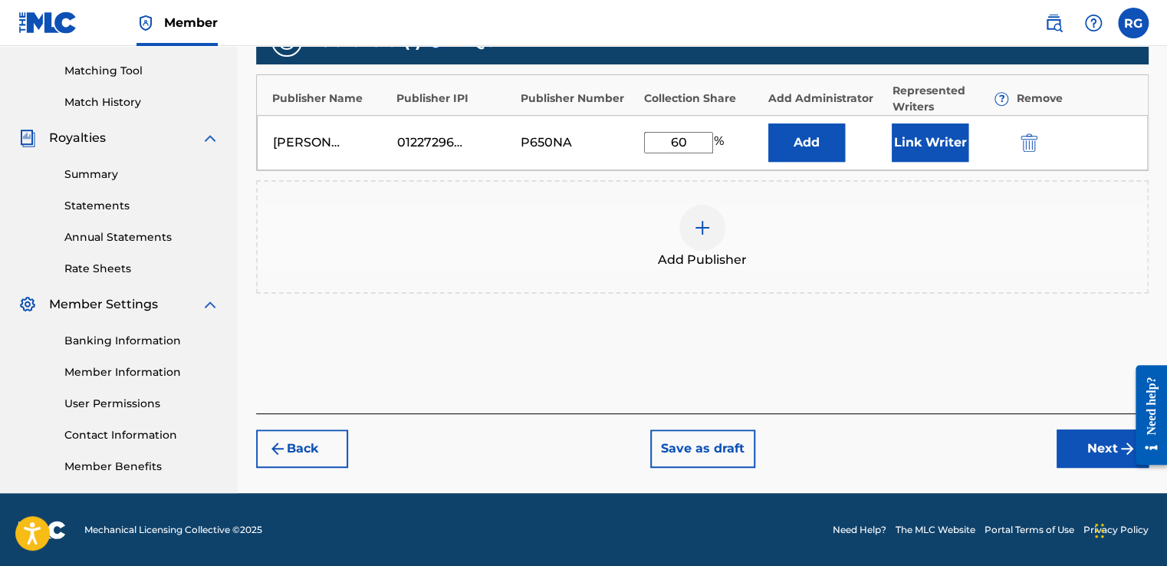
click at [1075, 445] on button "Next" at bounding box center [1102, 448] width 92 height 38
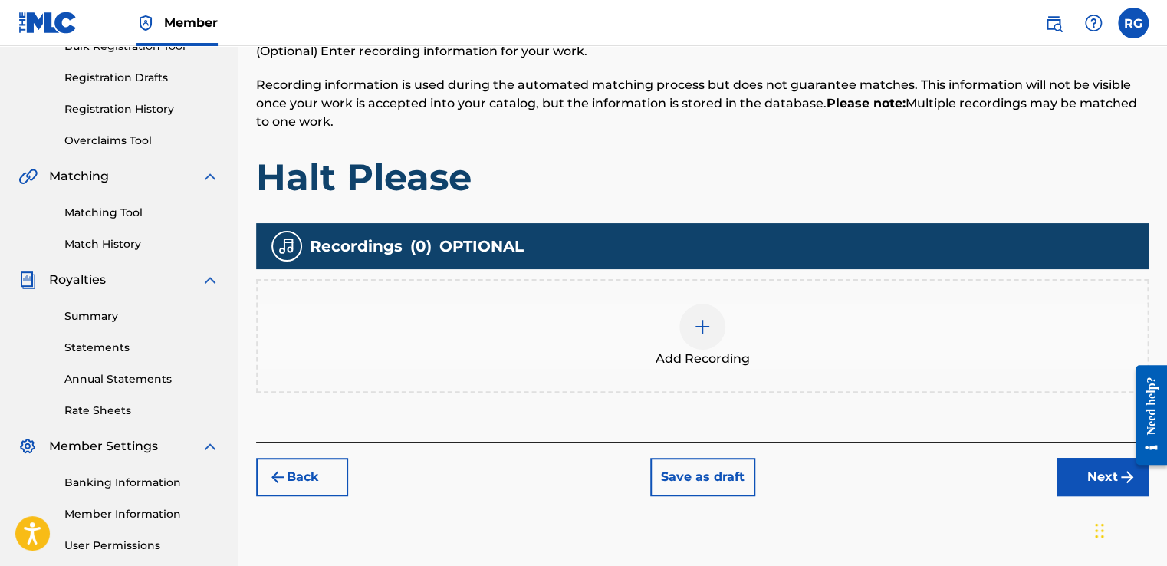
scroll to position [243, 0]
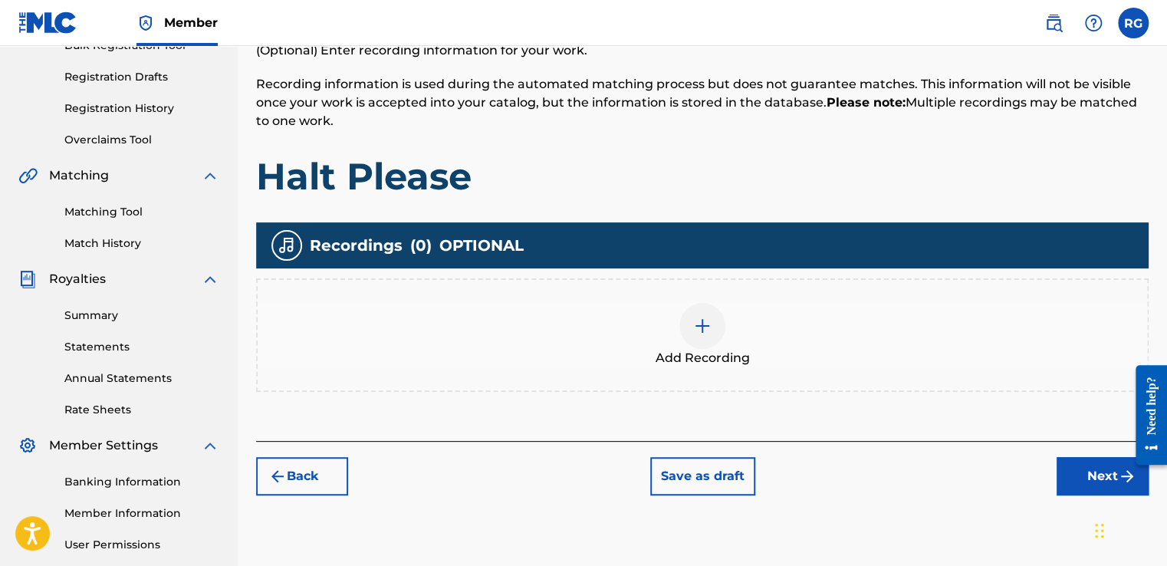
click at [684, 320] on div at bounding box center [702, 326] width 46 height 46
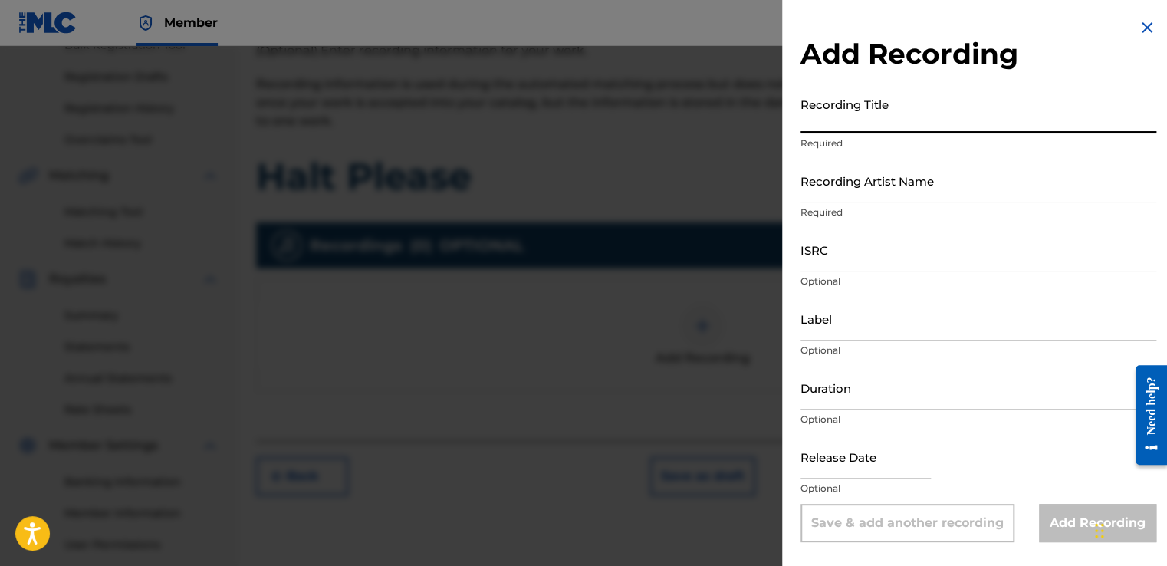
click at [880, 132] on input "Recording Title" at bounding box center [978, 112] width 356 height 44
type input "Halt Please"
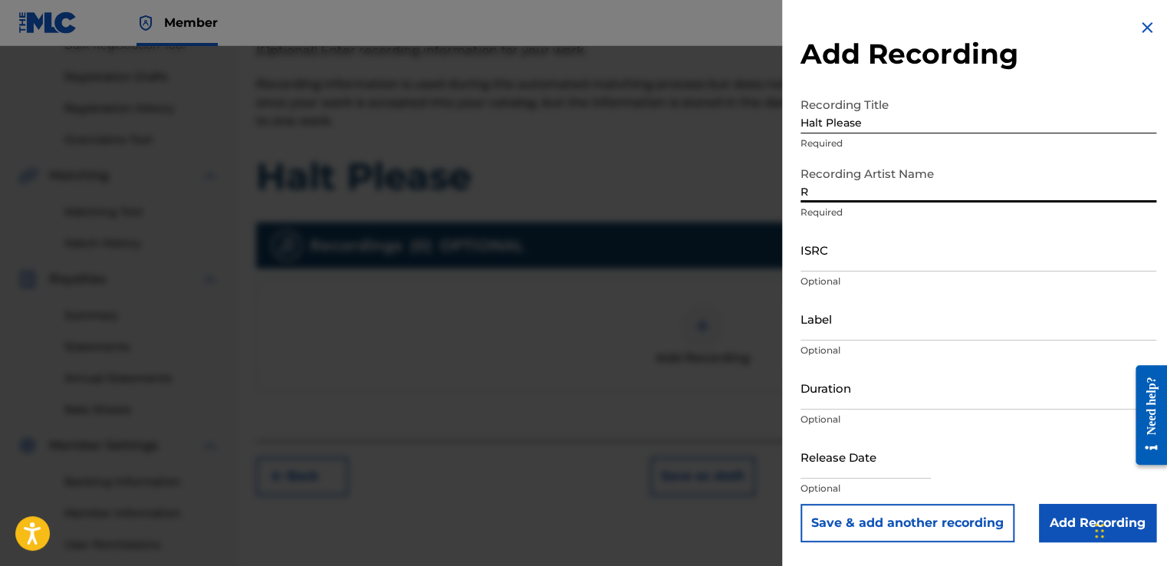
type input "[PERSON_NAME]' [PERSON_NAME]"
type input "[DATE]"
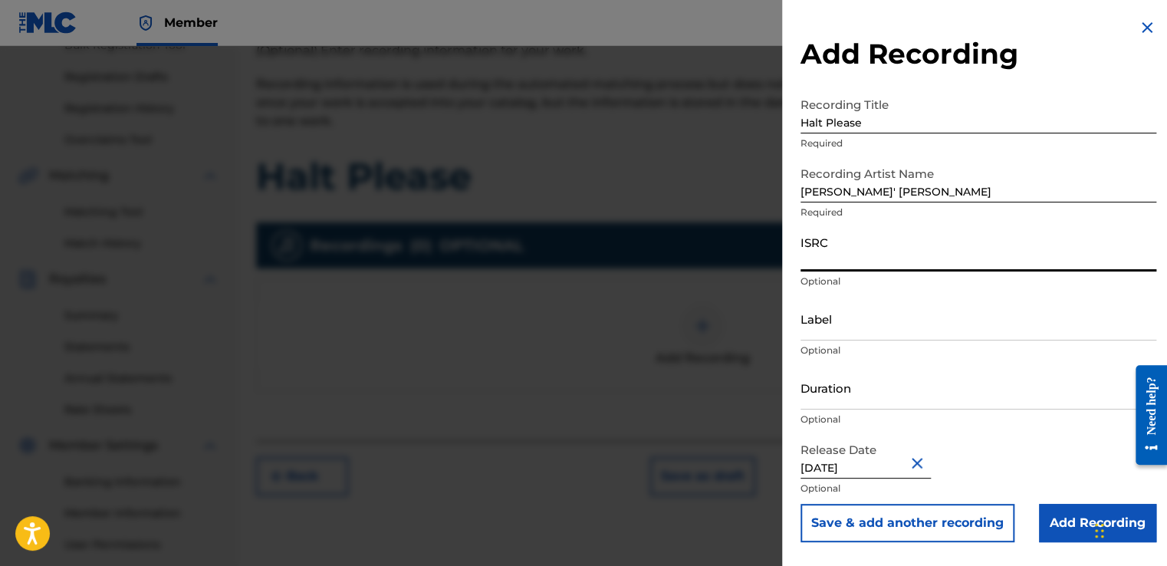
click at [878, 264] on input "ISRC" at bounding box center [978, 250] width 356 height 44
paste input "QZNMU2583829"
type input "QZNMU2583829"
click at [1051, 521] on input "Add Recording" at bounding box center [1097, 523] width 117 height 38
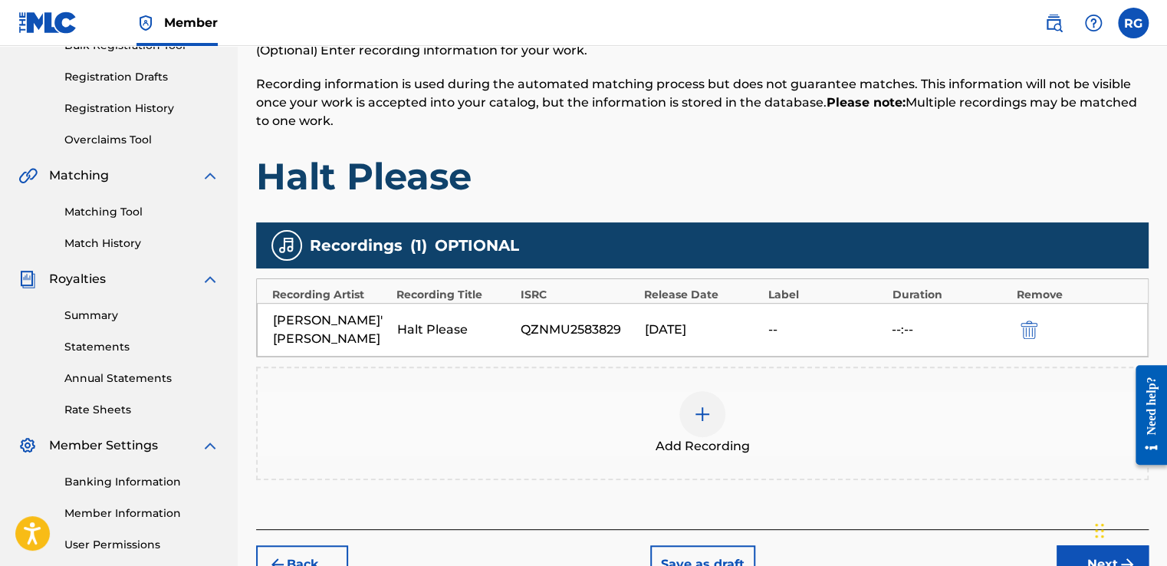
click at [1067, 545] on button "Next" at bounding box center [1102, 564] width 92 height 38
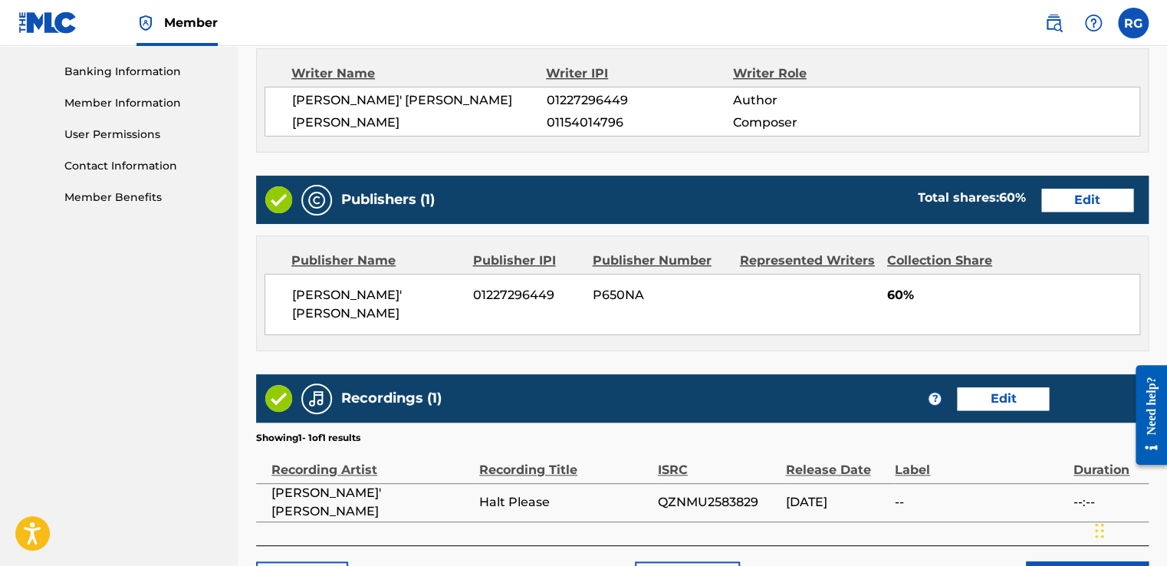
scroll to position [739, 0]
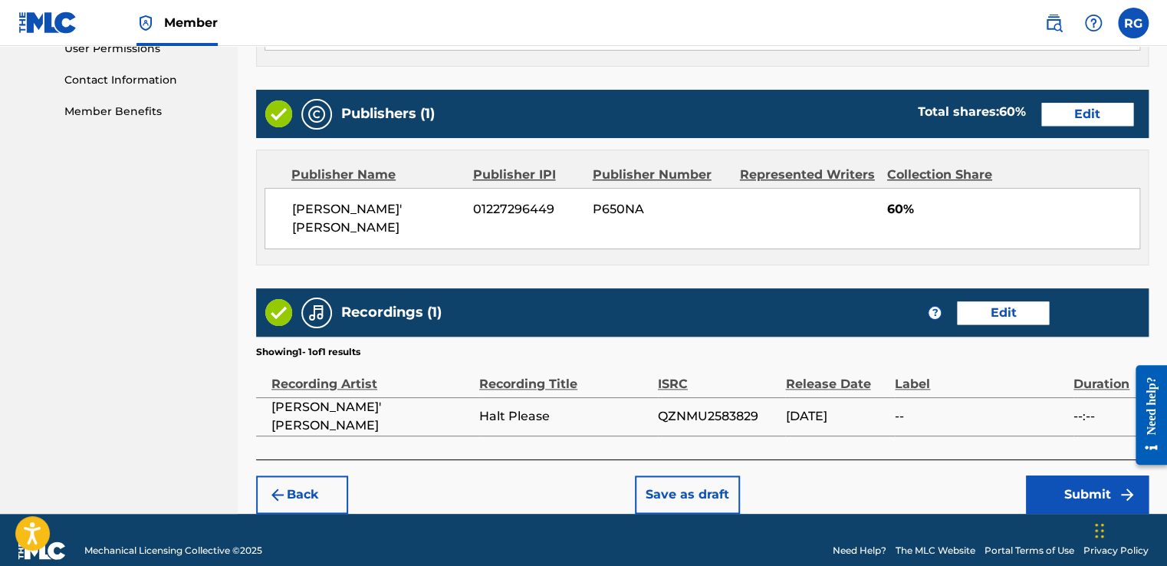
click at [1057, 475] on button "Submit" at bounding box center [1087, 494] width 123 height 38
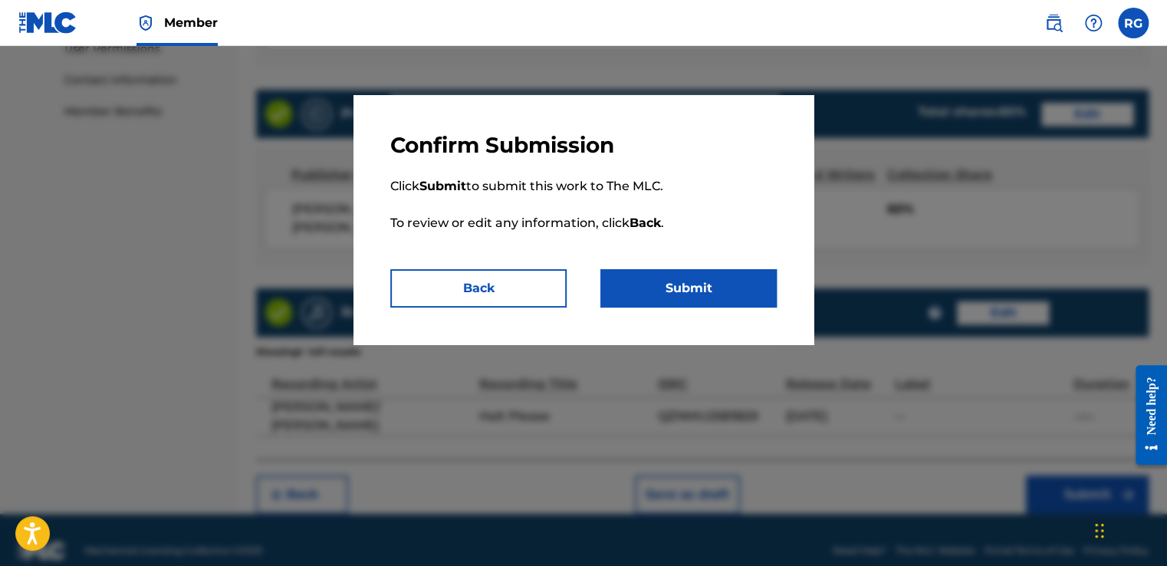
click at [703, 287] on button "Submit" at bounding box center [688, 288] width 176 height 38
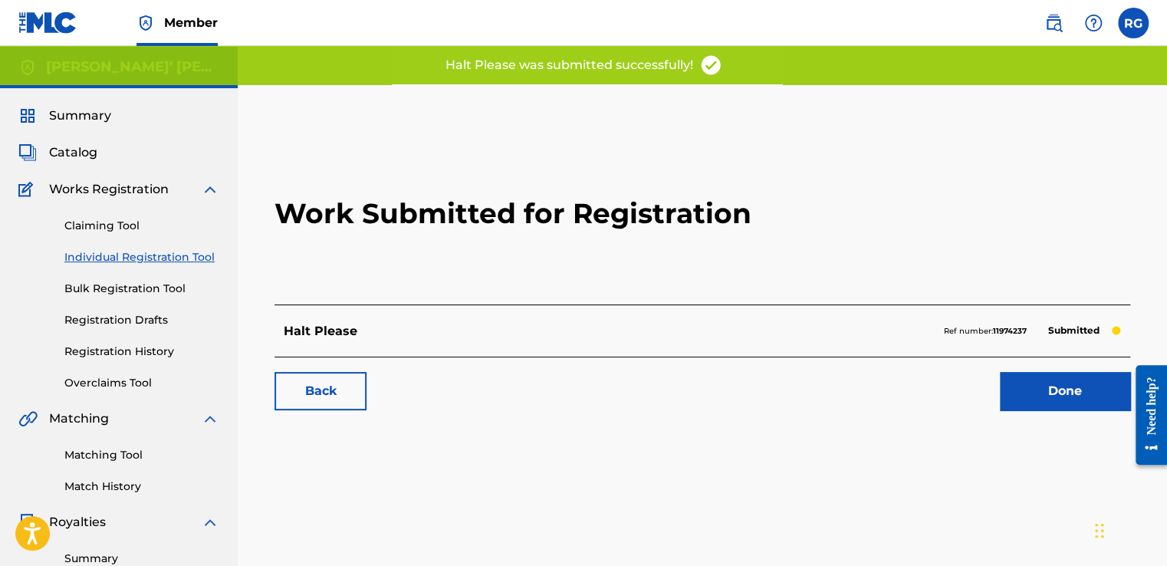
click at [163, 263] on link "Individual Registration Tool" at bounding box center [141, 257] width 155 height 16
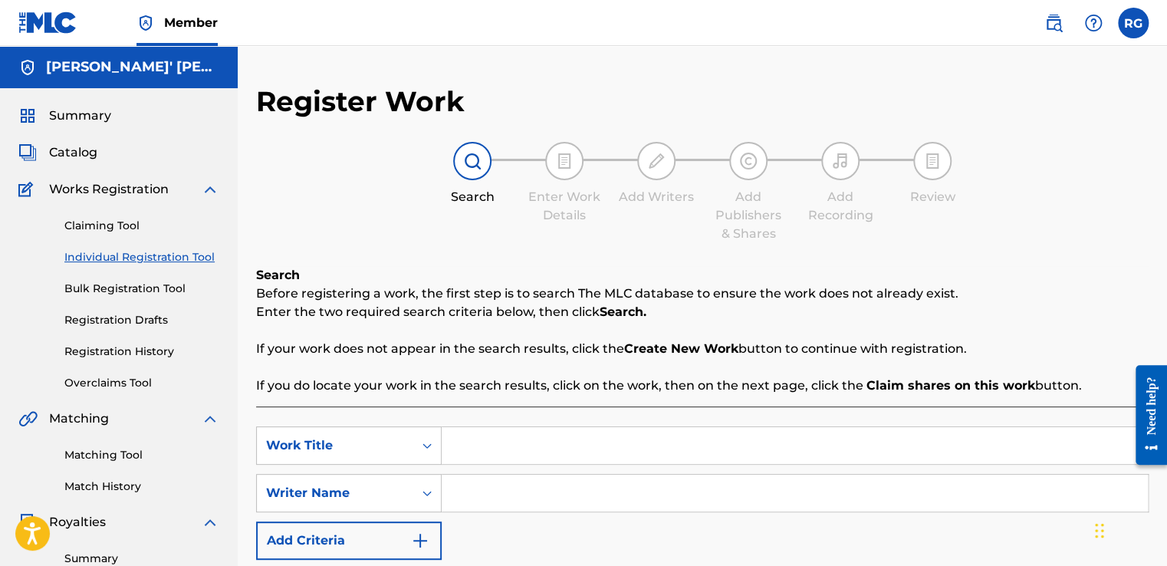
click at [150, 343] on link "Registration History" at bounding box center [141, 351] width 155 height 16
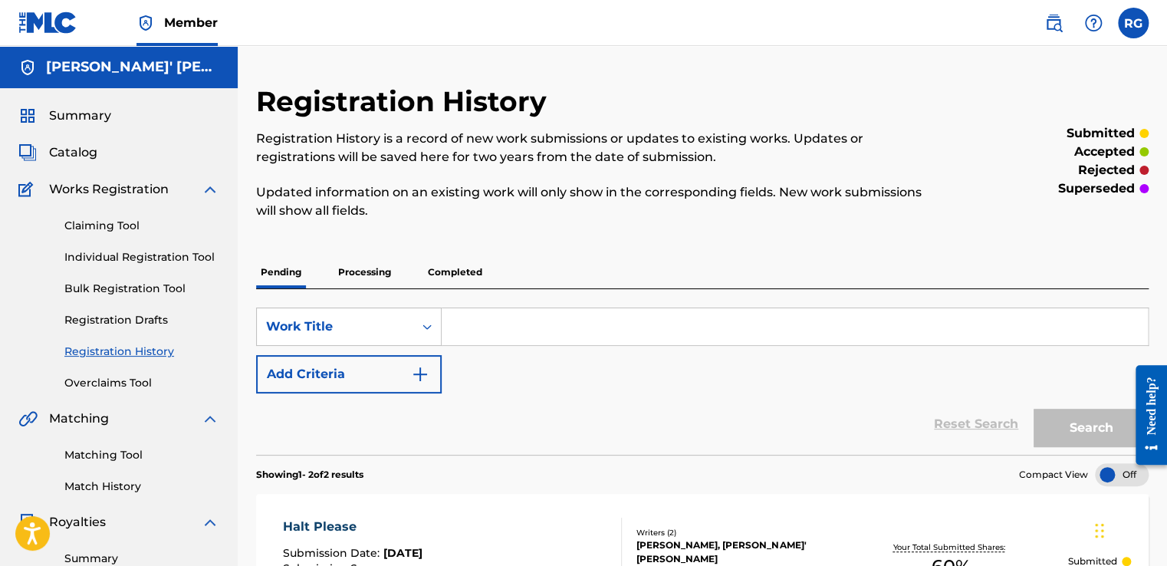
click at [460, 271] on p "Completed" at bounding box center [455, 272] width 64 height 32
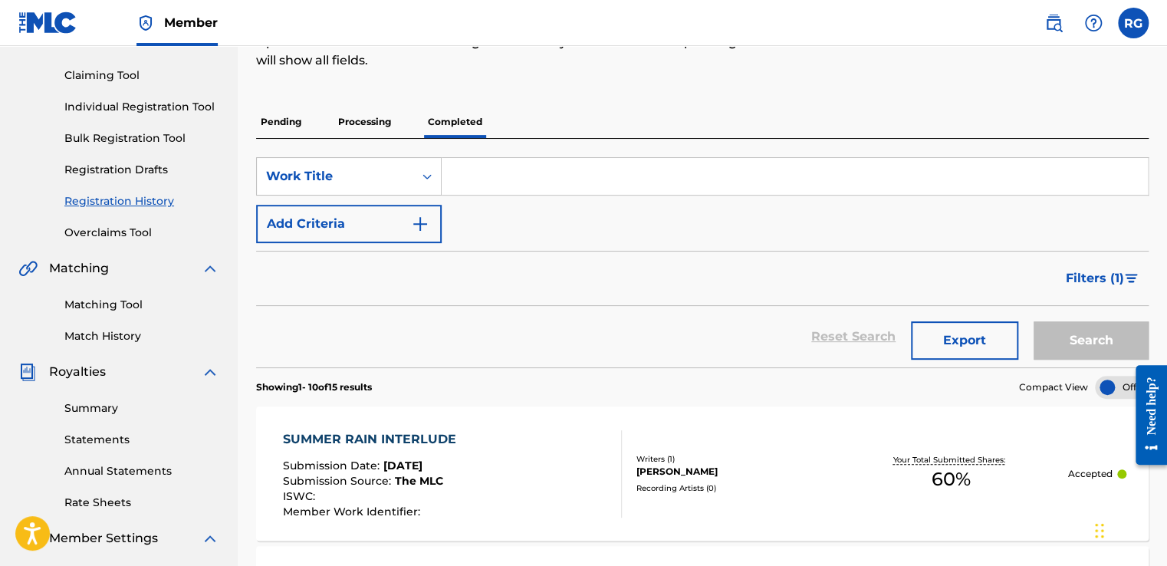
scroll to position [144, 0]
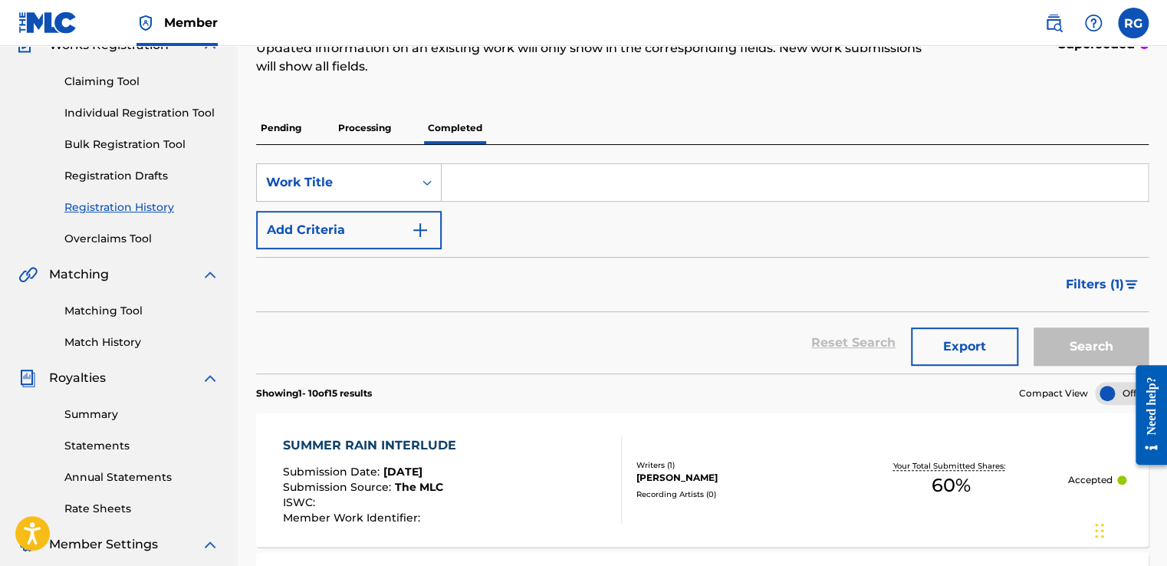
click at [347, 129] on p "Processing" at bounding box center [364, 128] width 62 height 32
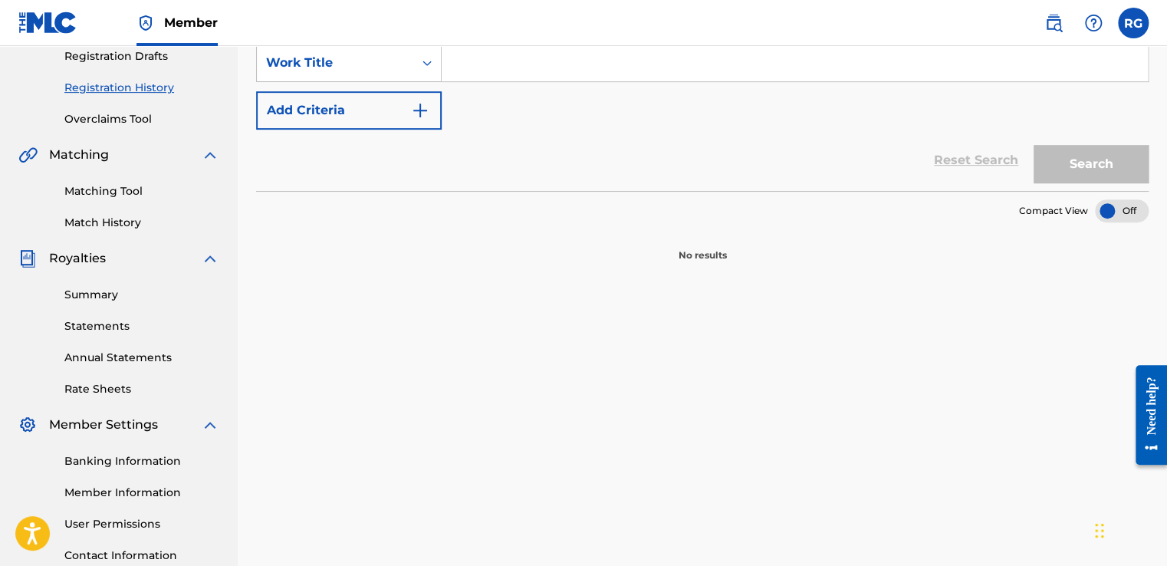
scroll to position [15, 0]
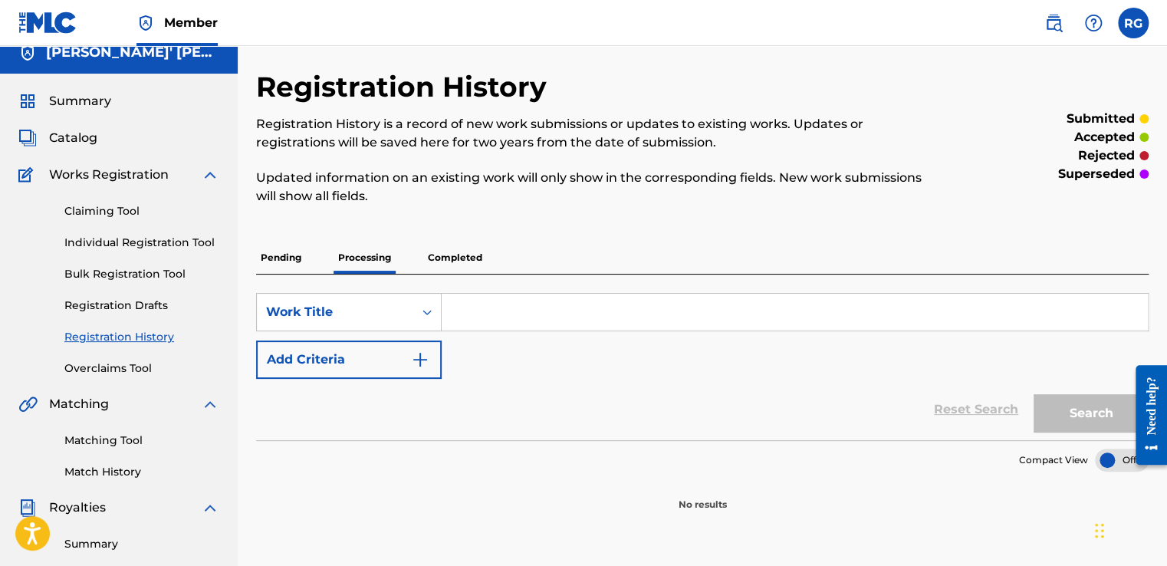
click at [296, 250] on p "Pending" at bounding box center [281, 257] width 50 height 32
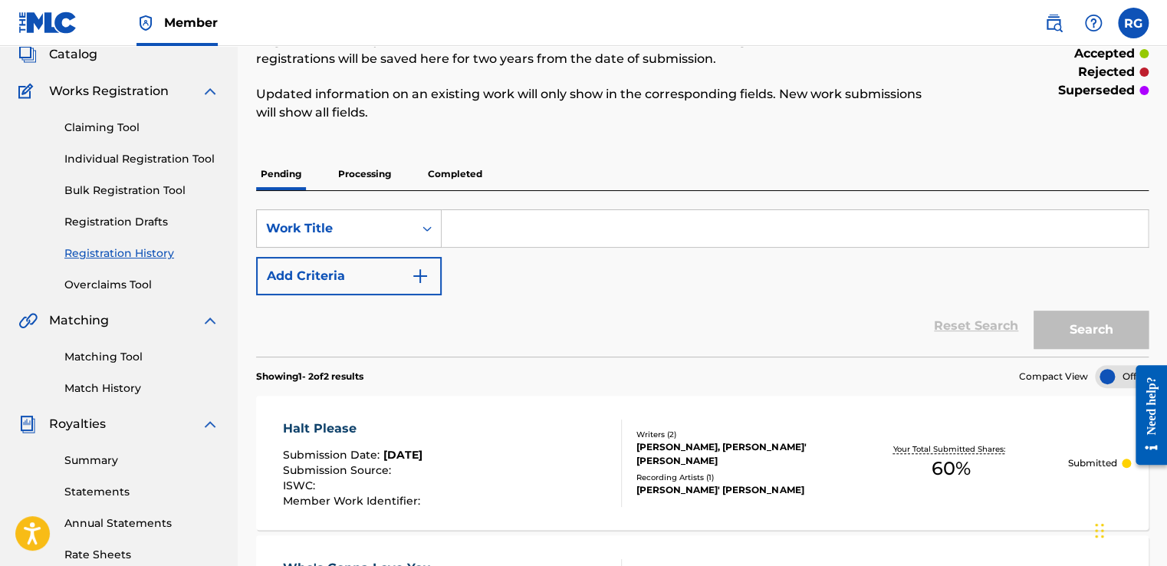
scroll to position [78, 0]
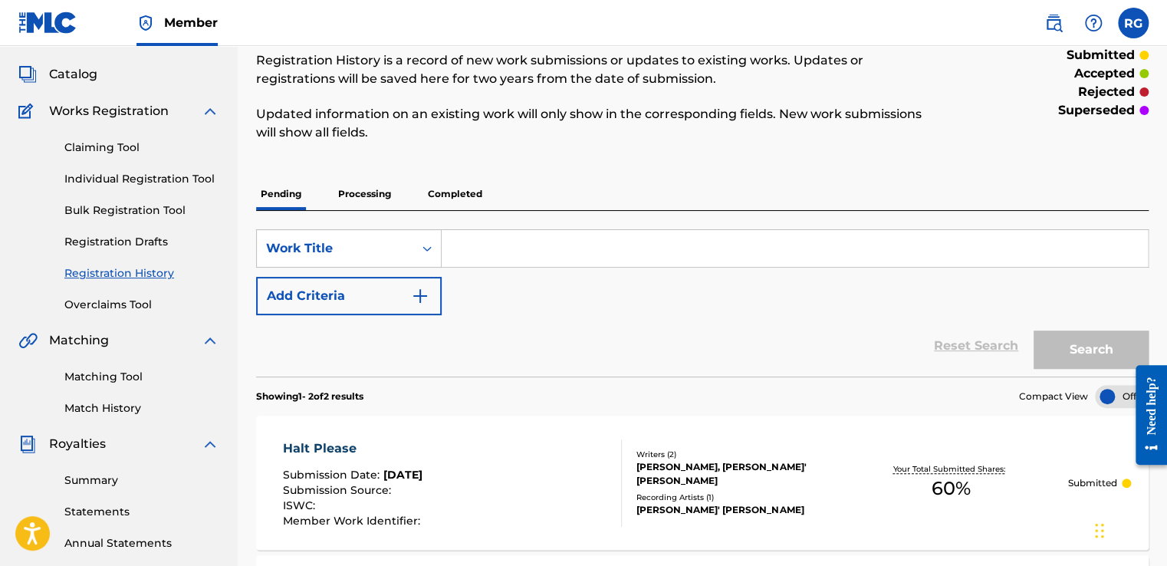
click at [481, 186] on p "Completed" at bounding box center [455, 194] width 64 height 32
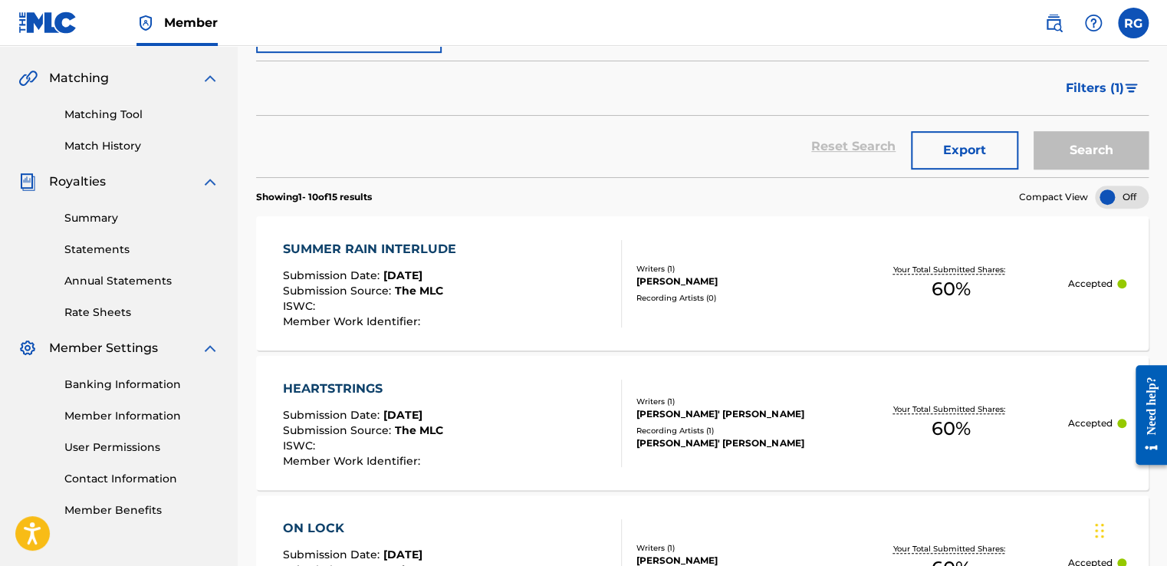
scroll to position [448, 0]
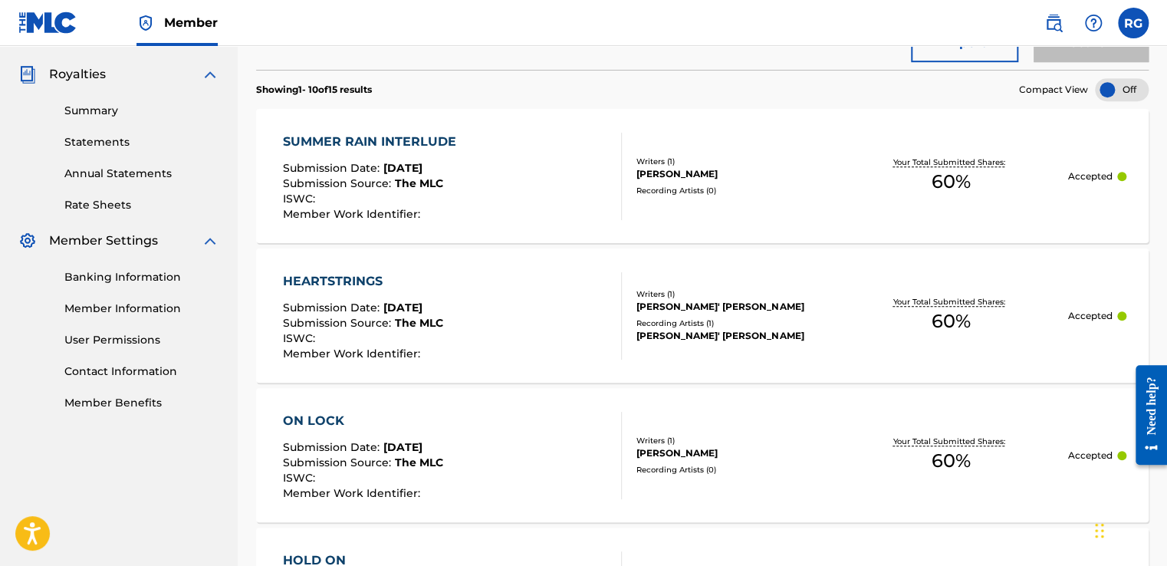
click at [612, 182] on div at bounding box center [615, 176] width 12 height 87
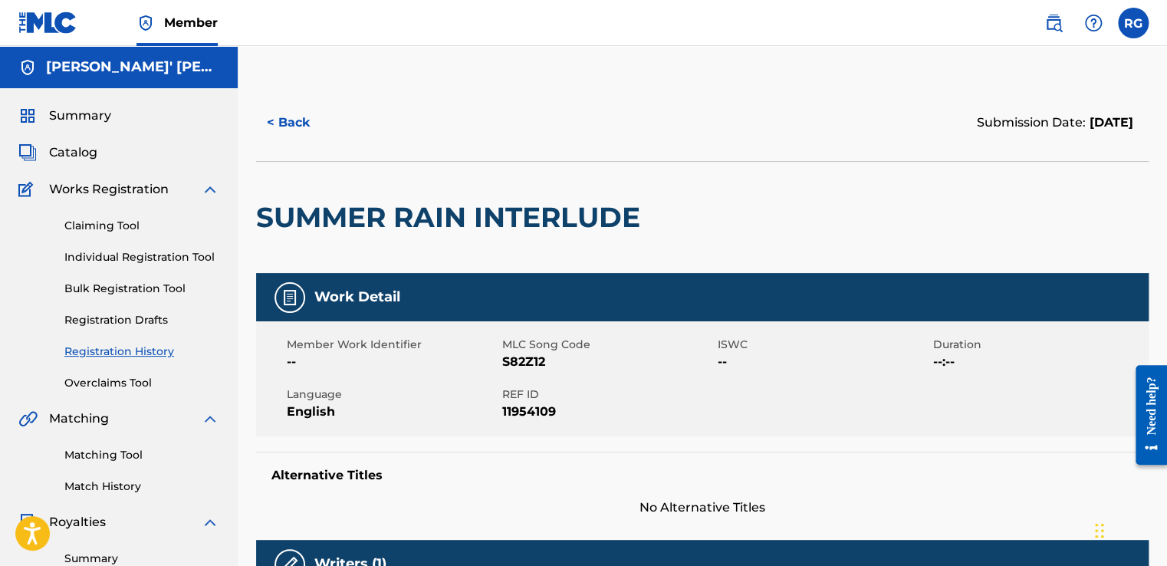
click at [289, 117] on button "< Back" at bounding box center [302, 122] width 92 height 38
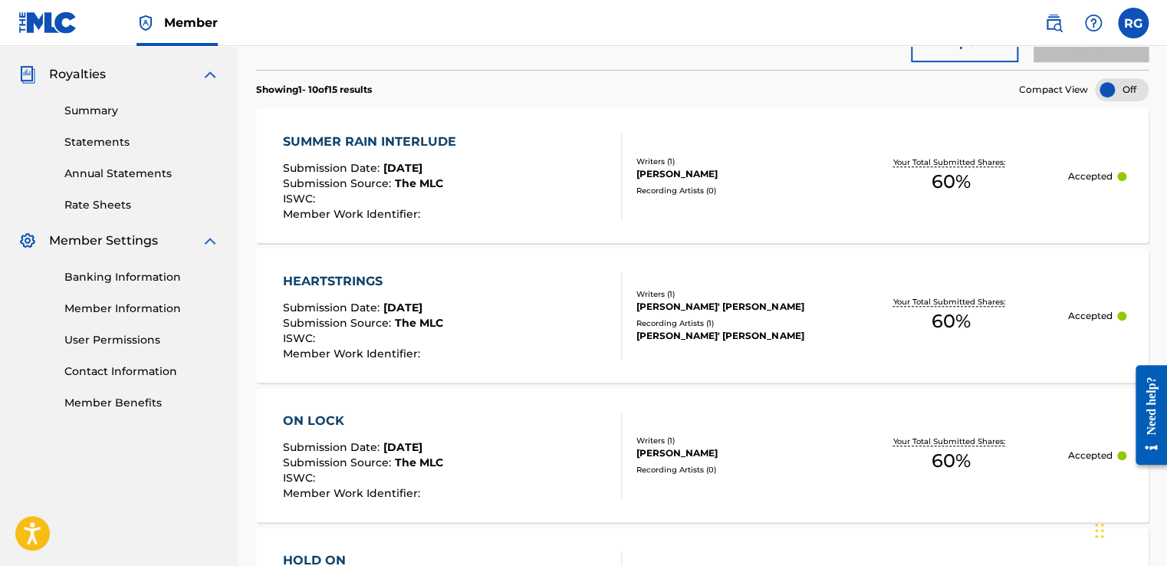
click at [567, 318] on div "HEARTSTRINGS Submission Date : [DATE] Submission Source : The MLC ISWC : Member…" at bounding box center [452, 315] width 339 height 87
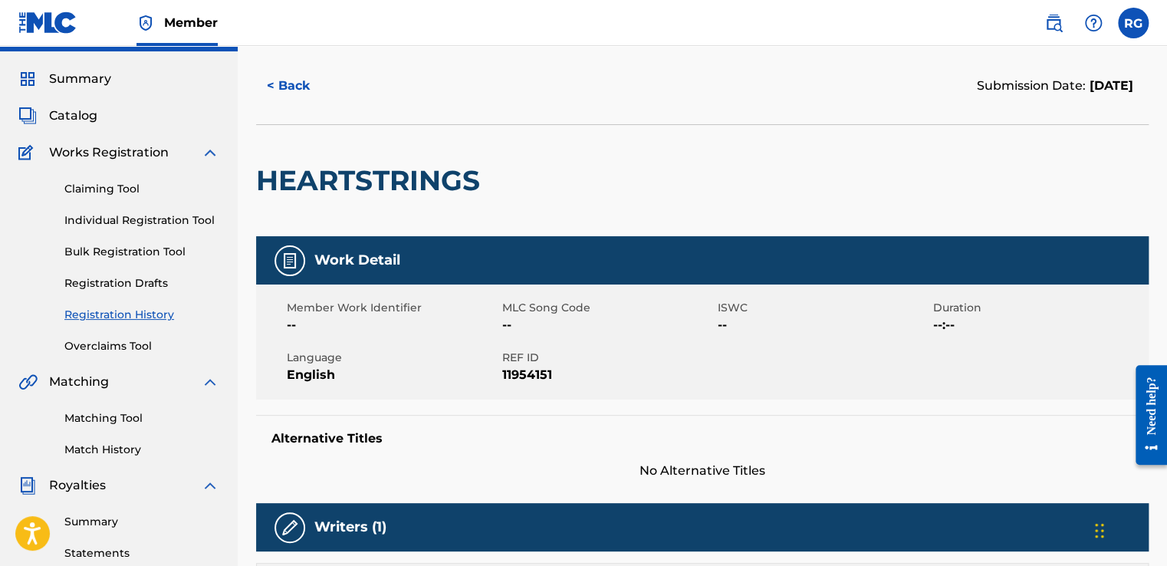
scroll to position [37, 0]
click at [300, 94] on button "< Back" at bounding box center [302, 86] width 92 height 38
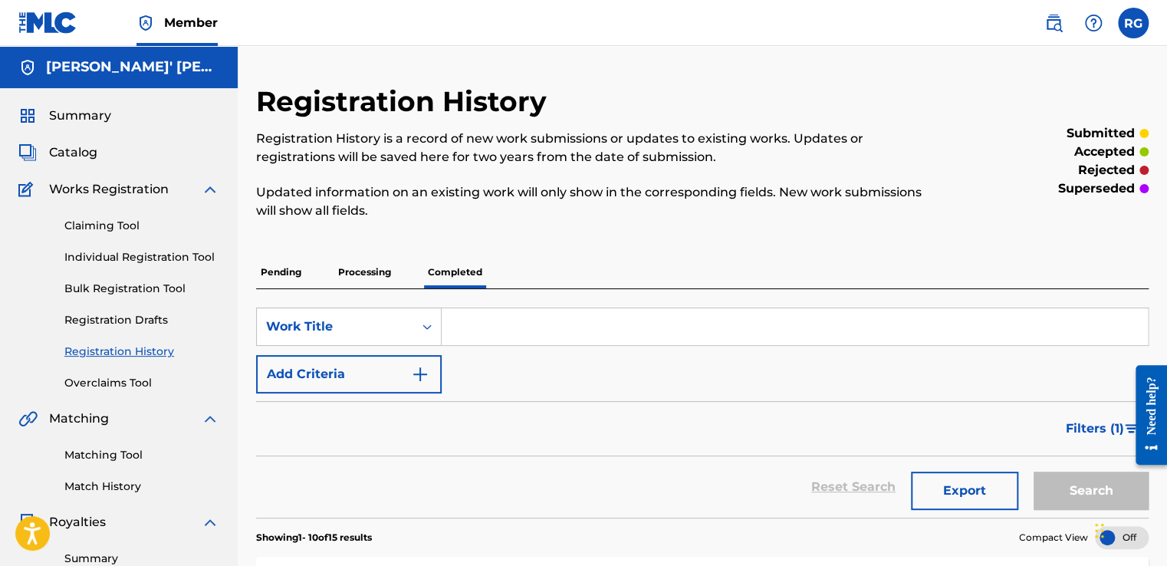
click at [130, 246] on div "Claiming Tool Individual Registration Tool Bulk Registration Tool Registration …" at bounding box center [118, 295] width 201 height 192
click at [130, 265] on div "Claiming Tool Individual Registration Tool Bulk Registration Tool Registration …" at bounding box center [118, 295] width 201 height 192
click at [146, 254] on link "Individual Registration Tool" at bounding box center [141, 257] width 155 height 16
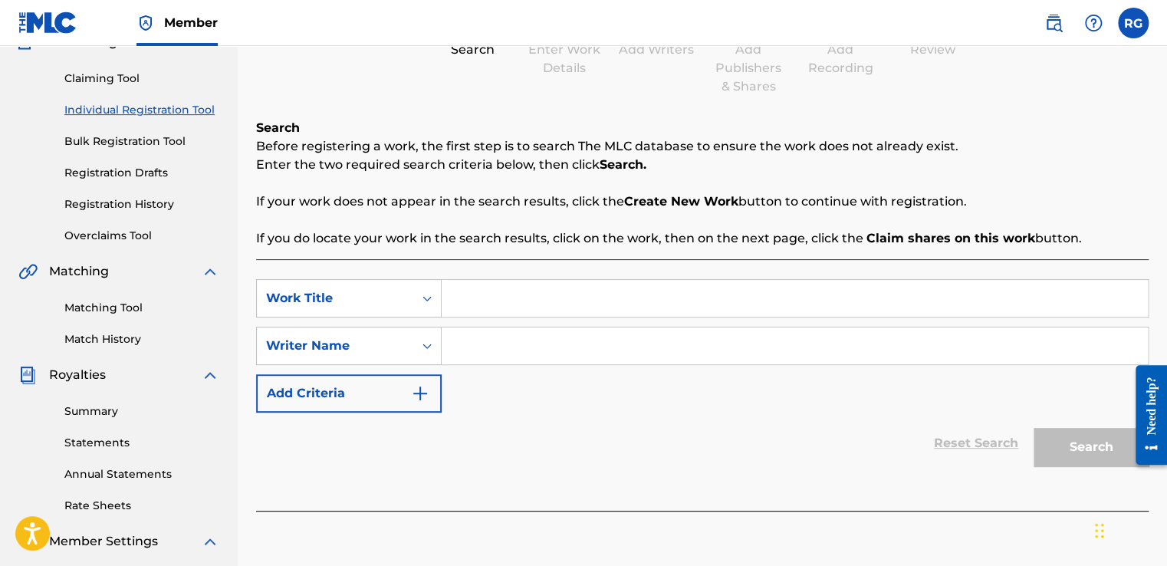
scroll to position [153, 0]
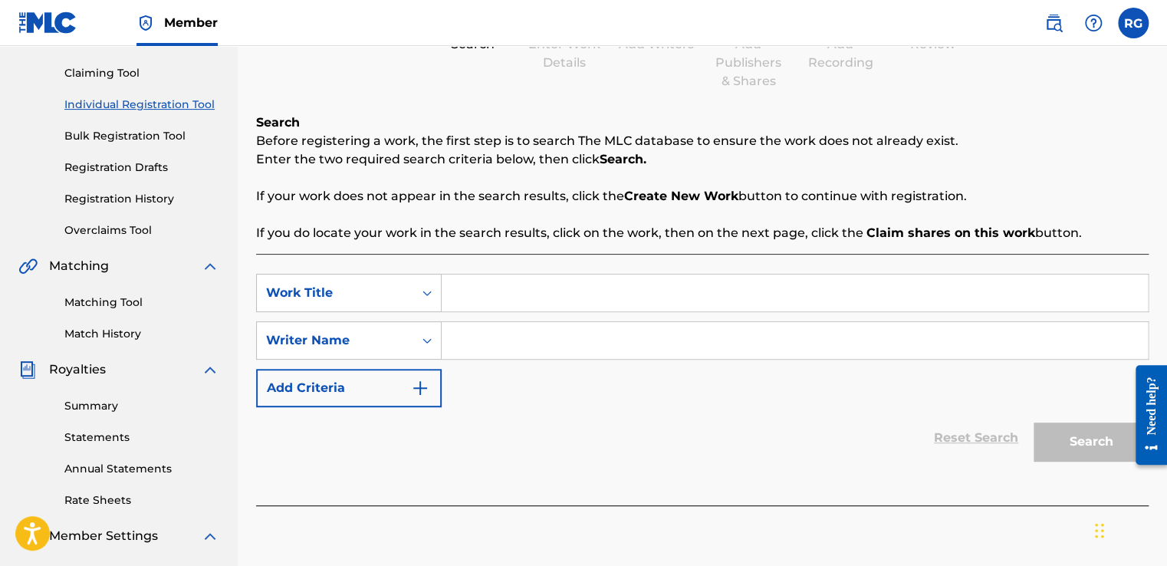
click at [496, 307] on input "Search Form" at bounding box center [795, 292] width 706 height 37
type input "Joy Train"
click at [585, 356] on input "Search Form" at bounding box center [795, 340] width 706 height 37
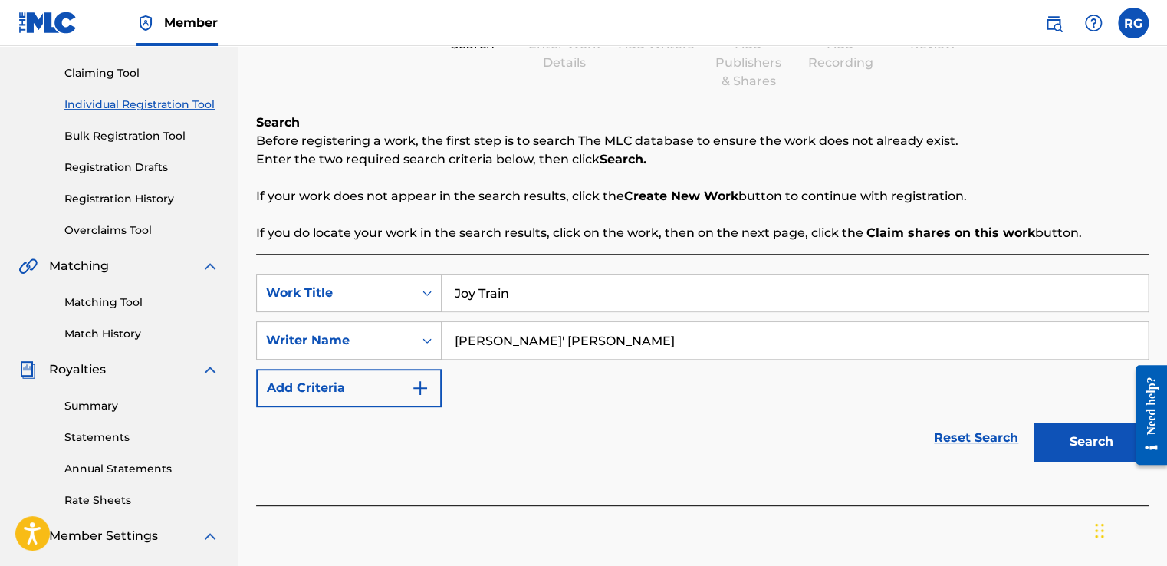
type input "[PERSON_NAME]' [PERSON_NAME]"
click at [1072, 449] on button "Search" at bounding box center [1090, 441] width 115 height 38
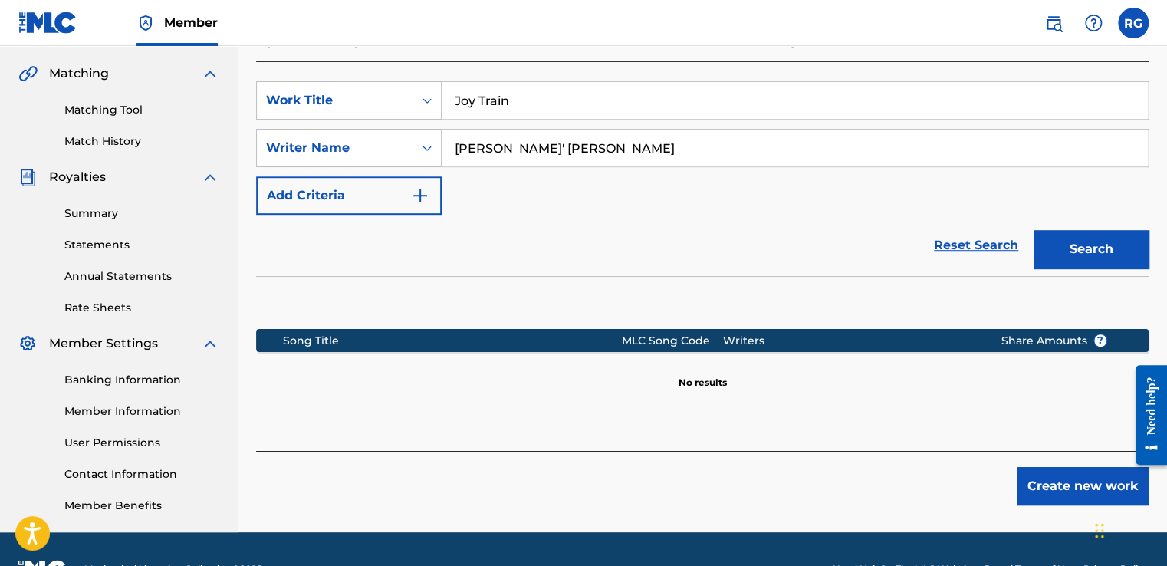
scroll to position [346, 0]
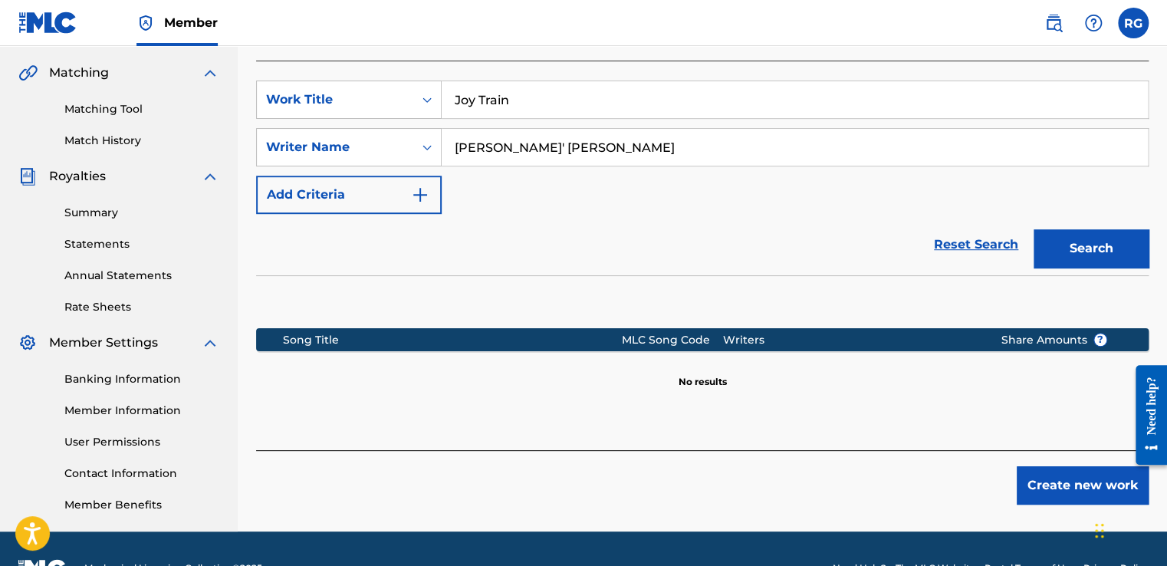
click at [1050, 480] on button "Create new work" at bounding box center [1082, 485] width 132 height 38
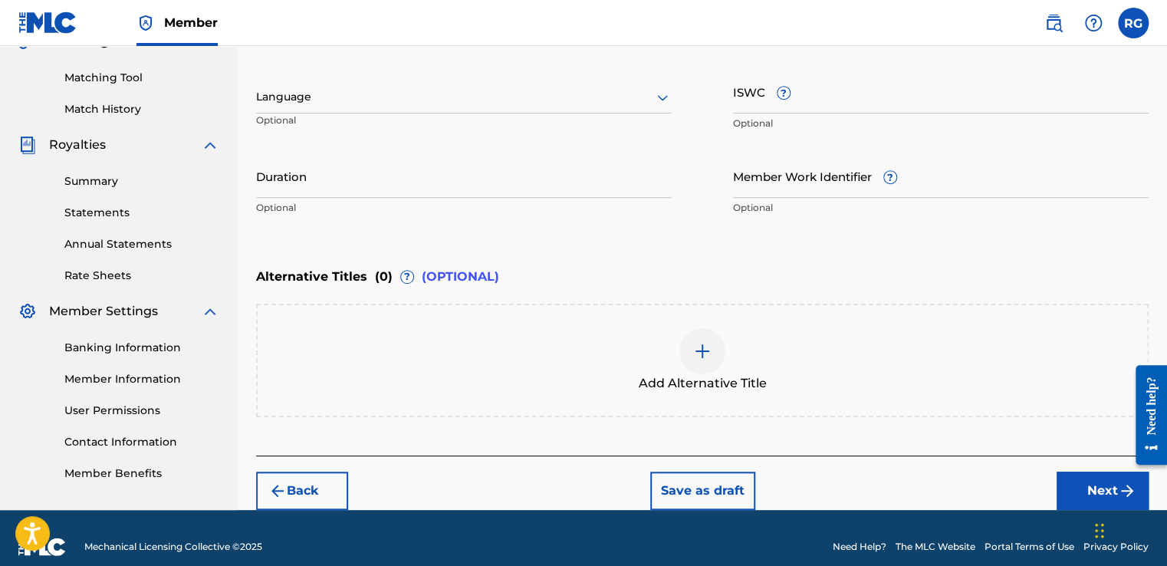
scroll to position [392, 0]
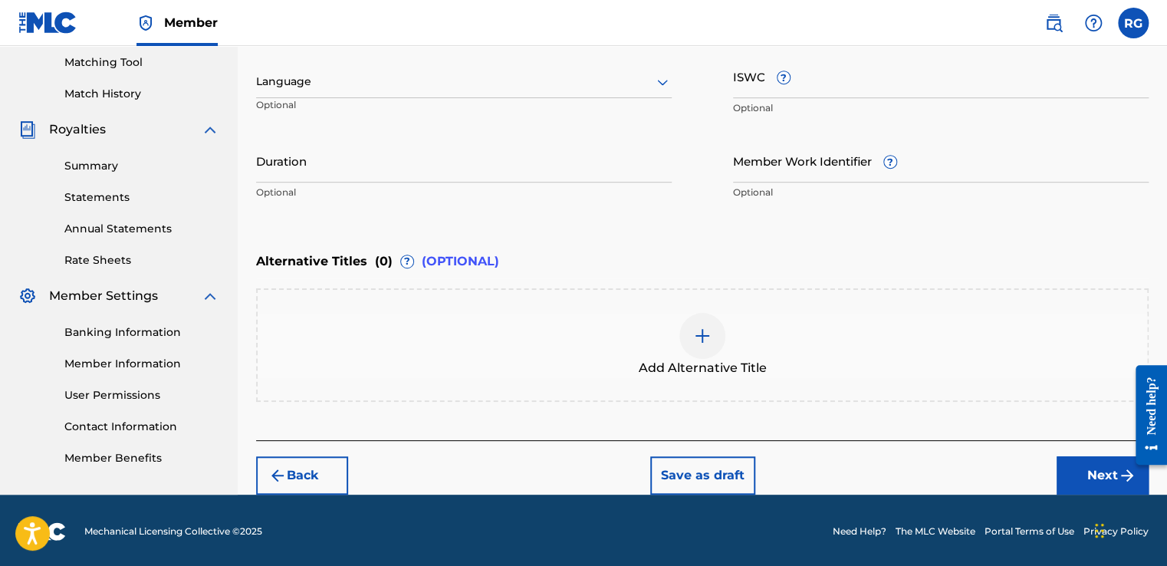
click at [1070, 471] on button "Next" at bounding box center [1102, 475] width 92 height 38
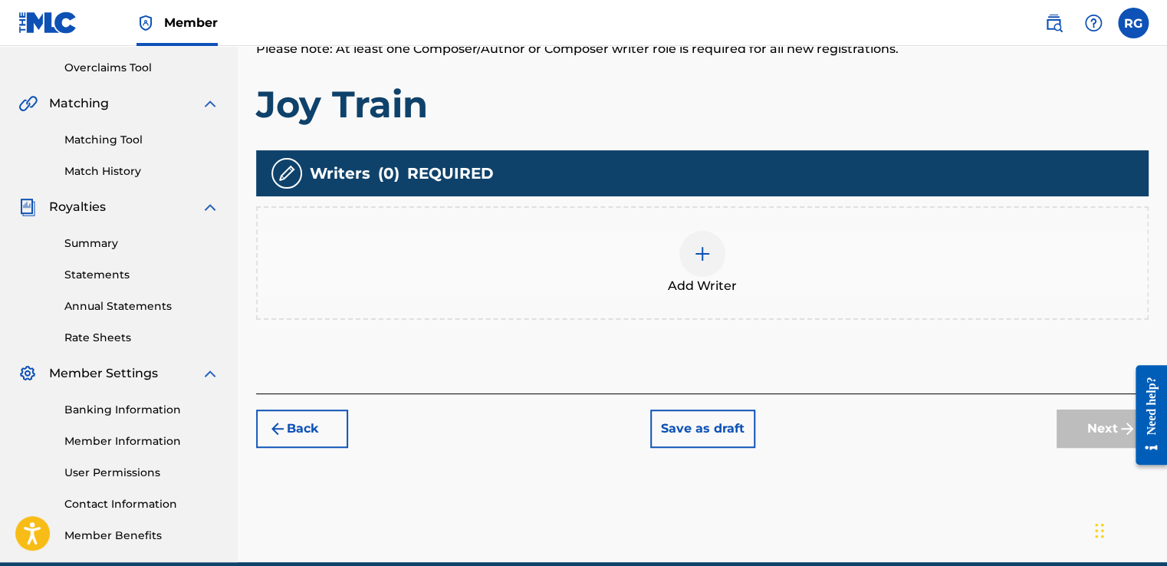
scroll to position [320, 0]
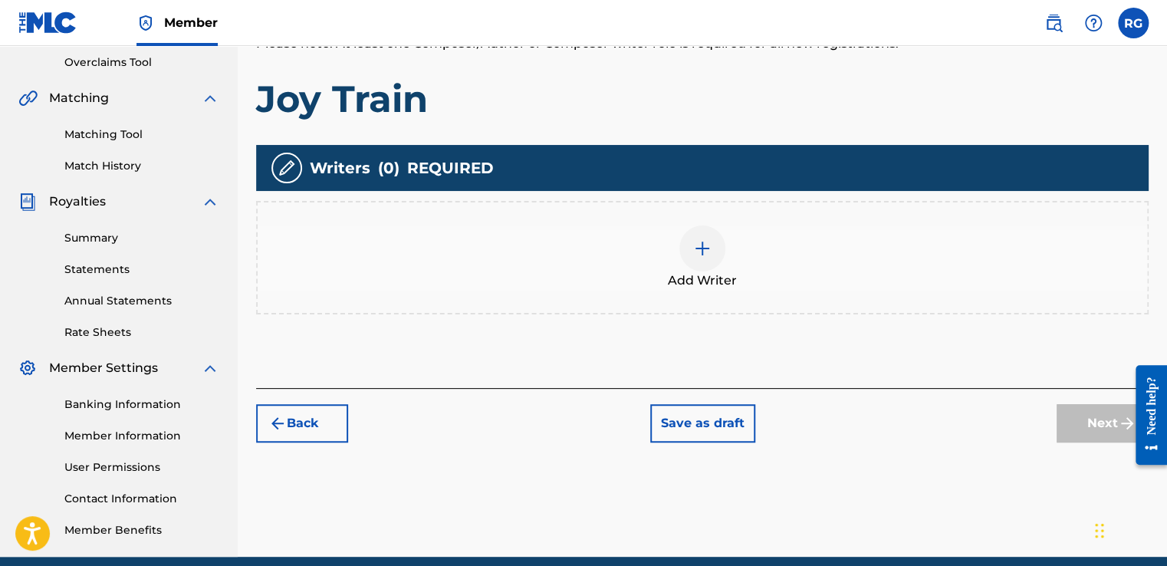
click at [687, 237] on div at bounding box center [702, 248] width 46 height 46
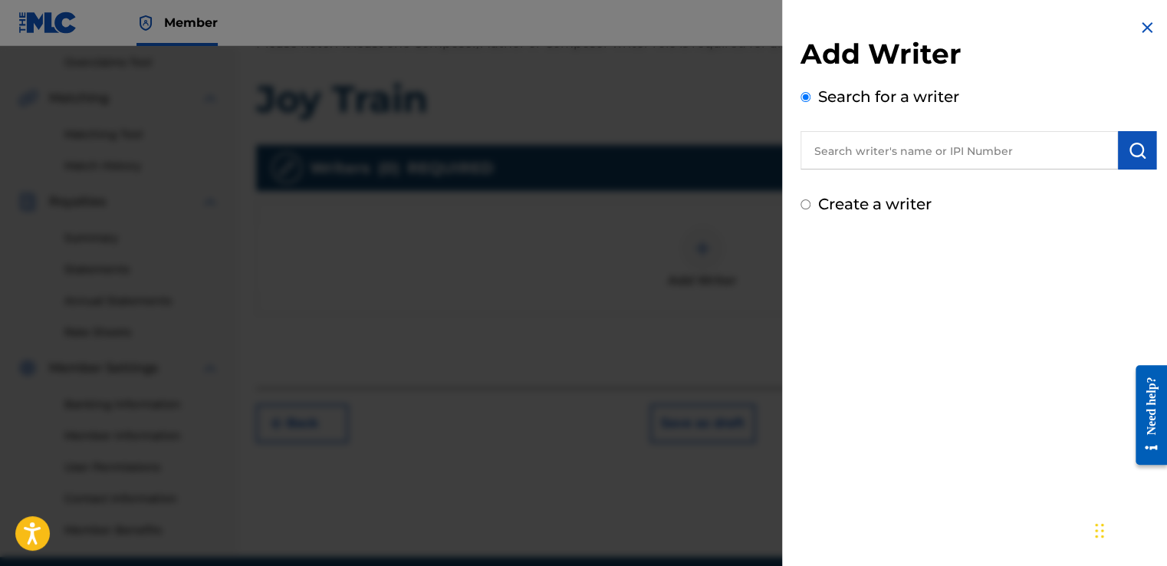
click at [846, 149] on input "text" at bounding box center [958, 150] width 317 height 38
type input "[PERSON_NAME]' [PERSON_NAME]"
drag, startPoint x: 1125, startPoint y: 129, endPoint x: 1138, endPoint y: 156, distance: 29.5
click at [1138, 156] on div "Search for a writer [PERSON_NAME]' [PERSON_NAME]" at bounding box center [978, 127] width 356 height 84
click at [1138, 156] on img "submit" at bounding box center [1137, 150] width 18 height 18
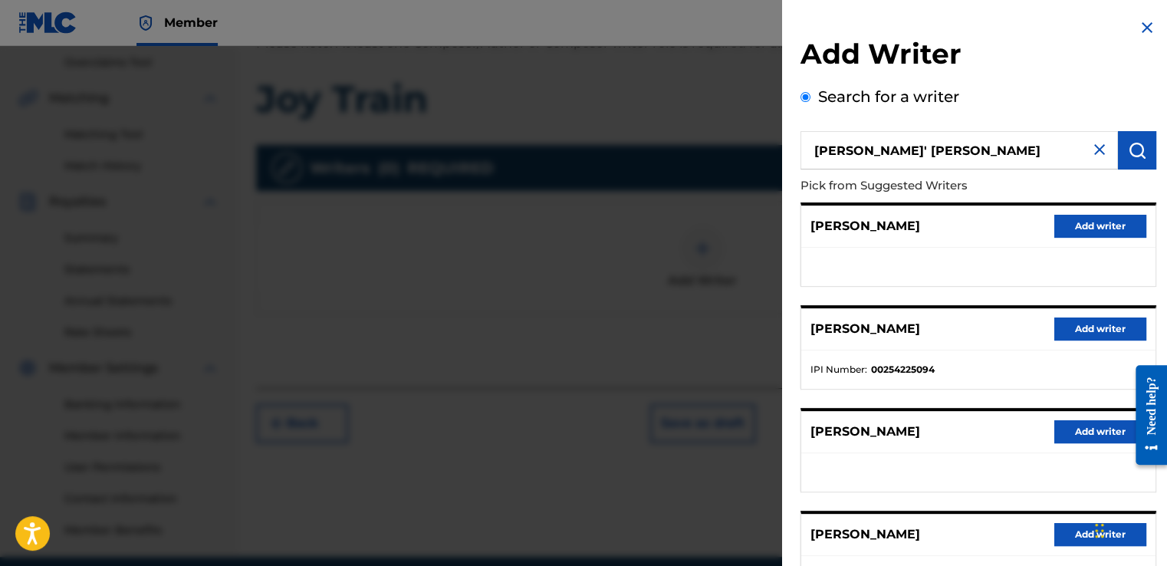
scroll to position [227, 0]
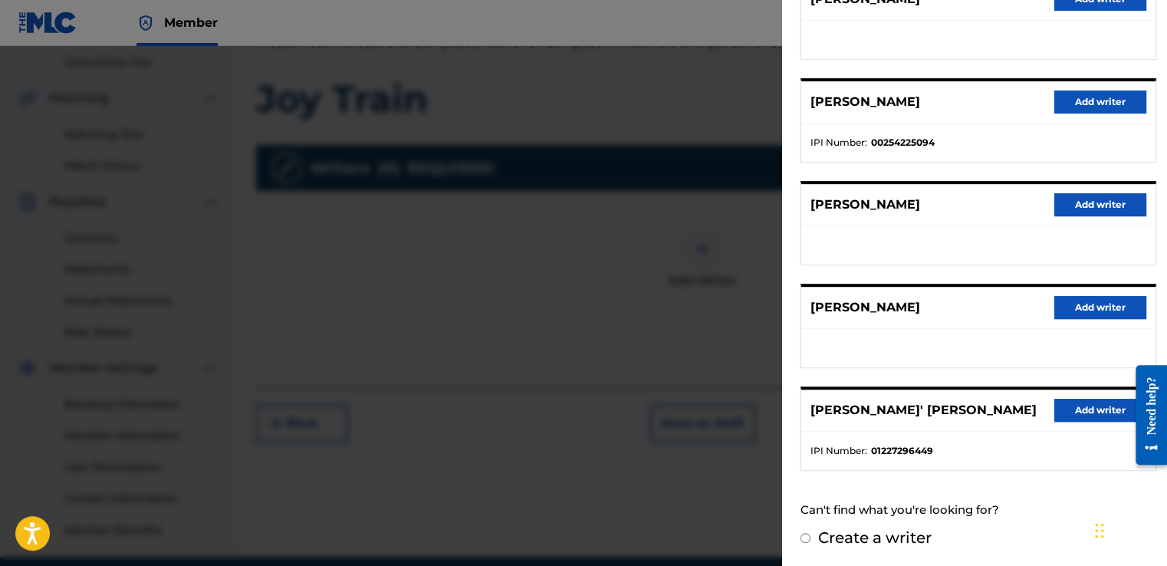
click at [1080, 410] on button "Add writer" at bounding box center [1100, 410] width 92 height 23
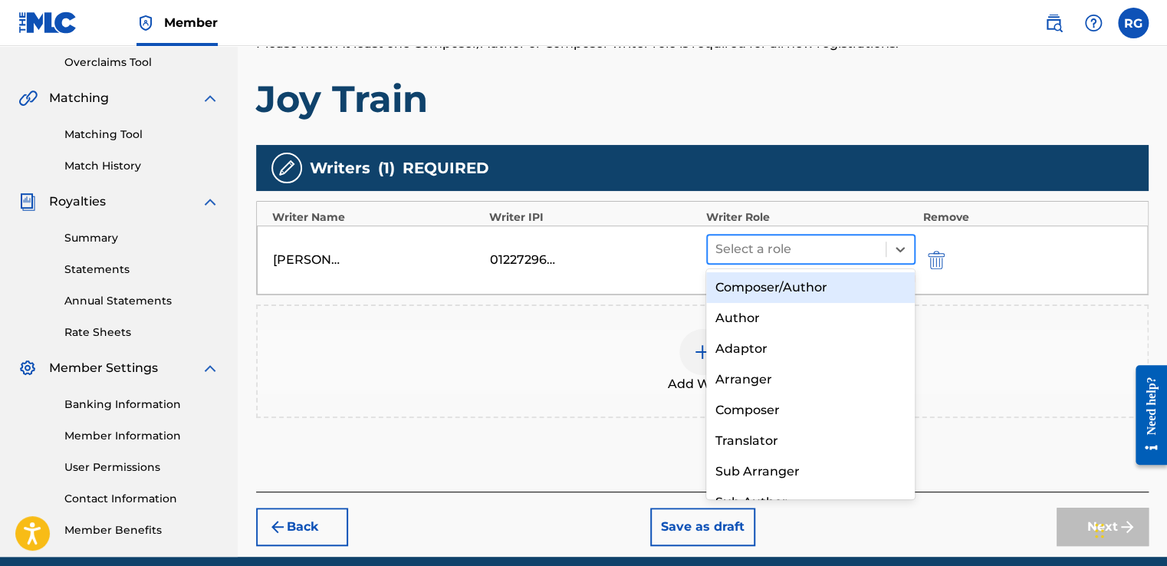
click at [770, 253] on div at bounding box center [796, 248] width 163 height 21
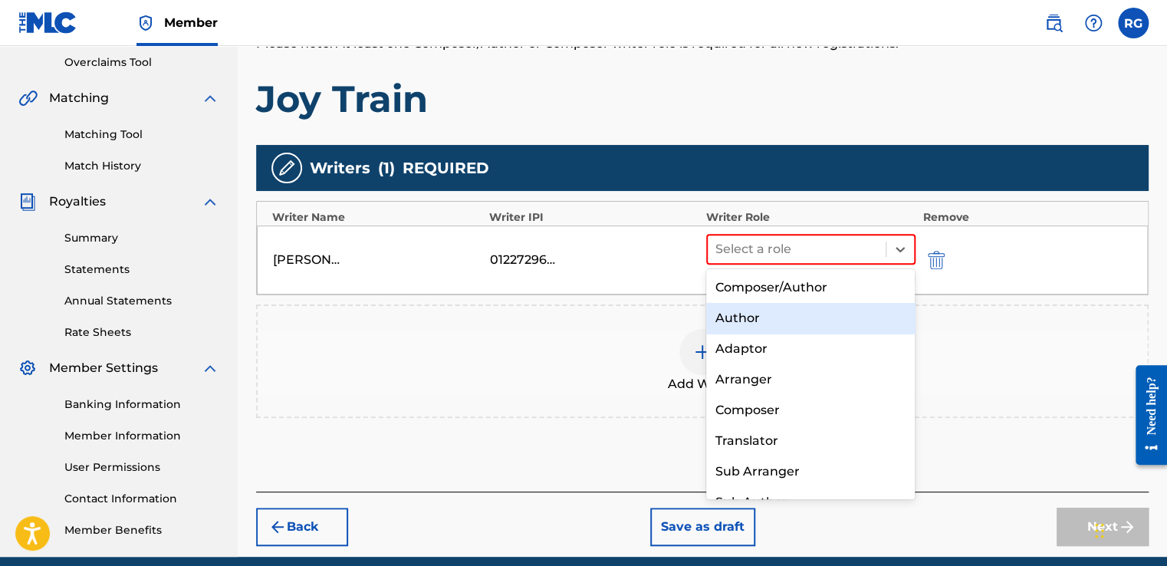
click at [763, 319] on div "Author" at bounding box center [810, 318] width 209 height 31
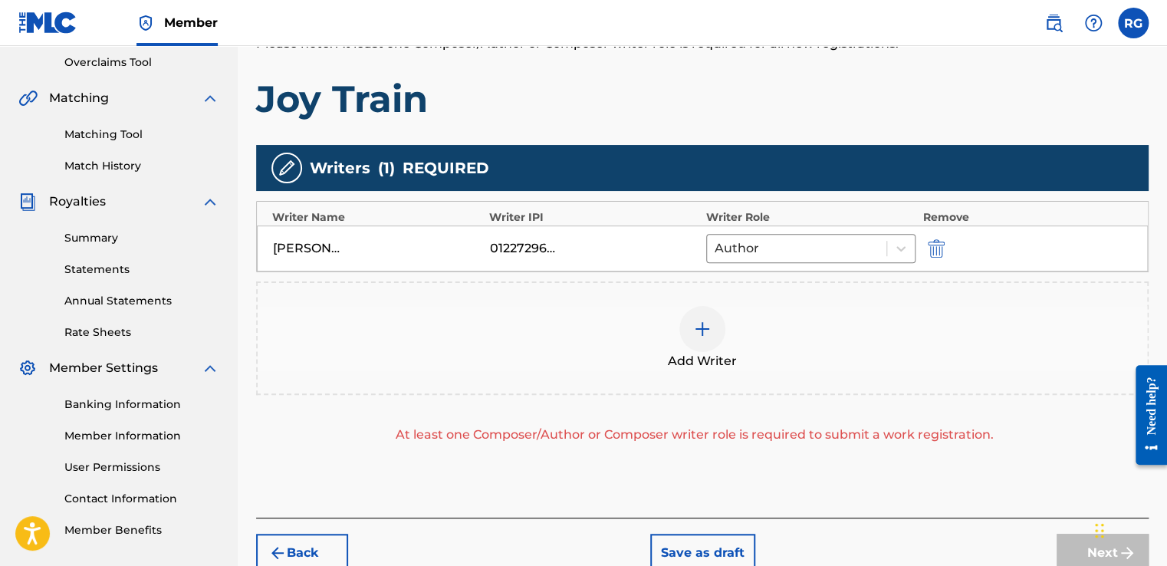
click at [699, 321] on img at bounding box center [702, 329] width 18 height 18
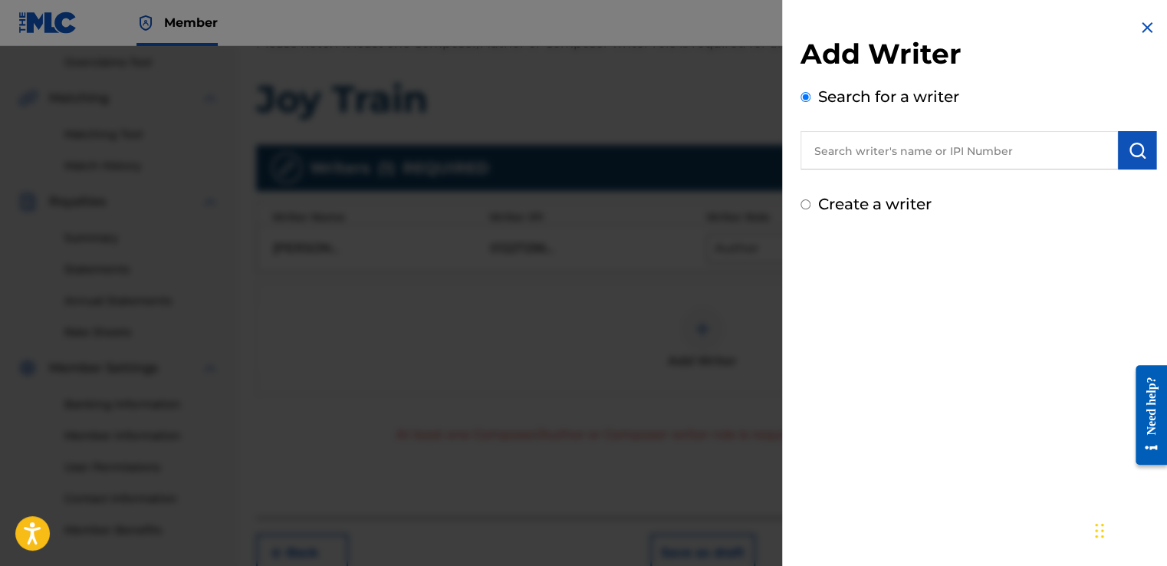
click at [850, 144] on input "text" at bounding box center [958, 150] width 317 height 38
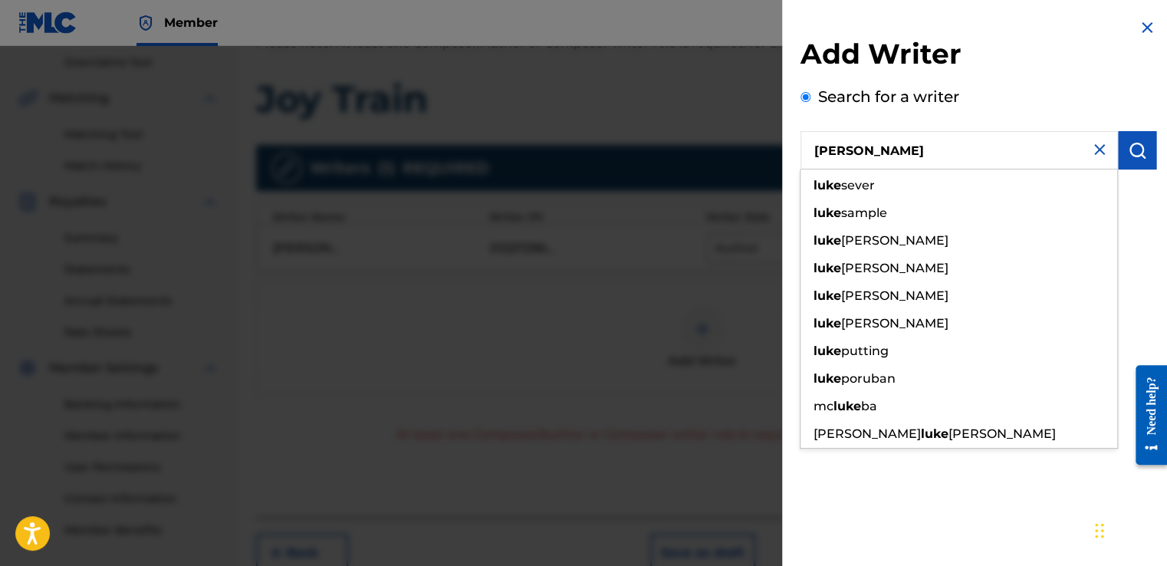
paste input "[PERSON_NAME]"
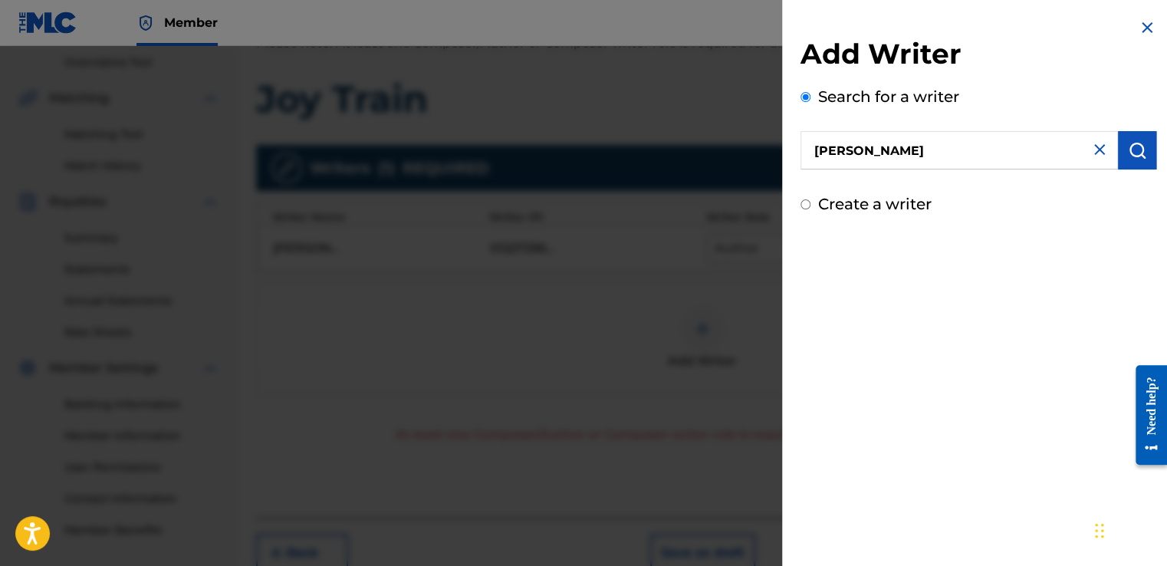
click at [1134, 152] on img "submit" at bounding box center [1137, 150] width 18 height 18
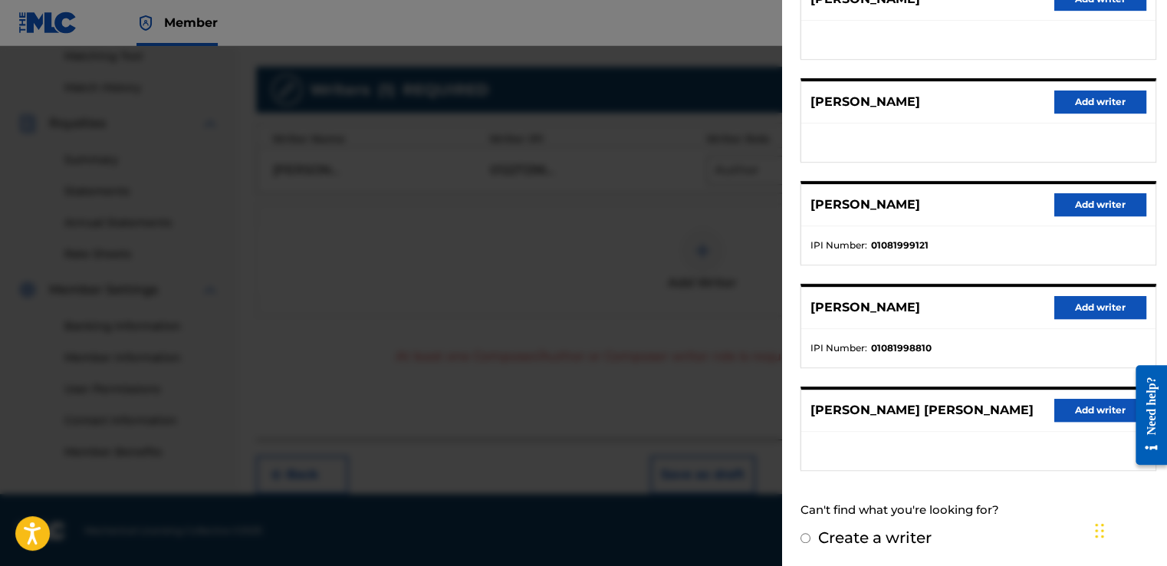
scroll to position [0, 0]
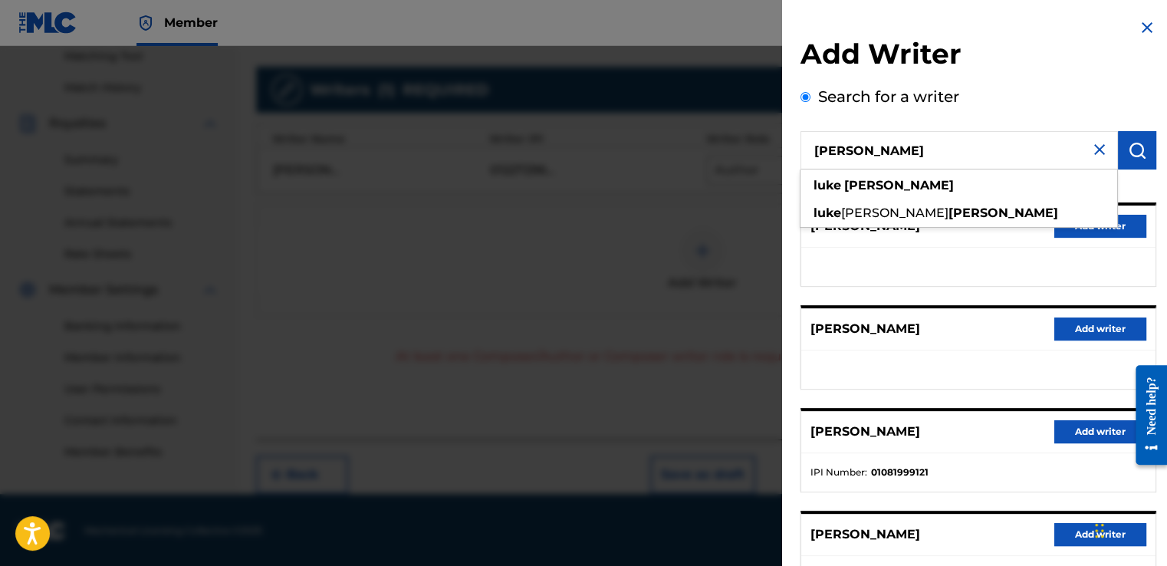
click at [1039, 146] on input "[PERSON_NAME]" at bounding box center [958, 150] width 317 height 38
type input "[PERSON_NAME]"
click at [1090, 146] on img at bounding box center [1099, 149] width 18 height 18
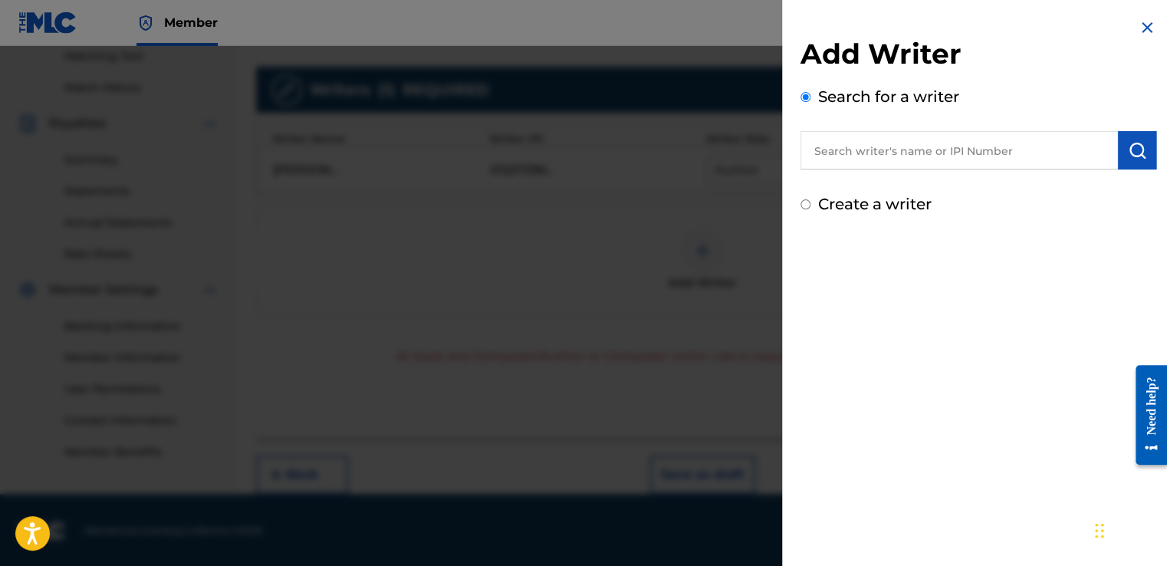
click at [1018, 143] on input "text" at bounding box center [958, 150] width 317 height 38
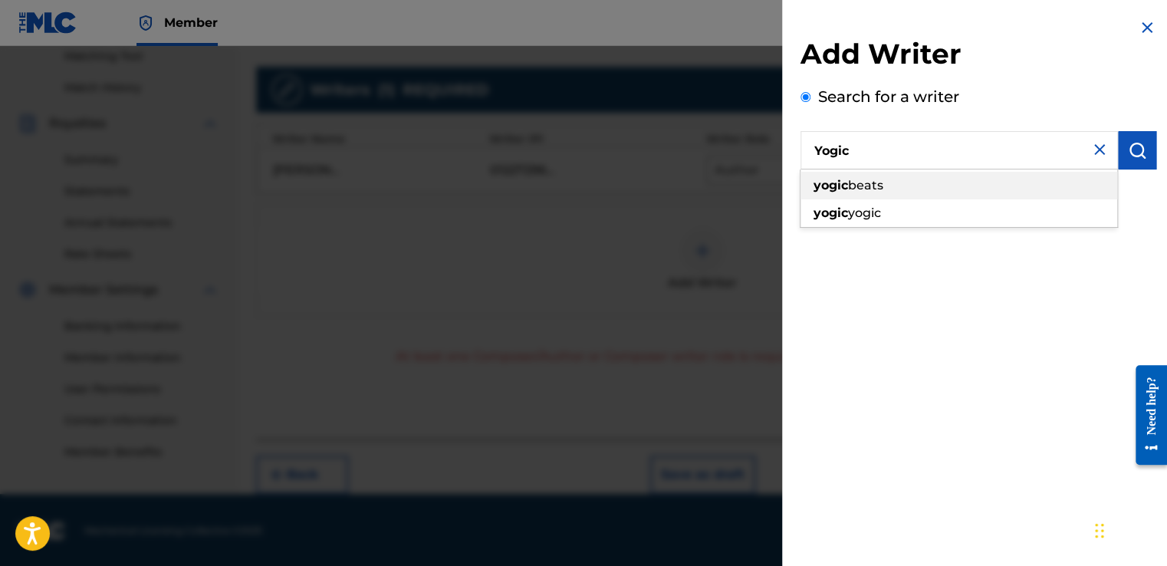
click at [991, 189] on div "yogic beats" at bounding box center [958, 186] width 317 height 28
type input "yogic beats"
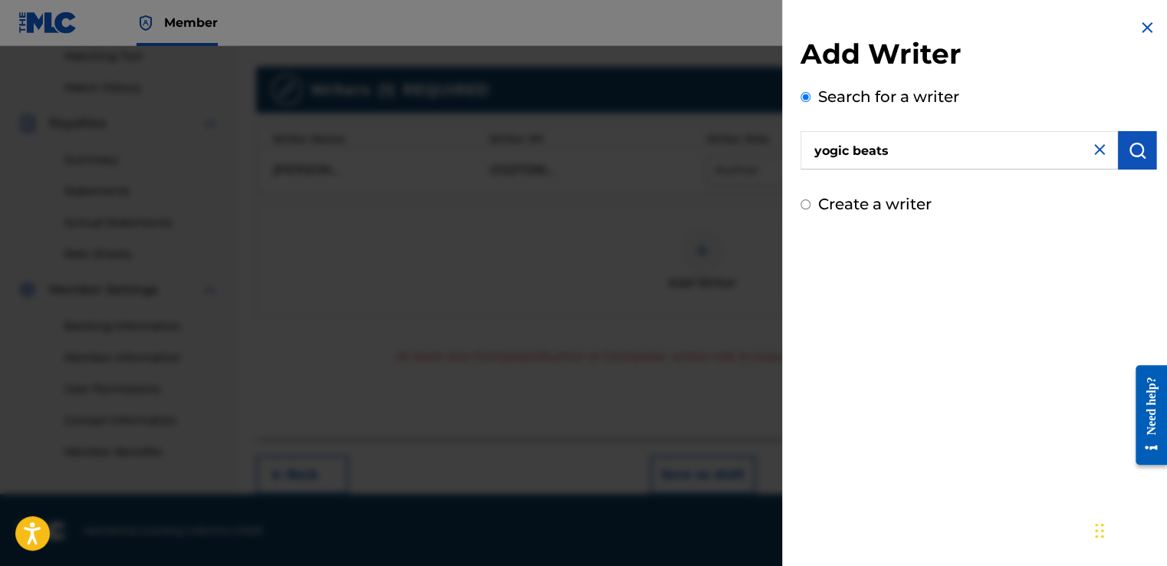
click at [1131, 160] on button "submit" at bounding box center [1137, 150] width 38 height 38
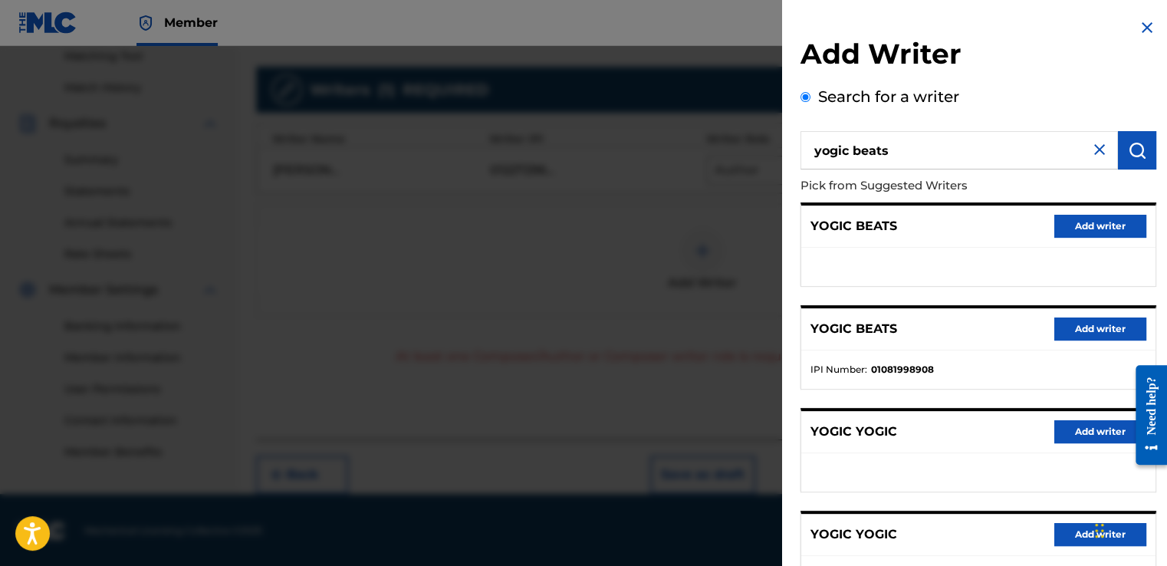
click at [1138, 21] on img at bounding box center [1147, 27] width 18 height 18
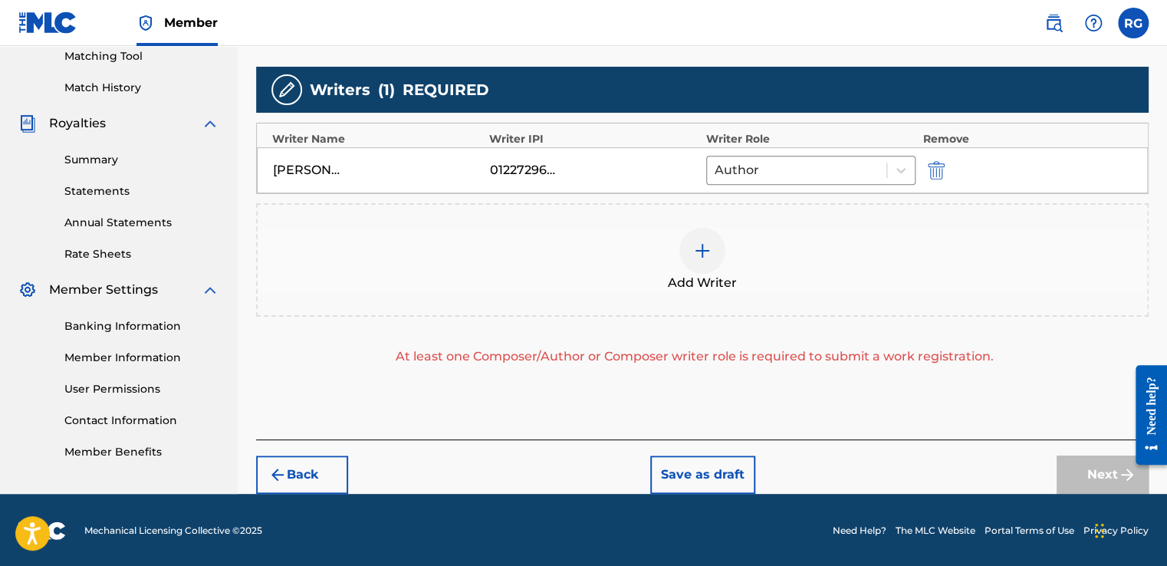
click at [681, 469] on button "Save as draft" at bounding box center [702, 474] width 105 height 38
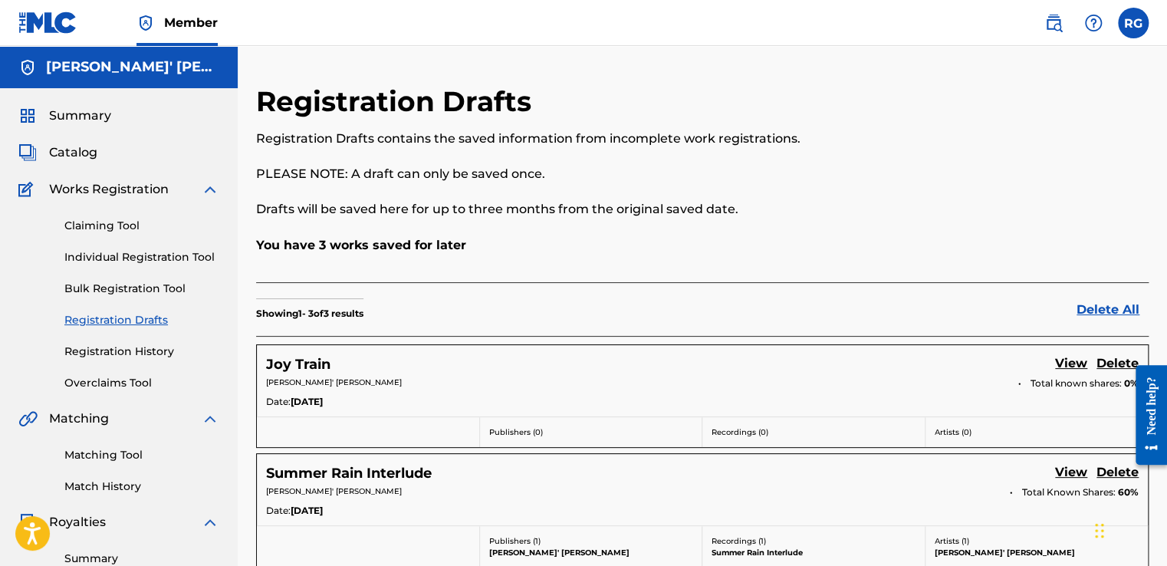
click at [136, 260] on link "Individual Registration Tool" at bounding box center [141, 257] width 155 height 16
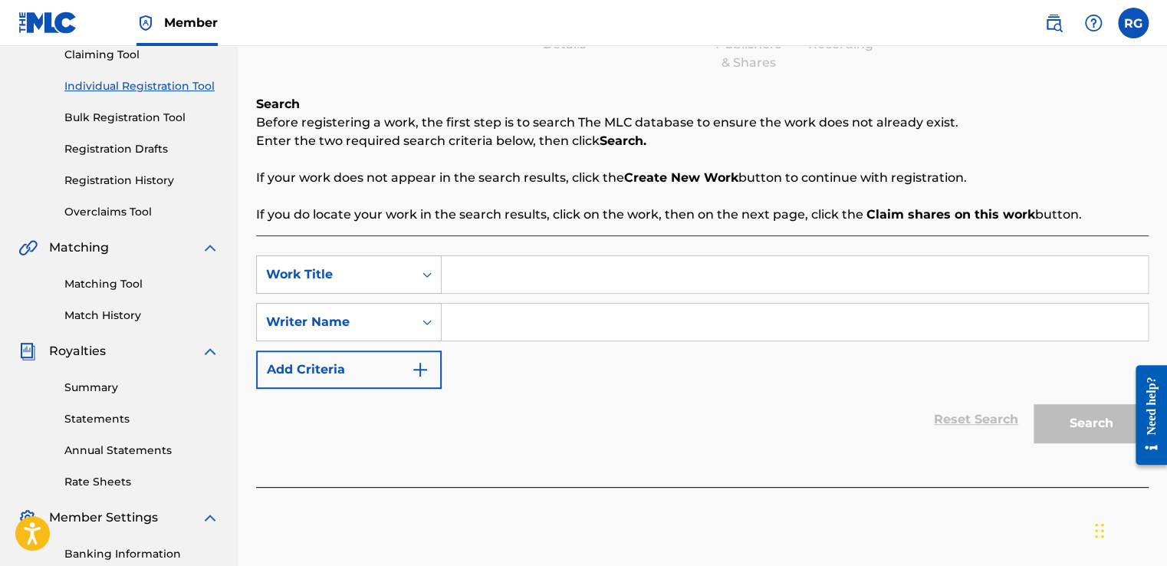
scroll to position [172, 0]
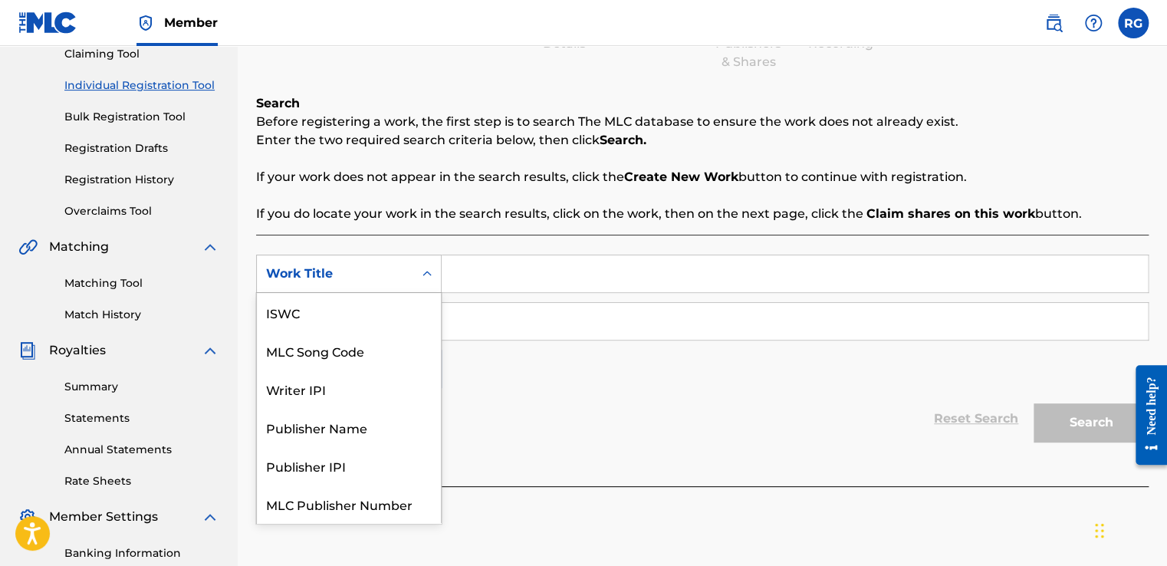
click at [358, 278] on div "Work Title" at bounding box center [335, 273] width 138 height 18
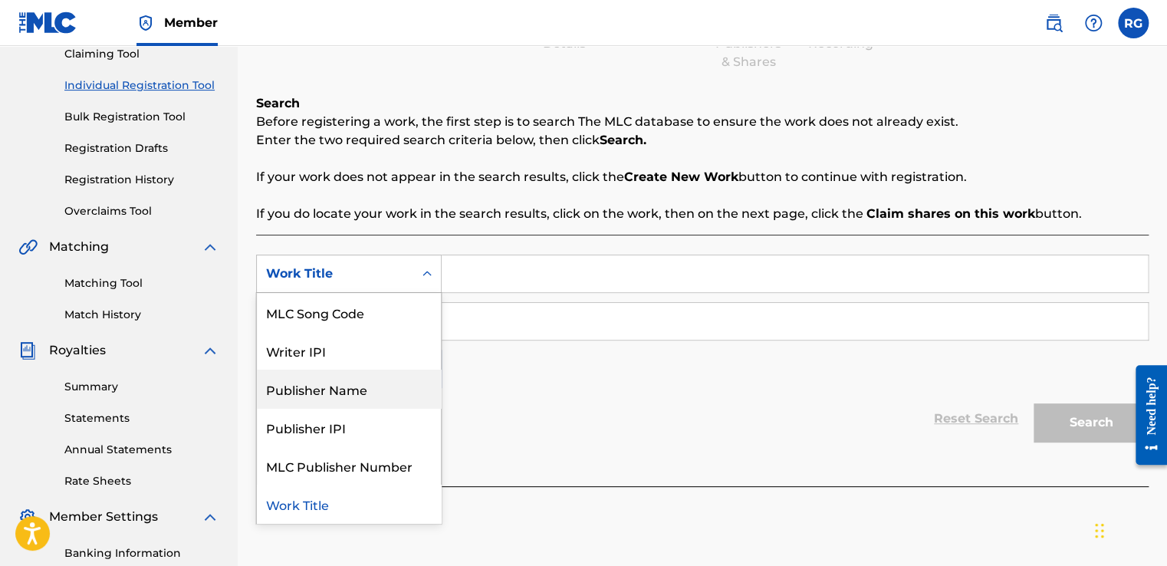
click at [389, 388] on div "Publisher Name" at bounding box center [349, 388] width 184 height 38
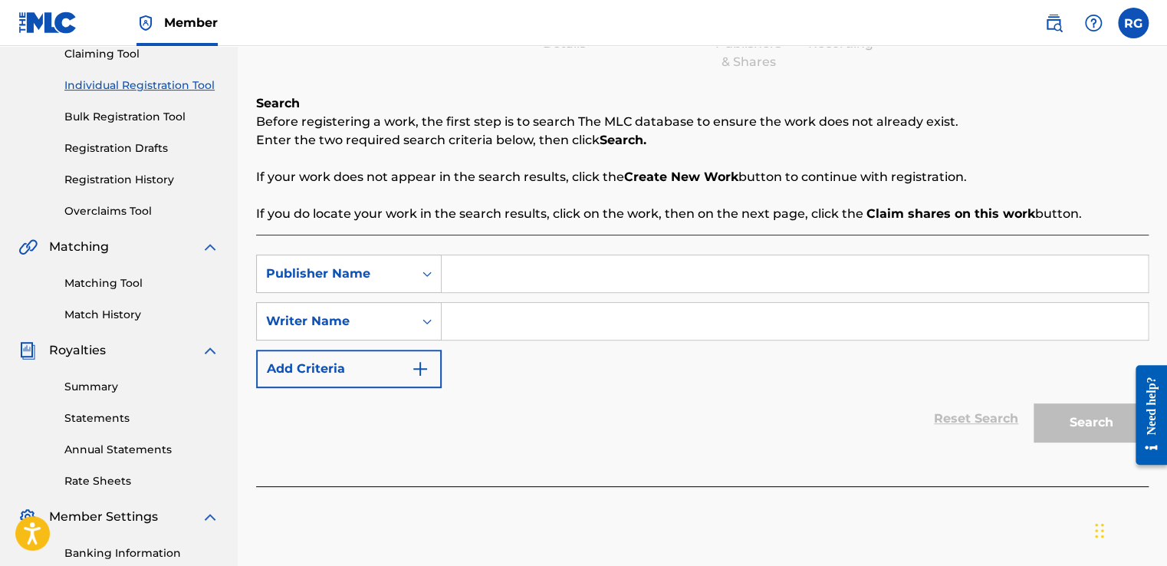
click at [478, 284] on input "Search Form" at bounding box center [795, 273] width 706 height 37
type input "[PERSON_NAME]' [PERSON_NAME]"
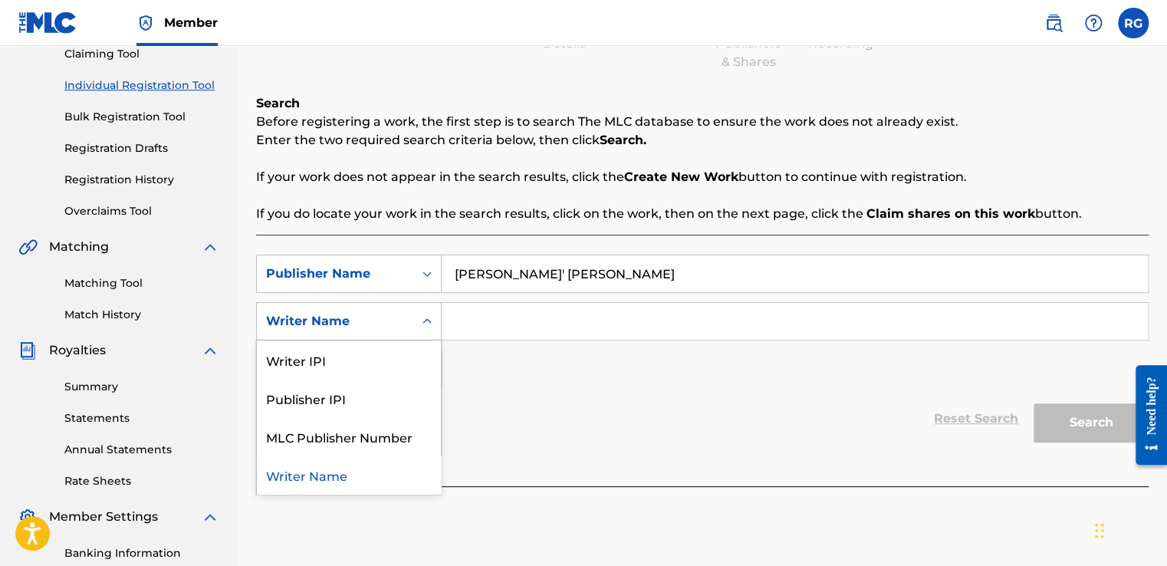
click at [436, 320] on div "Search Form" at bounding box center [427, 321] width 28 height 28
click at [355, 393] on div "Publisher IPI" at bounding box center [349, 398] width 184 height 38
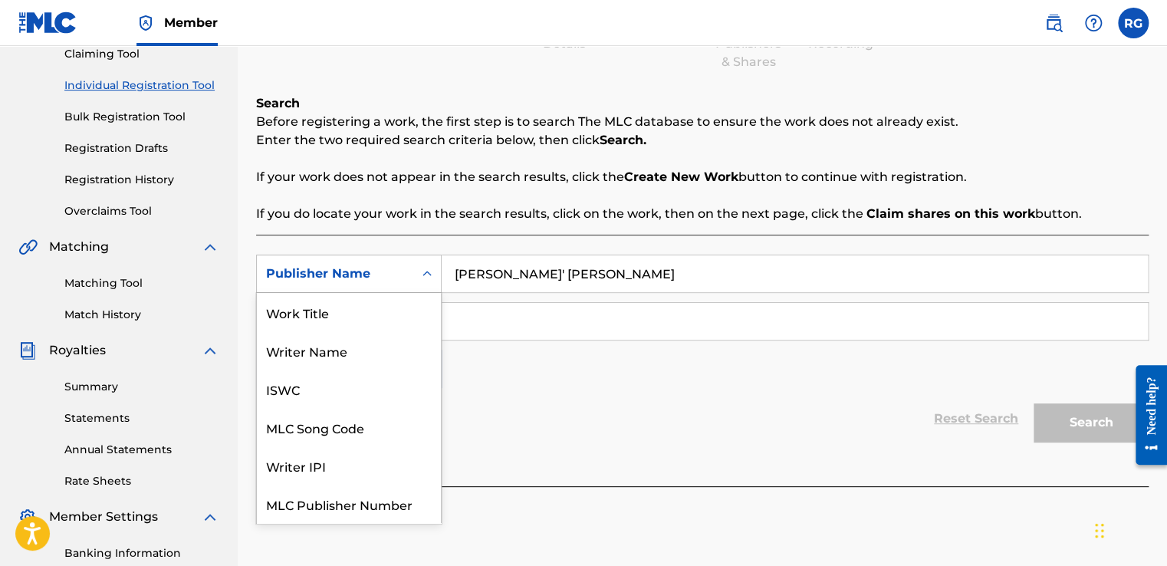
click at [425, 262] on div "Search Form" at bounding box center [427, 274] width 28 height 28
click at [402, 304] on div "Work Title" at bounding box center [349, 312] width 184 height 38
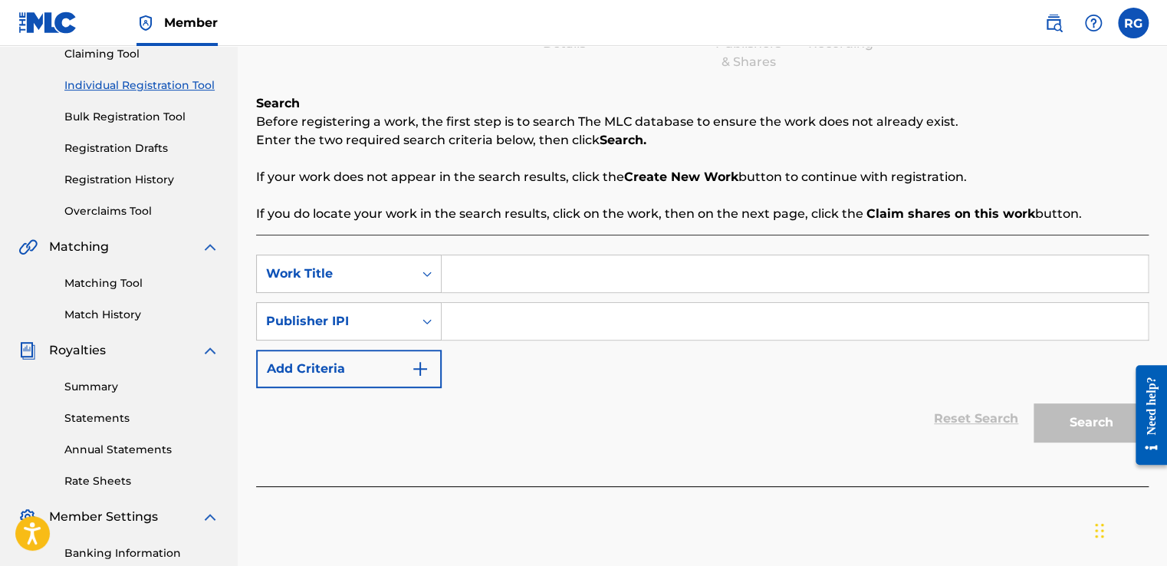
click at [572, 291] on input "Search Form" at bounding box center [795, 273] width 706 height 37
type input "Joy Train"
click at [550, 313] on input "Search Form" at bounding box center [795, 321] width 706 height 37
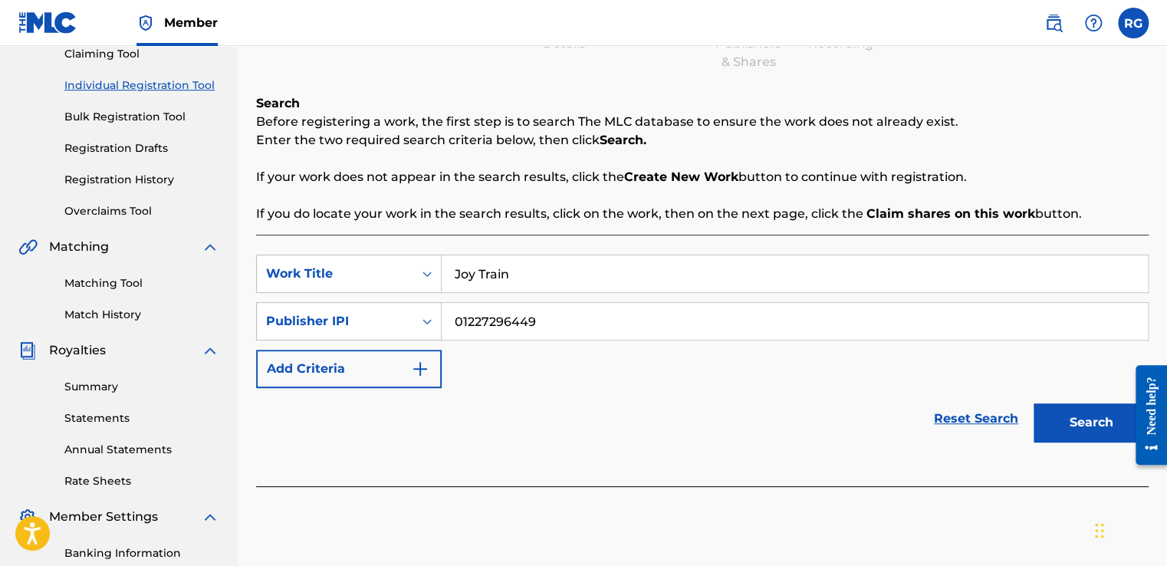
type input "01227296449"
click at [1067, 429] on button "Search" at bounding box center [1090, 422] width 115 height 38
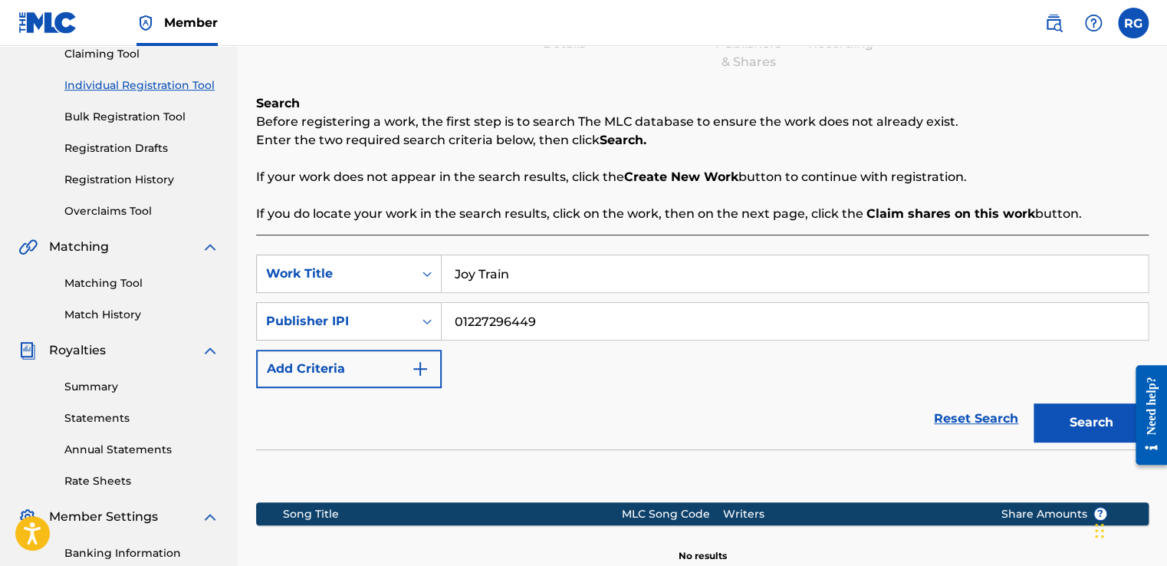
scroll to position [384, 0]
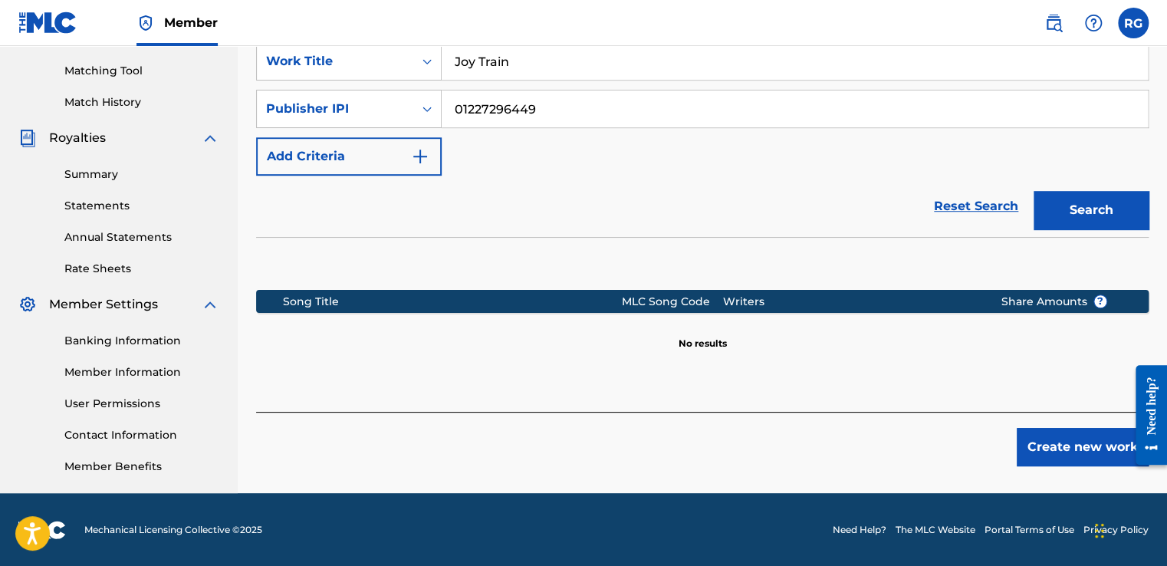
click at [1028, 442] on button "Create new work" at bounding box center [1082, 447] width 132 height 38
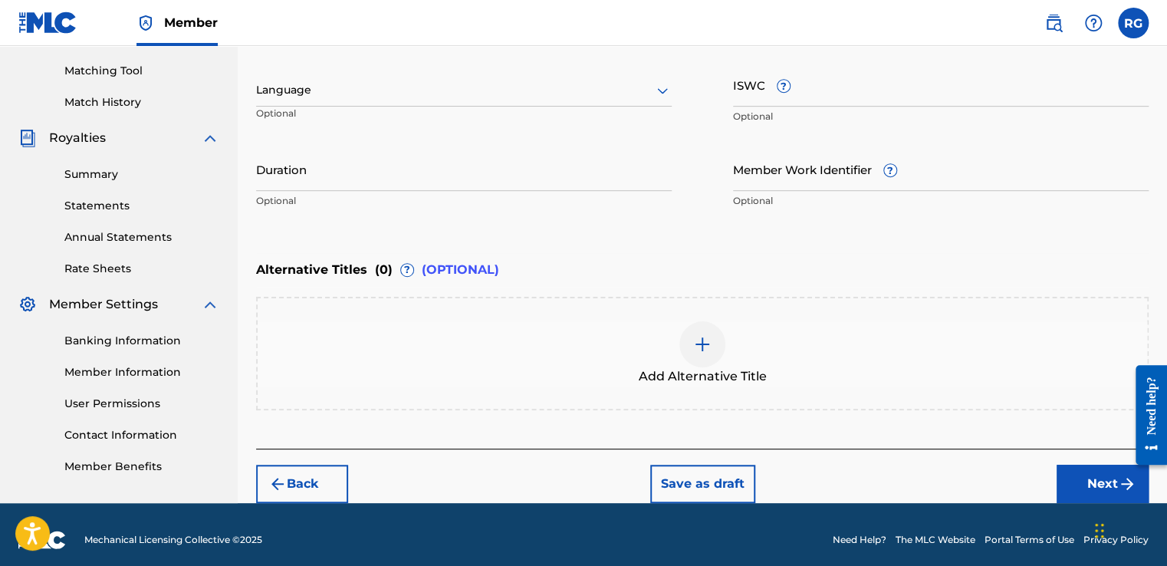
click at [1064, 483] on button "Next" at bounding box center [1102, 484] width 92 height 38
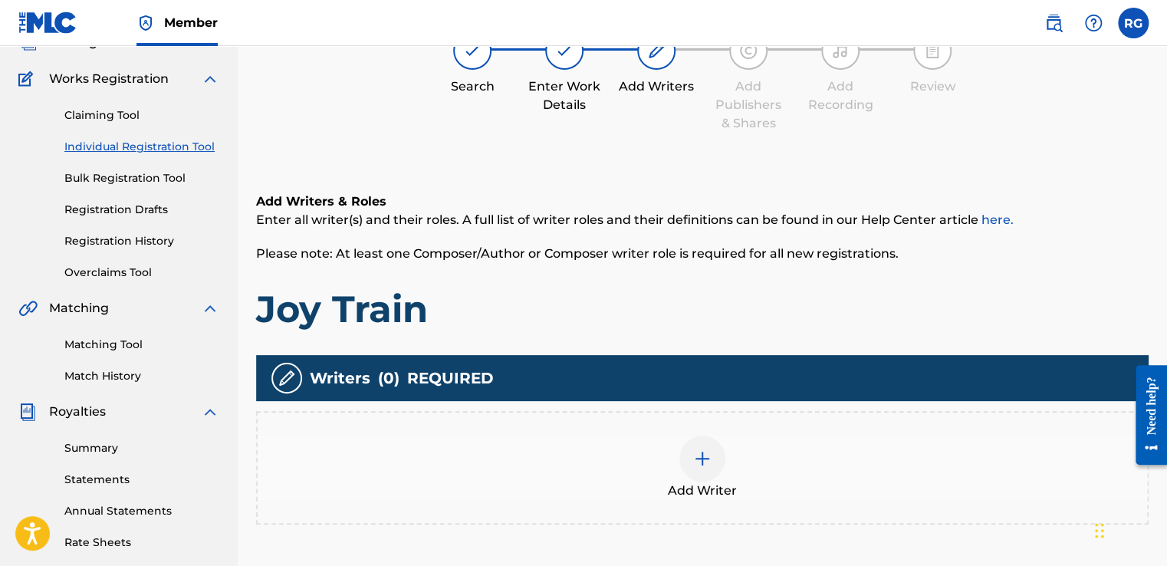
scroll to position [132, 0]
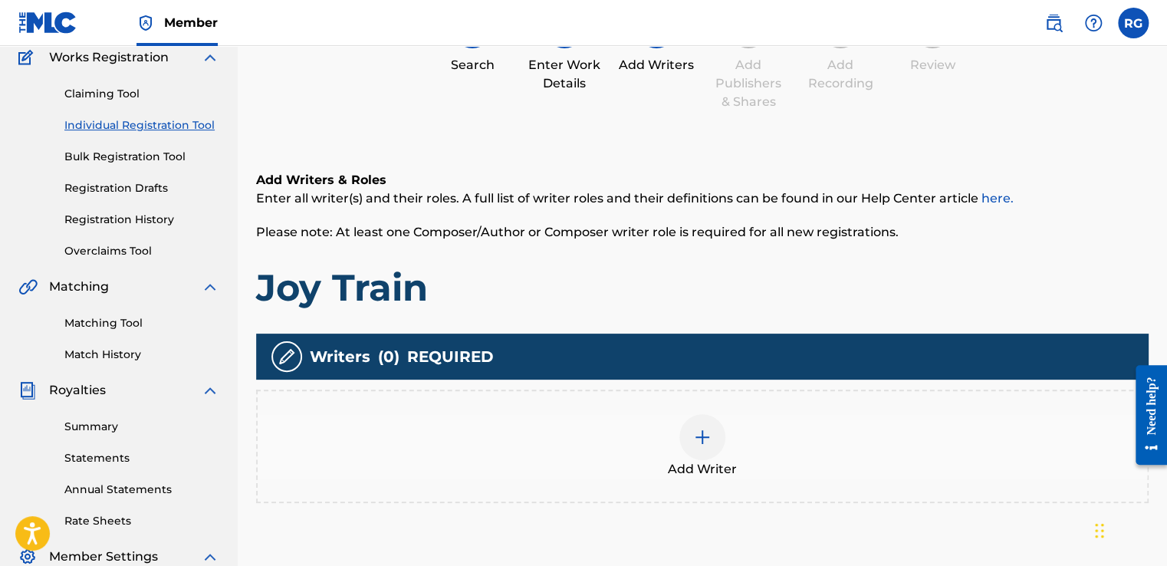
click at [117, 323] on link "Matching Tool" at bounding box center [141, 323] width 155 height 16
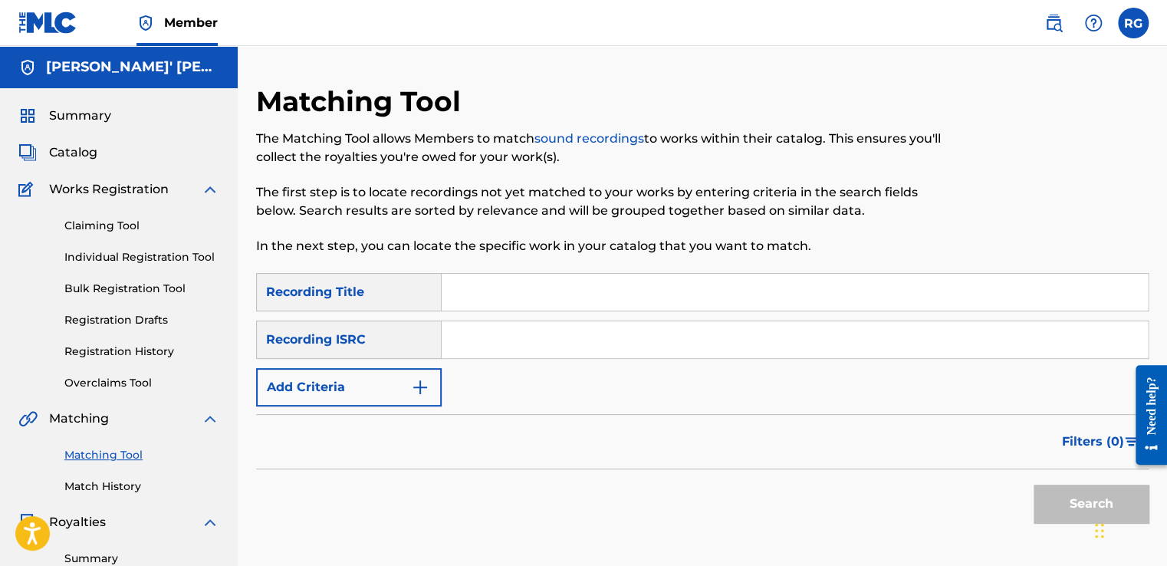
click at [516, 296] on input "Search Form" at bounding box center [795, 292] width 706 height 37
type input "J"
click at [151, 256] on link "Individual Registration Tool" at bounding box center [141, 257] width 155 height 16
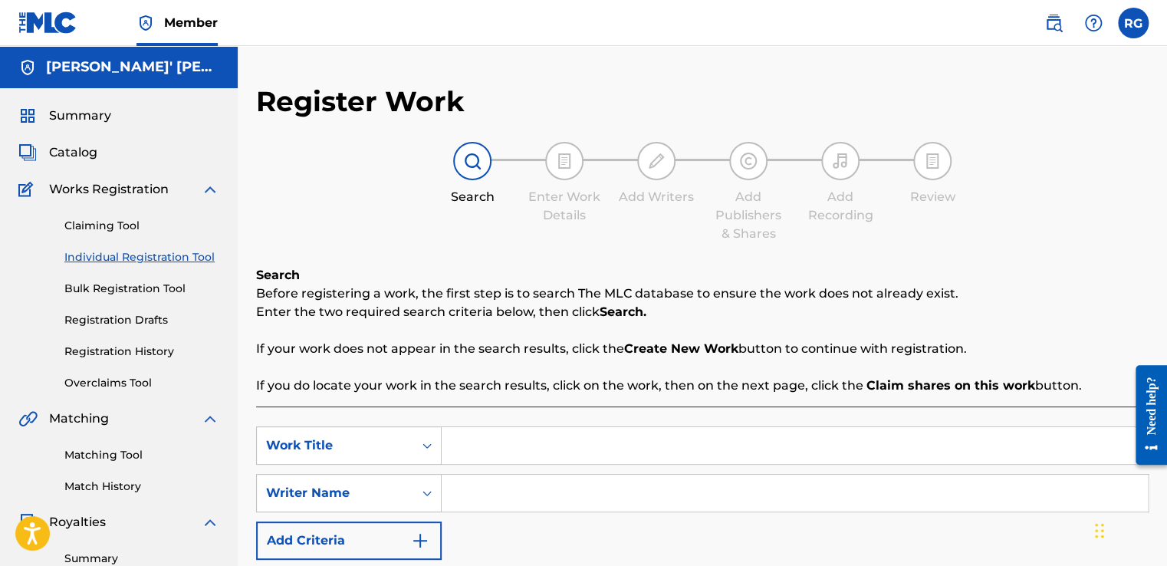
click at [102, 222] on link "Claiming Tool" at bounding box center [141, 226] width 155 height 16
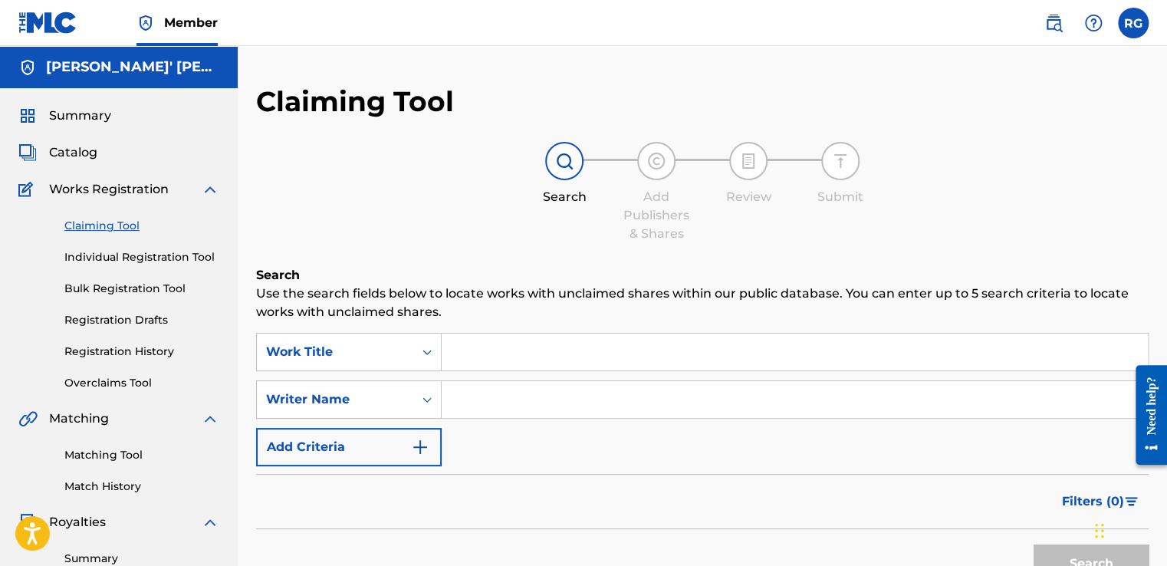
click at [561, 354] on input "Search Form" at bounding box center [795, 351] width 706 height 37
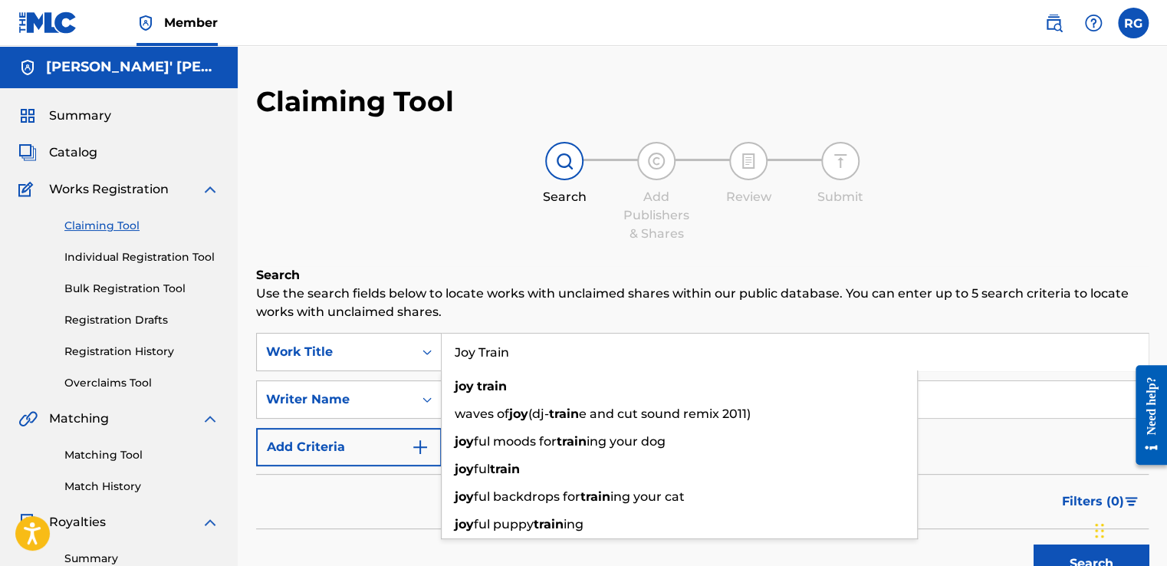
click at [596, 333] on input "Joy Train" at bounding box center [795, 351] width 706 height 37
type input "Joy Train"
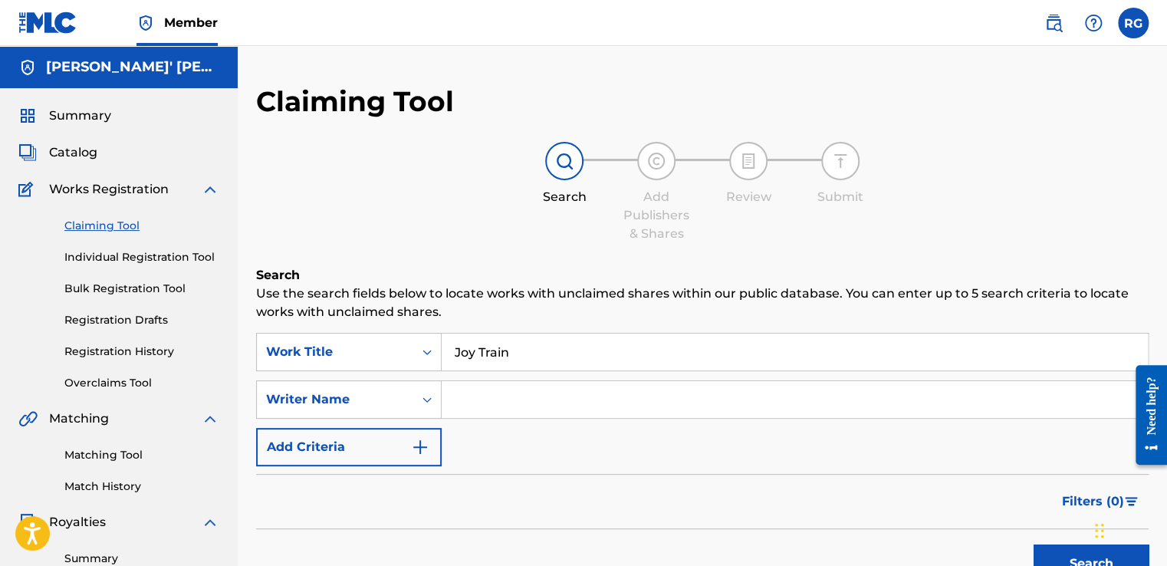
click at [435, 306] on p "Use the search fields below to locate works with unclaimed shares within our pu…" at bounding box center [702, 302] width 892 height 37
click at [503, 411] on input "Search Form" at bounding box center [795, 399] width 706 height 37
paste input "[PERSON_NAME]"
type input "[PERSON_NAME]"
click at [1044, 560] on button "Search" at bounding box center [1090, 563] width 115 height 38
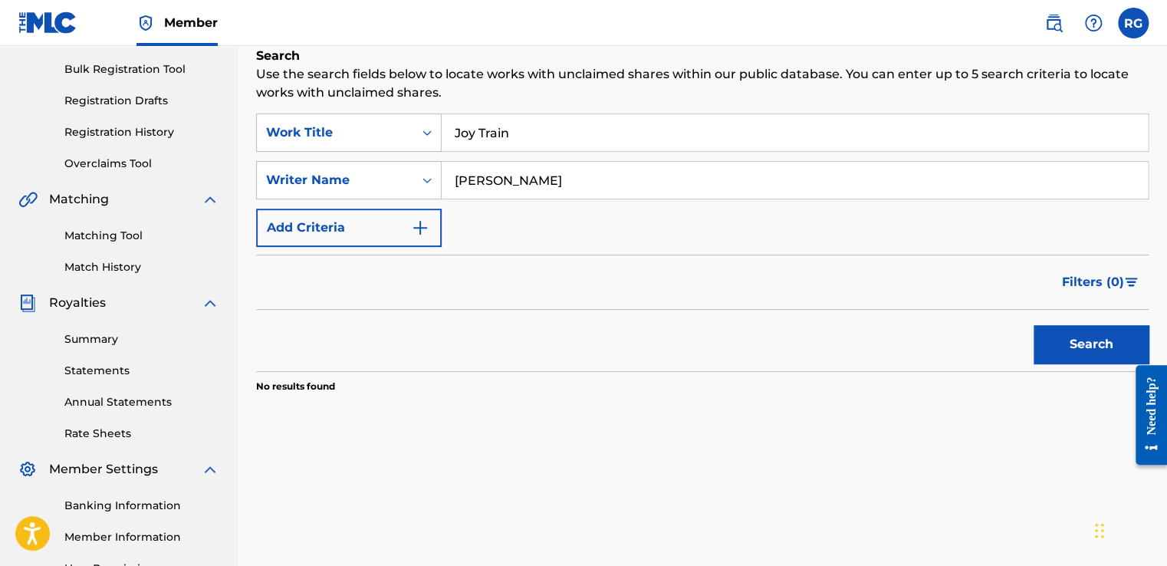
scroll to position [222, 0]
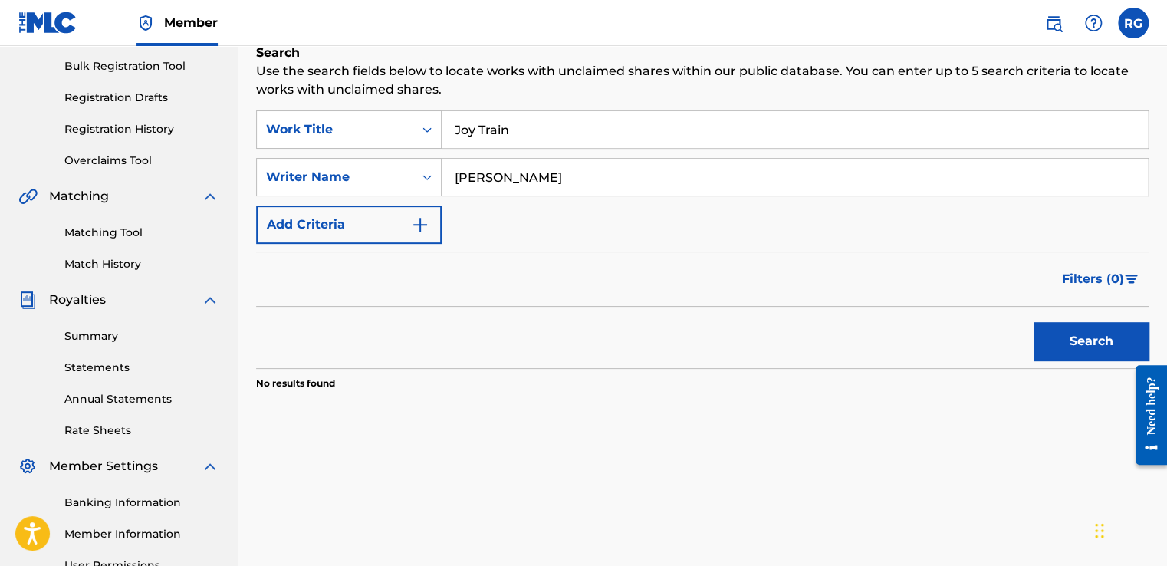
click at [773, 162] on input "[PERSON_NAME]" at bounding box center [795, 177] width 706 height 37
type input """
click at [1084, 333] on button "Search" at bounding box center [1090, 341] width 115 height 38
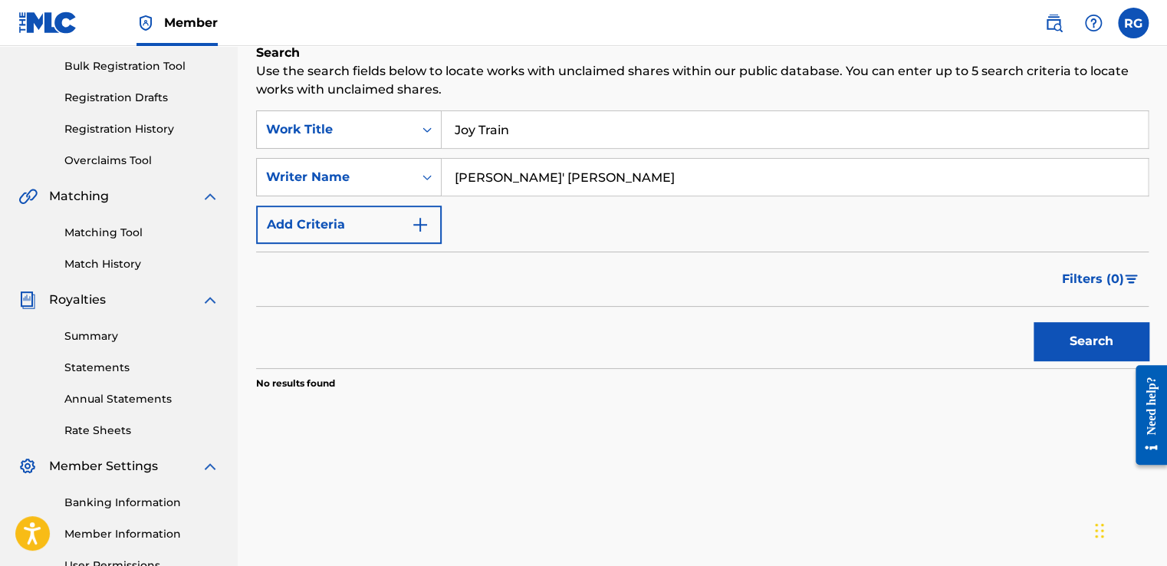
click at [500, 179] on input "[PERSON_NAME]' [PERSON_NAME]" at bounding box center [795, 177] width 706 height 37
type input "[PERSON_NAME]"
click at [1033, 322] on button "Search" at bounding box center [1090, 341] width 115 height 38
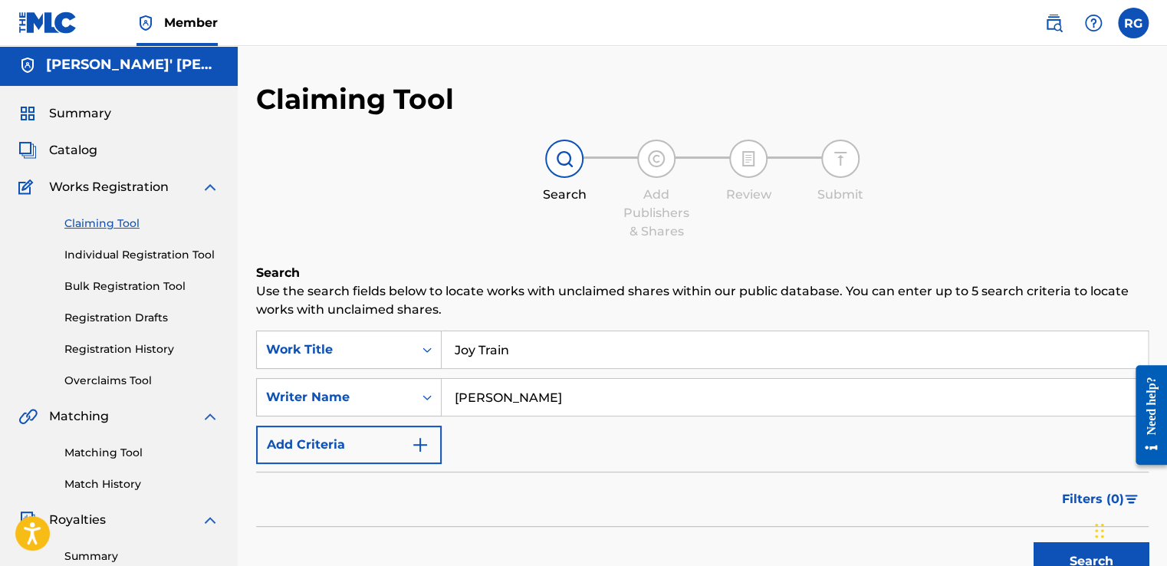
scroll to position [2, 0]
